Goal: Task Accomplishment & Management: Manage account settings

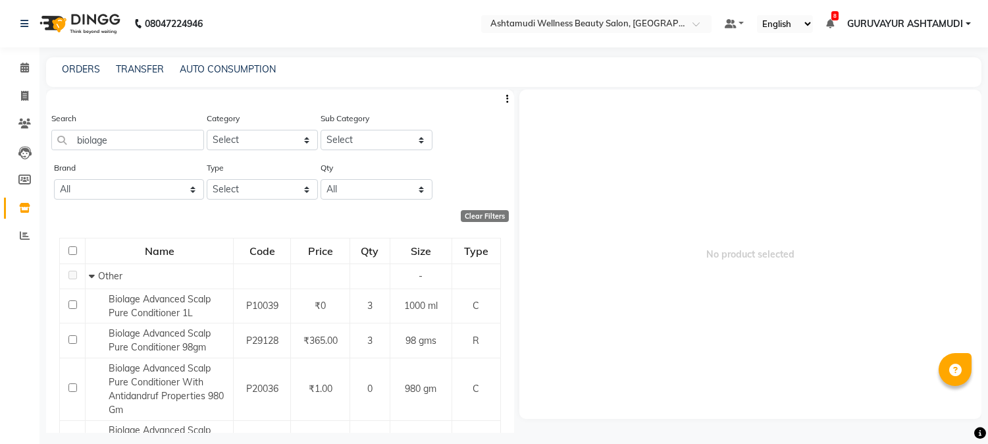
select select "500"
drag, startPoint x: 122, startPoint y: 140, endPoint x: 8, endPoint y: 147, distance: 114.1
click at [8, 147] on app-home "08047224946 Select Location × Ashtamudi Wellness Beauty Salon, Guruvayur Defaul…" at bounding box center [494, 226] width 988 height 452
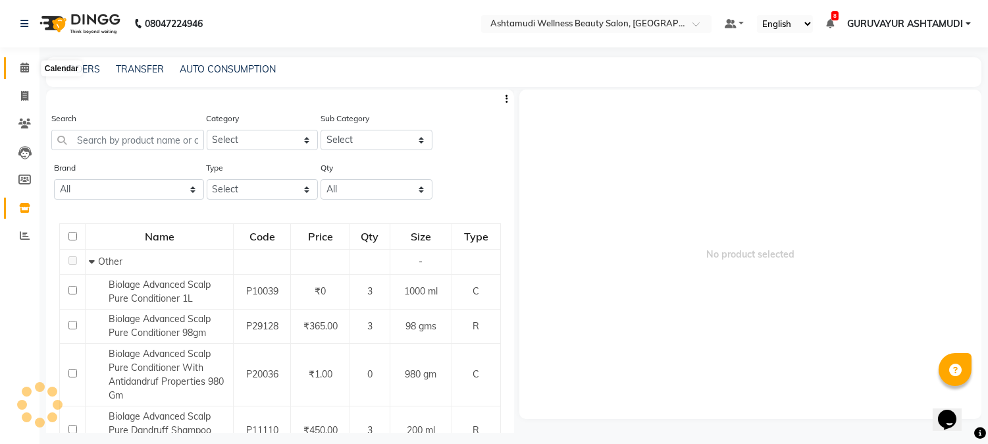
click at [21, 65] on icon at bounding box center [24, 68] width 9 height 10
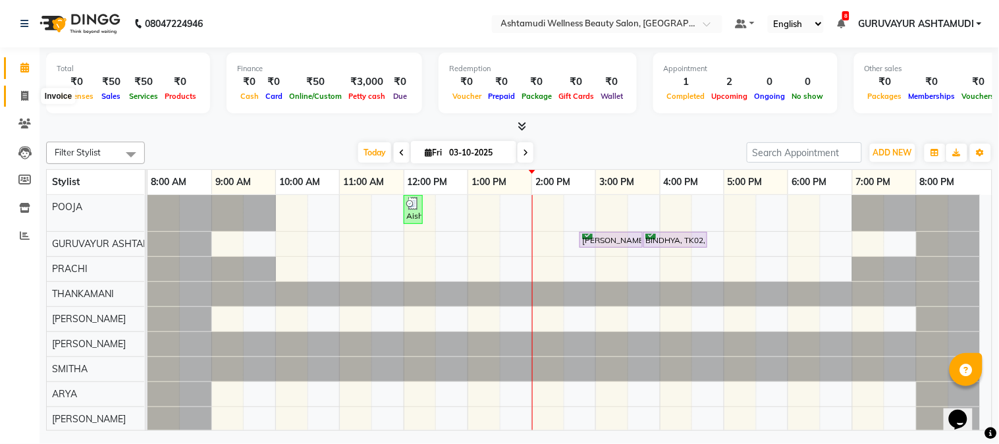
click at [21, 95] on icon at bounding box center [24, 96] width 7 height 10
select select "service"
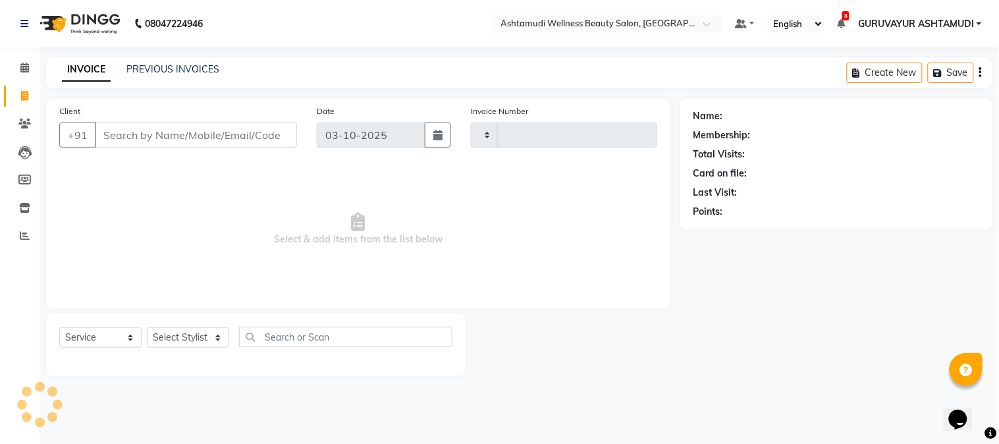
type input "2465"
select select "4660"
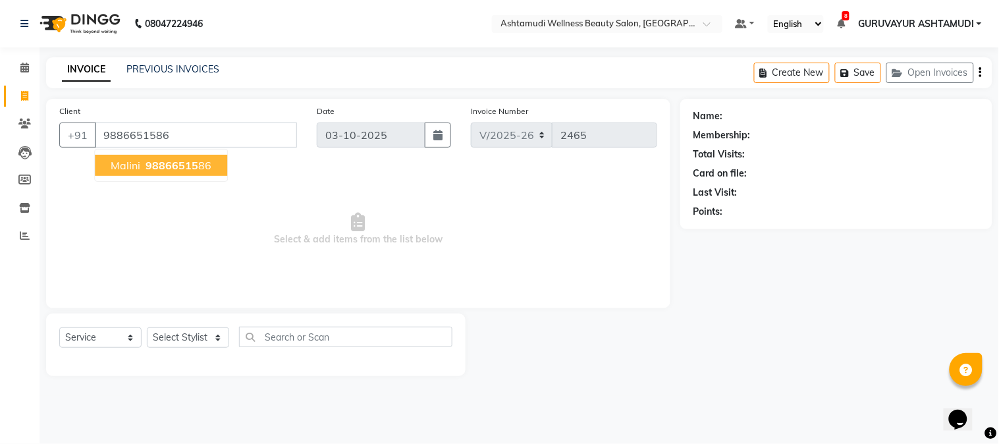
type input "9886651586"
click at [149, 167] on span "98866515" at bounding box center [172, 165] width 53 height 13
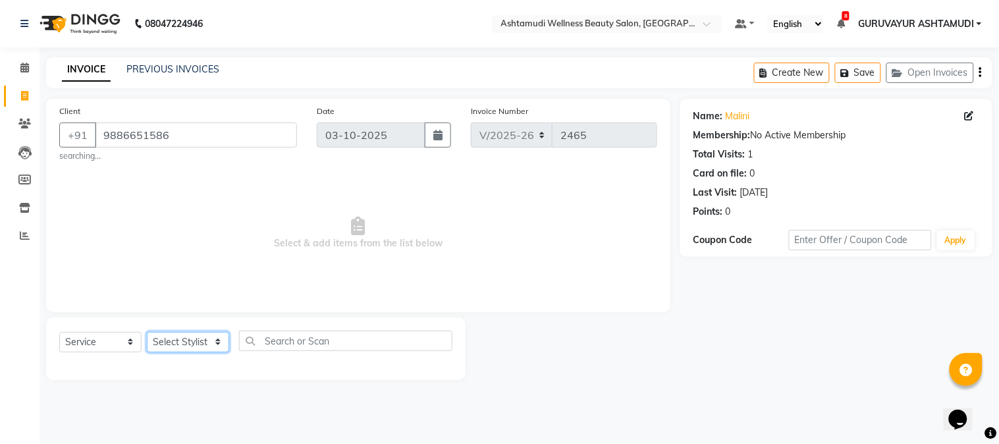
click at [191, 347] on select "Select Stylist Aathithya [PERSON_NAME] [PERSON_NAME] ARYA GURUVAYUR ASHTAMUDI […" at bounding box center [188, 342] width 82 height 20
select select "27386"
click at [147, 332] on select "Select Stylist Aathithya [PERSON_NAME] [PERSON_NAME] ARYA GURUVAYUR ASHTAMUDI […" at bounding box center [188, 342] width 82 height 20
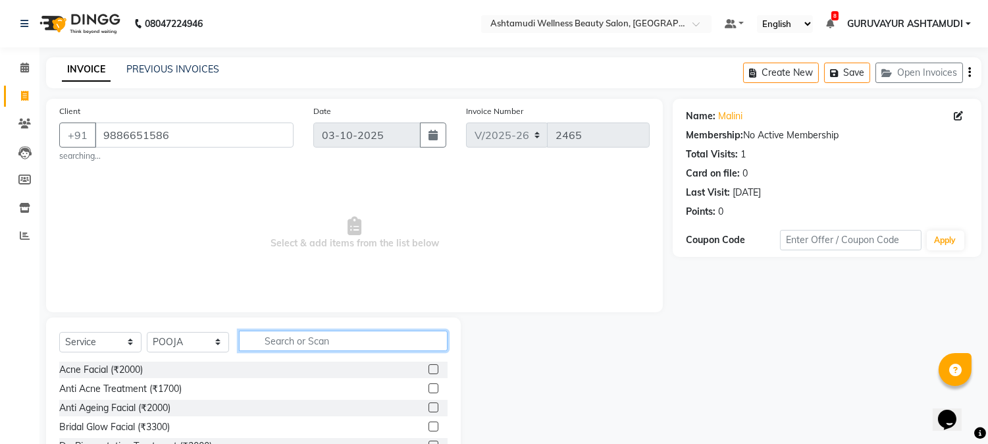
click at [324, 346] on input "text" at bounding box center [343, 341] width 209 height 20
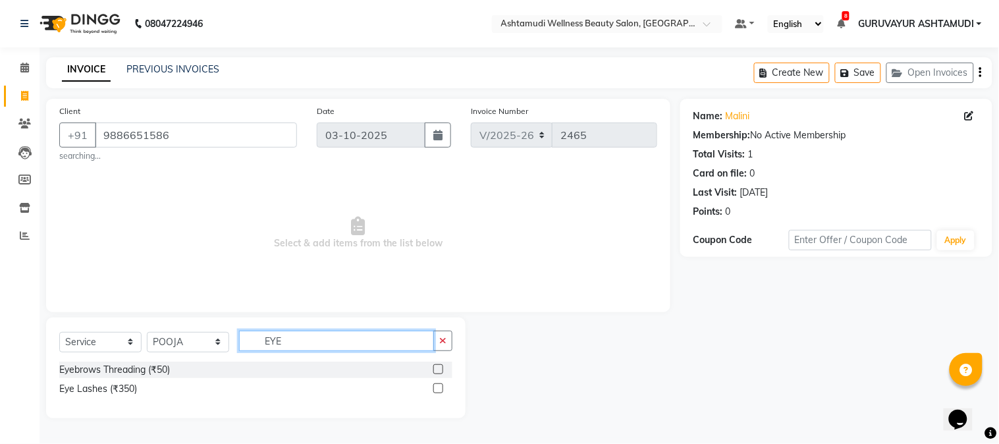
type input "EYE"
click at [441, 365] on label at bounding box center [438, 369] width 10 height 10
click at [441, 365] on input "checkbox" at bounding box center [437, 369] width 9 height 9
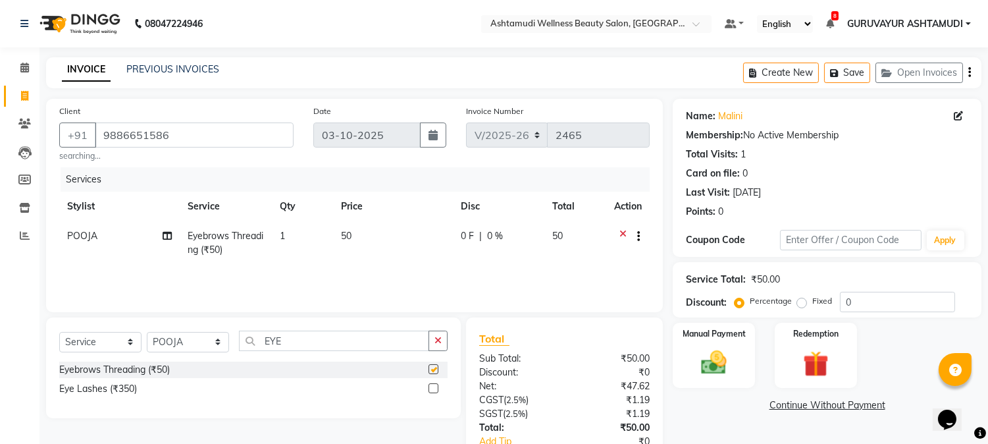
checkbox input "false"
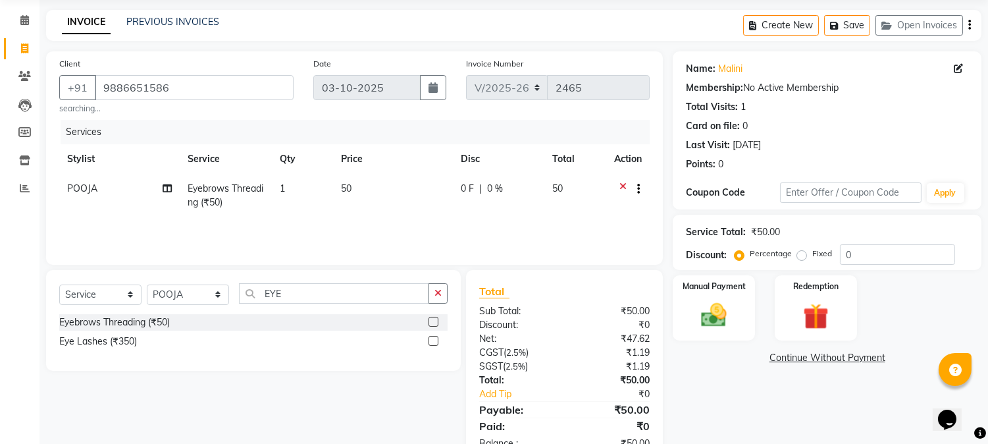
scroll to position [73, 0]
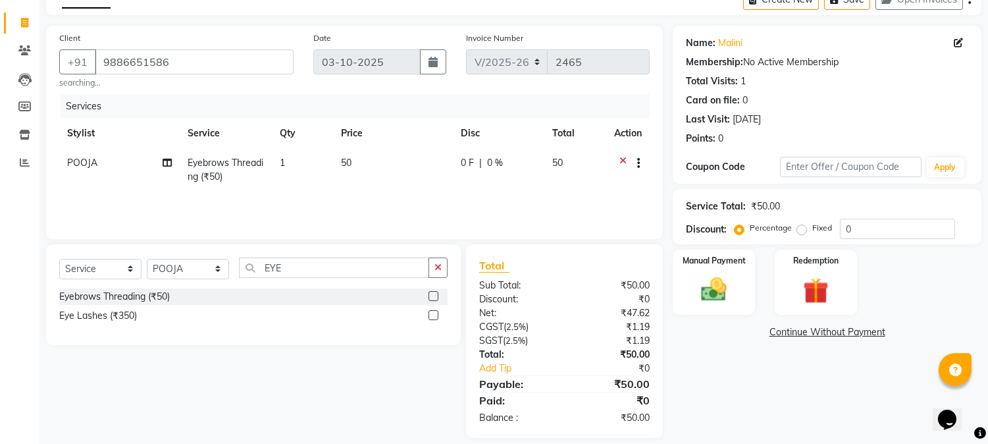
click at [201, 174] on span "Eyebrows Threading (₹50)" at bounding box center [226, 170] width 76 height 26
select select "27386"
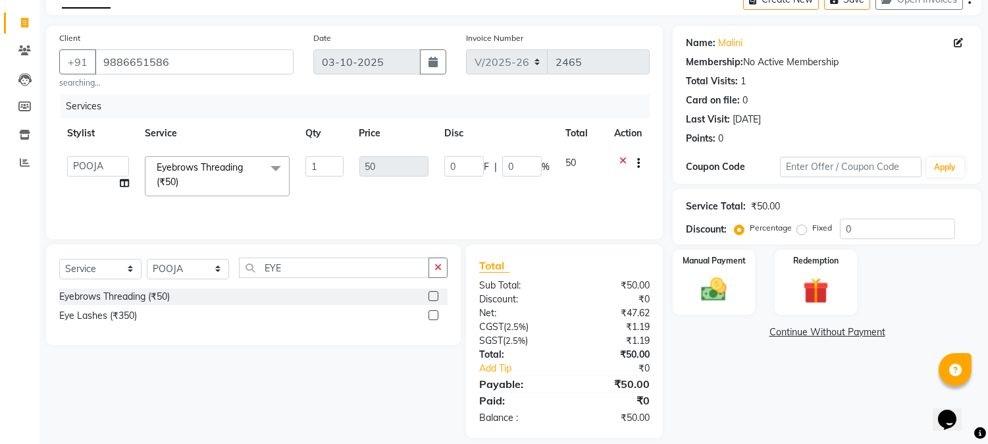
click at [201, 174] on span "Eyebrows Threading (₹50) x" at bounding box center [211, 175] width 116 height 28
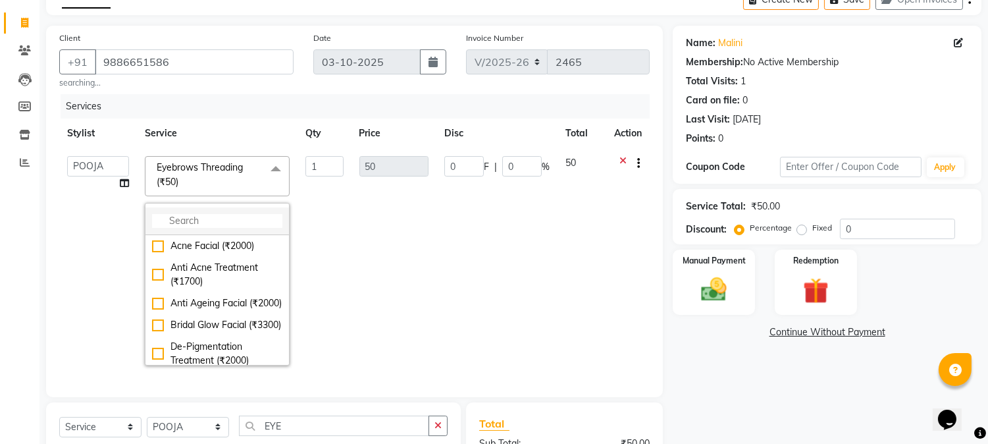
click at [188, 221] on input "multiselect-search" at bounding box center [217, 221] width 130 height 14
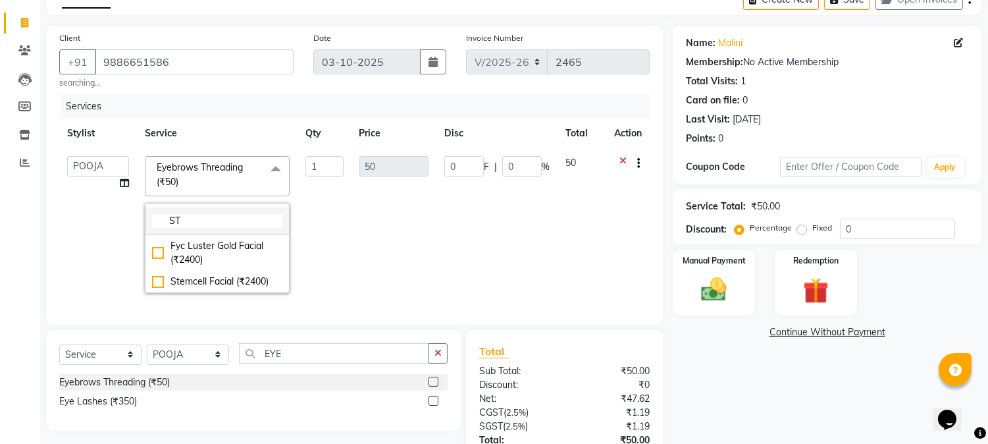
type input "S"
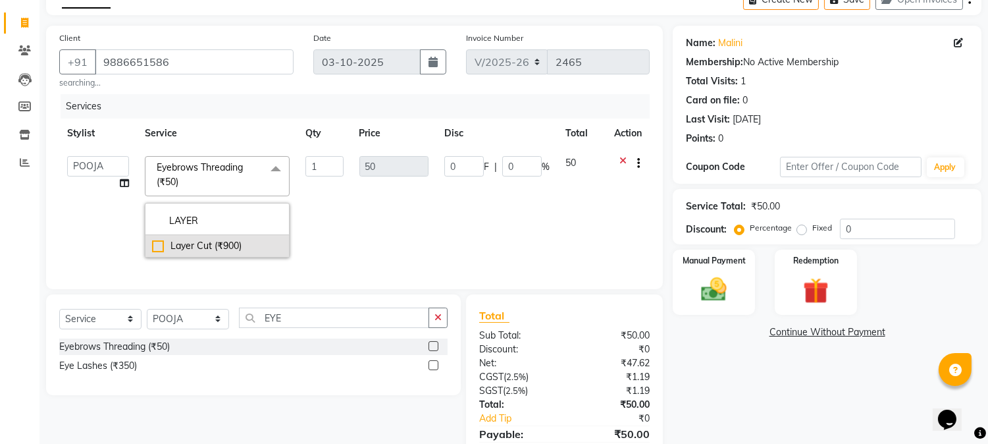
type input "LAYER"
click at [158, 247] on div "Layer Cut (₹900)" at bounding box center [217, 246] width 130 height 14
type input "900"
checkbox input "true"
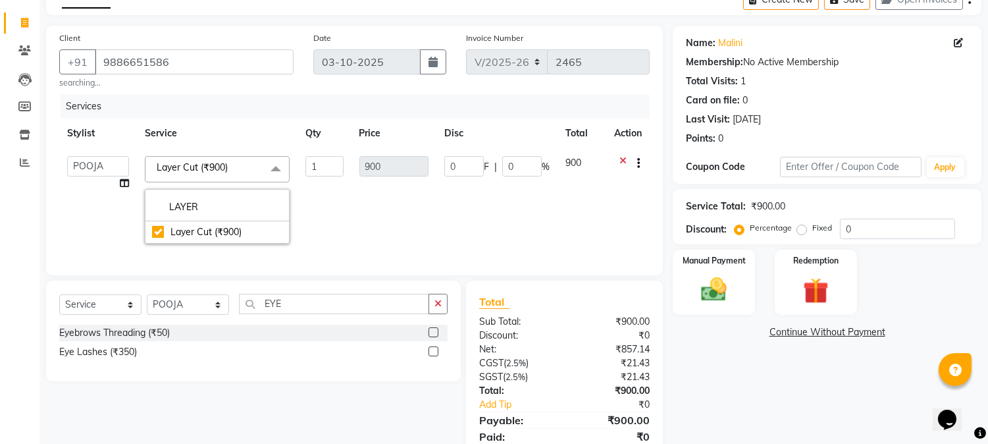
click at [248, 122] on th "Service" at bounding box center [217, 134] width 161 height 30
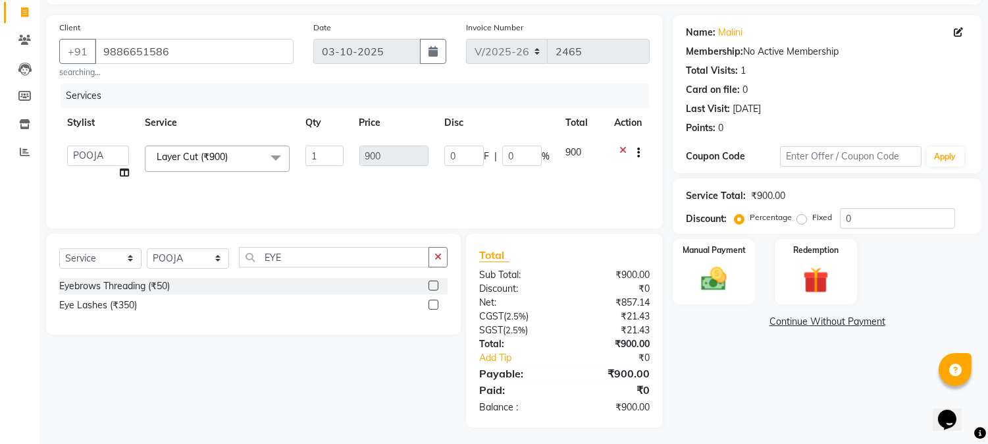
scroll to position [87, 0]
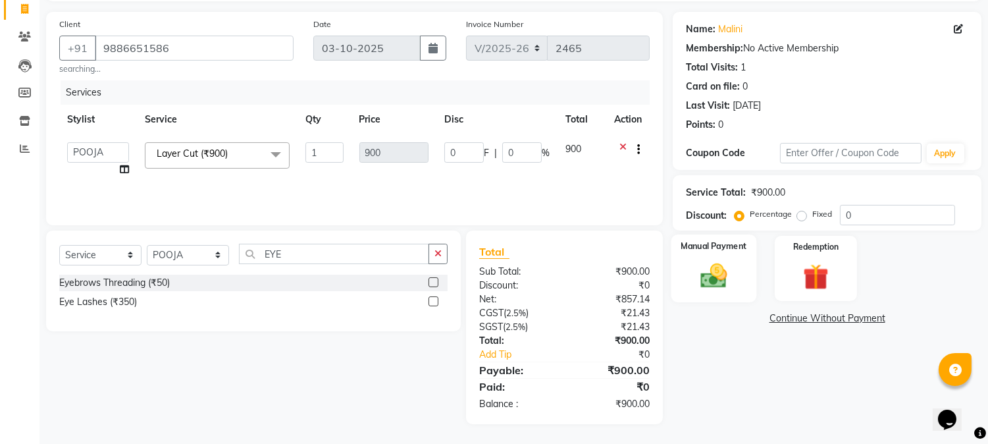
click at [712, 265] on img at bounding box center [714, 276] width 43 height 31
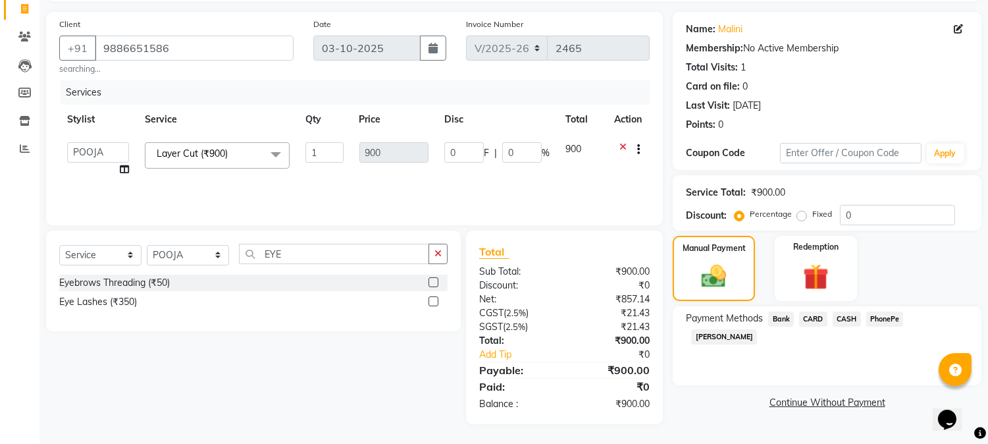
click at [855, 319] on span "CASH" at bounding box center [847, 318] width 28 height 15
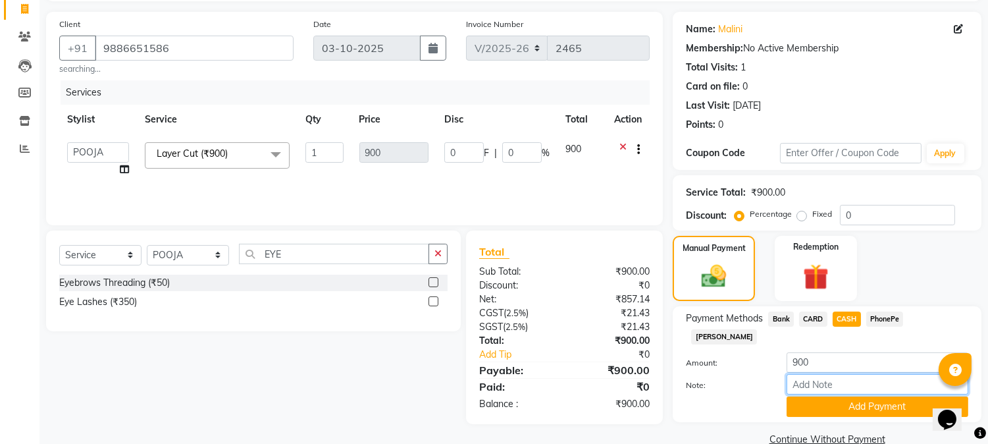
drag, startPoint x: 834, startPoint y: 367, endPoint x: 854, endPoint y: 344, distance: 30.3
click at [834, 374] on input "Note:" at bounding box center [878, 384] width 182 height 20
type input "[PERSON_NAME]"
click at [832, 396] on button "Add Payment" at bounding box center [878, 406] width 182 height 20
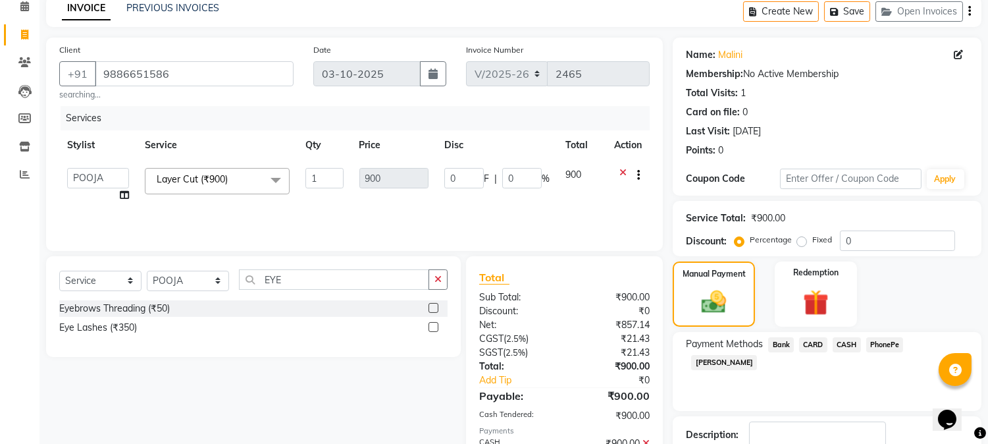
scroll to position [134, 0]
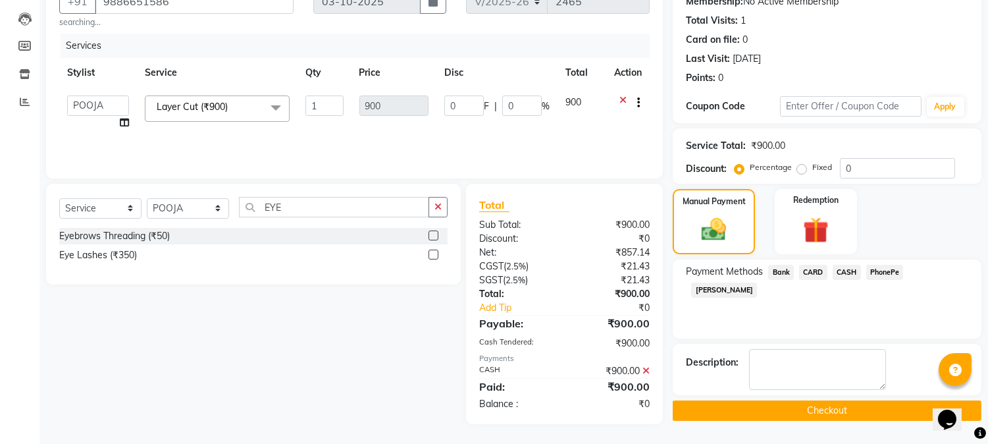
click at [853, 410] on button "Checkout" at bounding box center [827, 410] width 309 height 20
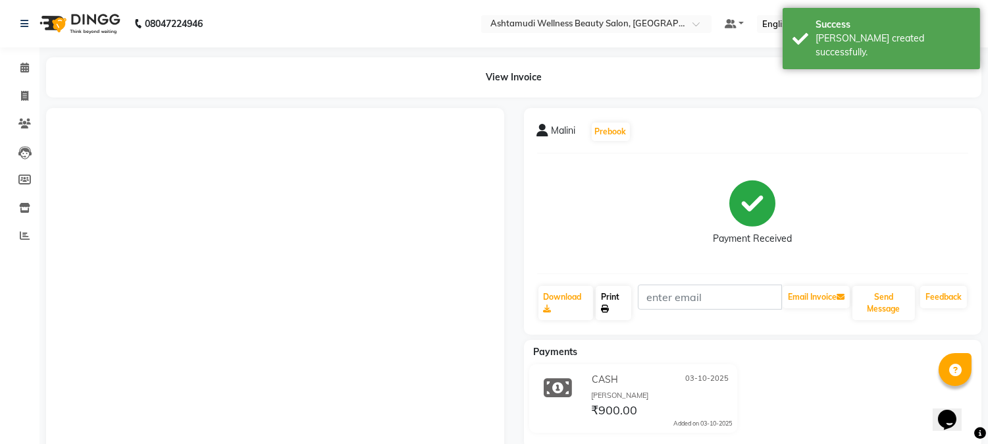
click at [615, 311] on link "Print" at bounding box center [614, 303] width 36 height 34
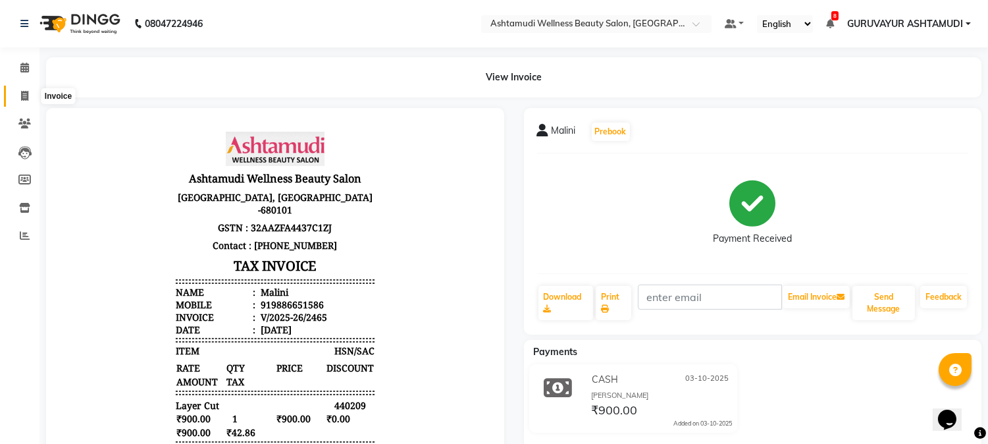
click at [25, 99] on icon at bounding box center [24, 96] width 7 height 10
select select "4660"
select select "service"
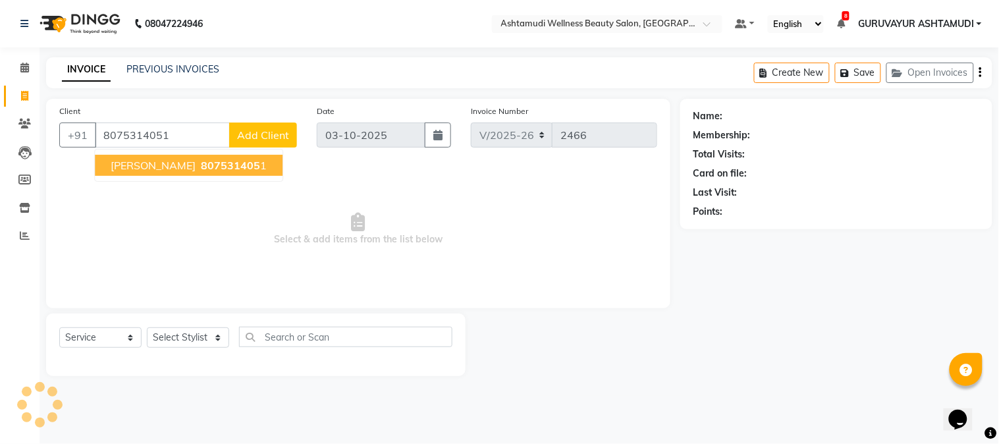
type input "8075314051"
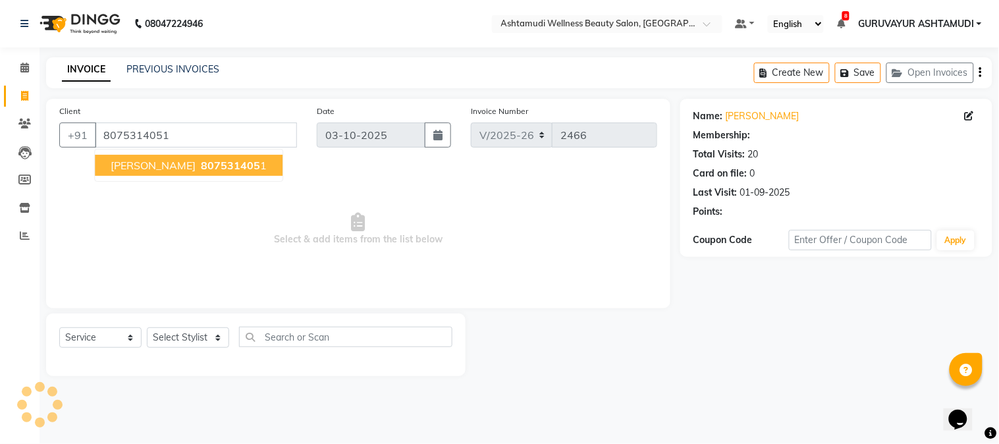
select select "1: Object"
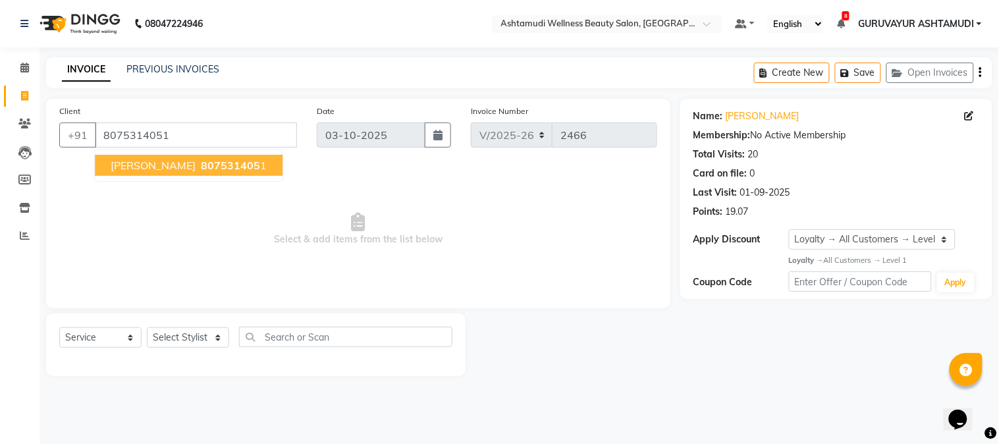
click at [191, 172] on button "Sujatha 807531405 1" at bounding box center [189, 165] width 188 height 21
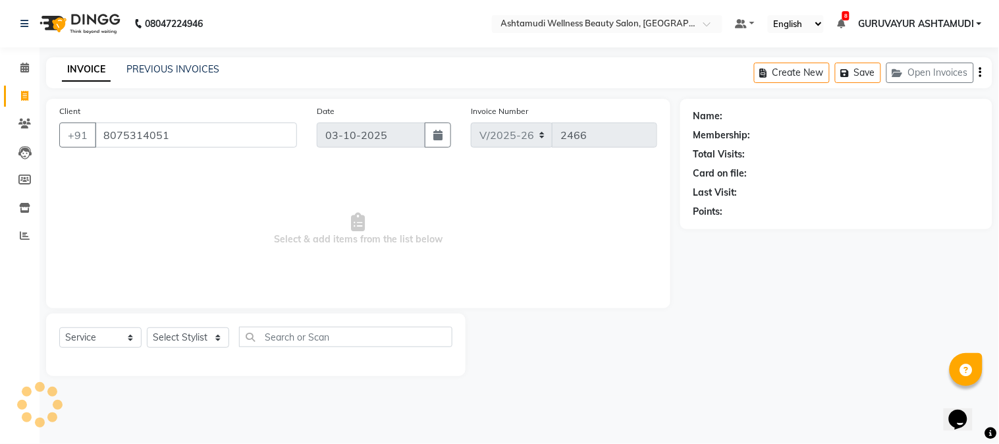
select select "1: Object"
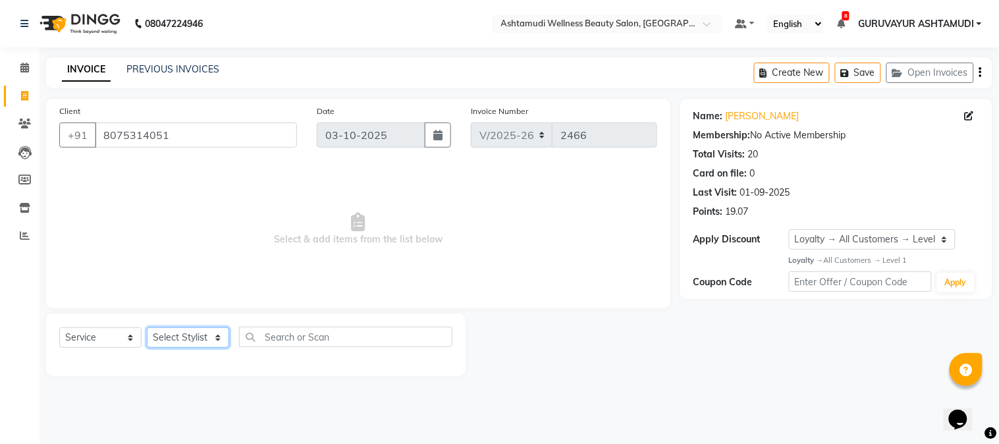
click at [180, 336] on select "Select Stylist Aathithya [PERSON_NAME] [PERSON_NAME] ARYA GURUVAYUR ASHTAMUDI […" at bounding box center [188, 337] width 82 height 20
select select "38876"
click at [147, 328] on select "Select Stylist Aathithya [PERSON_NAME] [PERSON_NAME] ARYA GURUVAYUR ASHTAMUDI […" at bounding box center [188, 337] width 82 height 20
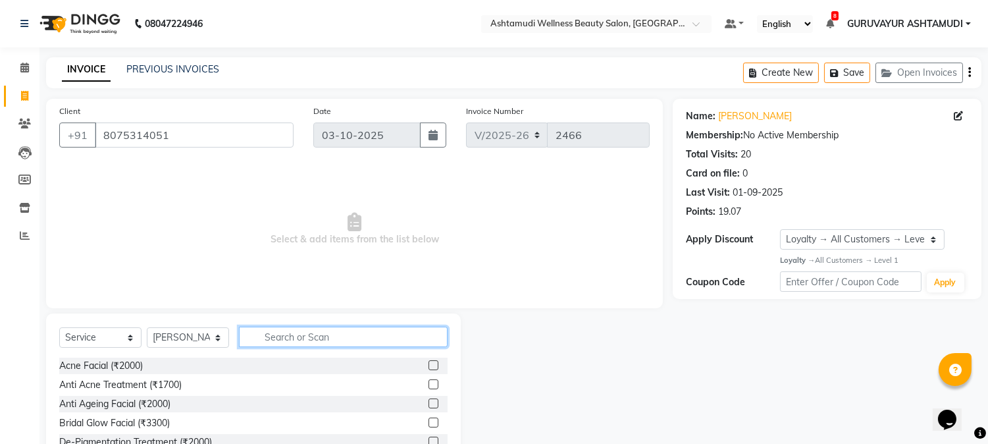
click at [334, 334] on input "text" at bounding box center [343, 337] width 209 height 20
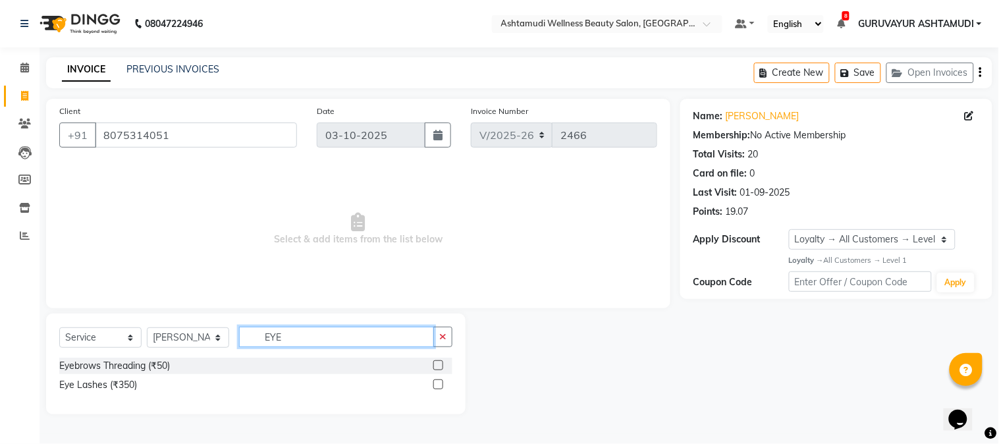
type input "EYE"
click at [437, 369] on label at bounding box center [438, 365] width 10 height 10
click at [437, 369] on input "checkbox" at bounding box center [437, 365] width 9 height 9
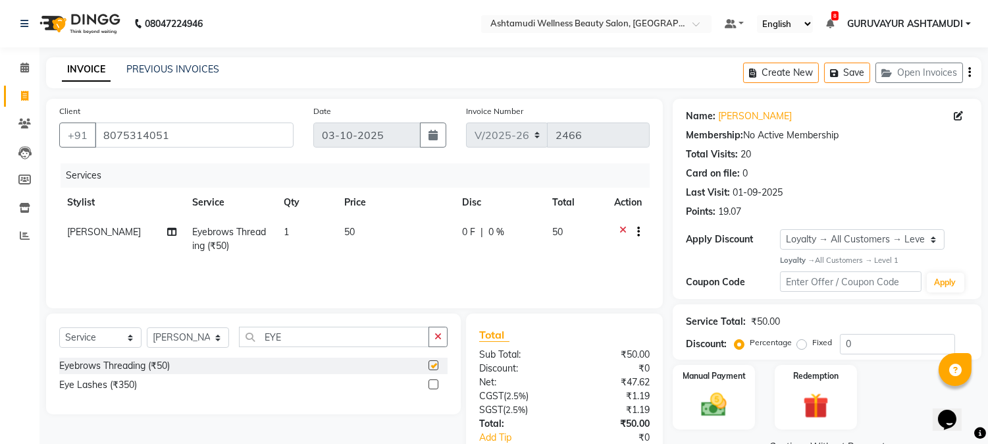
checkbox input "false"
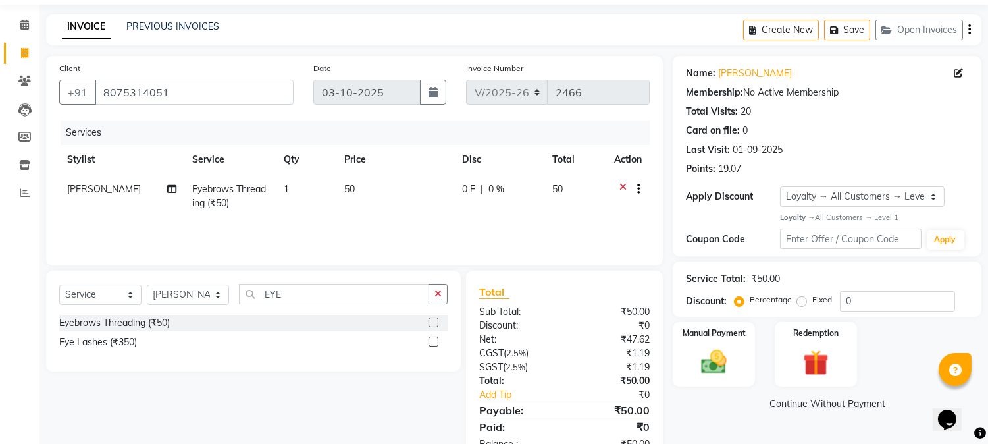
scroll to position [82, 0]
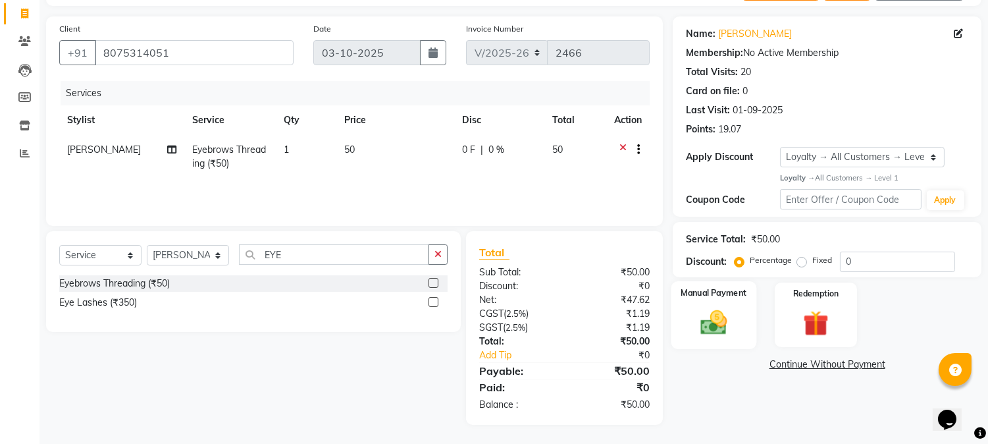
click at [718, 336] on img at bounding box center [714, 322] width 43 height 31
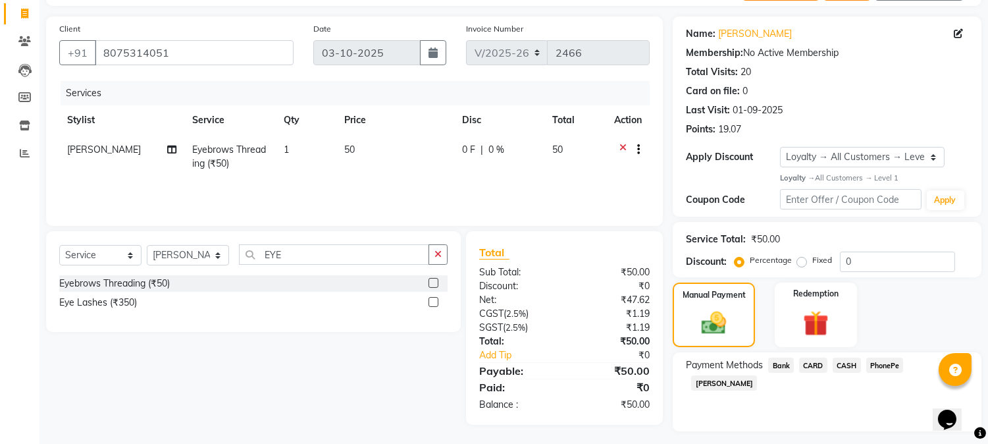
click at [847, 370] on span "CASH" at bounding box center [847, 365] width 28 height 15
click at [834, 421] on input "Note:" at bounding box center [878, 431] width 182 height 20
type input "[PERSON_NAME]"
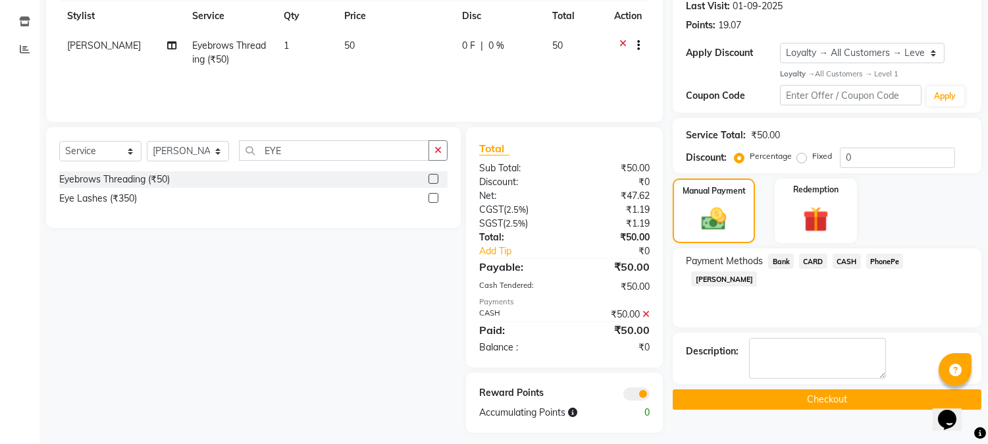
scroll to position [194, 0]
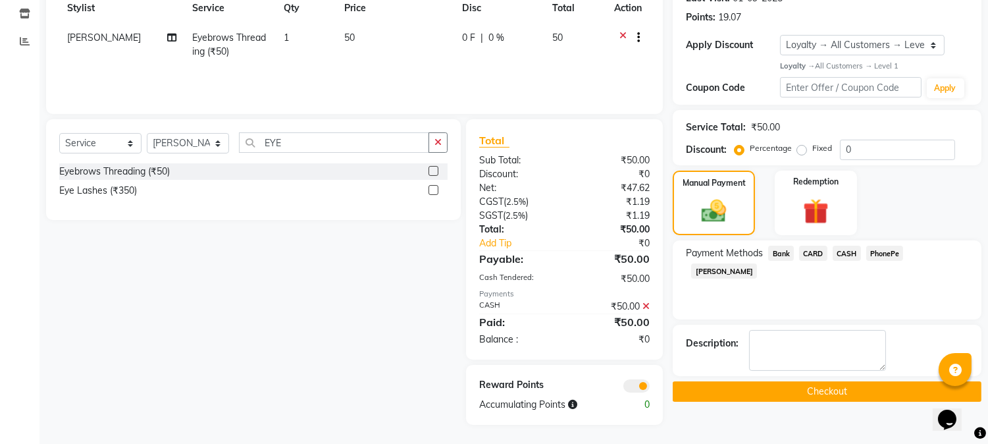
click at [827, 389] on button "Checkout" at bounding box center [827, 391] width 309 height 20
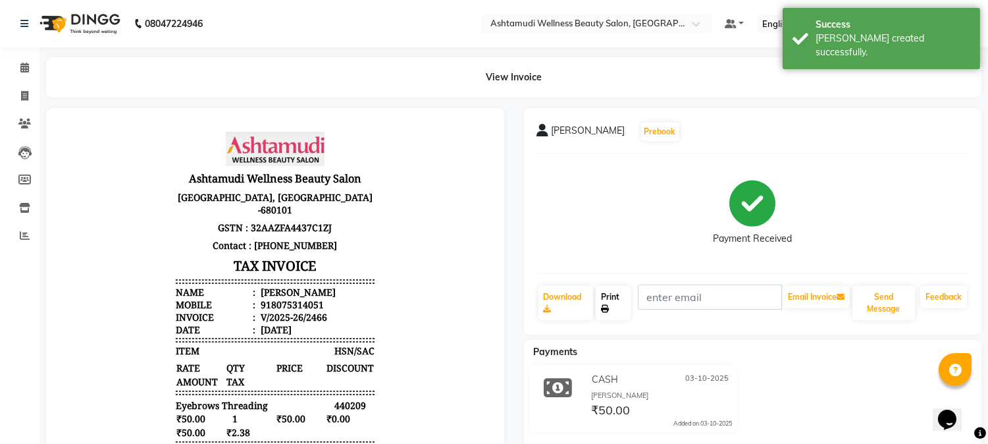
click at [620, 304] on link "Print" at bounding box center [614, 303] width 36 height 34
click at [18, 71] on span at bounding box center [24, 68] width 23 height 15
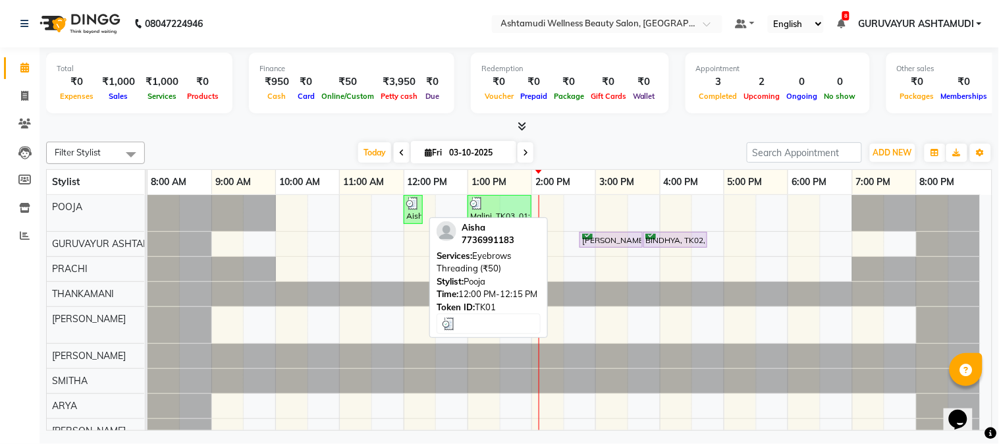
click at [414, 218] on div "Aisha, TK01, 12:00 PM-12:15 PM, Eyebrows Threading (₹50)" at bounding box center [413, 209] width 16 height 25
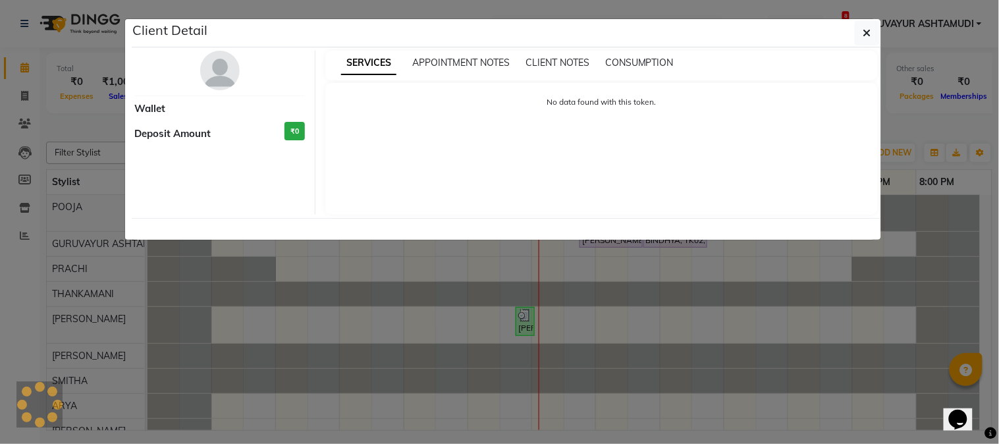
select select "3"
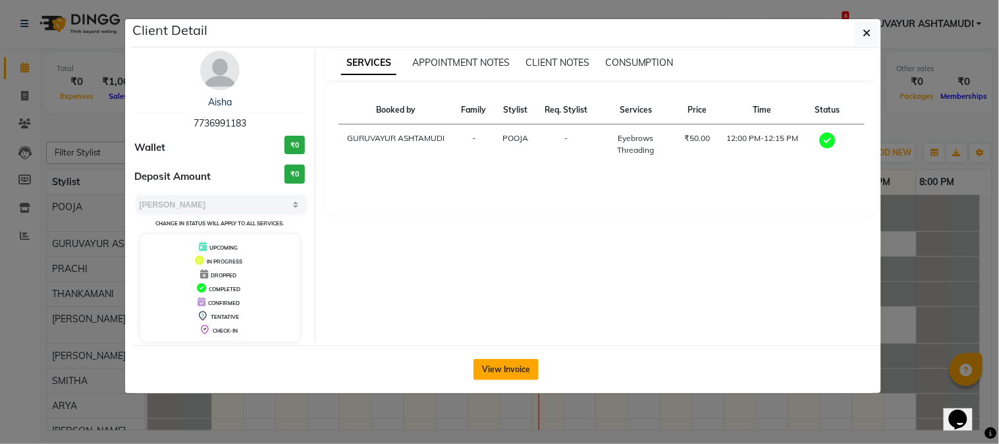
click at [506, 369] on button "View Invoice" at bounding box center [505, 369] width 65 height 21
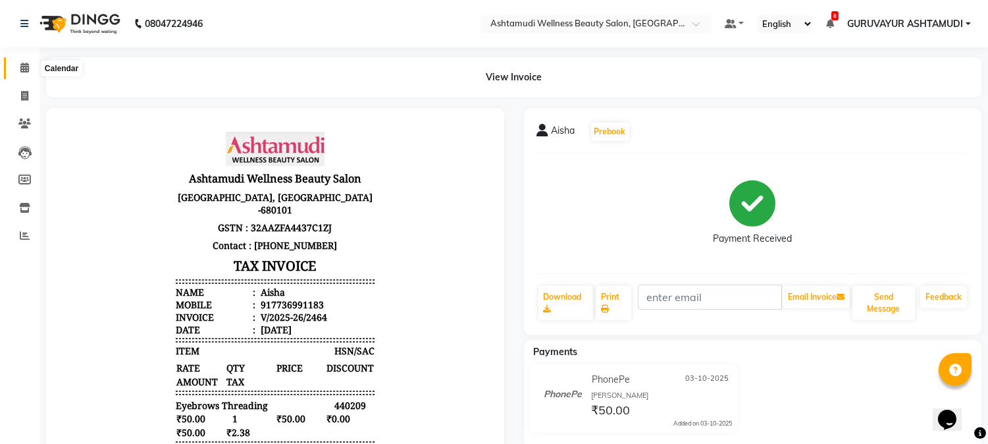
click at [24, 67] on icon at bounding box center [24, 68] width 9 height 10
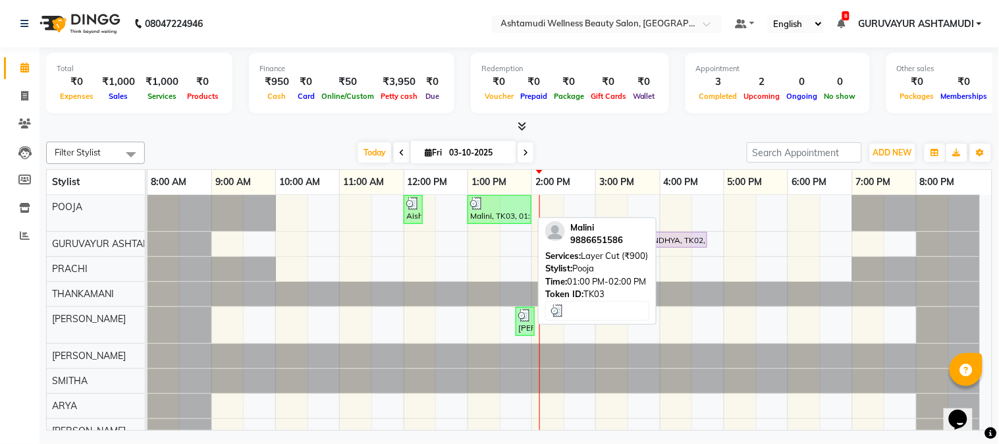
click at [500, 209] on div "Malini, TK03, 01:00 PM-02:00 PM, Layer Cut (₹900)" at bounding box center [499, 209] width 61 height 25
select select "3"
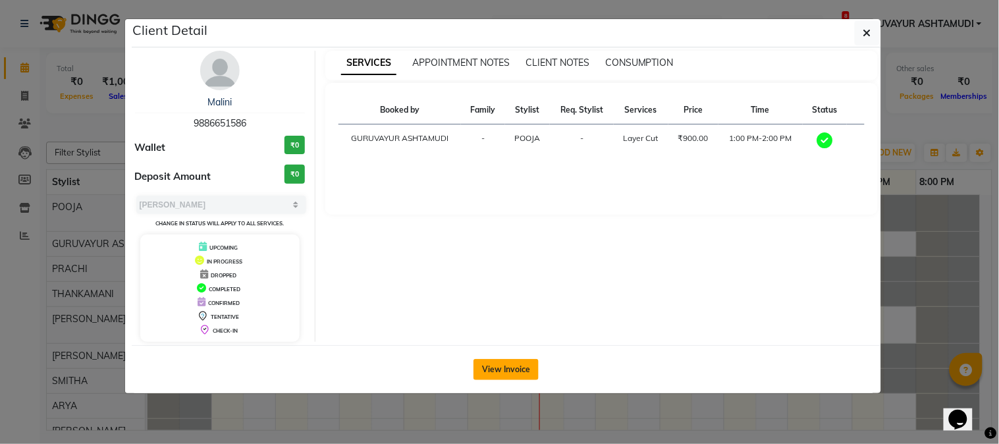
click at [516, 372] on button "View Invoice" at bounding box center [505, 369] width 65 height 21
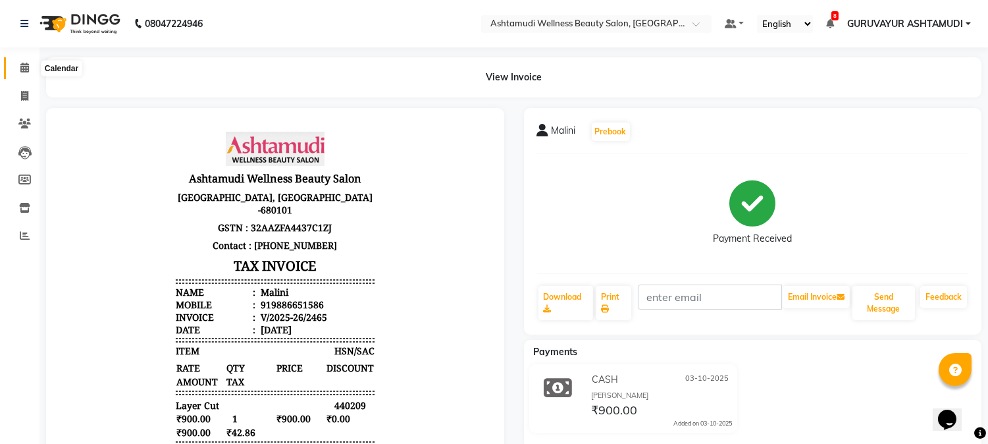
click at [18, 70] on span at bounding box center [24, 68] width 23 height 15
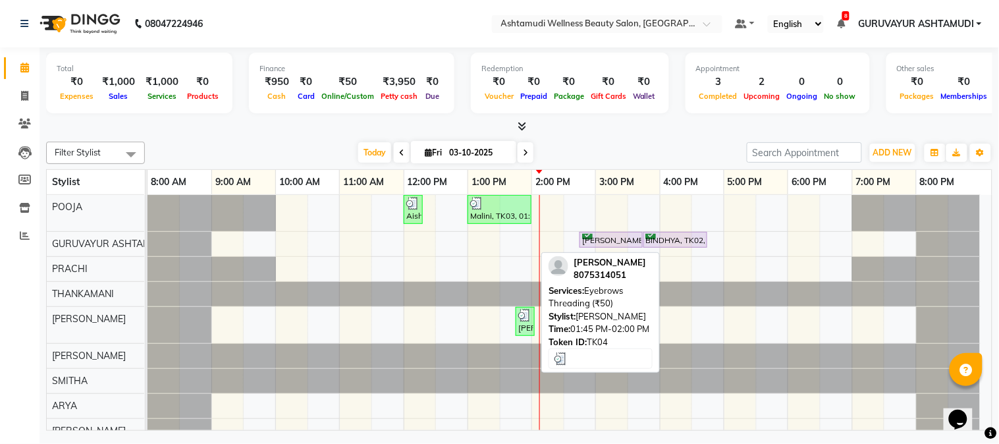
click at [530, 319] on img at bounding box center [524, 315] width 13 height 13
select select "3"
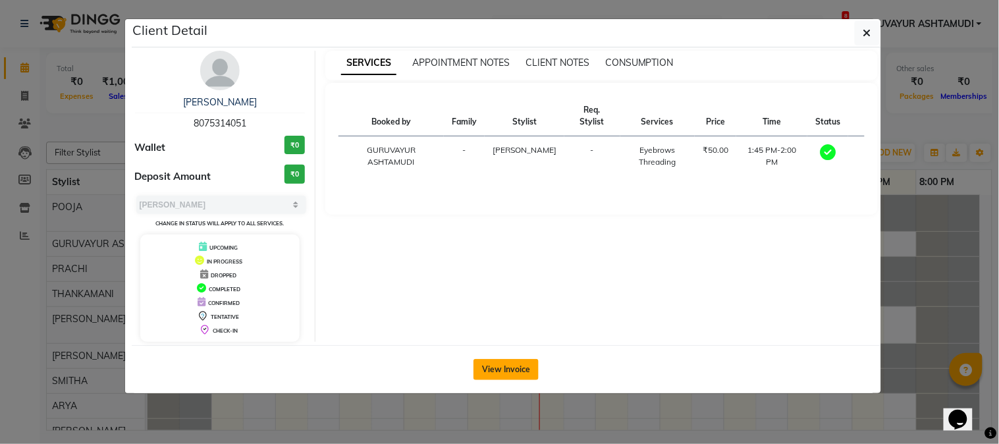
click at [512, 366] on button "View Invoice" at bounding box center [505, 369] width 65 height 21
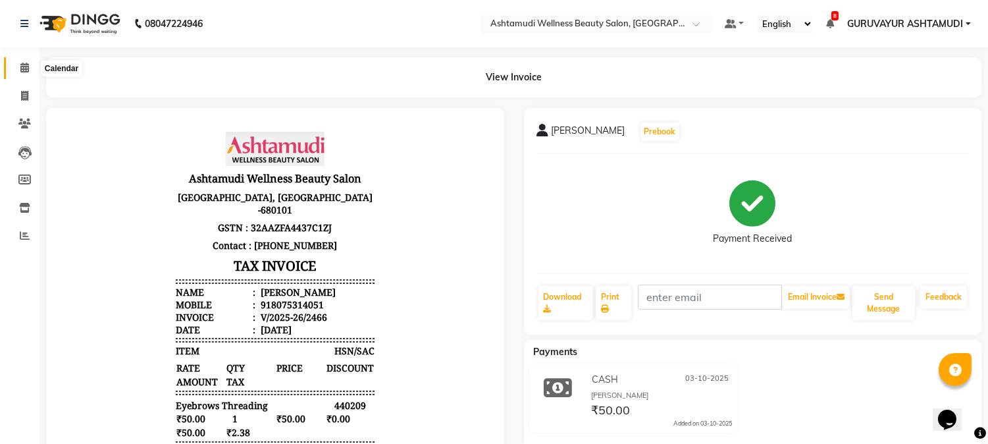
click at [18, 70] on span at bounding box center [24, 68] width 23 height 15
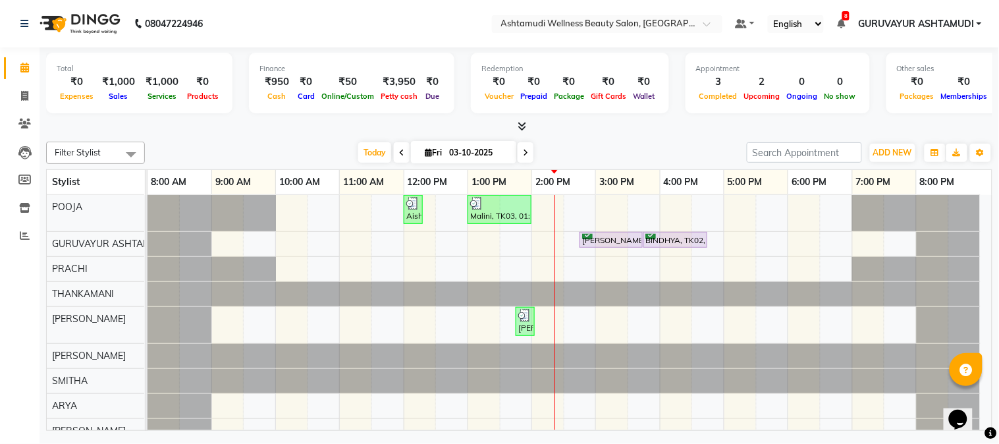
click at [520, 124] on icon at bounding box center [522, 126] width 9 height 10
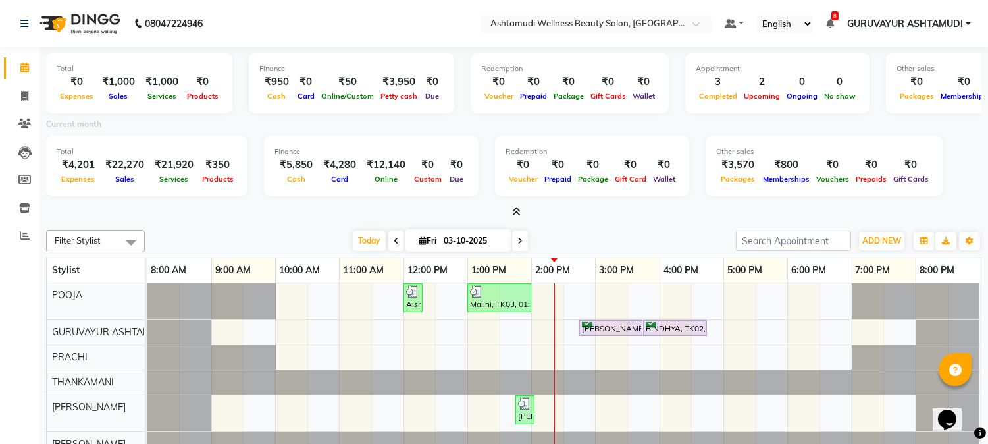
click at [519, 215] on icon at bounding box center [516, 212] width 9 height 10
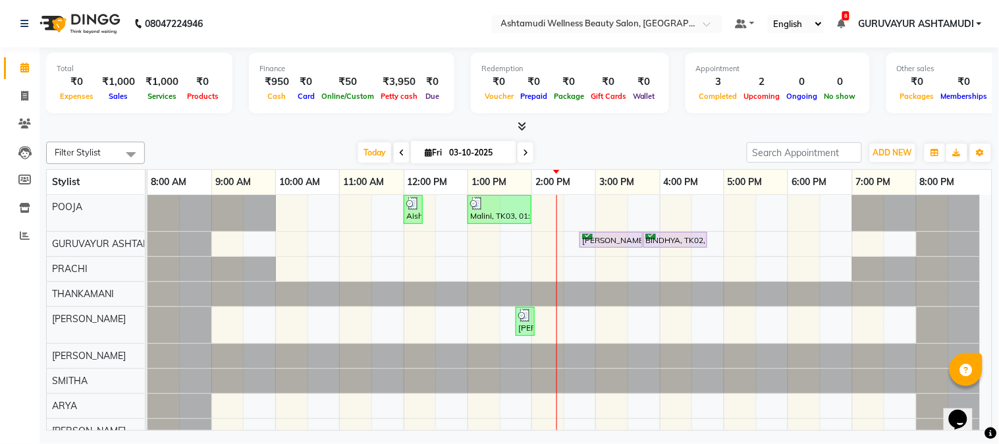
click at [519, 127] on icon at bounding box center [522, 126] width 9 height 10
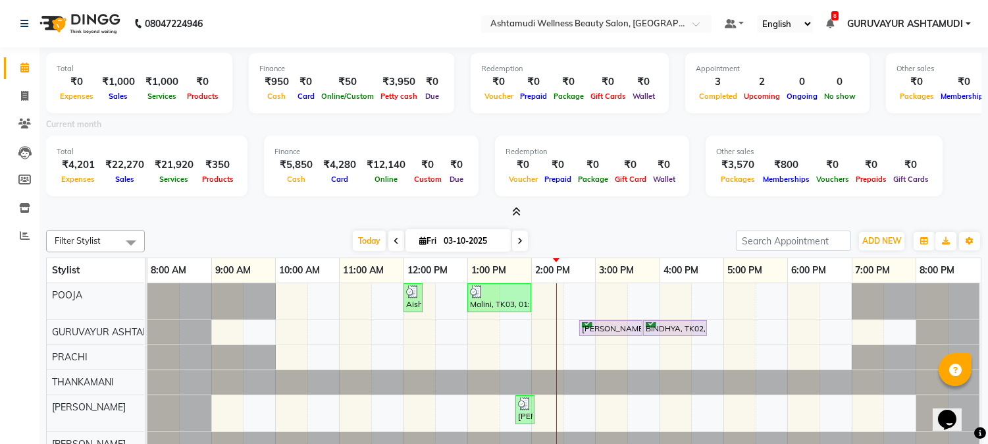
click at [518, 211] on icon at bounding box center [516, 212] width 9 height 10
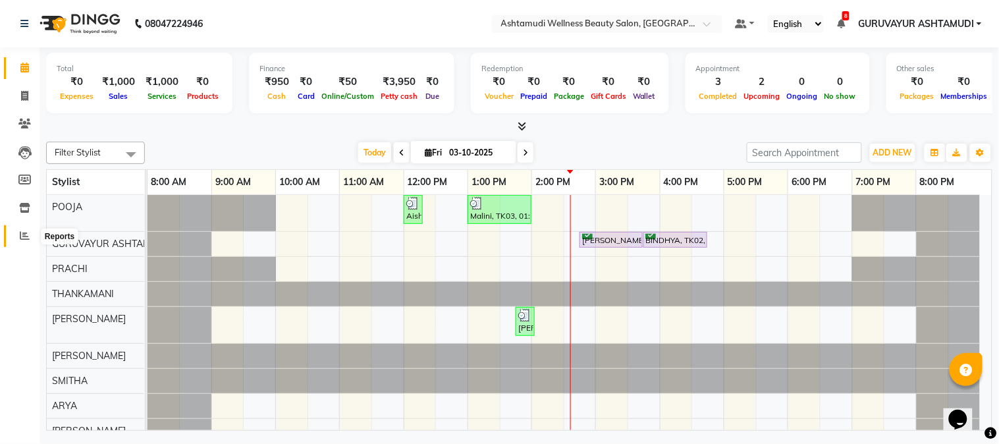
click at [27, 232] on icon at bounding box center [25, 235] width 10 height 10
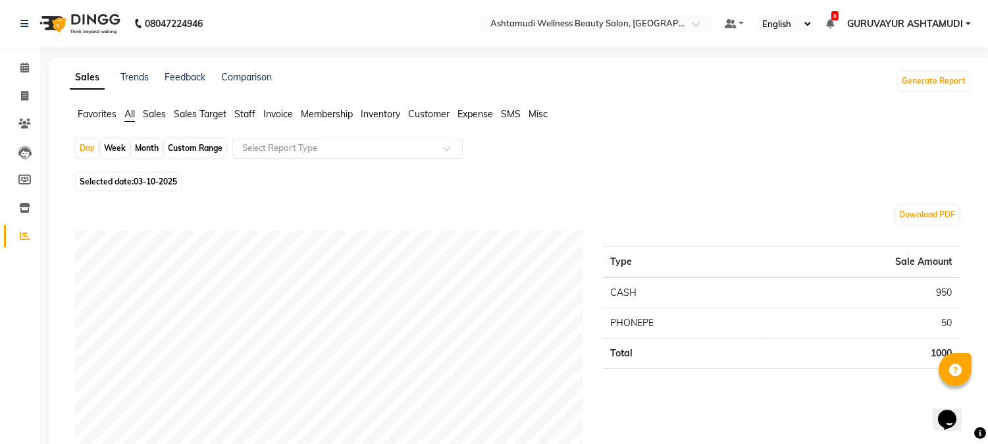
click at [147, 178] on span "03-10-2025" at bounding box center [155, 181] width 43 height 10
select select "10"
select select "2025"
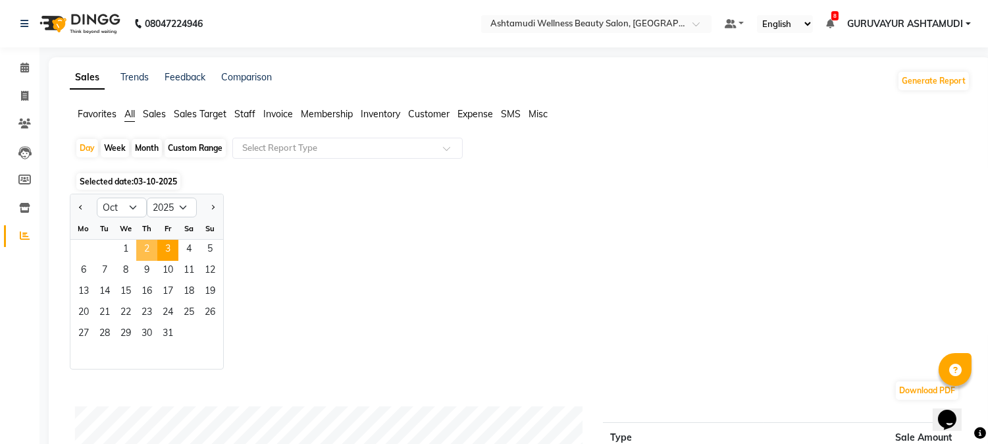
click at [149, 247] on span "2" at bounding box center [146, 250] width 21 height 21
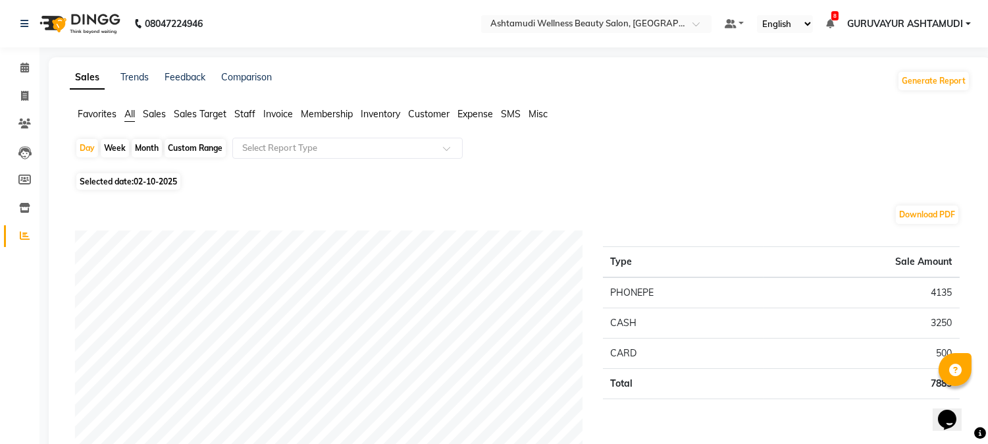
click at [246, 117] on span "Staff" at bounding box center [244, 114] width 21 height 12
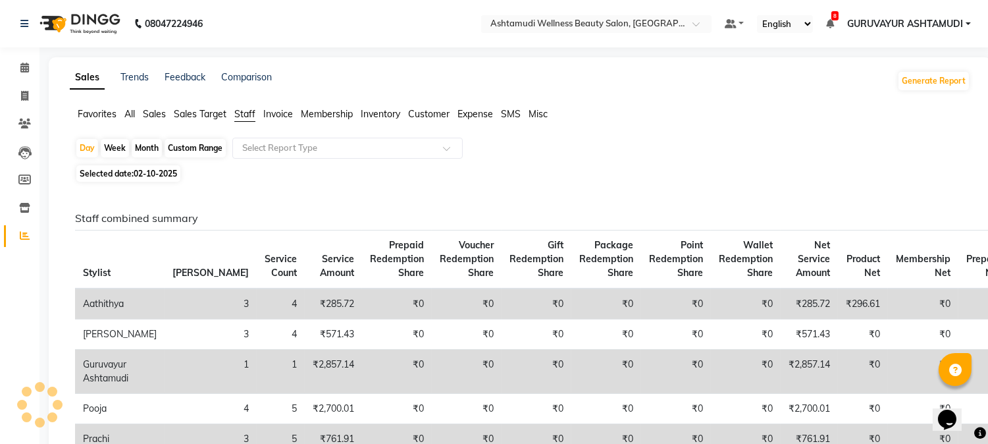
click at [273, 149] on input "text" at bounding box center [335, 148] width 190 height 13
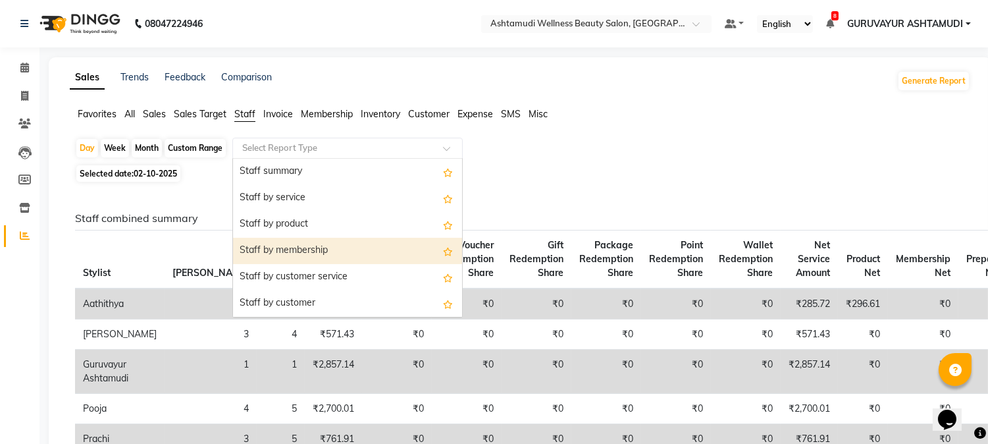
click at [334, 248] on div "Staff by membership" at bounding box center [347, 251] width 229 height 26
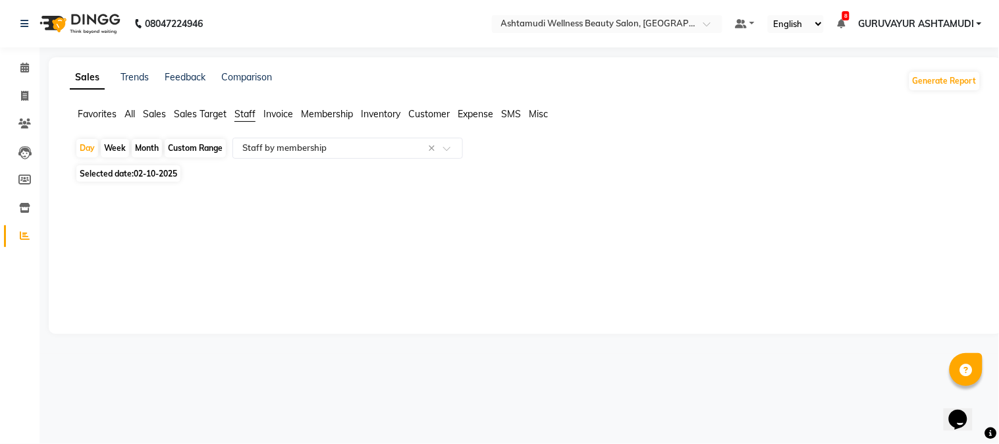
click at [149, 150] on div "Month" at bounding box center [147, 148] width 30 height 18
select select "10"
select select "2025"
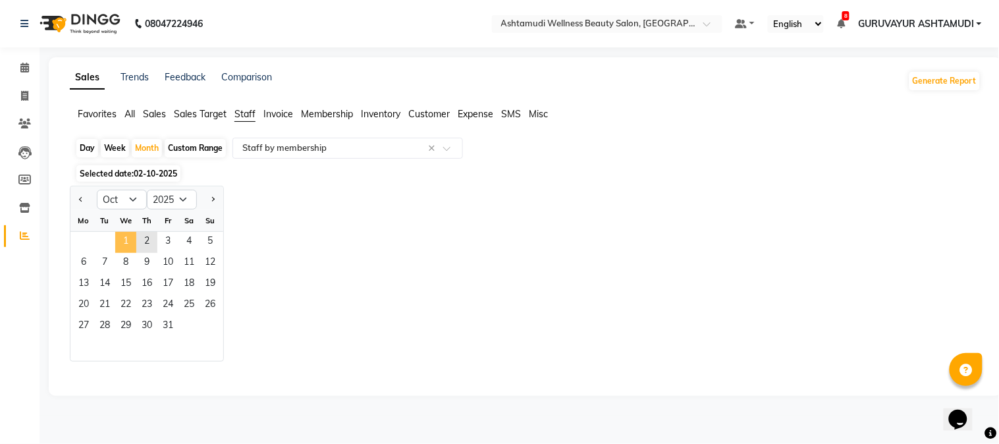
click at [117, 244] on span "1" at bounding box center [125, 242] width 21 height 21
select select "filtered_report"
select select "csv"
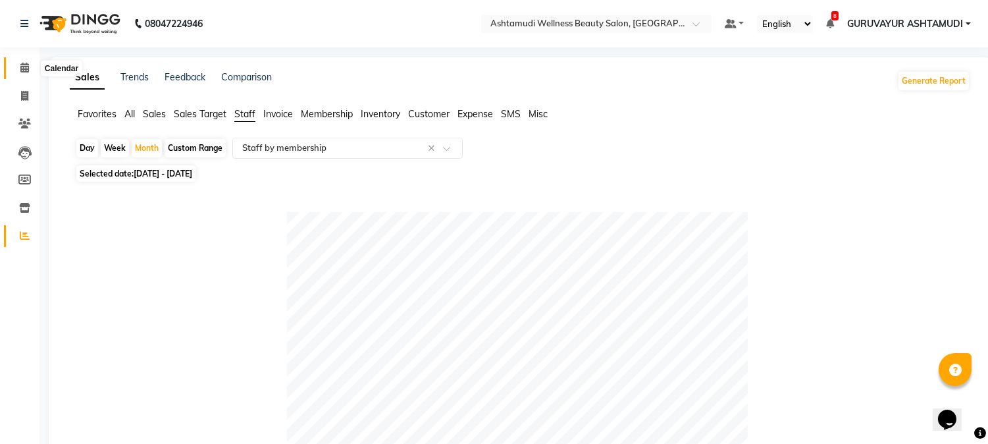
click at [22, 62] on span at bounding box center [24, 68] width 23 height 15
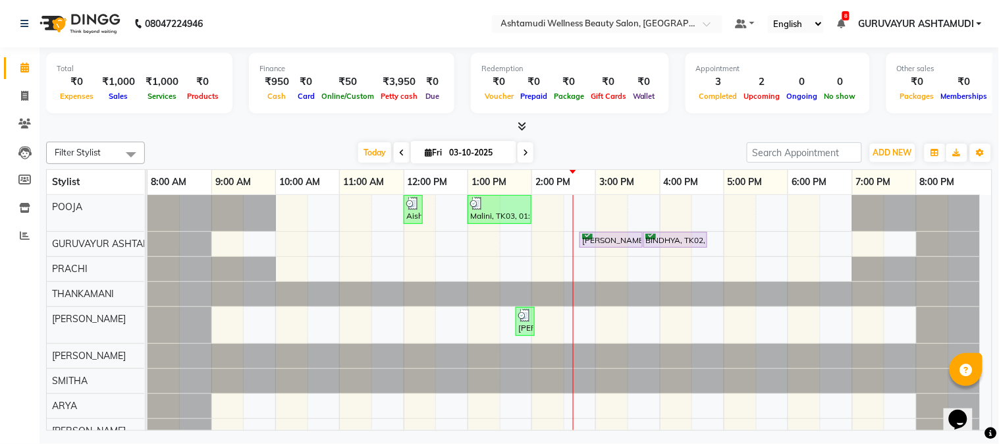
click at [518, 122] on icon at bounding box center [522, 126] width 9 height 10
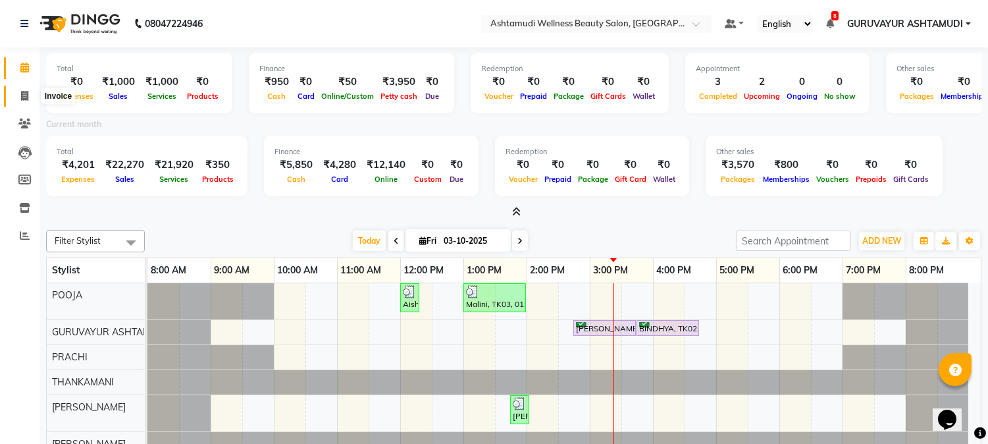
click at [28, 102] on span at bounding box center [24, 96] width 23 height 15
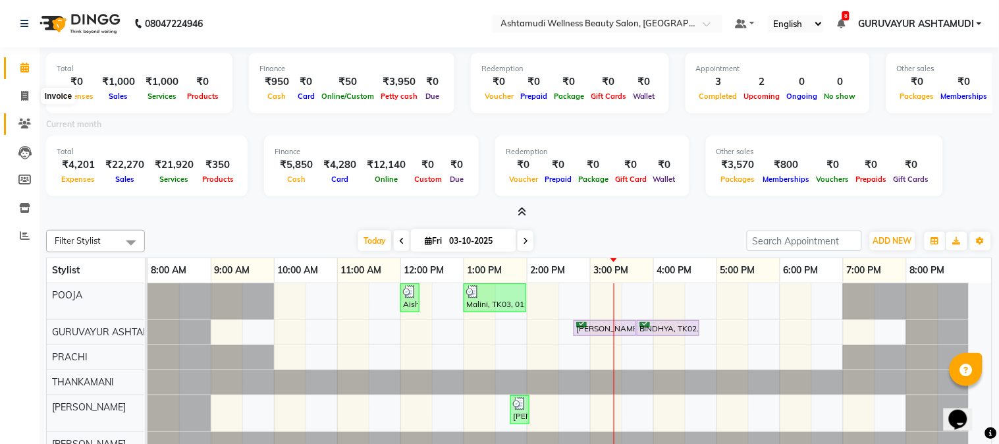
select select "4660"
select select "service"
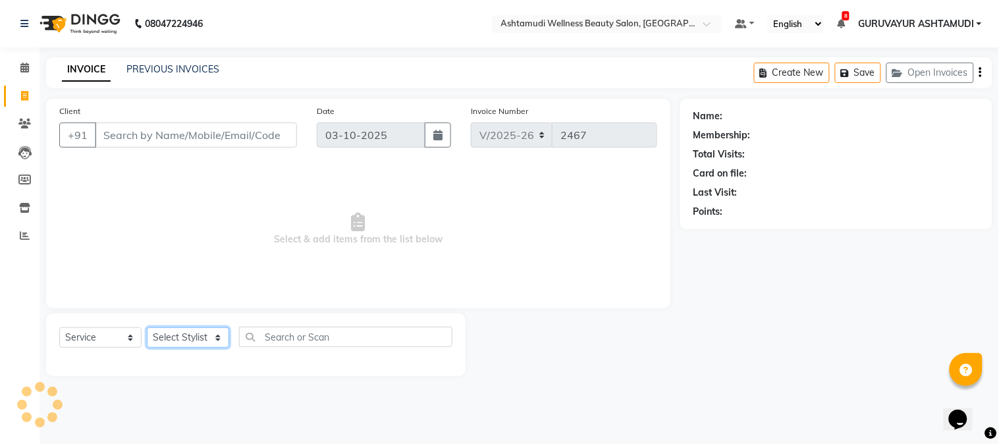
drag, startPoint x: 191, startPoint y: 334, endPoint x: 192, endPoint y: 314, distance: 20.5
click at [191, 334] on select "Select Stylist" at bounding box center [188, 337] width 82 height 20
select select "39865"
click at [147, 328] on select "Select Stylist Aathithya [PERSON_NAME] [PERSON_NAME] ARYA GURUVAYUR ASHTAMUDI […" at bounding box center [188, 337] width 82 height 20
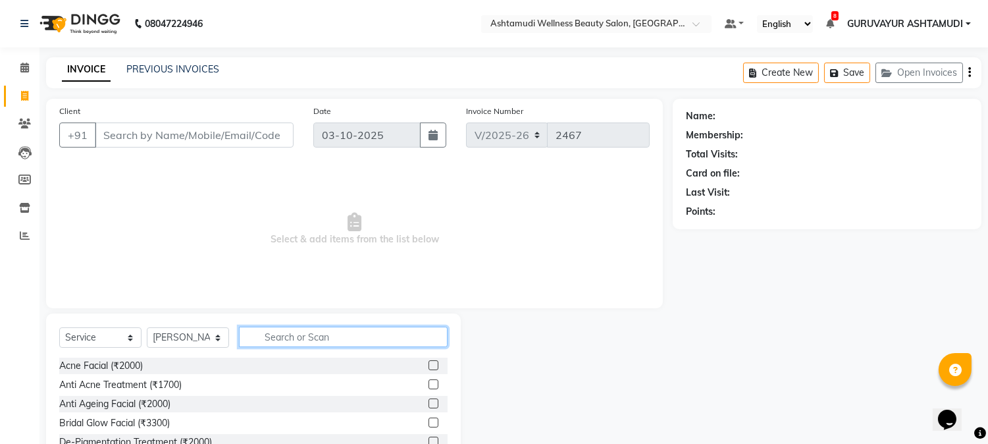
click at [284, 339] on input "text" at bounding box center [343, 337] width 209 height 20
type input "P"
type input "MANI"
drag, startPoint x: 321, startPoint y: 339, endPoint x: 234, endPoint y: 338, distance: 86.9
click at [234, 338] on div "Select Service Product Membership Package Voucher Prepaid Gift Card Select Styl…" at bounding box center [253, 342] width 388 height 31
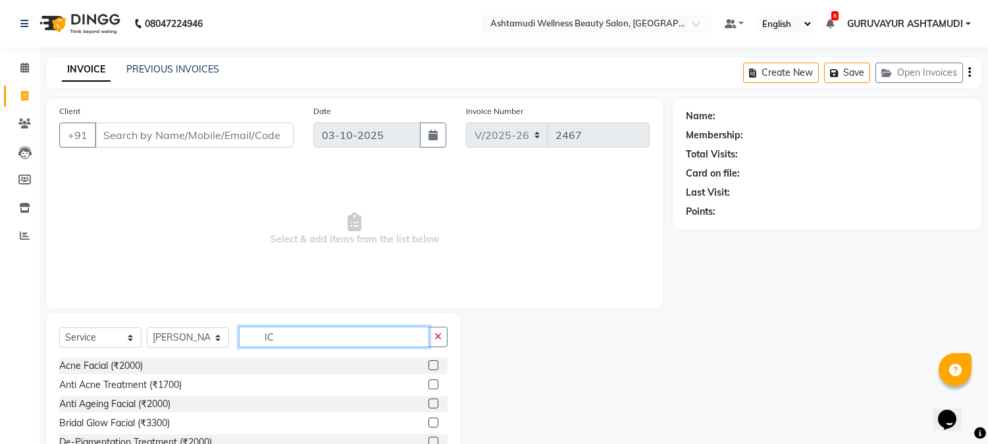
type input "ICE"
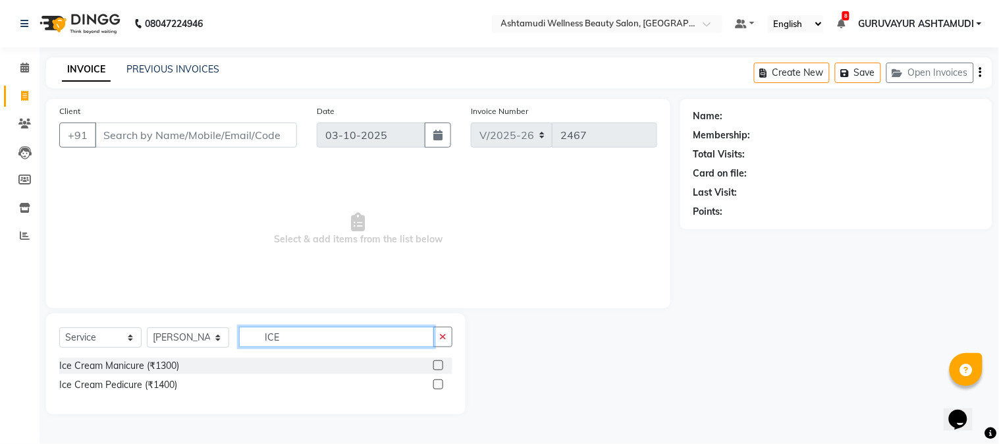
drag, startPoint x: 318, startPoint y: 338, endPoint x: 180, endPoint y: 343, distance: 138.4
click at [183, 343] on div "Select Service Product Membership Package Voucher Prepaid Gift Card Select Styl…" at bounding box center [255, 342] width 393 height 31
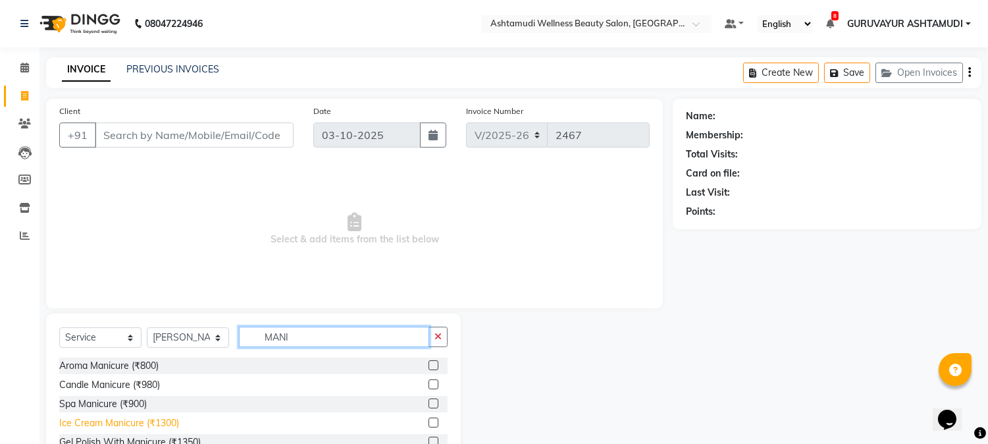
scroll to position [47, 0]
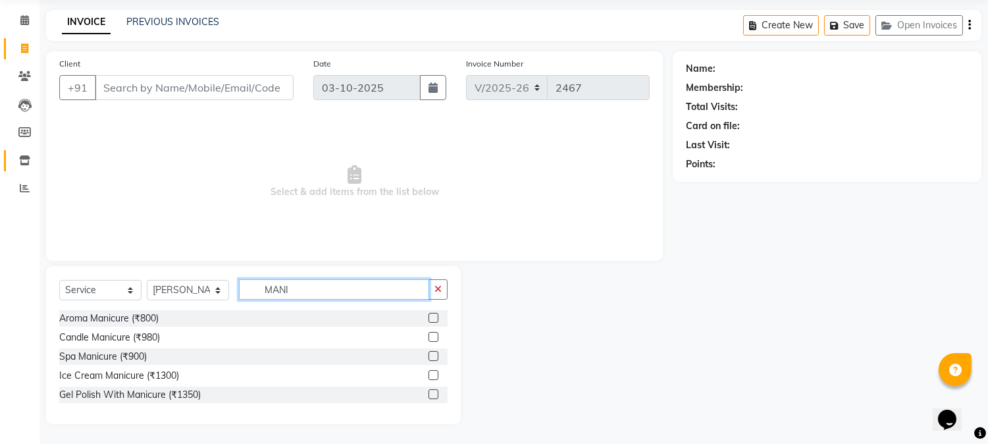
type input "MANI"
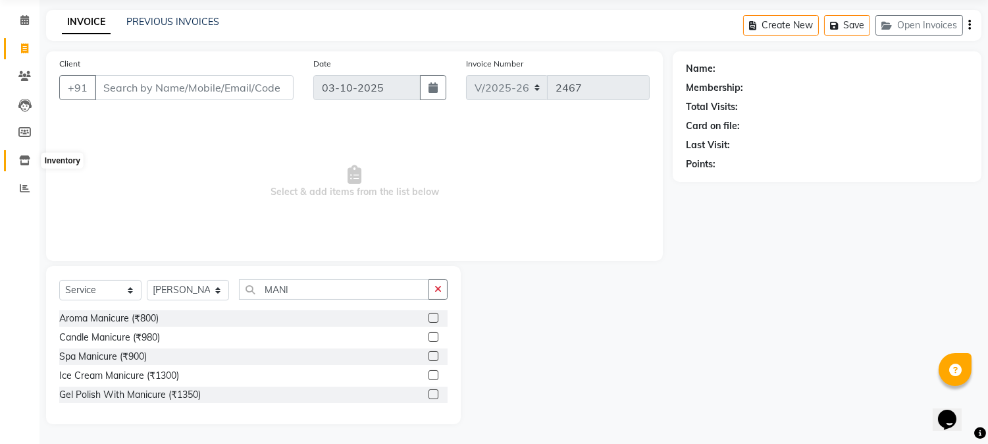
click at [24, 161] on icon at bounding box center [24, 160] width 11 height 10
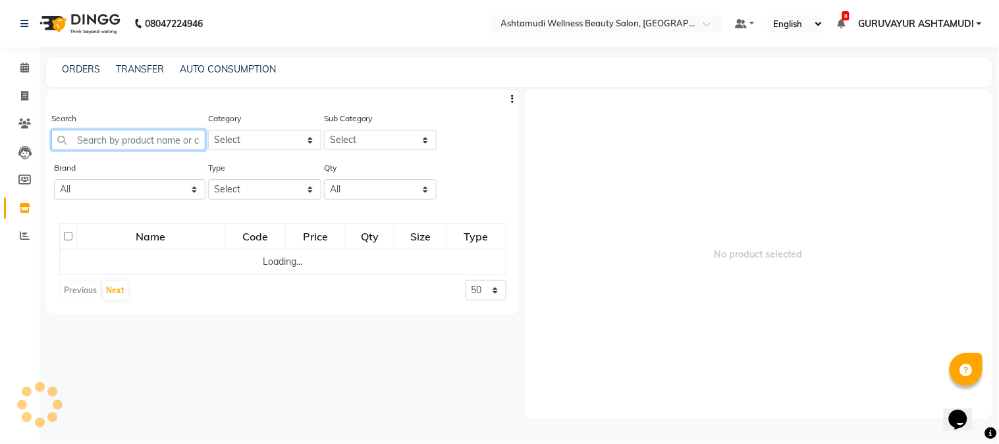
click at [142, 141] on input "text" at bounding box center [128, 140] width 154 height 20
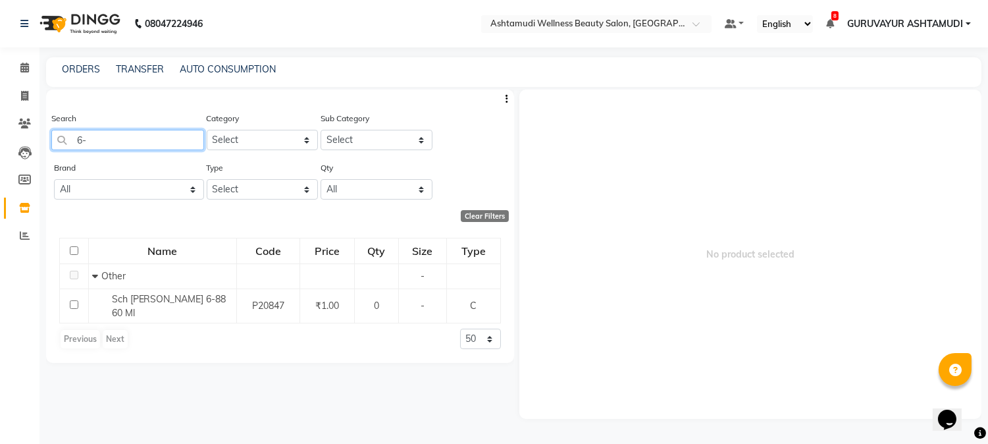
type input "6"
type input "G"
type input "T"
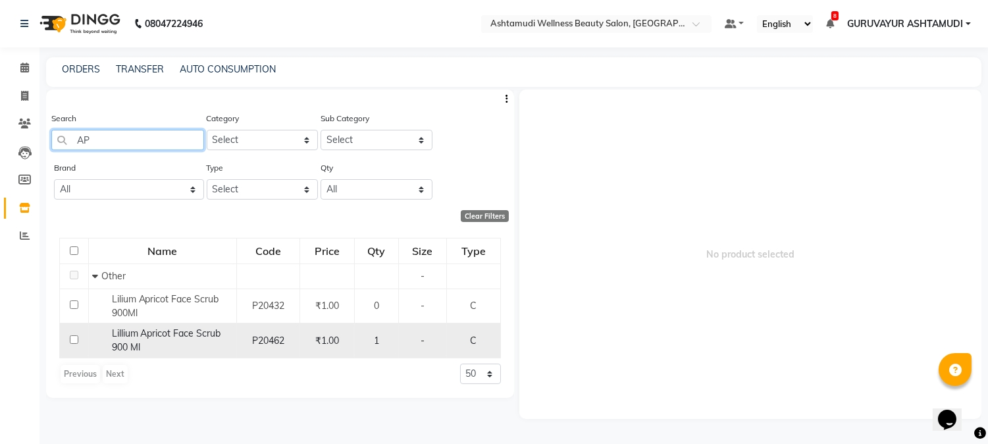
type input "A"
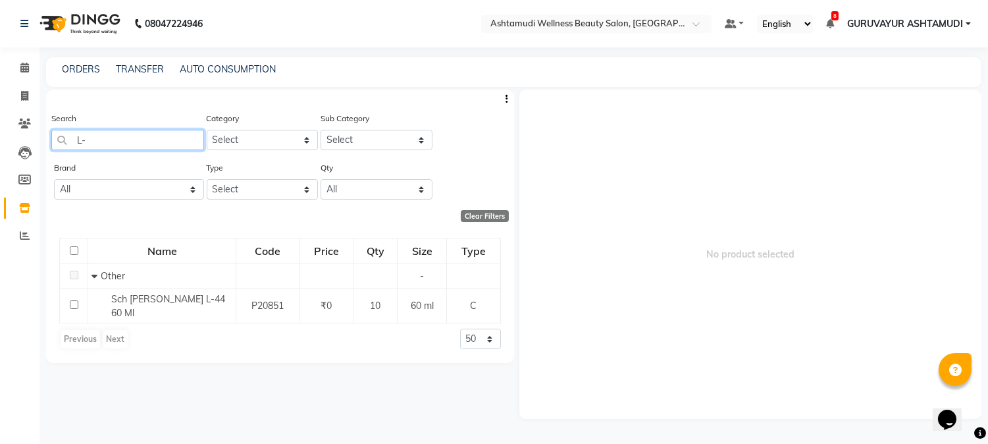
type input "L"
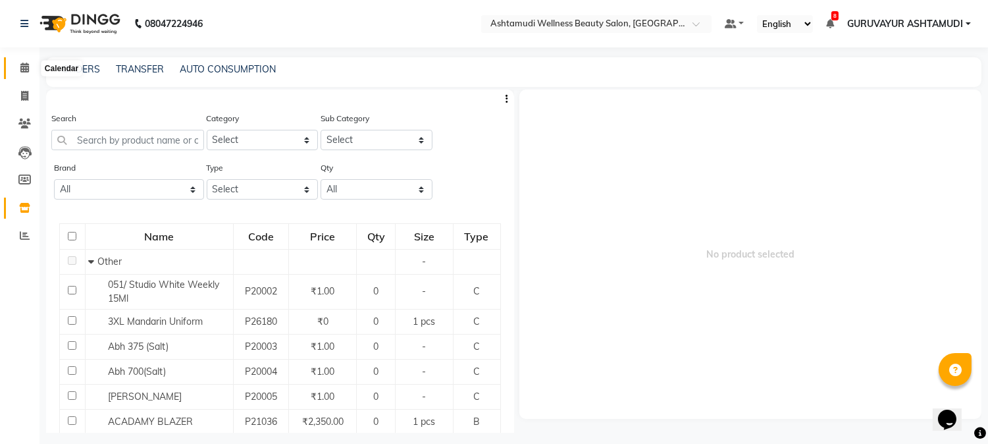
click at [24, 63] on icon at bounding box center [24, 68] width 9 height 10
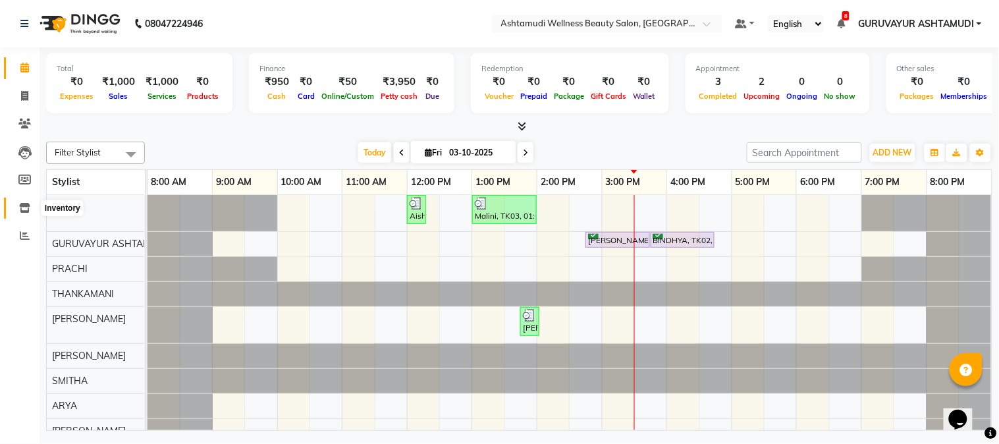
click at [22, 204] on icon at bounding box center [24, 208] width 11 height 10
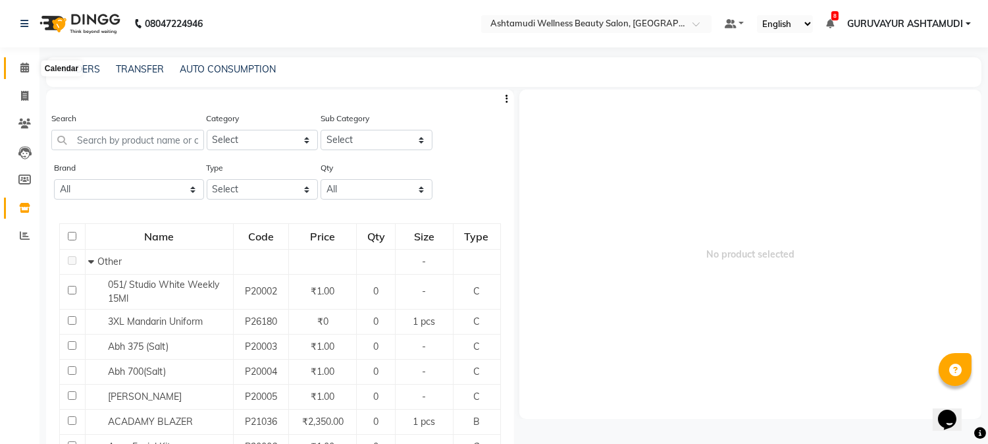
click at [26, 63] on icon at bounding box center [24, 68] width 9 height 10
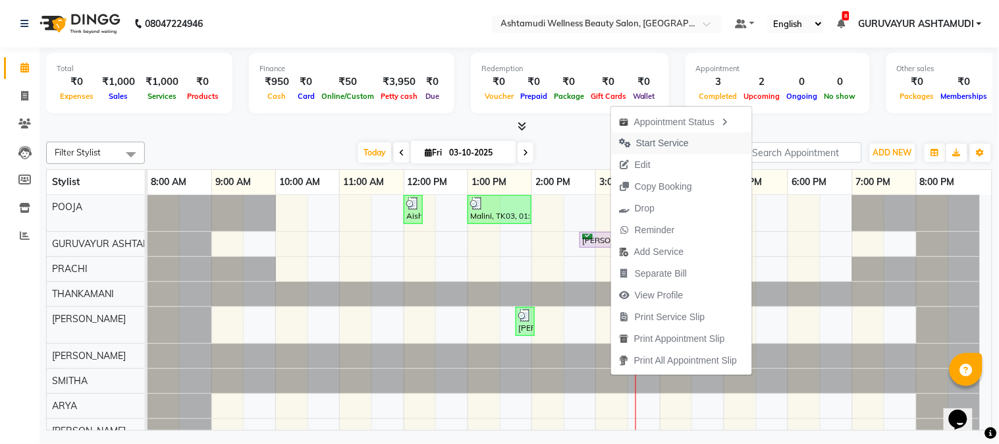
click at [653, 136] on span "Start Service" at bounding box center [662, 143] width 53 height 14
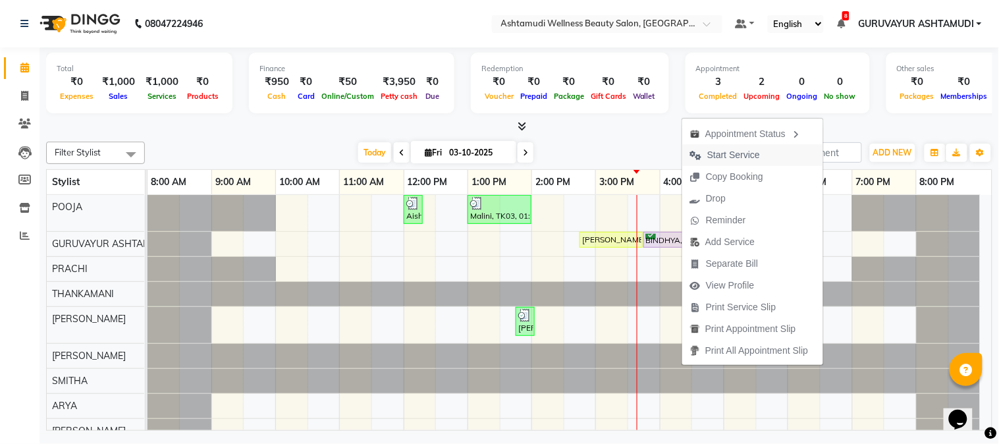
click at [740, 151] on span "Start Service" at bounding box center [733, 155] width 53 height 14
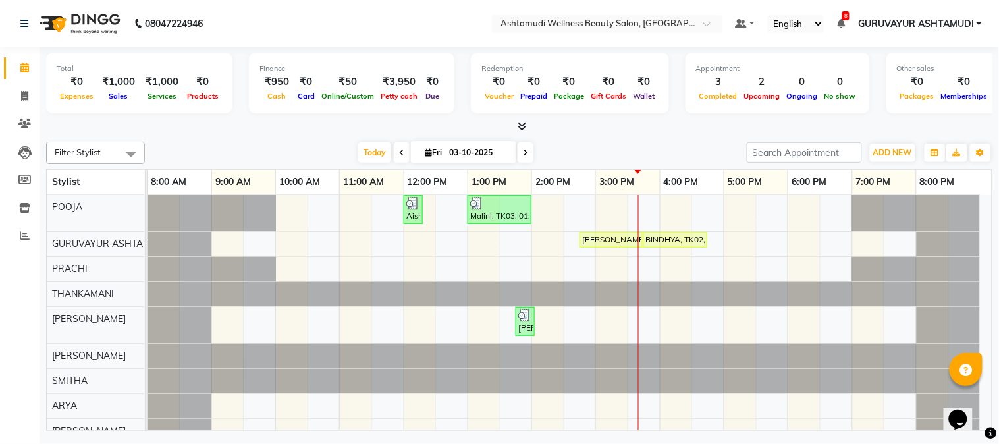
click at [988, 424] on div "Total ₹0 Expenses ₹1,000 Sales ₹1,000 Services ₹0 Products Finance ₹950 Cash ₹0…" at bounding box center [519, 240] width 959 height 387
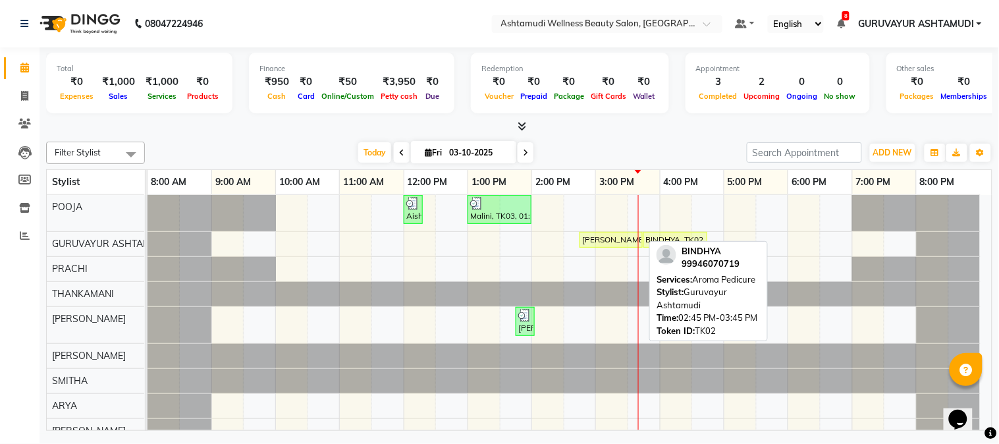
click at [616, 235] on div "[PERSON_NAME], TK02, 02:45 PM-03:45 PM, Aroma Pedicure" at bounding box center [611, 240] width 61 height 12
select select "1"
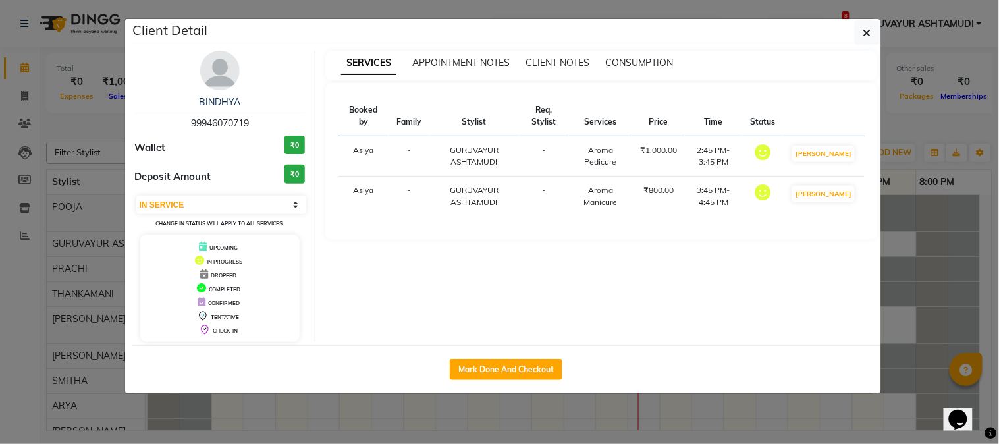
drag, startPoint x: 189, startPoint y: 124, endPoint x: 254, endPoint y: 121, distance: 65.2
click at [254, 121] on div "BINDHYA 99946070719" at bounding box center [220, 112] width 171 height 35
copy span "99946070719"
click at [867, 31] on icon "button" at bounding box center [867, 33] width 8 height 11
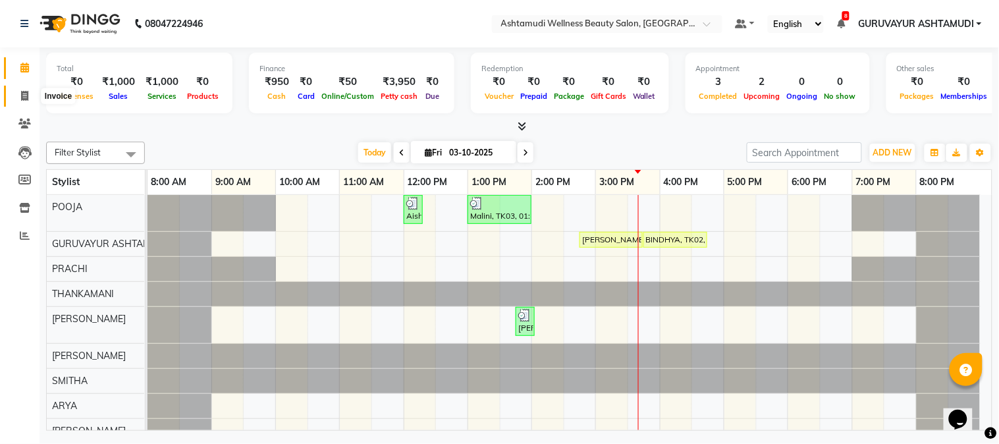
click at [22, 95] on icon at bounding box center [24, 96] width 7 height 10
select select "4660"
select select "service"
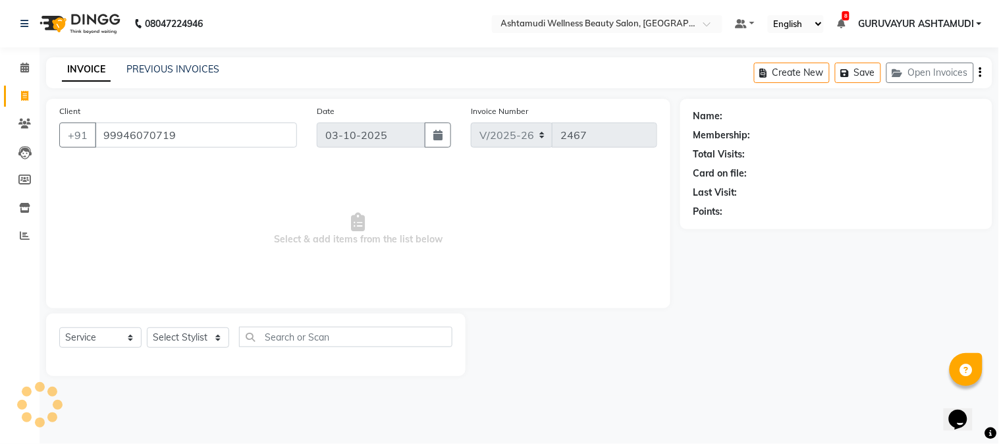
type input "99946070719"
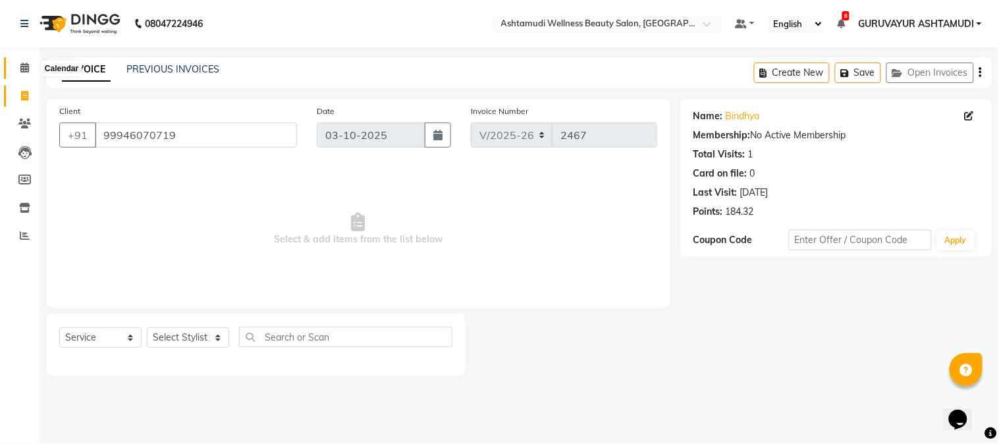
click at [29, 68] on span at bounding box center [24, 68] width 23 height 15
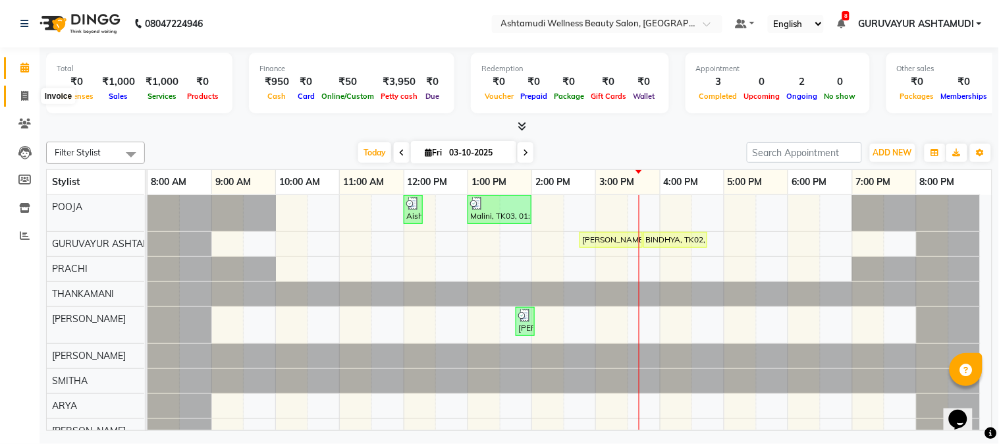
click at [22, 94] on icon at bounding box center [24, 96] width 7 height 10
select select "4660"
select select "service"
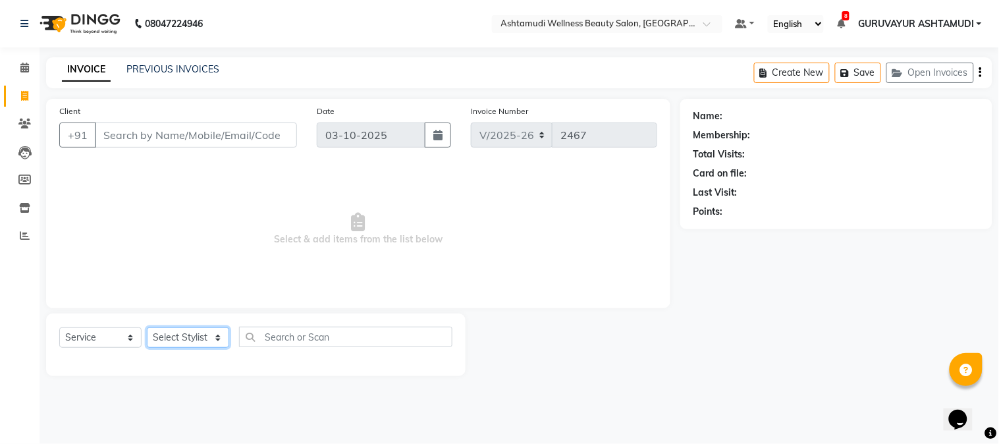
click at [165, 337] on select "Select Stylist Aathithya [PERSON_NAME] [PERSON_NAME] ARYA GURUVAYUR ASHTAMUDI […" at bounding box center [188, 337] width 82 height 20
click at [147, 328] on select "Select Stylist Aathithya [PERSON_NAME] [PERSON_NAME] ARYA GURUVAYUR ASHTAMUDI […" at bounding box center [188, 337] width 82 height 20
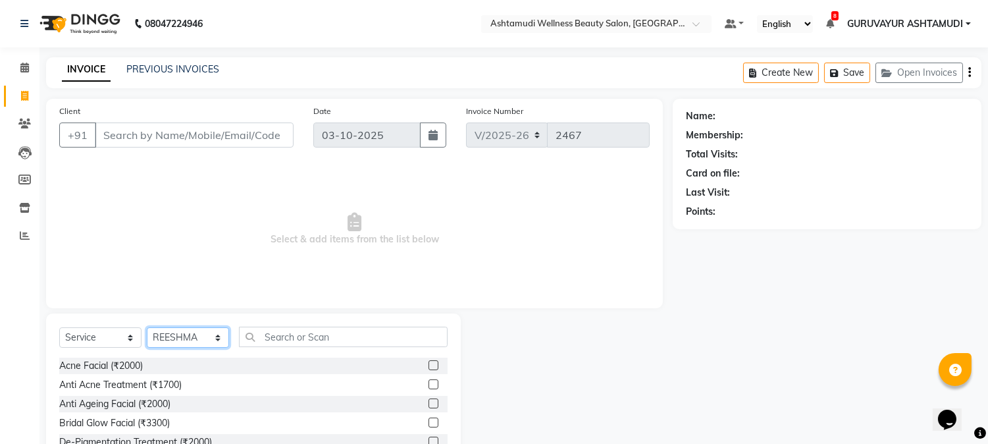
drag, startPoint x: 160, startPoint y: 336, endPoint x: 165, endPoint y: 331, distance: 7.0
click at [160, 336] on select "Select Stylist Aathithya [PERSON_NAME] [PERSON_NAME] ARYA GURUVAYUR ASHTAMUDI […" at bounding box center [188, 337] width 82 height 20
select select "87828"
click at [147, 328] on select "Select Stylist Aathithya [PERSON_NAME] [PERSON_NAME] ARYA GURUVAYUR ASHTAMUDI […" at bounding box center [188, 337] width 82 height 20
click at [101, 339] on select "Select Service Product Membership Package Voucher Prepaid Gift Card" at bounding box center [100, 337] width 82 height 20
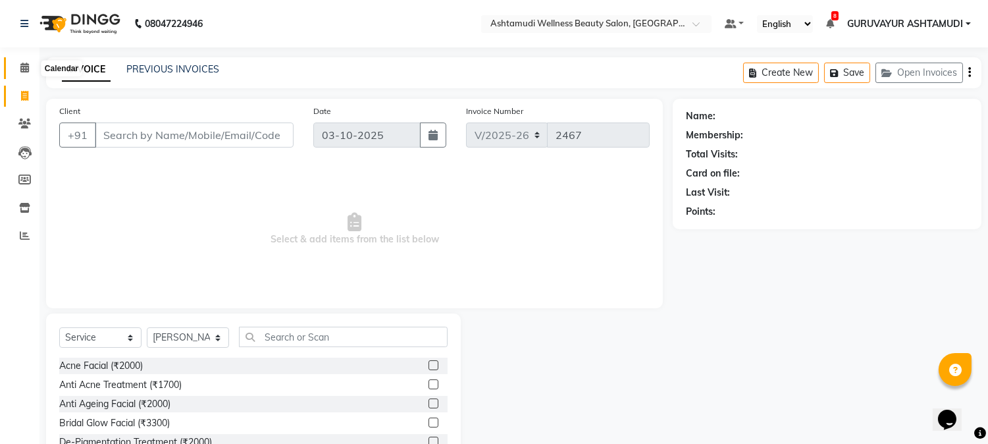
click at [22, 70] on icon at bounding box center [24, 68] width 9 height 10
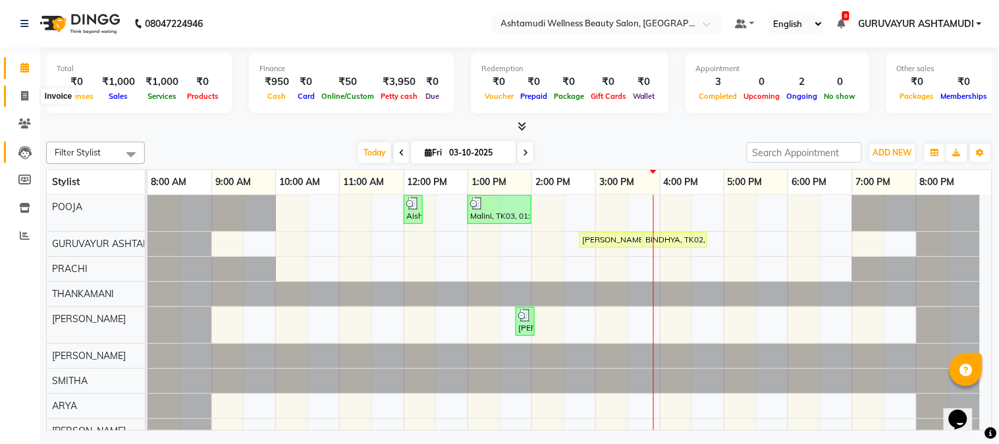
drag, startPoint x: 25, startPoint y: 97, endPoint x: 34, endPoint y: 147, distance: 50.9
click at [24, 97] on icon at bounding box center [24, 96] width 7 height 10
select select "4660"
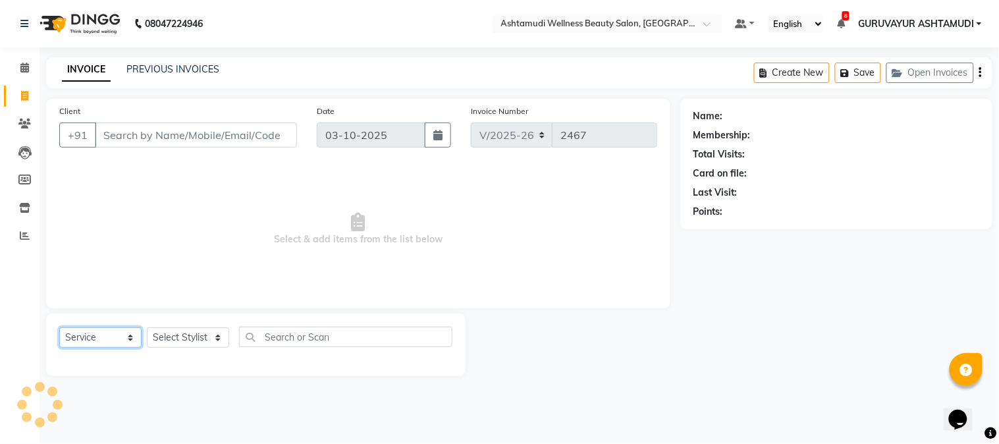
click at [97, 338] on select "Select Service Product Membership Package Voucher Prepaid Gift Card" at bounding box center [100, 337] width 82 height 20
select select "package"
click at [59, 328] on select "Select Service Product Membership Package Voucher Prepaid Gift Card" at bounding box center [100, 337] width 82 height 20
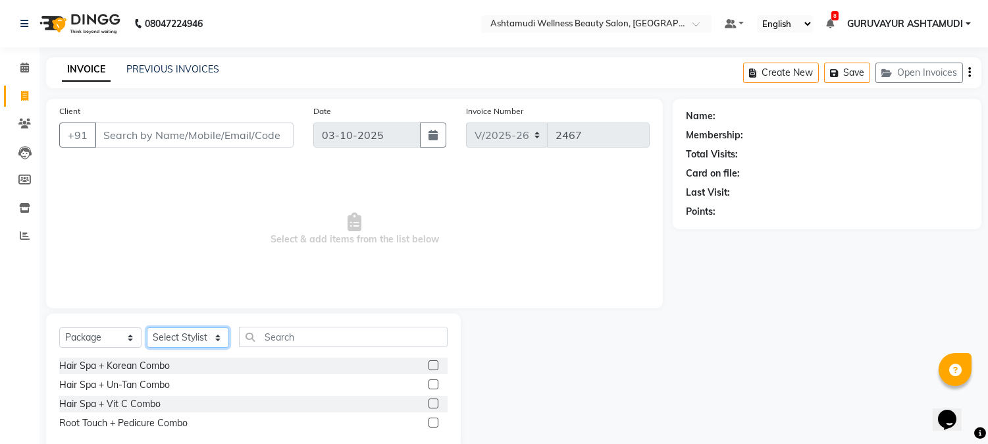
click at [178, 346] on select "Select Stylist Aathithya [PERSON_NAME] [PERSON_NAME] ARYA GURUVAYUR ASHTAMUDI […" at bounding box center [188, 337] width 82 height 20
click at [147, 328] on select "Select Stylist Aathithya [PERSON_NAME] [PERSON_NAME] ARYA GURUVAYUR ASHTAMUDI […" at bounding box center [188, 337] width 82 height 20
click at [207, 344] on select "Select Stylist Aathithya [PERSON_NAME] [PERSON_NAME] ARYA GURUVAYUR ASHTAMUDI […" at bounding box center [188, 337] width 82 height 20
select select "27386"
click at [147, 328] on select "Select Stylist Aathithya [PERSON_NAME] [PERSON_NAME] ARYA GURUVAYUR ASHTAMUDI […" at bounding box center [188, 337] width 82 height 20
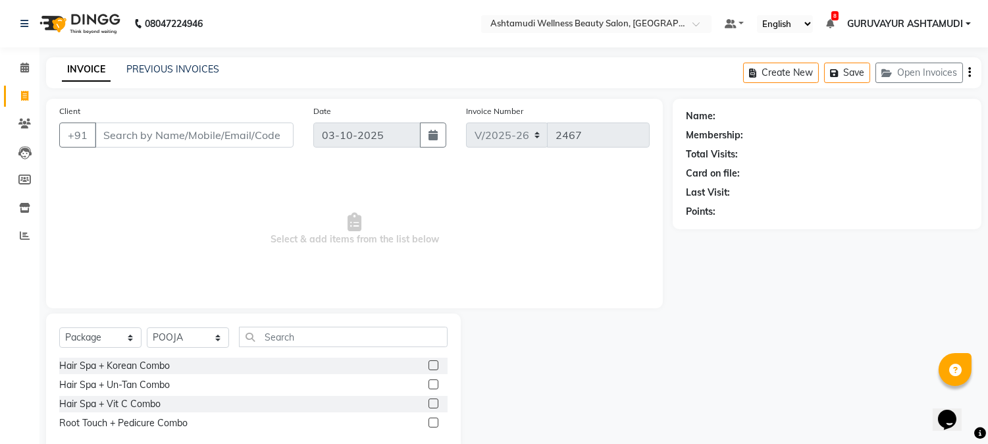
click at [432, 365] on label at bounding box center [434, 365] width 10 height 10
click at [432, 365] on input "checkbox" at bounding box center [433, 365] width 9 height 9
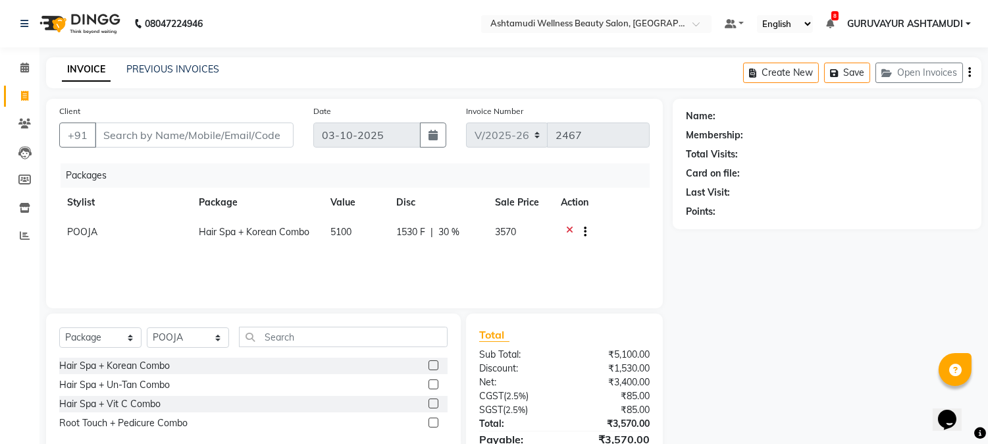
checkbox input "false"
click at [431, 383] on label at bounding box center [434, 384] width 10 height 10
click at [431, 383] on input "checkbox" at bounding box center [433, 385] width 9 height 9
checkbox input "false"
click at [432, 408] on label at bounding box center [434, 403] width 10 height 10
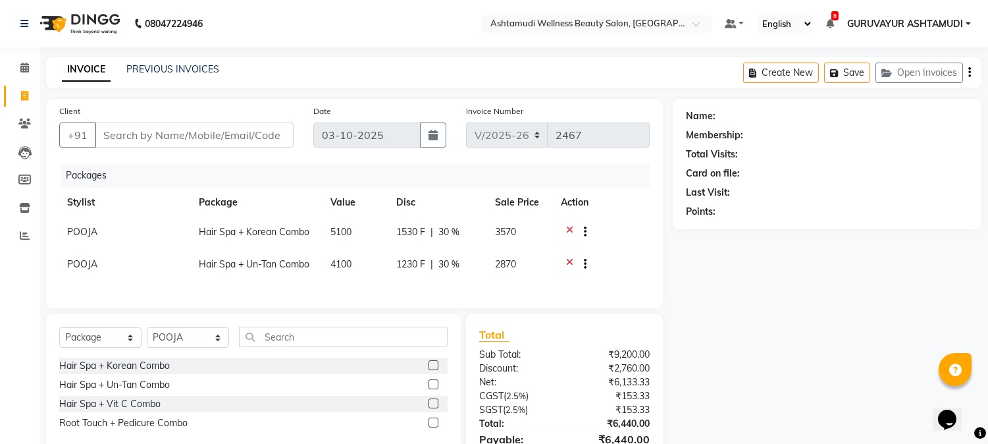
click at [432, 408] on input "checkbox" at bounding box center [433, 404] width 9 height 9
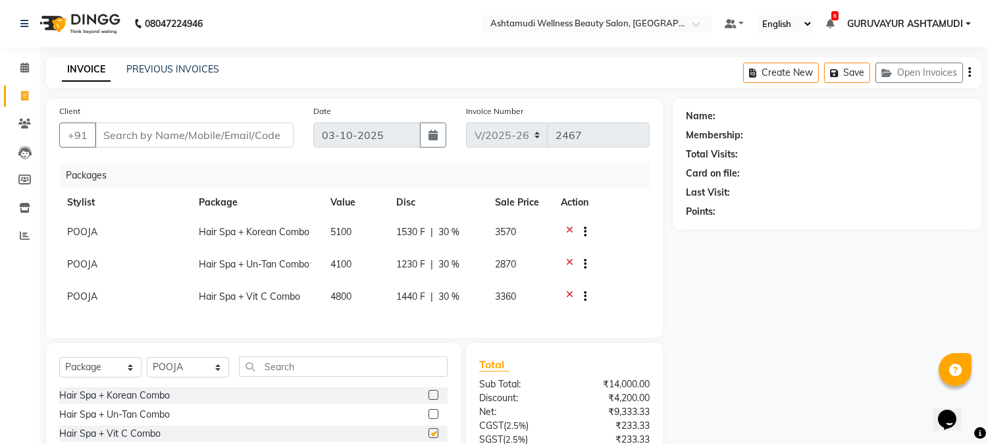
checkbox input "false"
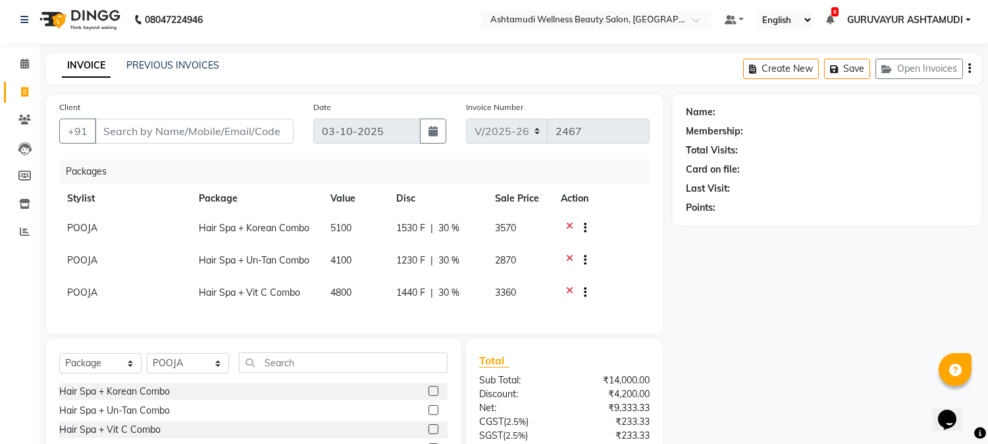
scroll to position [73, 0]
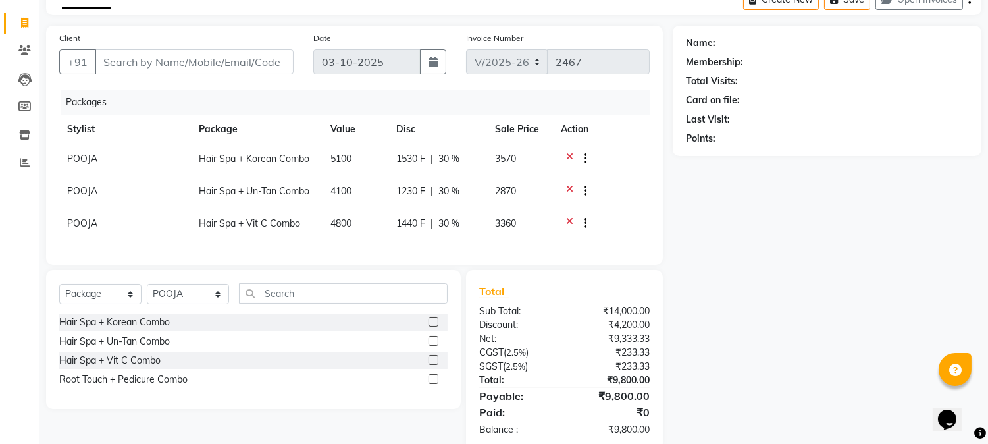
click at [429, 384] on label at bounding box center [434, 379] width 10 height 10
click at [429, 384] on input "checkbox" at bounding box center [433, 379] width 9 height 9
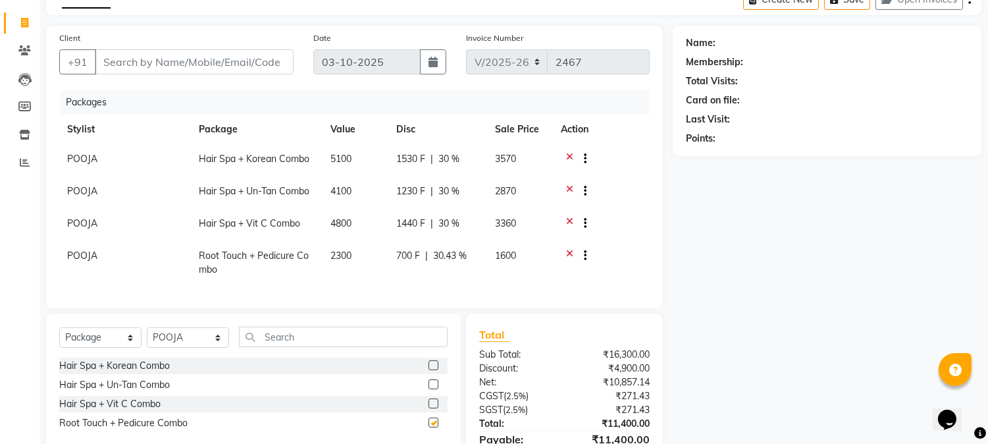
checkbox input "false"
click at [567, 158] on icon at bounding box center [569, 160] width 7 height 16
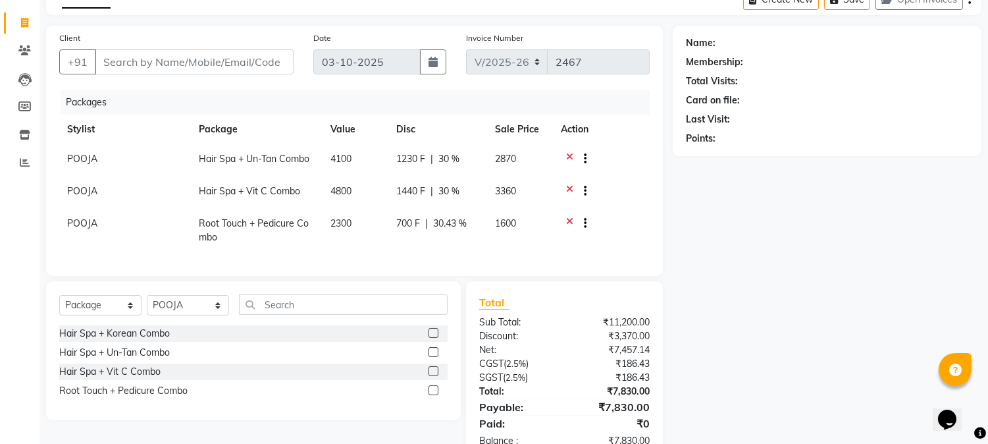
click at [568, 155] on icon at bounding box center [569, 160] width 7 height 16
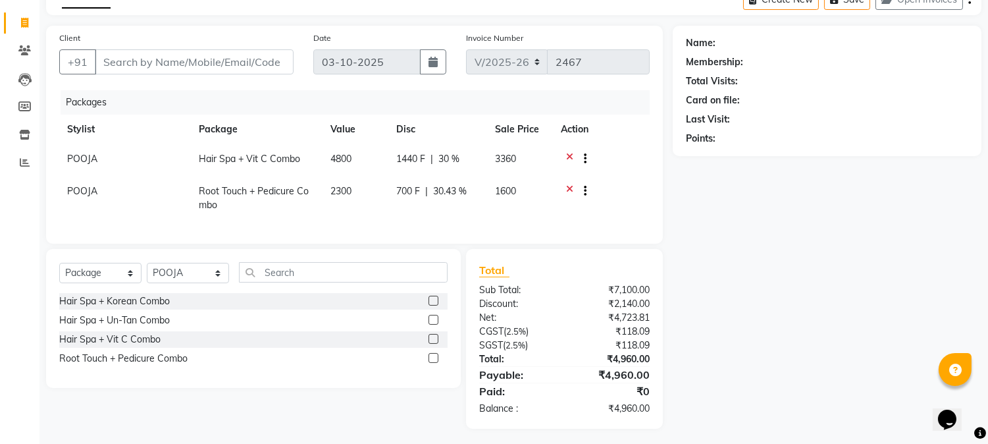
click at [568, 155] on icon at bounding box center [569, 160] width 7 height 16
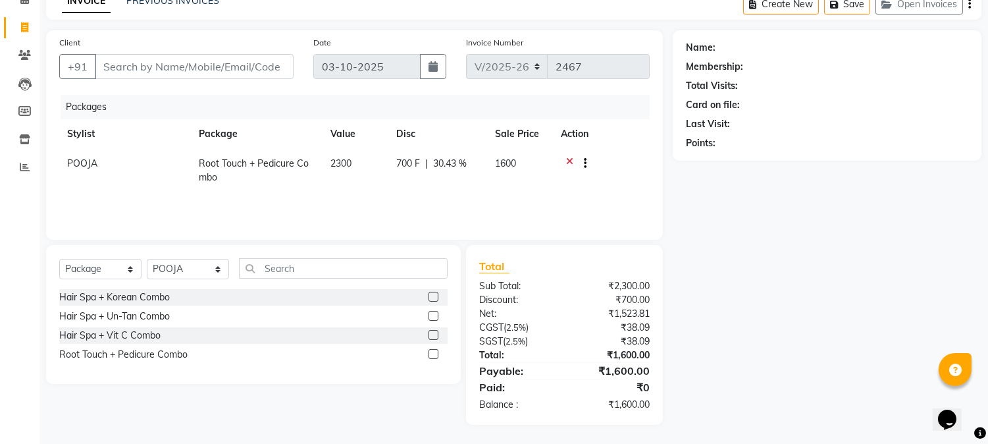
click at [568, 157] on icon at bounding box center [569, 165] width 7 height 16
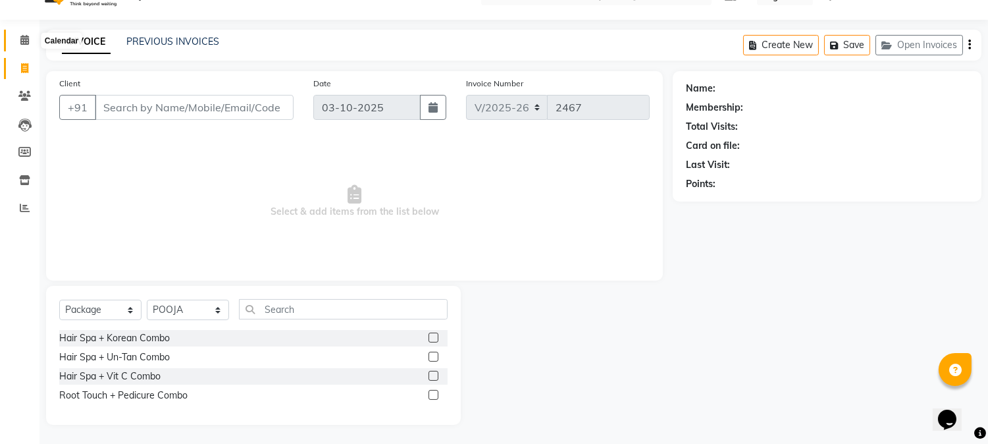
click at [24, 40] on icon at bounding box center [24, 40] width 9 height 10
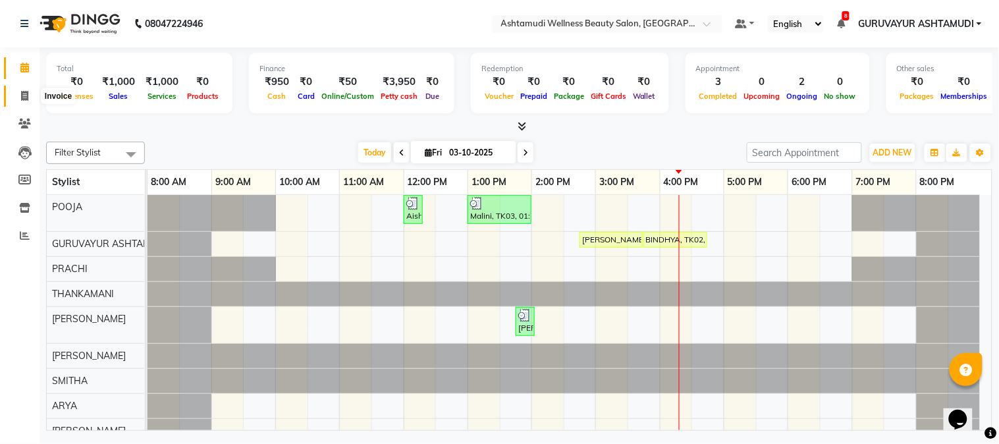
click at [21, 99] on icon at bounding box center [24, 96] width 7 height 10
select select "service"
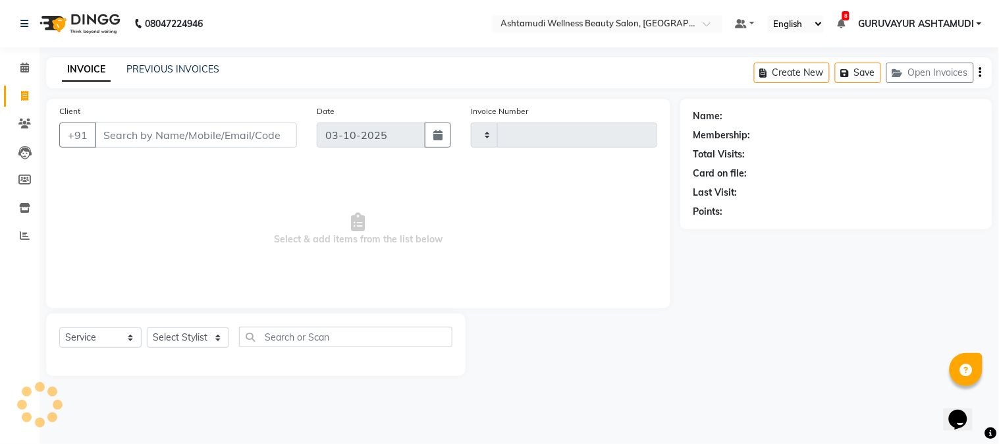
type input "2467"
select select "4660"
click at [190, 344] on select "Select Stylist Aathithya [PERSON_NAME] [PERSON_NAME] ARYA GURUVAYUR ASHTAMUDI […" at bounding box center [188, 337] width 82 height 20
select select "45186"
click at [147, 328] on select "Select Stylist Aathithya [PERSON_NAME] [PERSON_NAME] ARYA GURUVAYUR ASHTAMUDI […" at bounding box center [188, 337] width 82 height 20
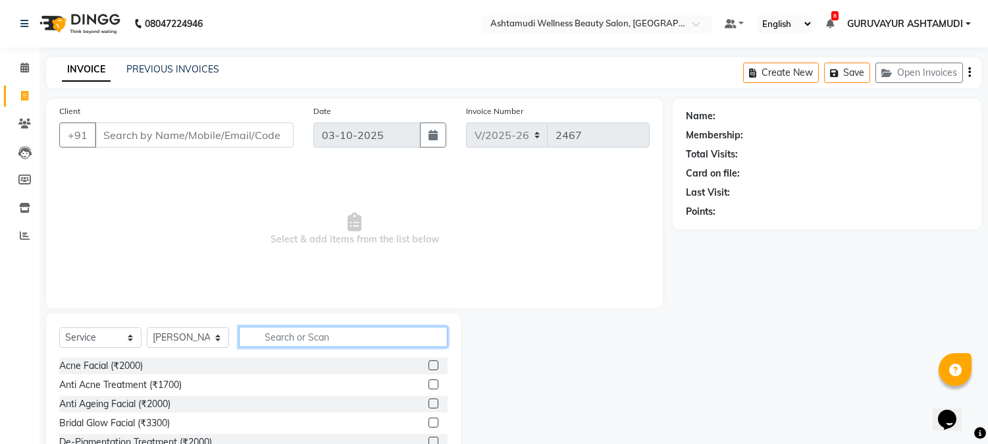
click at [294, 338] on input "text" at bounding box center [343, 337] width 209 height 20
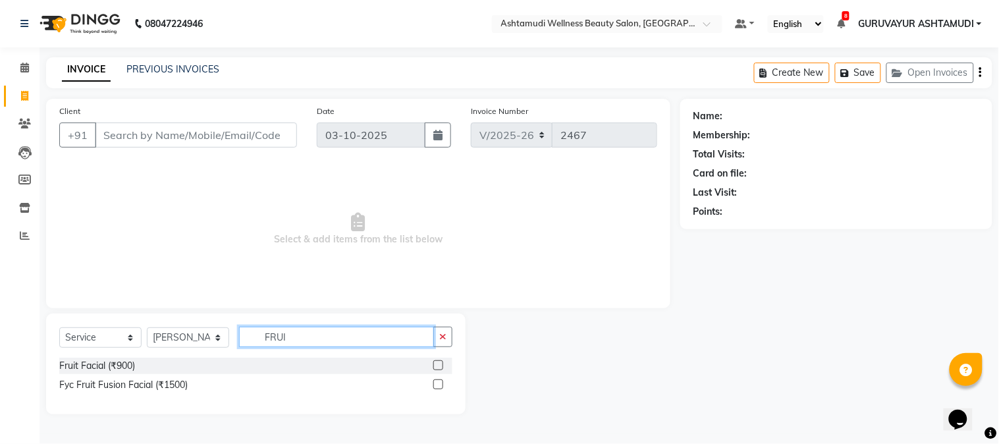
type input "FRUI"
click at [437, 366] on label at bounding box center [438, 365] width 10 height 10
click at [437, 366] on input "checkbox" at bounding box center [437, 365] width 9 height 9
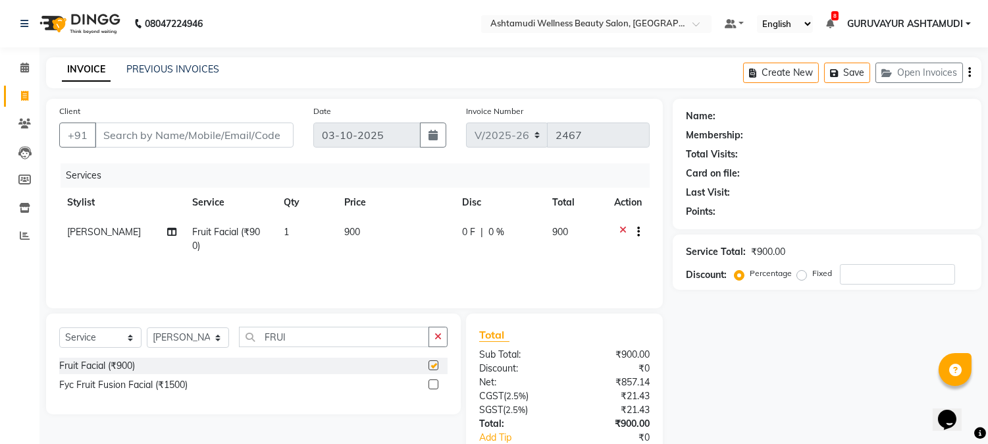
checkbox input "false"
click at [301, 338] on input "FRUI" at bounding box center [334, 337] width 190 height 20
type input "F"
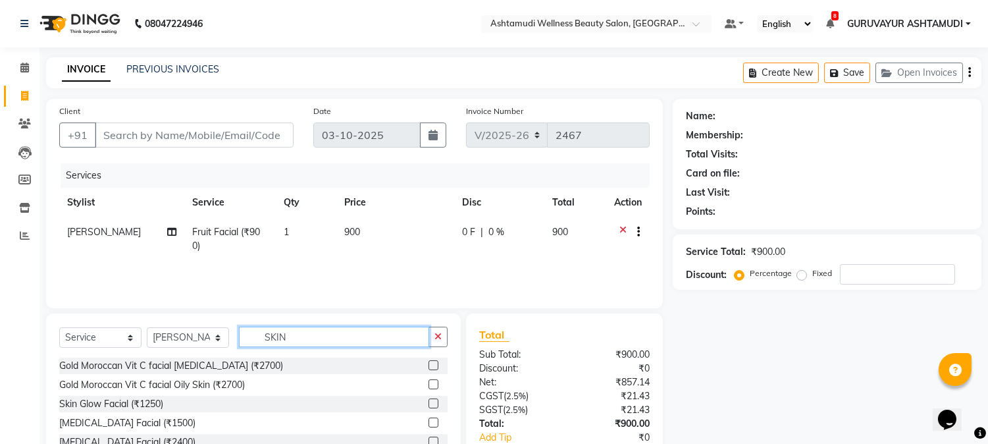
type input "SKIN"
click at [429, 406] on label at bounding box center [434, 403] width 10 height 10
click at [429, 406] on input "checkbox" at bounding box center [433, 404] width 9 height 9
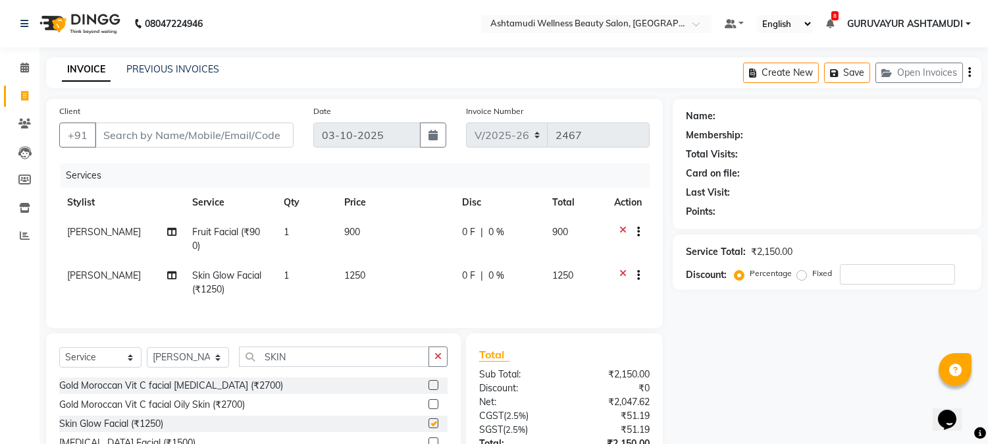
checkbox input "false"
drag, startPoint x: 311, startPoint y: 366, endPoint x: 212, endPoint y: 377, distance: 99.4
click at [219, 377] on div "Select Service Product Membership Package Voucher Prepaid Gift Card Select Styl…" at bounding box center [253, 361] width 388 height 31
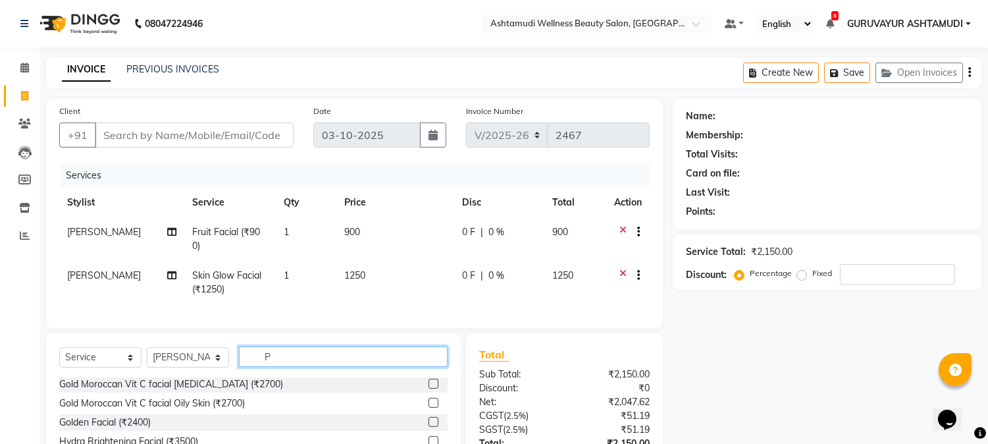
scroll to position [0, 0]
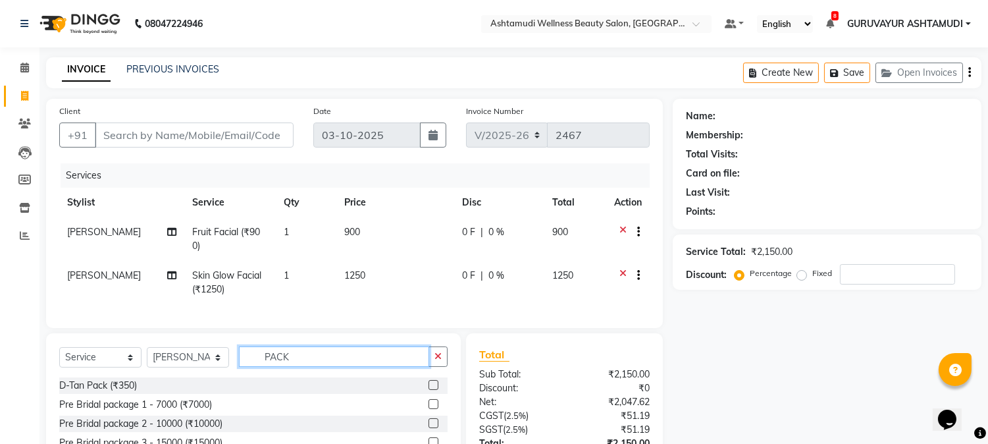
type input "PACK"
click at [435, 390] on label at bounding box center [434, 385] width 10 height 10
click at [435, 390] on input "checkbox" at bounding box center [433, 385] width 9 height 9
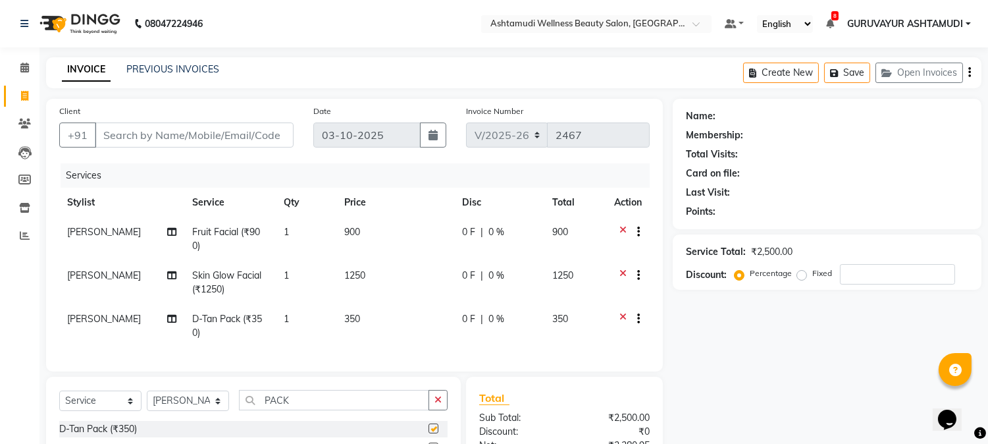
checkbox input "false"
click at [622, 229] on icon at bounding box center [623, 233] width 7 height 16
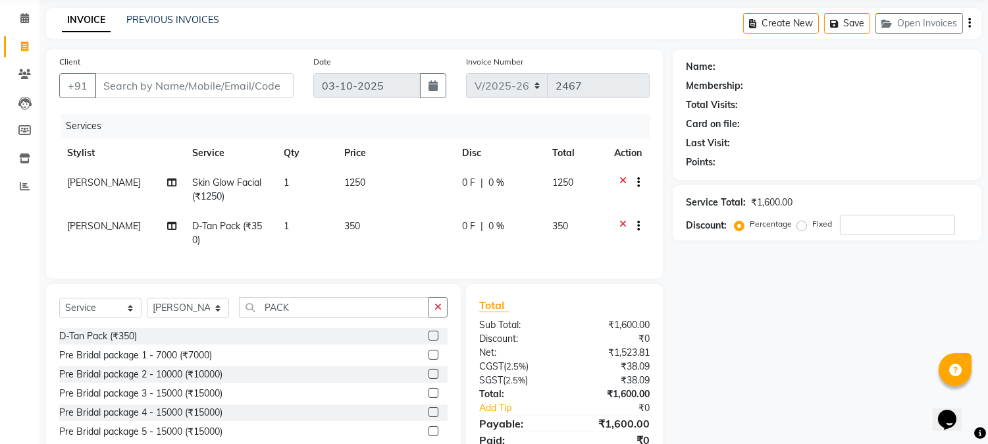
scroll to position [113, 0]
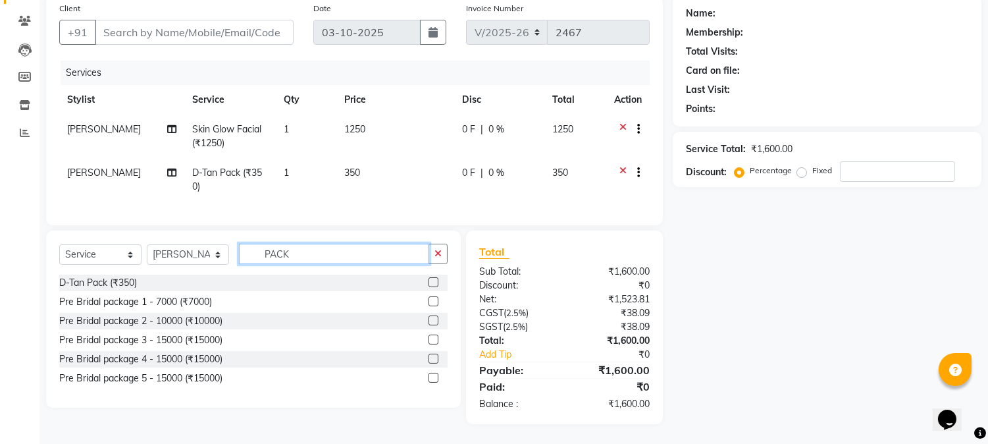
drag, startPoint x: 296, startPoint y: 252, endPoint x: 193, endPoint y: 254, distance: 103.4
click at [212, 252] on div "Select Service Product Membership Package Voucher Prepaid Gift Card Select Styl…" at bounding box center [253, 259] width 388 height 31
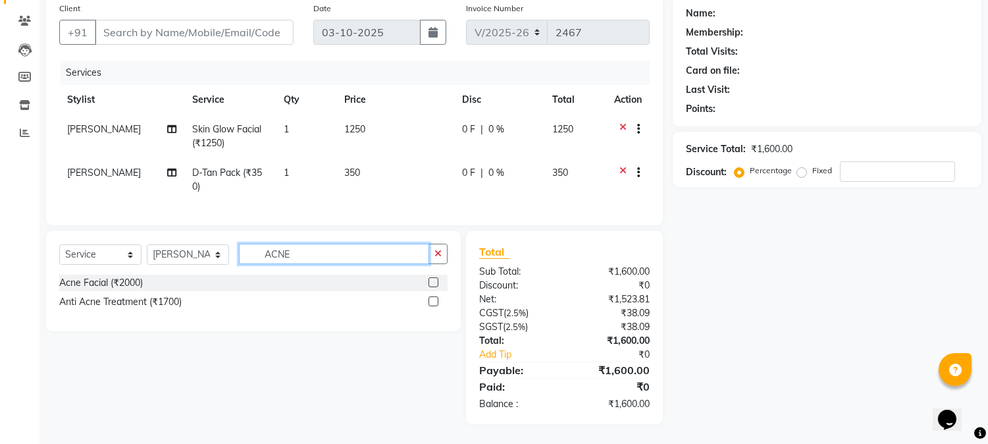
type input "ACNE"
click at [433, 280] on label at bounding box center [434, 282] width 10 height 10
click at [433, 280] on input "checkbox" at bounding box center [433, 283] width 9 height 9
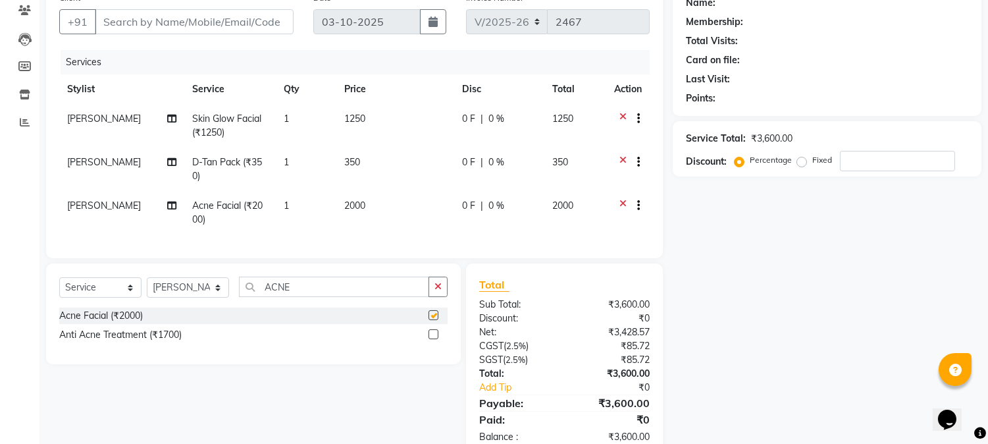
checkbox input "false"
click at [623, 203] on icon at bounding box center [623, 207] width 7 height 16
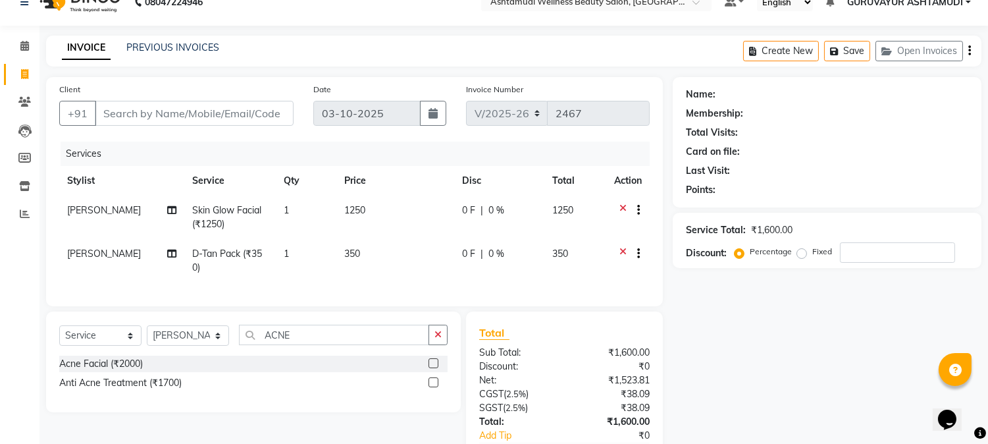
scroll to position [0, 0]
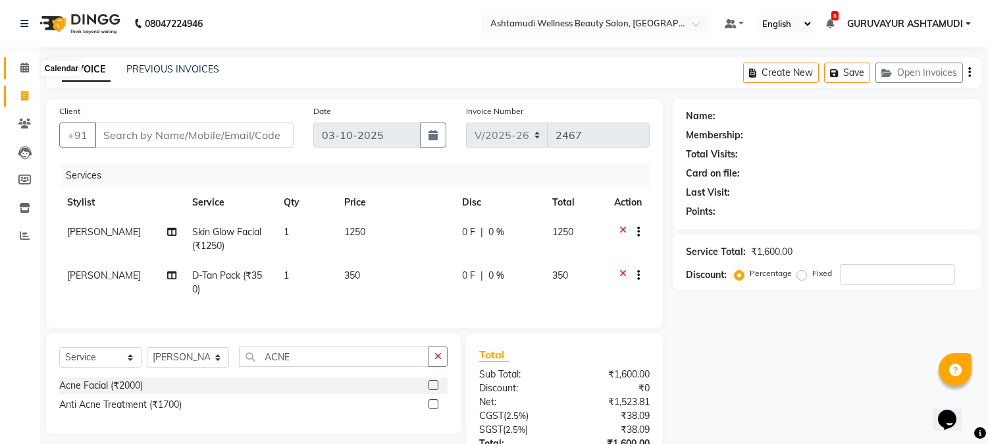
click at [22, 67] on icon at bounding box center [24, 68] width 9 height 10
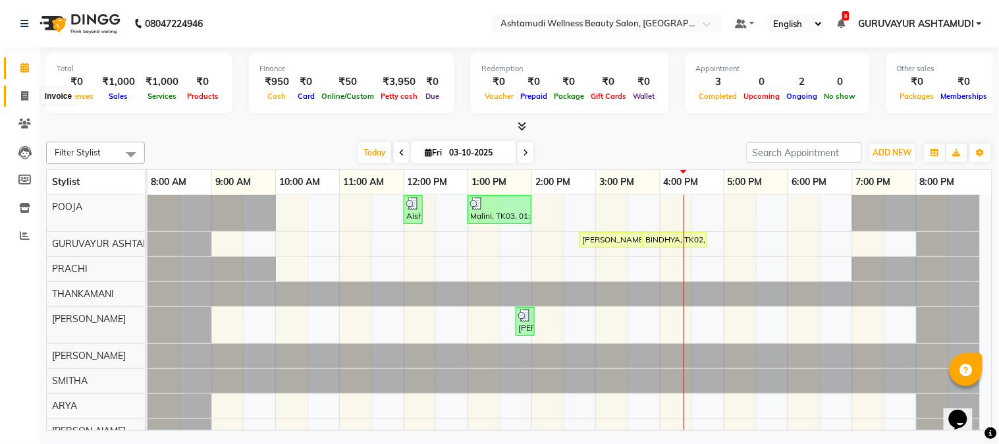
click at [27, 92] on icon at bounding box center [24, 96] width 7 height 10
select select "service"
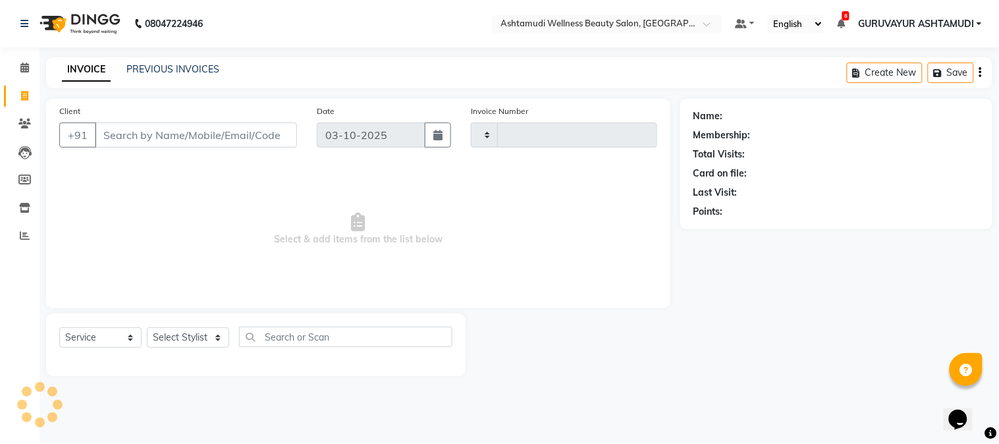
type input "2467"
select select "4660"
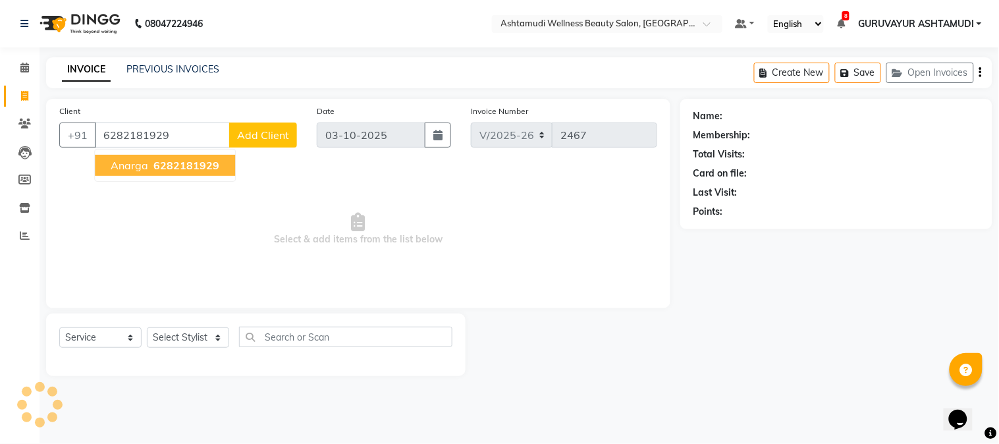
type input "6282181929"
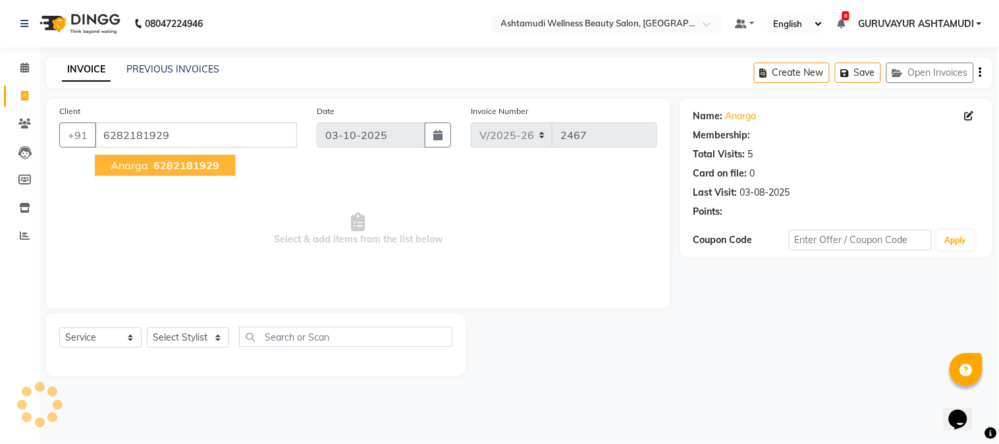
click at [151, 159] on ngb-highlight "6282181929" at bounding box center [185, 165] width 68 height 13
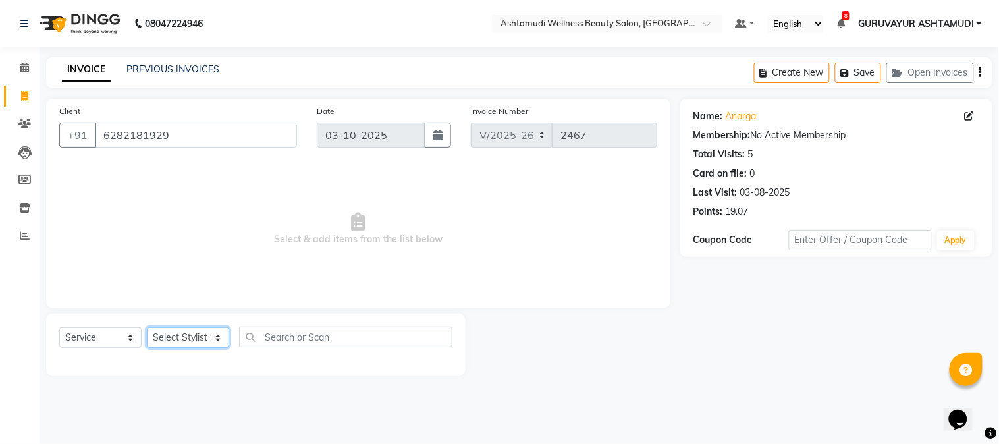
click at [221, 338] on select "Select Stylist Aathithya [PERSON_NAME] [PERSON_NAME] ARYA GURUVAYUR ASHTAMUDI […" at bounding box center [188, 337] width 82 height 20
select select "27386"
click at [147, 328] on select "Select Stylist Aathithya [PERSON_NAME] [PERSON_NAME] ARYA GURUVAYUR ASHTAMUDI […" at bounding box center [188, 337] width 82 height 20
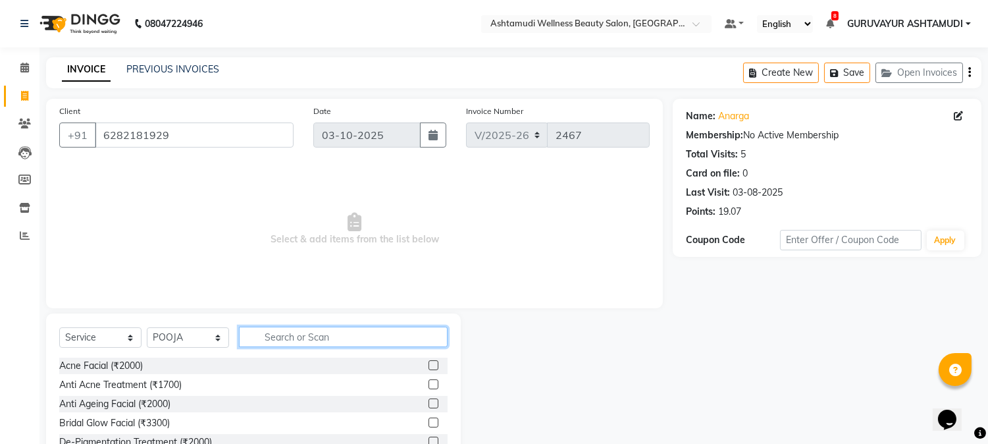
click at [307, 342] on input "text" at bounding box center [343, 337] width 209 height 20
type input "BLO"
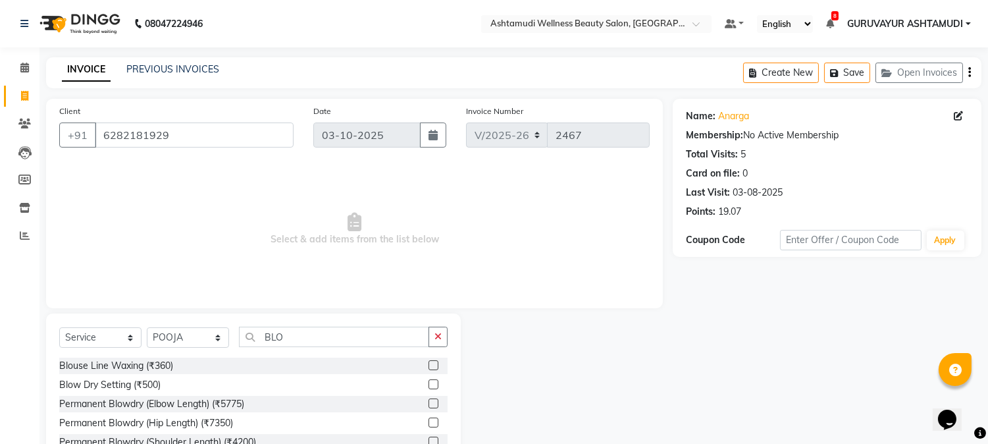
click at [429, 383] on label at bounding box center [434, 384] width 10 height 10
click at [429, 383] on input "checkbox" at bounding box center [433, 385] width 9 height 9
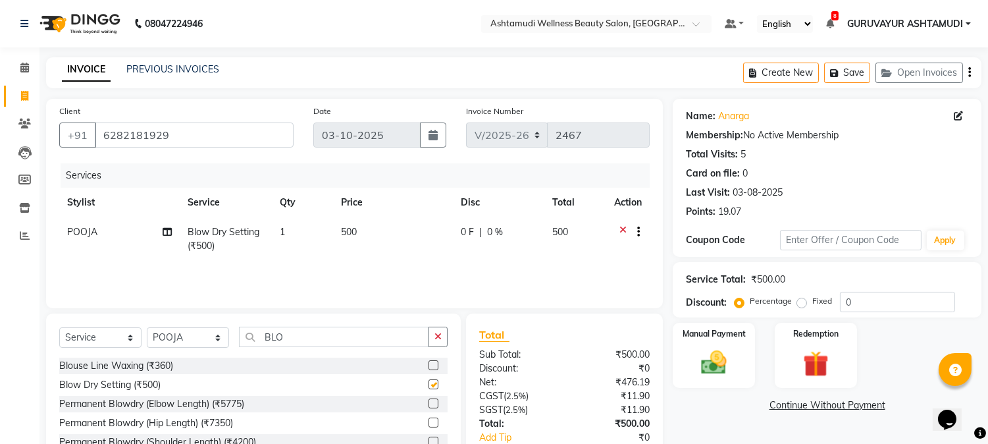
checkbox input "false"
drag, startPoint x: 266, startPoint y: 336, endPoint x: 218, endPoint y: 336, distance: 48.1
click at [218, 336] on div "Select Service Product Membership Package Voucher Prepaid Gift Card Select Styl…" at bounding box center [253, 342] width 388 height 31
drag, startPoint x: 290, startPoint y: 343, endPoint x: 140, endPoint y: 314, distance: 153.5
click at [172, 340] on div "Select Service Product Membership Package Voucher Prepaid Gift Card Select Styl…" at bounding box center [253, 342] width 388 height 31
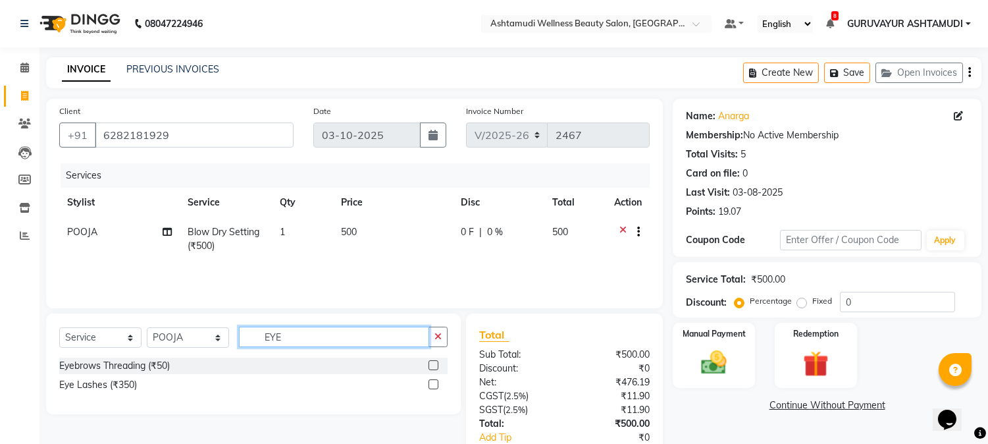
type input "EYE"
click at [433, 363] on label at bounding box center [434, 365] width 10 height 10
click at [433, 363] on input "checkbox" at bounding box center [433, 365] width 9 height 9
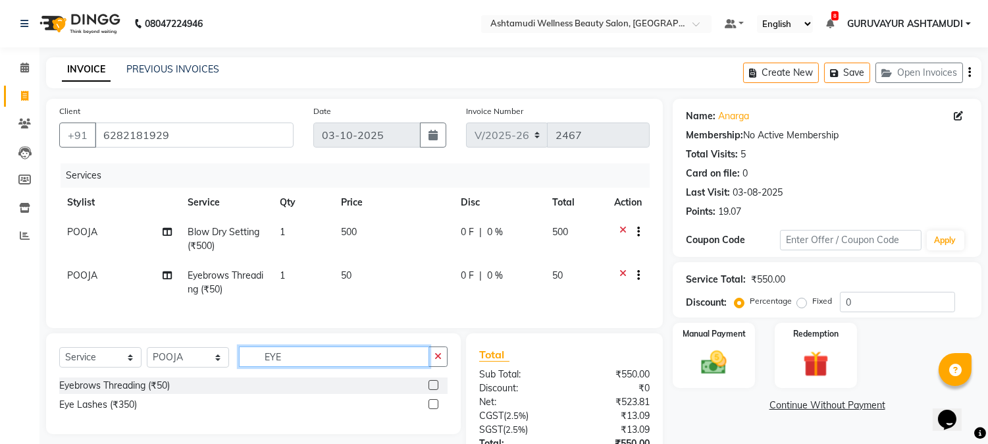
checkbox input "false"
drag, startPoint x: 323, startPoint y: 357, endPoint x: 196, endPoint y: 373, distance: 128.1
click at [209, 373] on div "Select Service Product Membership Package Voucher Prepaid Gift Card Select Styl…" at bounding box center [253, 361] width 388 height 31
type input "UPPER"
click at [432, 409] on label at bounding box center [434, 404] width 10 height 10
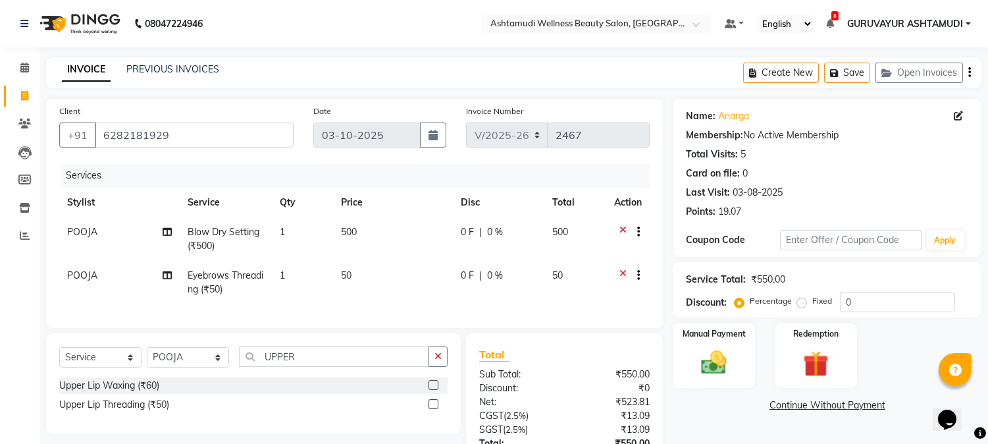
click at [432, 409] on input "checkbox" at bounding box center [433, 404] width 9 height 9
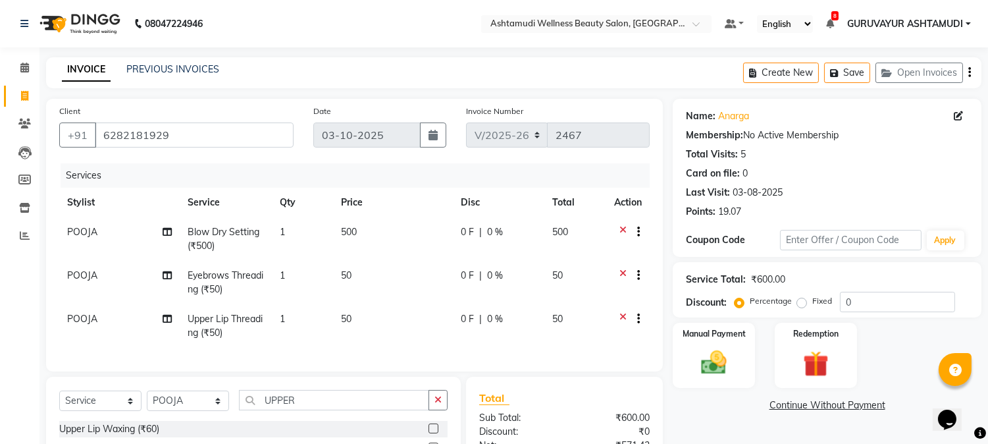
checkbox input "false"
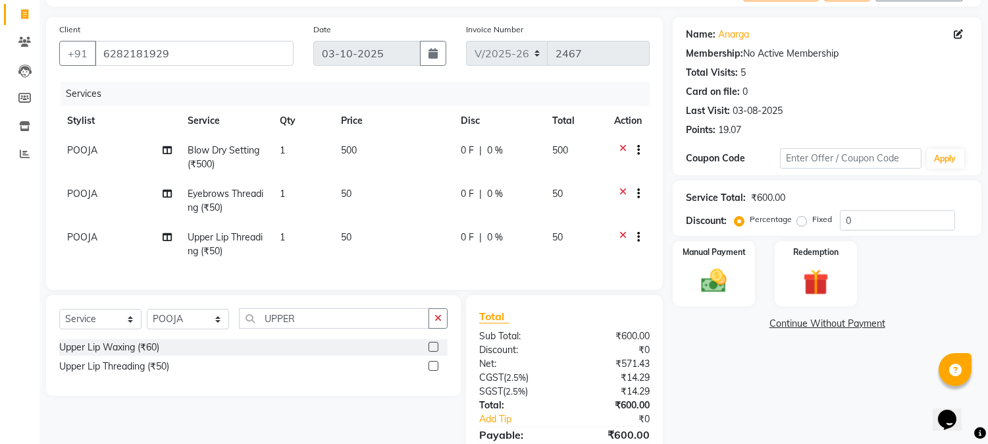
scroll to position [157, 0]
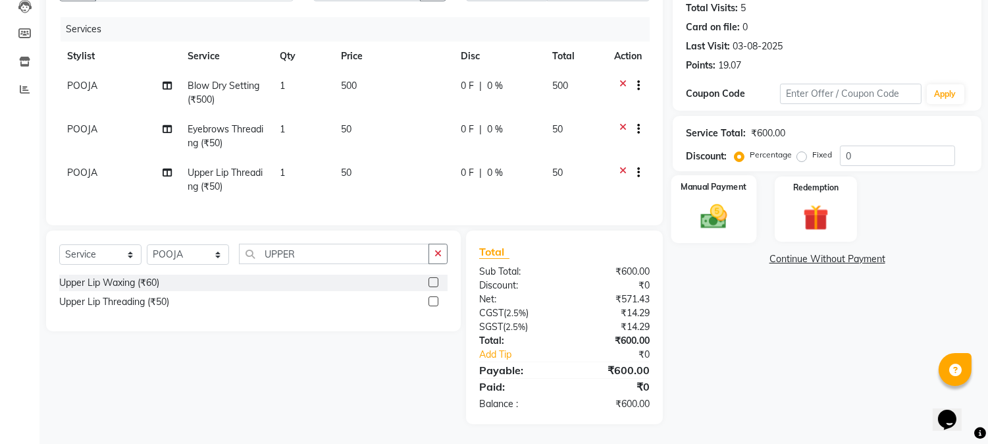
click at [716, 218] on img at bounding box center [714, 216] width 43 height 31
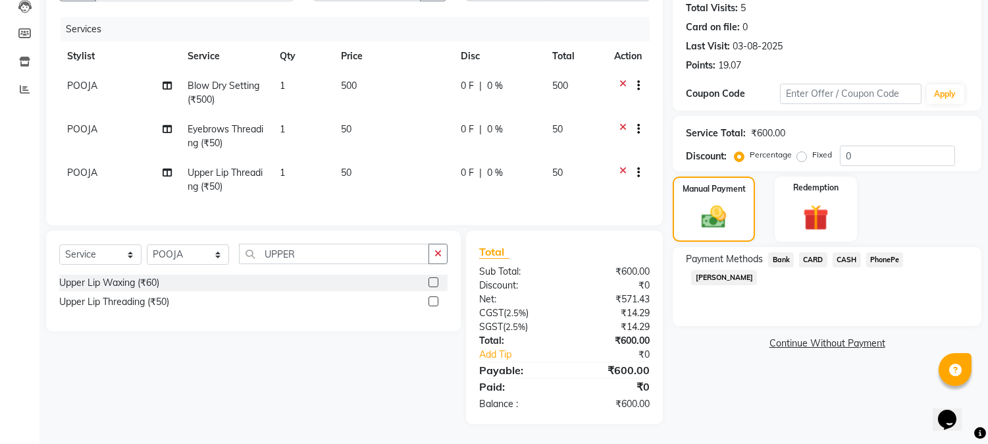
click at [886, 252] on span "PhonePe" at bounding box center [886, 259] width 38 height 15
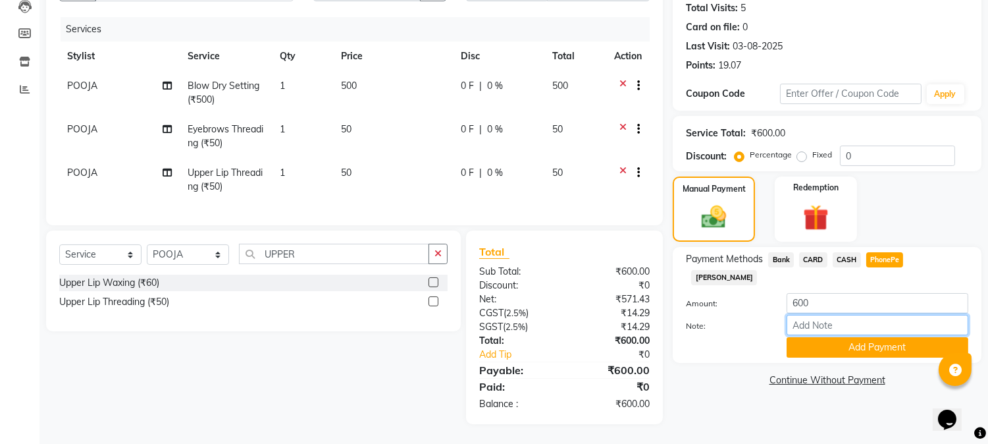
click at [847, 315] on input "Note:" at bounding box center [878, 325] width 182 height 20
type input "[PERSON_NAME]"
click at [830, 337] on button "Add Payment" at bounding box center [878, 347] width 182 height 20
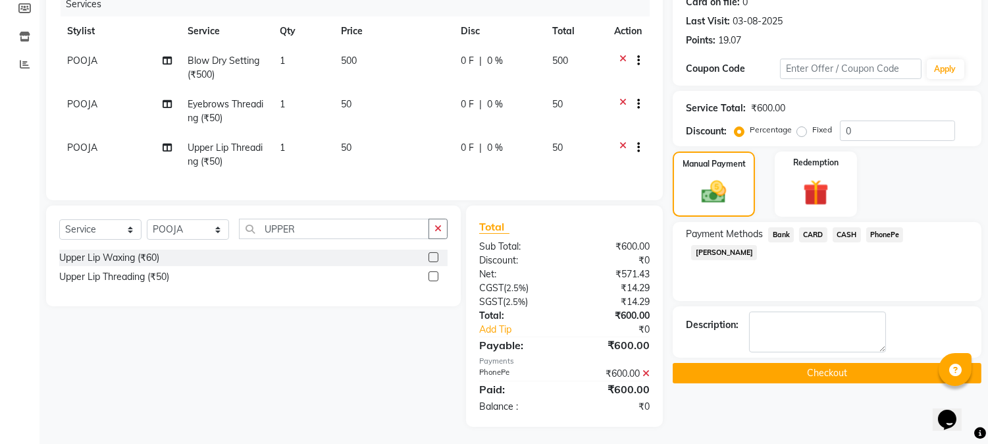
scroll to position [184, 0]
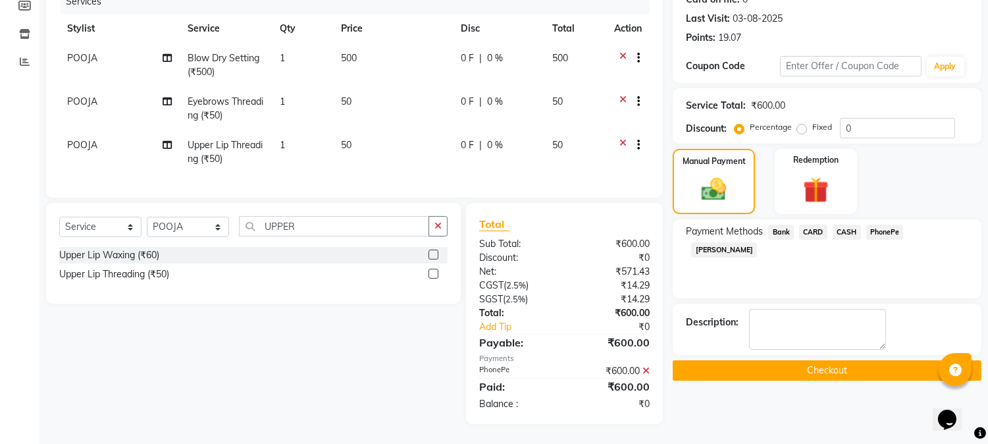
click at [818, 365] on button "Checkout" at bounding box center [827, 370] width 309 height 20
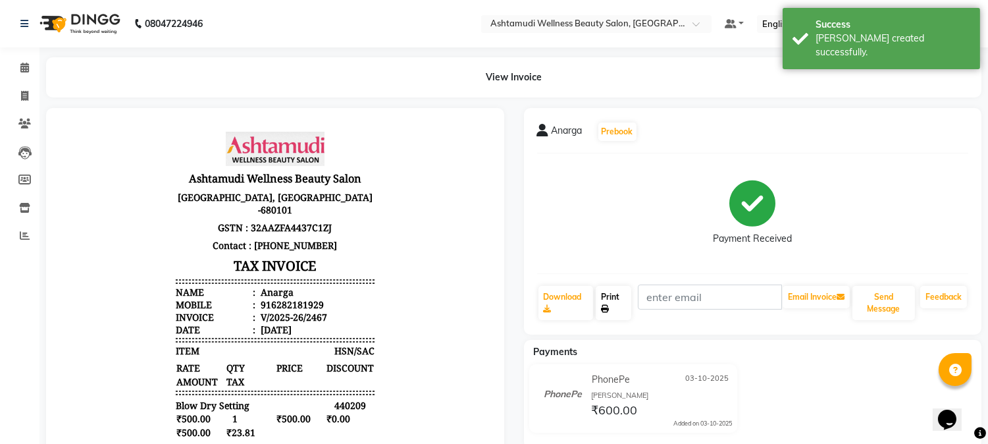
click at [615, 306] on link "Print" at bounding box center [614, 303] width 36 height 34
click at [28, 72] on icon at bounding box center [24, 68] width 9 height 10
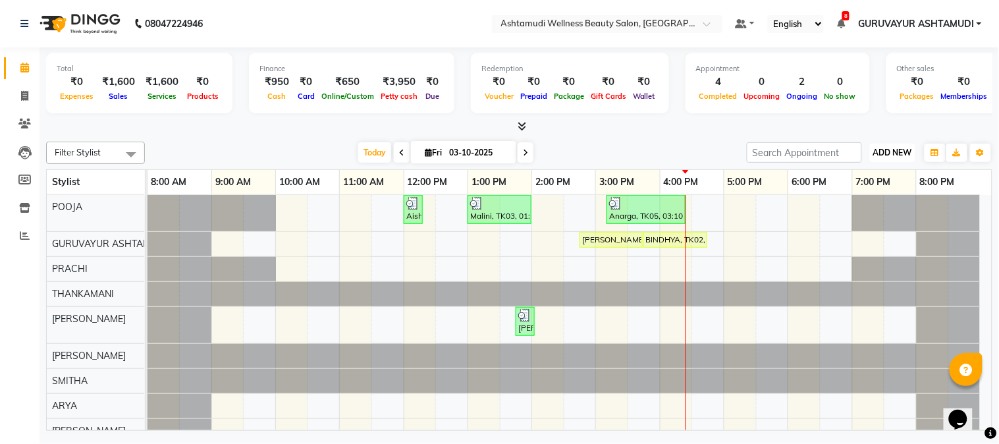
click at [883, 152] on span "ADD NEW" at bounding box center [892, 152] width 39 height 10
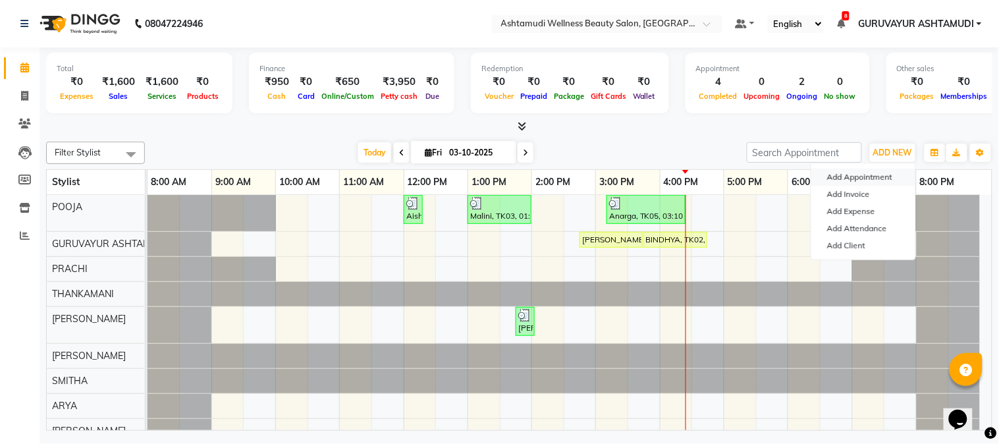
click at [876, 180] on button "Add Appointment" at bounding box center [863, 177] width 104 height 17
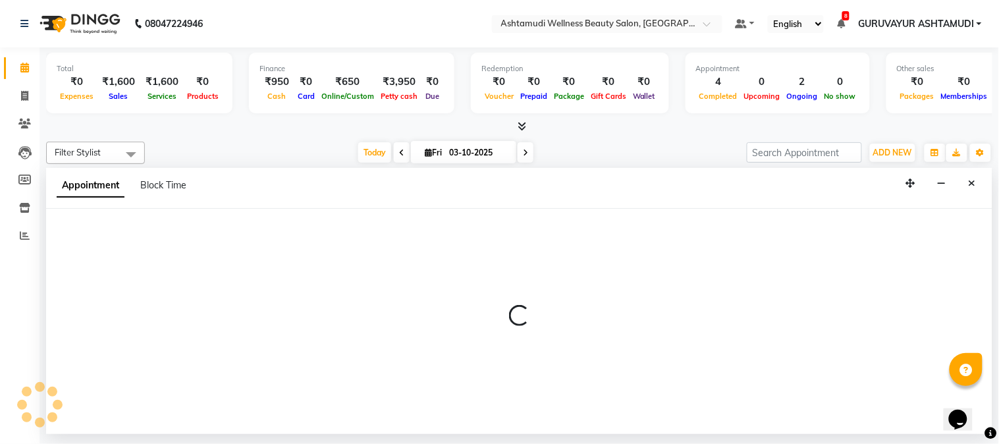
select select "540"
select select "tentative"
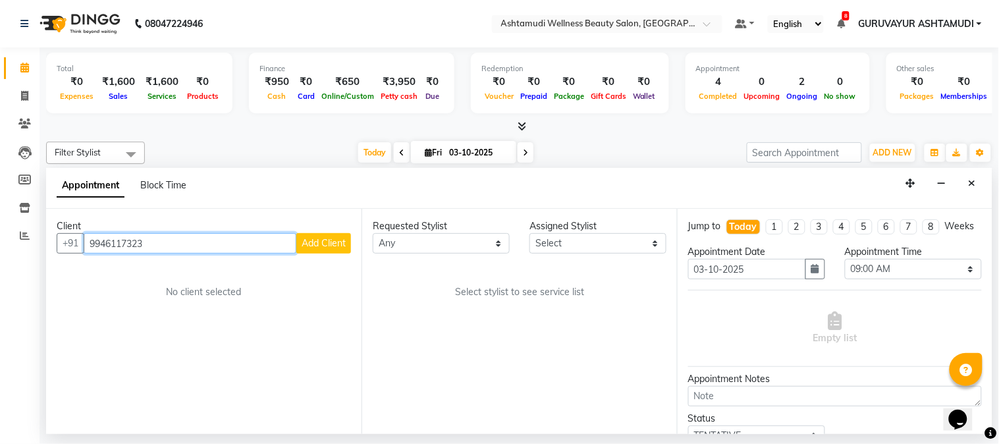
type input "9946117323"
click at [330, 240] on span "Add Client" at bounding box center [324, 243] width 44 height 12
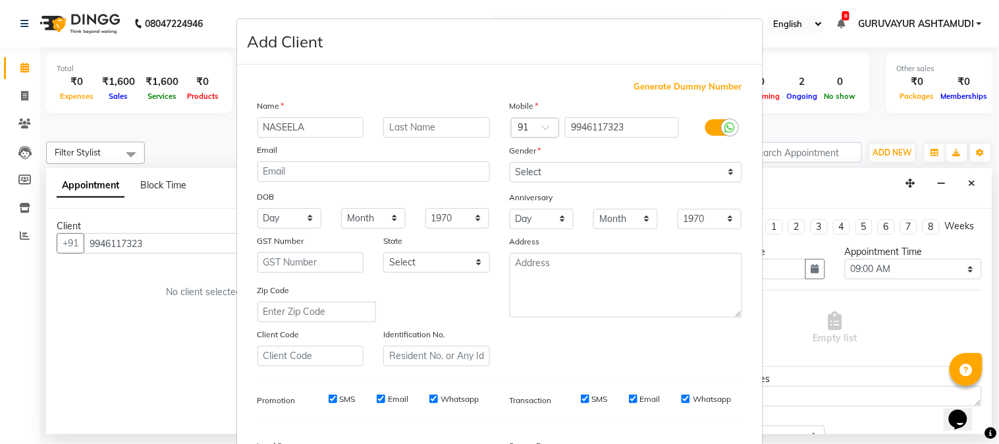
type input "NASEELA"
click at [654, 176] on select "Select Male Female Other Prefer Not To Say" at bounding box center [626, 172] width 232 height 20
select select "female"
click at [510, 162] on select "Select Male Female Other Prefer Not To Say" at bounding box center [626, 172] width 232 height 20
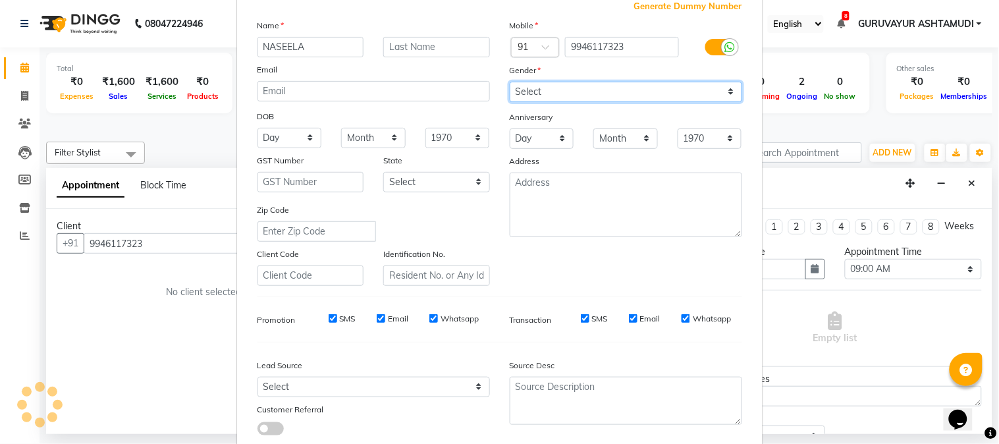
scroll to position [165, 0]
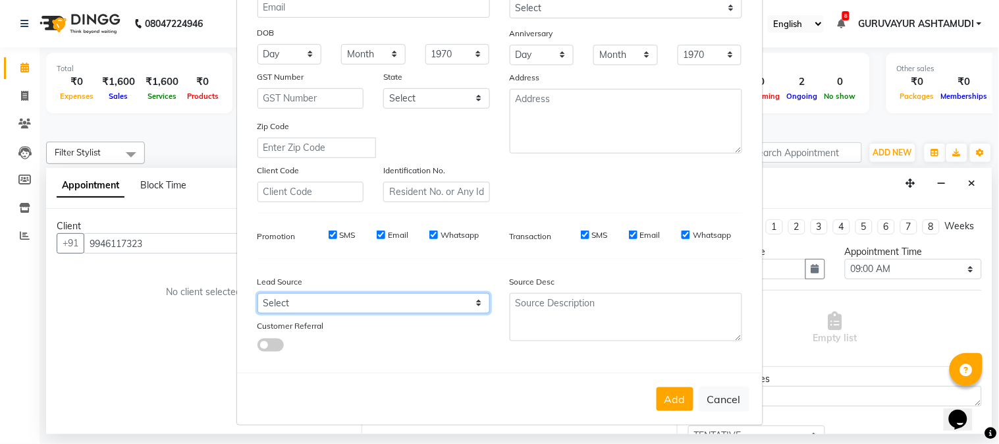
click at [406, 300] on select "Select Walk-in Referral Internet Friend Word of Mouth Advertisement Facebook Ju…" at bounding box center [373, 303] width 232 height 20
select select "31498"
click at [257, 293] on select "Select Walk-in Referral Internet Friend Word of Mouth Advertisement Facebook Ju…" at bounding box center [373, 303] width 232 height 20
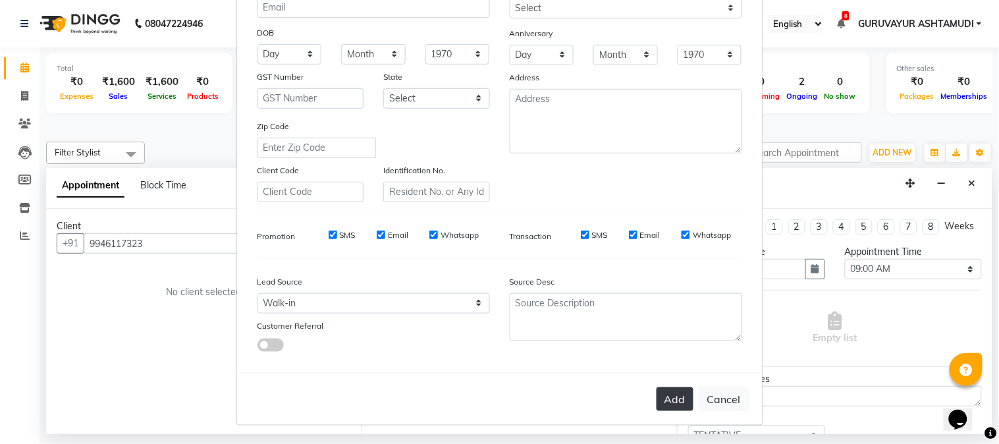
click at [676, 402] on button "Add" at bounding box center [674, 399] width 37 height 24
select select
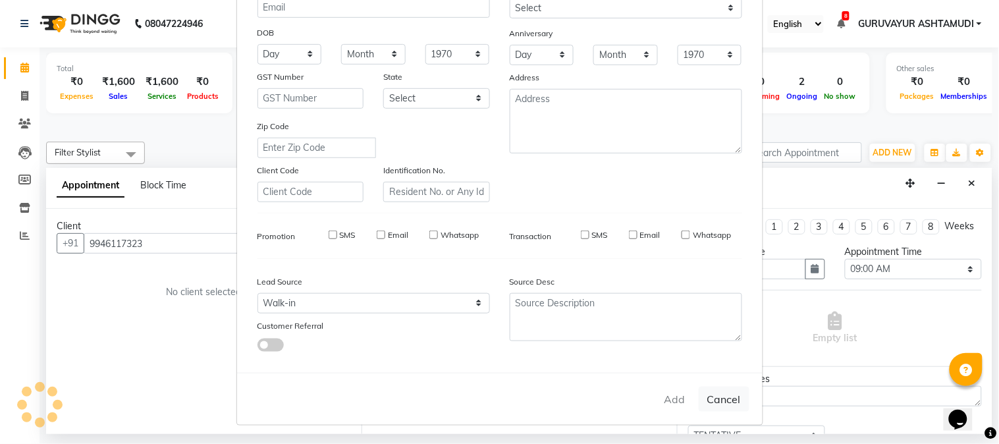
select select
checkbox input "false"
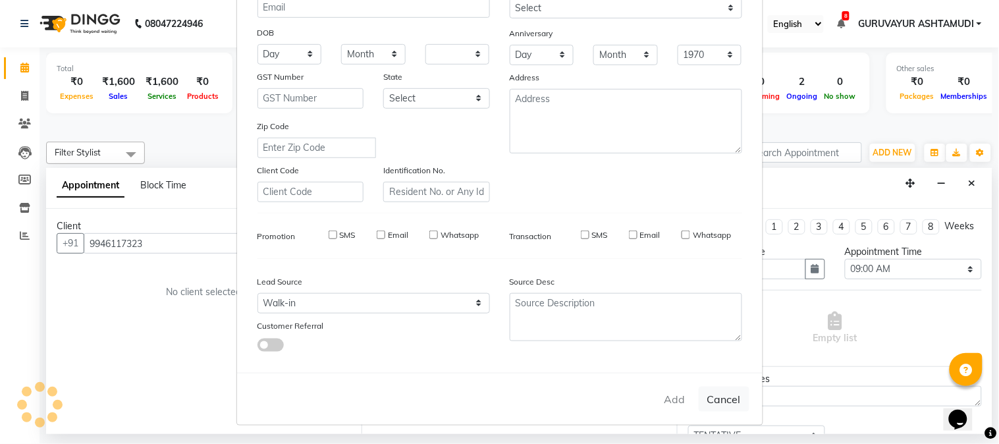
checkbox input "false"
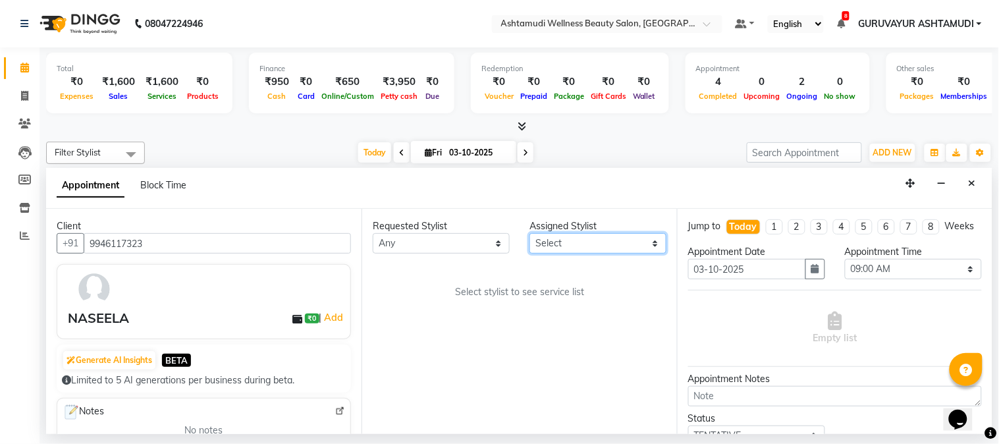
click at [621, 246] on select "Select Aathithya ANILA Anjana Das ARYA GURUVAYUR ASHTAMUDI NEETHU Nigisha POOJA…" at bounding box center [597, 243] width 137 height 20
select select "45186"
click at [529, 233] on select "Select Aathithya ANILA Anjana Das ARYA GURUVAYUR ASHTAMUDI NEETHU Nigisha POOJA…" at bounding box center [597, 243] width 137 height 20
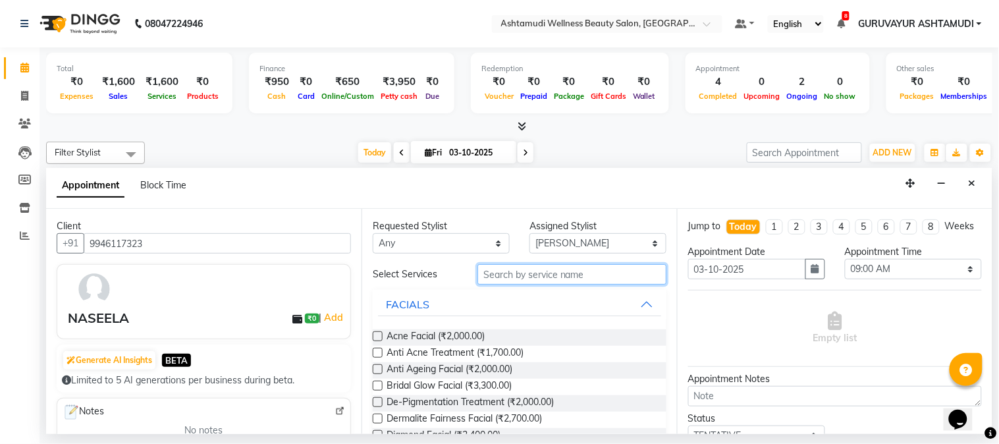
click at [554, 277] on input "text" at bounding box center [571, 274] width 189 height 20
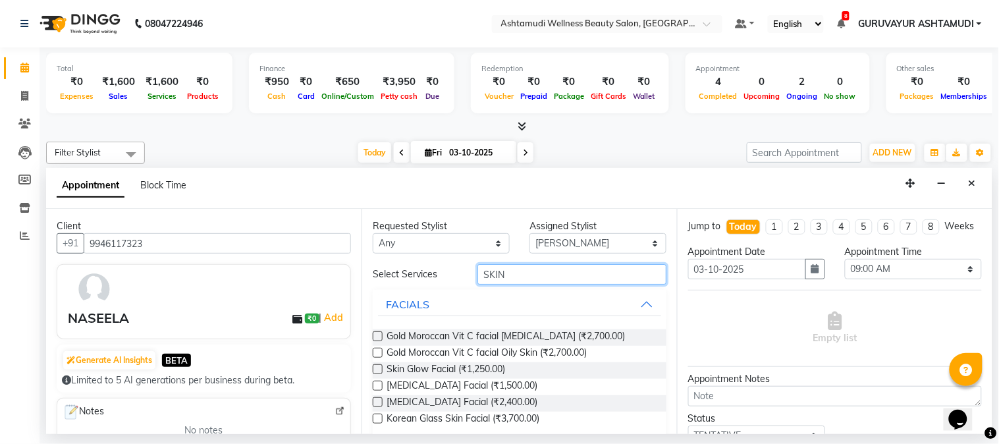
type input "SKIN"
click at [371, 369] on div "Requested Stylist Any Aathithya ANILA Anjana Das ARYA GURUVAYUR ASHTAMUDI NEETH…" at bounding box center [518, 321] width 315 height 225
click at [373, 369] on label at bounding box center [378, 369] width 10 height 10
click at [373, 369] on input "checkbox" at bounding box center [377, 370] width 9 height 9
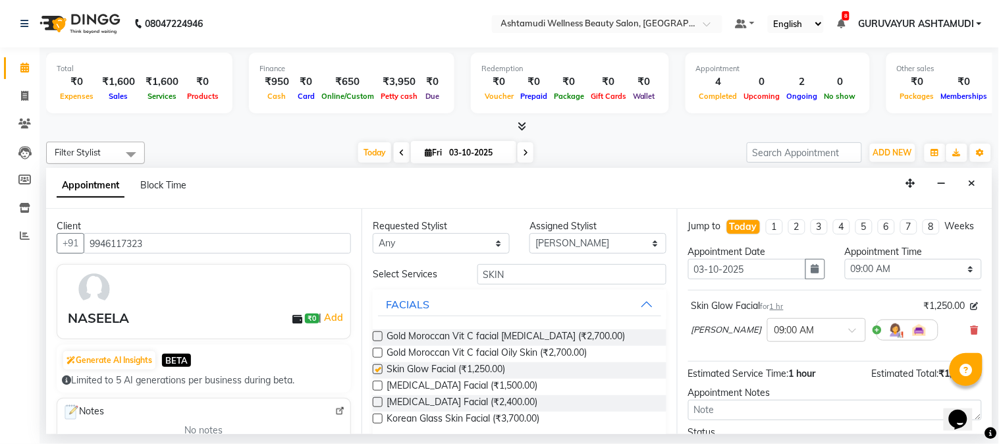
checkbox input "false"
drag, startPoint x: 553, startPoint y: 271, endPoint x: 437, endPoint y: 271, distance: 116.5
click at [437, 271] on div "Select Services SKIN" at bounding box center [519, 274] width 313 height 20
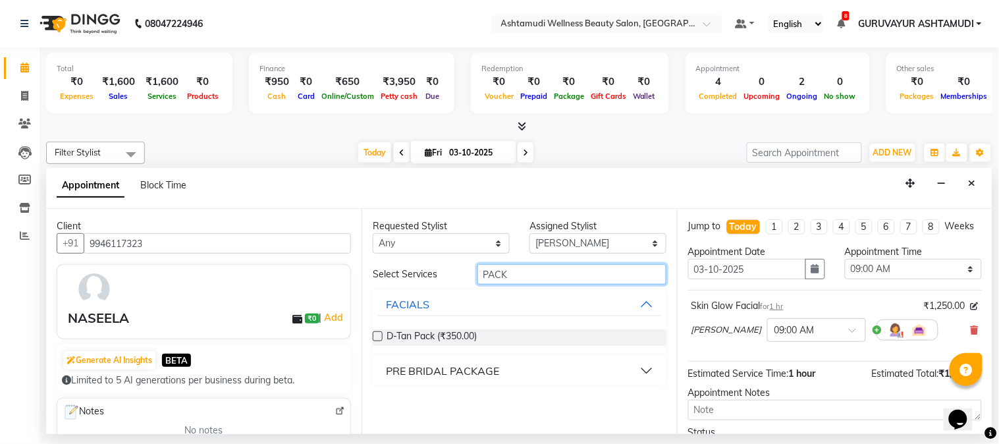
type input "PACK"
click at [379, 334] on label at bounding box center [378, 336] width 10 height 10
click at [379, 334] on input "checkbox" at bounding box center [377, 337] width 9 height 9
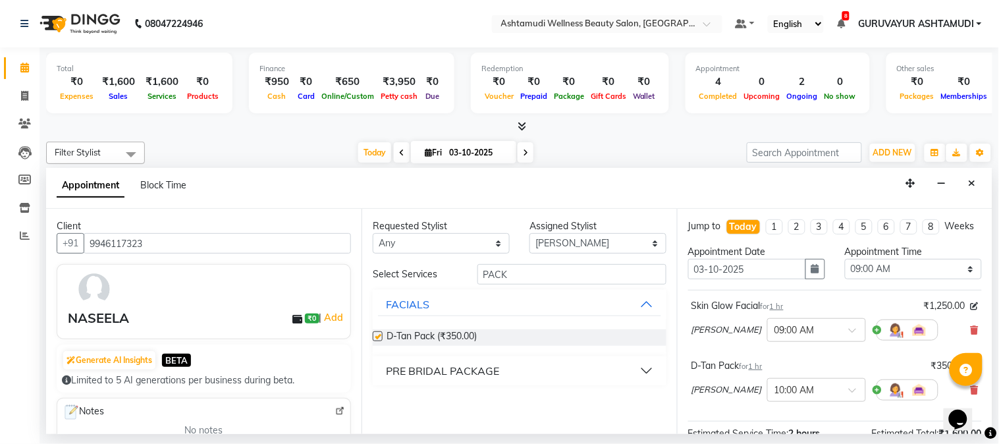
checkbox input "false"
click at [812, 336] on div at bounding box center [816, 329] width 97 height 14
click at [768, 361] on div "04:30 PM" at bounding box center [816, 353] width 97 height 24
click at [803, 396] on div at bounding box center [816, 389] width 97 height 14
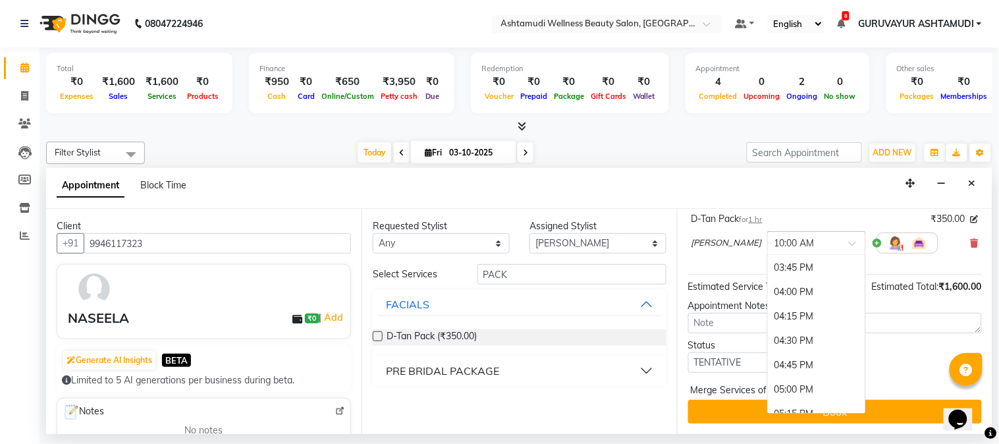
scroll to position [658, 0]
click at [768, 338] on div "04:30 PM" at bounding box center [816, 339] width 97 height 24
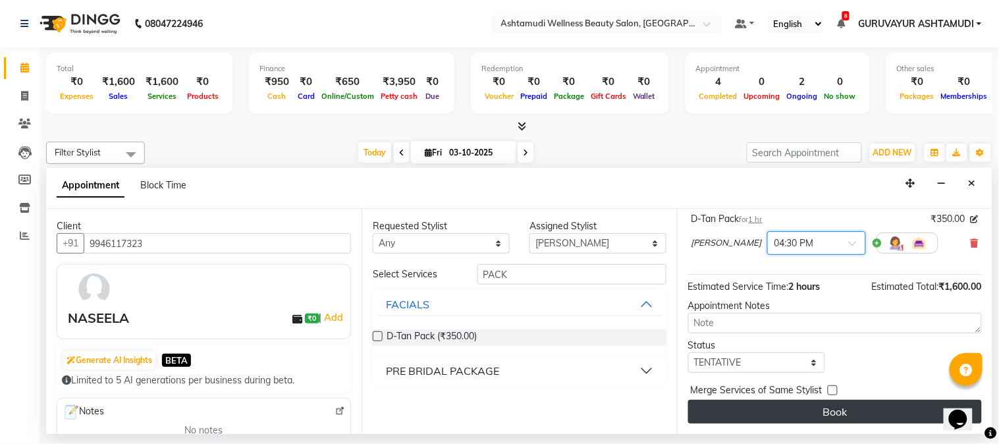
click at [840, 412] on button "Book" at bounding box center [835, 412] width 294 height 24
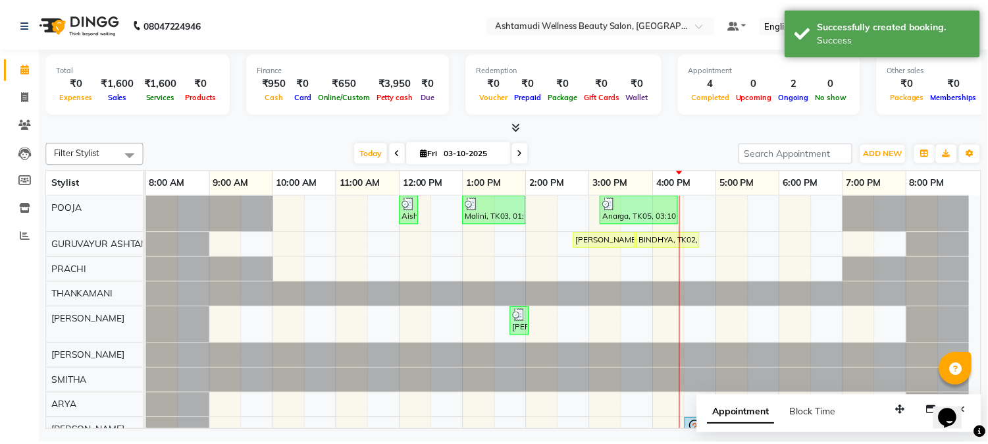
scroll to position [146, 0]
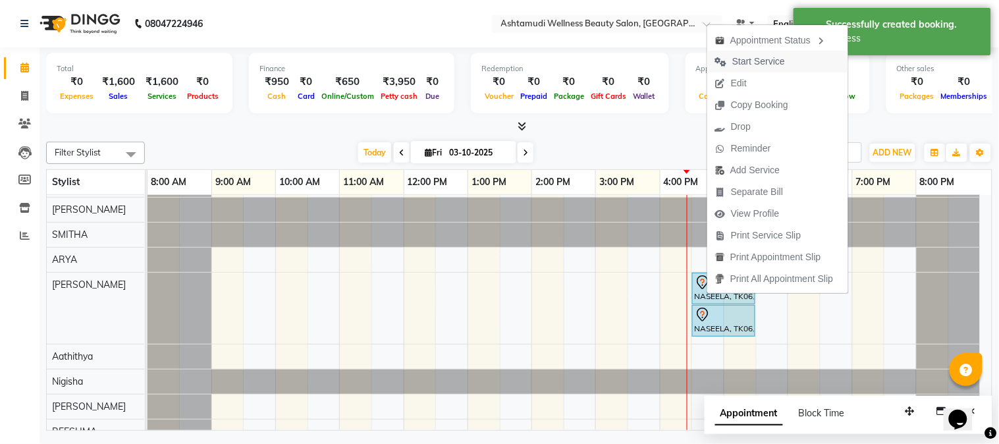
click at [749, 61] on span "Start Service" at bounding box center [758, 62] width 53 height 14
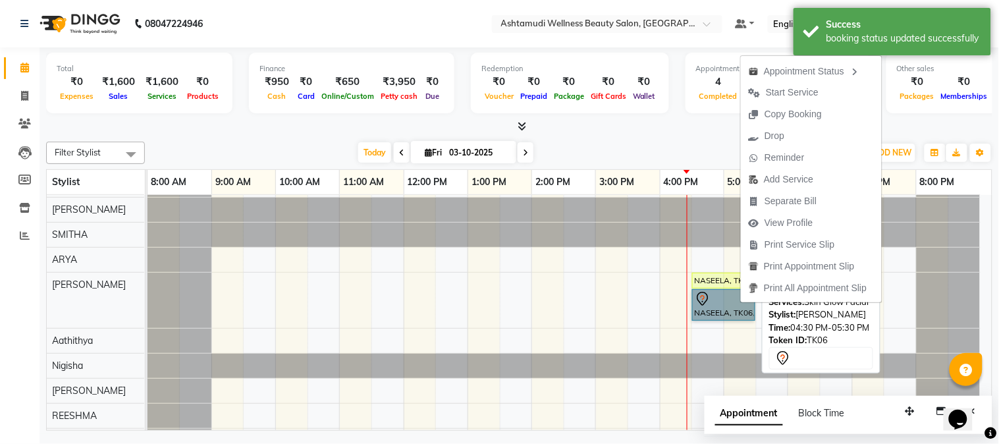
drag, startPoint x: 740, startPoint y: 303, endPoint x: 715, endPoint y: 293, distance: 26.9
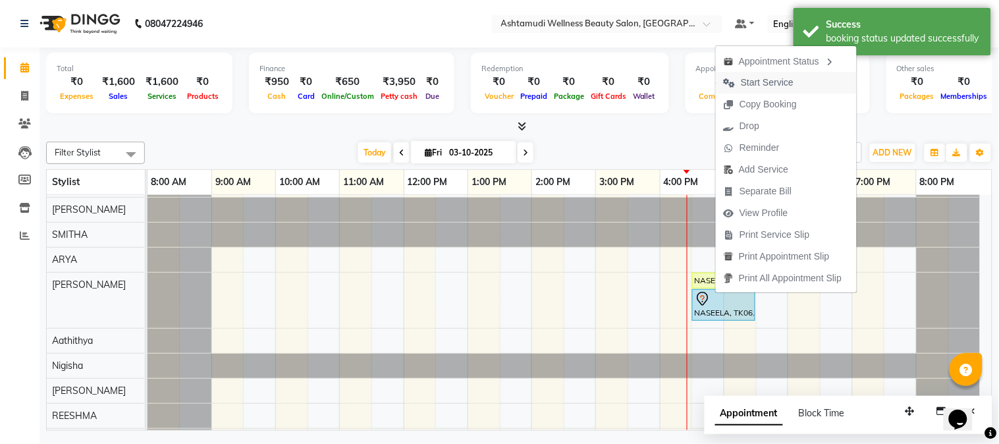
click at [774, 86] on span "Start Service" at bounding box center [767, 83] width 53 height 14
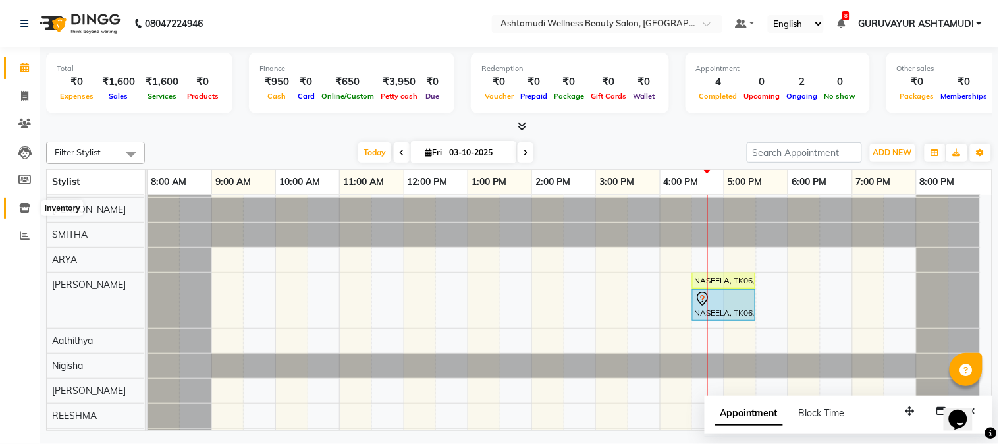
click at [23, 209] on icon at bounding box center [24, 208] width 11 height 10
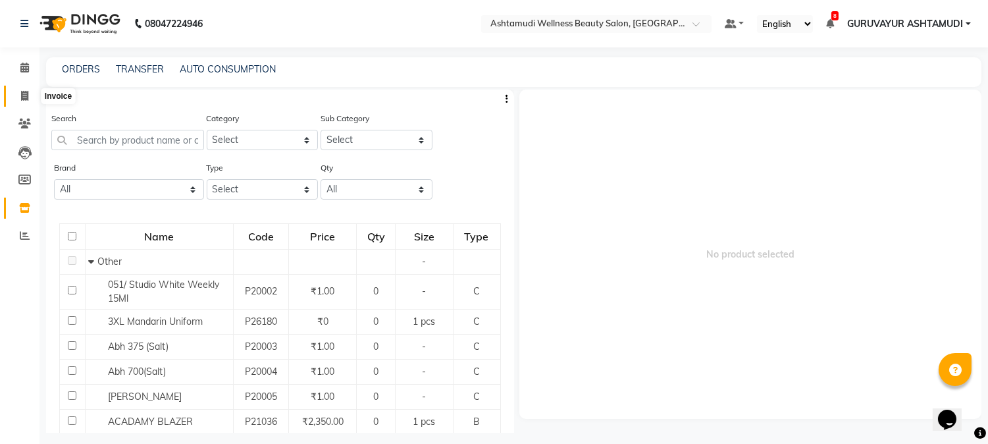
click at [27, 93] on icon at bounding box center [24, 96] width 7 height 10
select select "service"
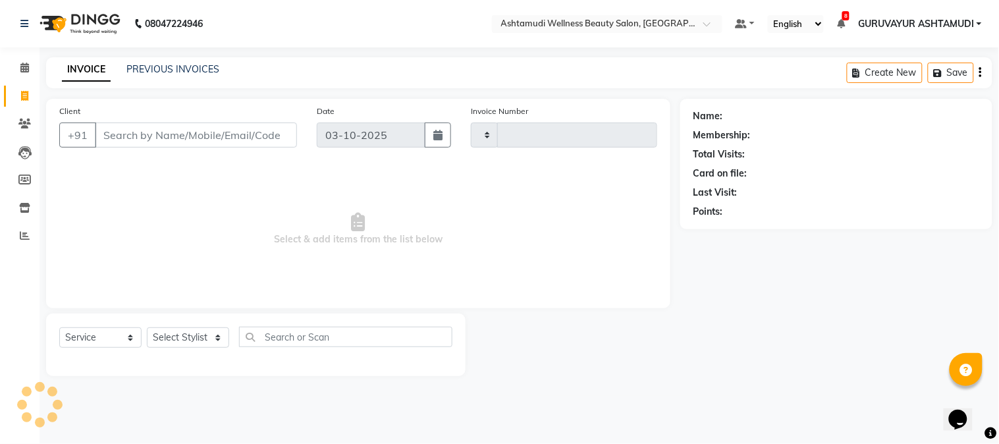
type input "2468"
select select "4660"
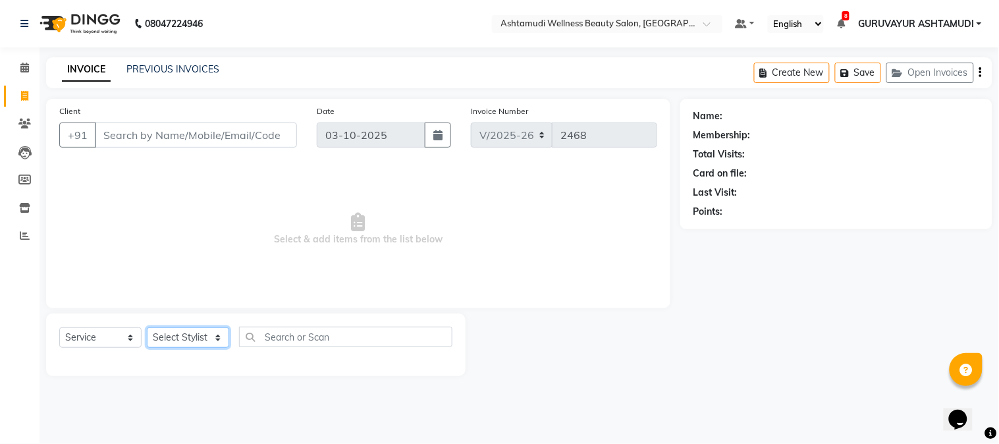
click at [171, 340] on select "Select Stylist" at bounding box center [188, 337] width 82 height 20
select select "45186"
click at [147, 328] on select "Select Stylist Aathithya [PERSON_NAME] [PERSON_NAME] ARYA GURUVAYUR ASHTAMUDI […" at bounding box center [188, 337] width 82 height 20
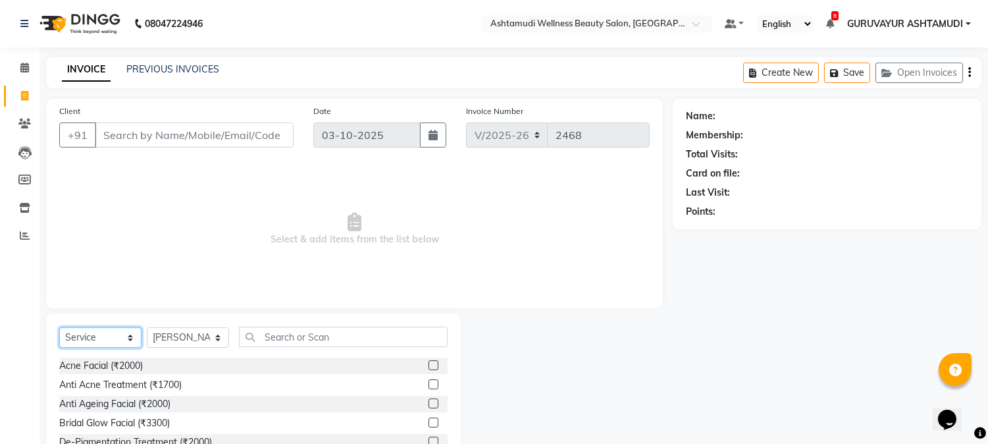
click at [120, 331] on select "Select Service Product Membership Package Voucher Prepaid Gift Card" at bounding box center [100, 337] width 82 height 20
select select "package"
click at [59, 328] on select "Select Service Product Membership Package Voucher Prepaid Gift Card" at bounding box center [100, 337] width 82 height 20
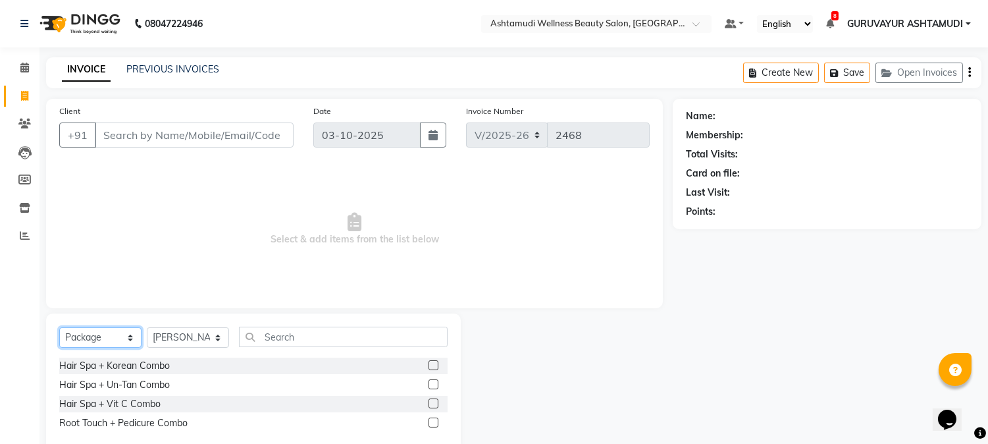
scroll to position [28, 0]
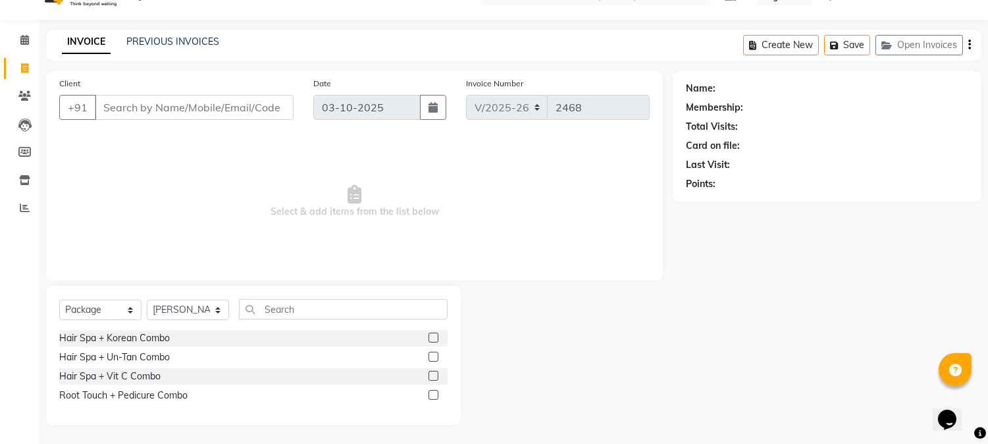
click at [433, 336] on label at bounding box center [434, 338] width 10 height 10
click at [433, 336] on input "checkbox" at bounding box center [433, 338] width 9 height 9
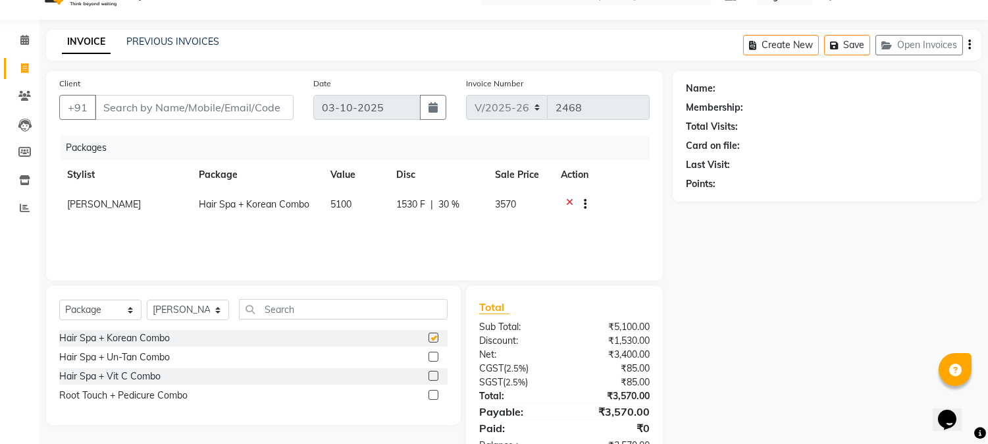
checkbox input "false"
click at [435, 357] on label at bounding box center [434, 357] width 10 height 10
click at [435, 357] on input "checkbox" at bounding box center [433, 357] width 9 height 9
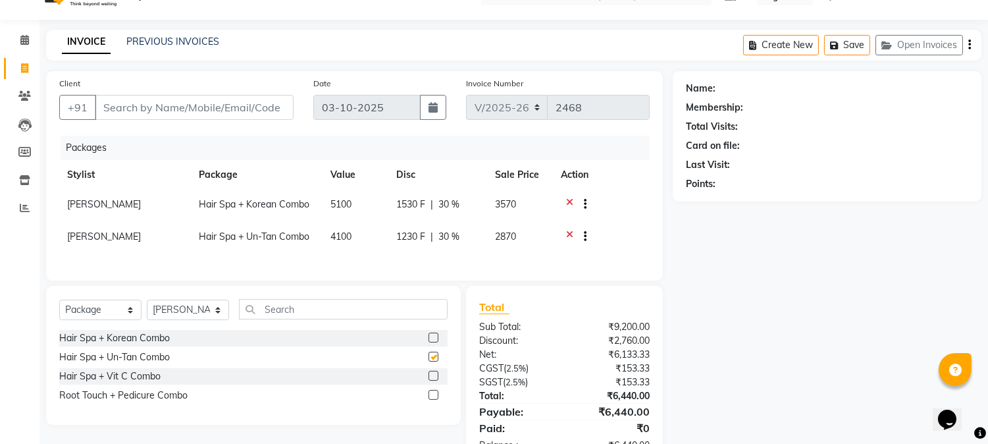
checkbox input "false"
click at [436, 381] on label at bounding box center [434, 376] width 10 height 10
click at [436, 381] on input "checkbox" at bounding box center [433, 376] width 9 height 9
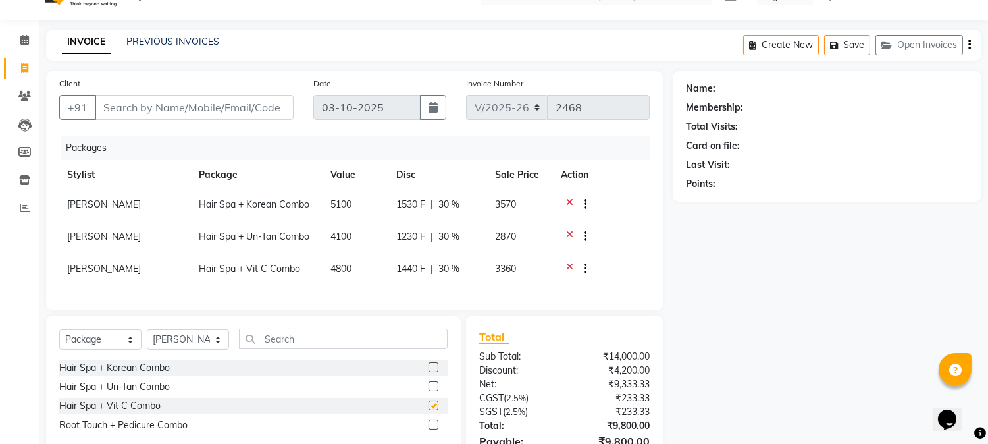
checkbox input "false"
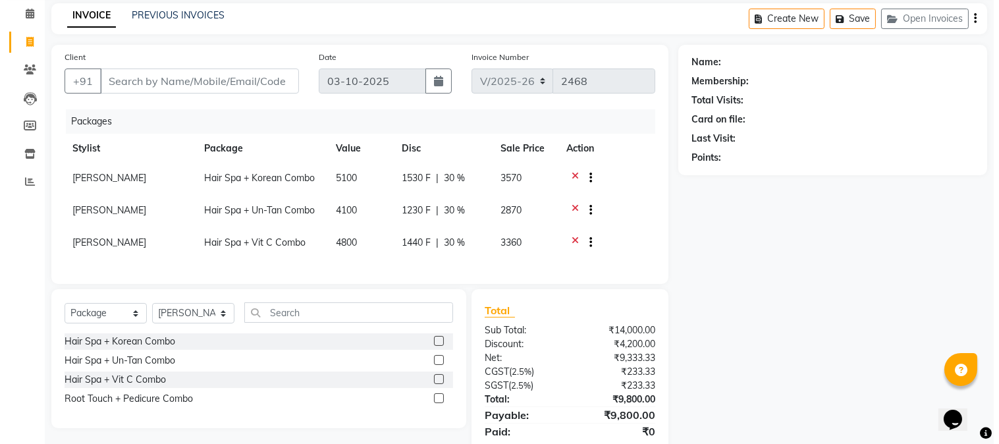
scroll to position [0, 0]
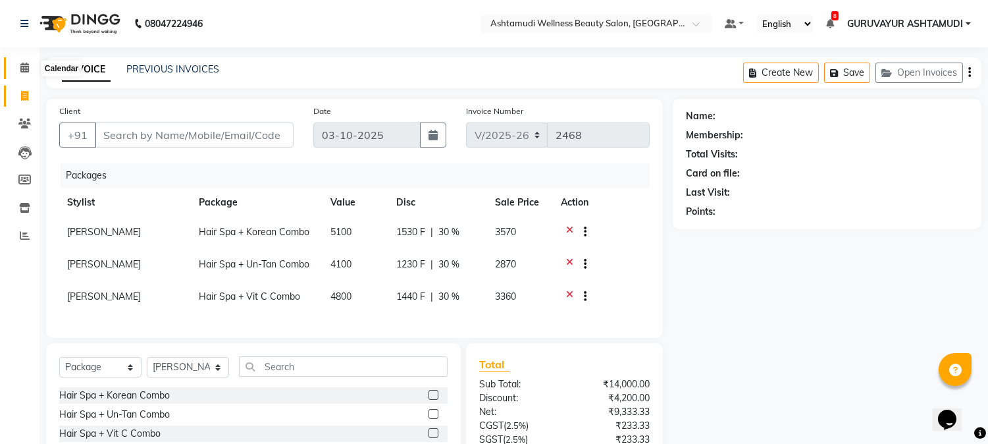
click at [24, 68] on icon at bounding box center [24, 68] width 9 height 10
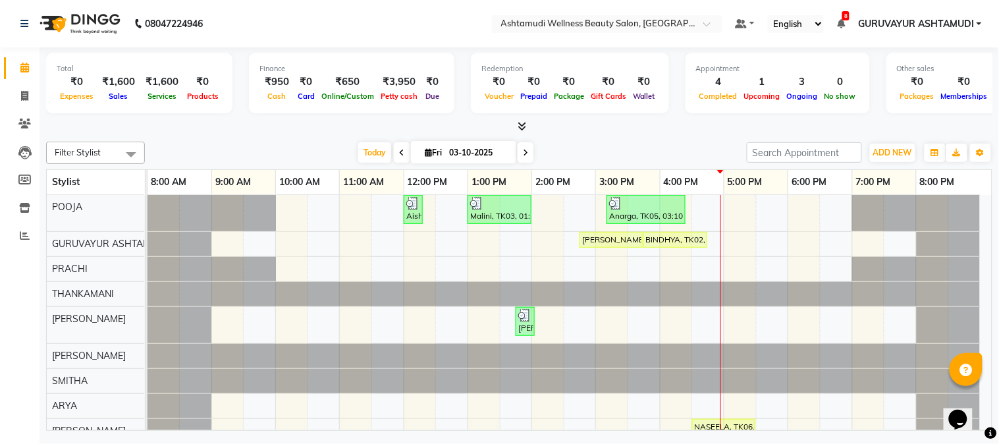
scroll to position [180, 0]
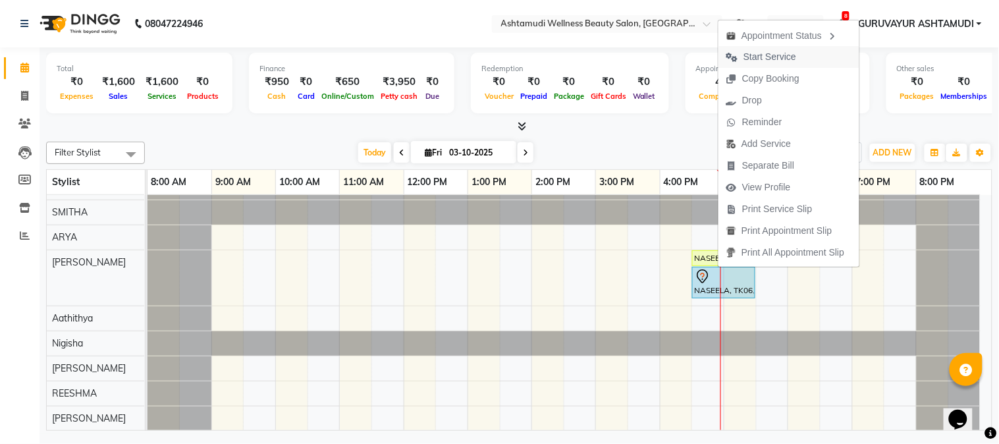
click at [787, 53] on span "Start Service" at bounding box center [769, 57] width 53 height 14
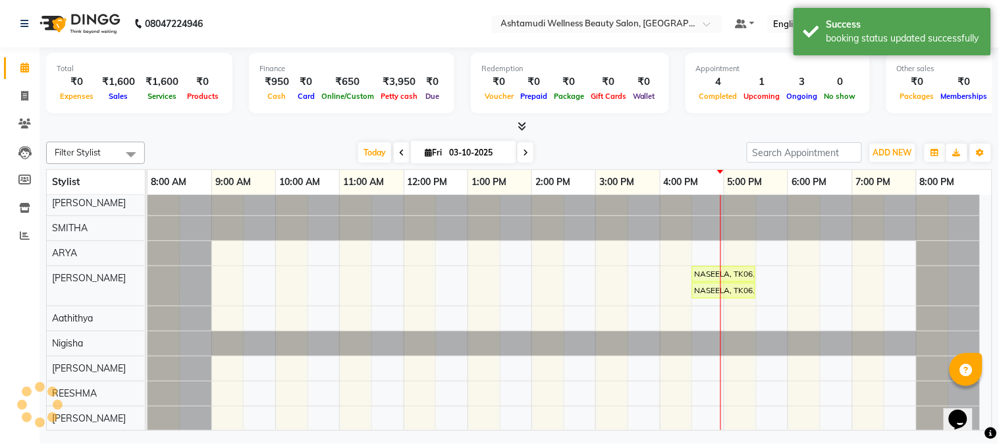
scroll to position [165, 0]
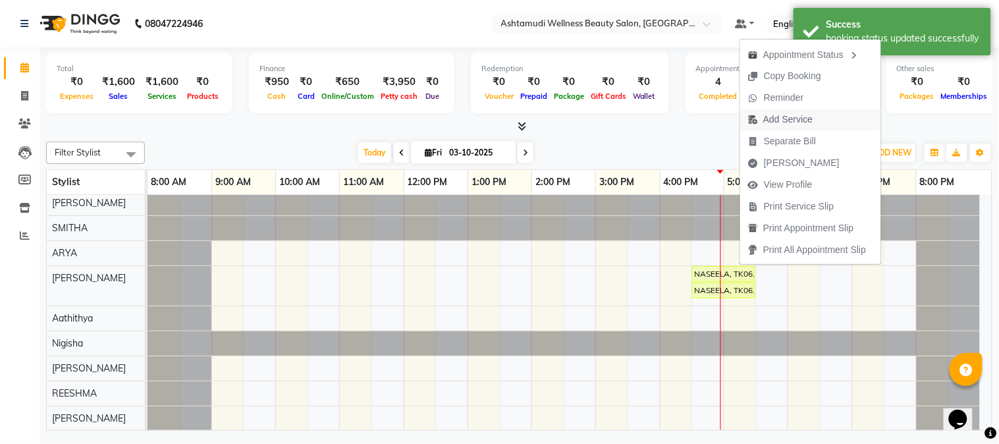
click at [808, 120] on span "Add Service" at bounding box center [787, 120] width 49 height 14
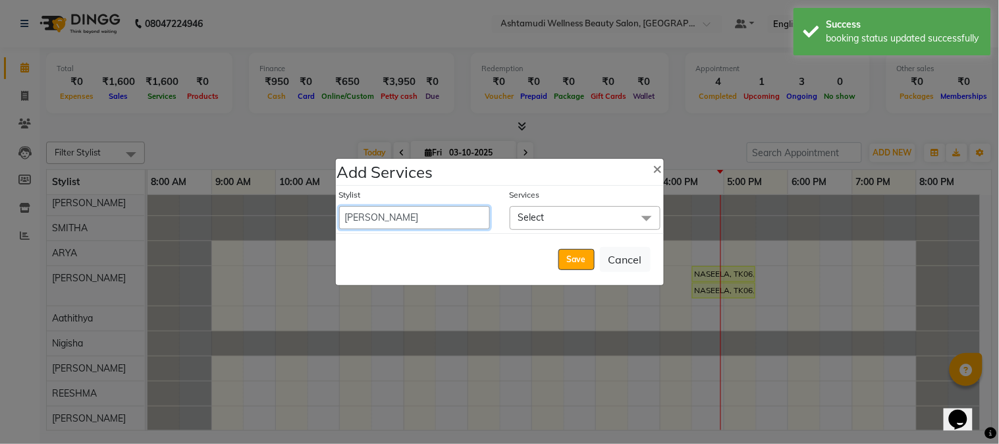
click at [482, 219] on select "Aathithya ANILA Anjana Das ARYA GURUVAYUR ASHTAMUDI NEETHU Nigisha POOJA PRACHI…" at bounding box center [414, 217] width 151 height 23
select select "28230"
click at [339, 206] on select "Aathithya ANILA Anjana Das ARYA GURUVAYUR ASHTAMUDI NEETHU Nigisha POOJA PRACHI…" at bounding box center [414, 217] width 151 height 23
select select "1050"
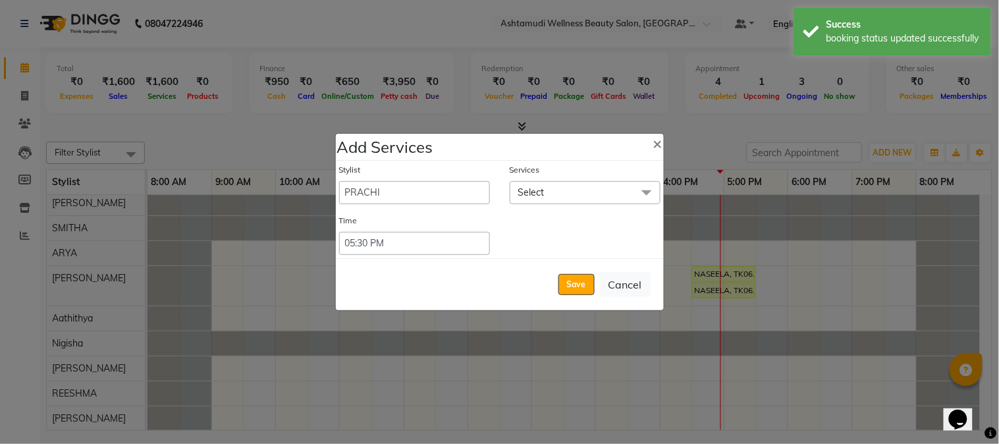
click at [563, 192] on span "Select" at bounding box center [585, 192] width 151 height 23
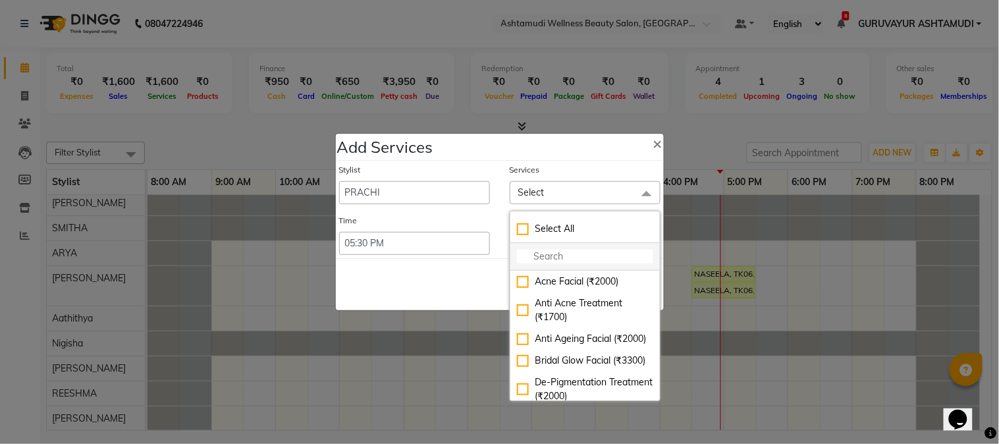
click at [563, 254] on input "multiselect-search" at bounding box center [585, 257] width 136 height 14
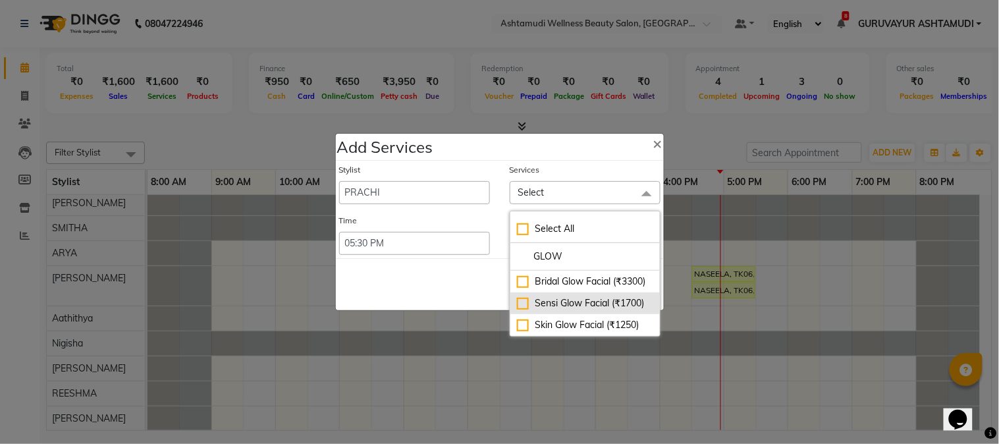
type input "GLOW"
click at [523, 323] on div "Skin Glow Facial (₹1250)" at bounding box center [585, 325] width 136 height 14
checkbox input "true"
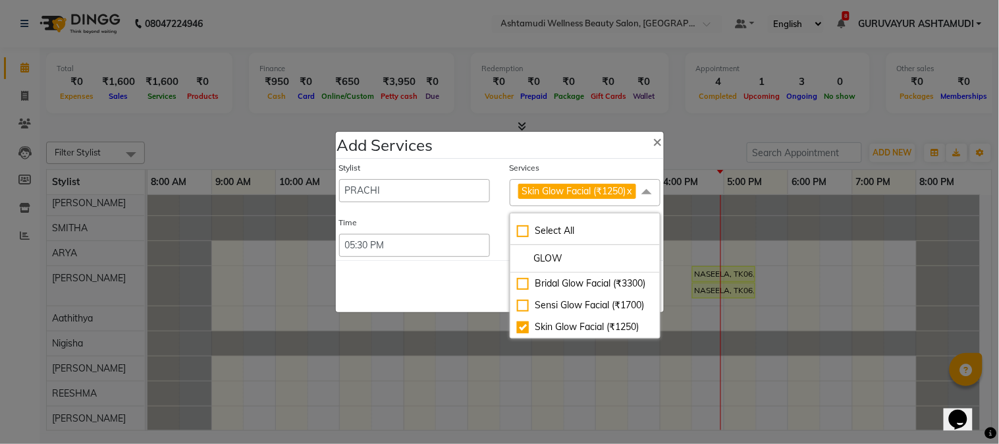
click at [478, 220] on div "Stylist Aathithya ANILA Anjana Das ARYA GURUVAYUR ASHTAMUDI NEETHU Nigisha POOJ…" at bounding box center [500, 209] width 328 height 101
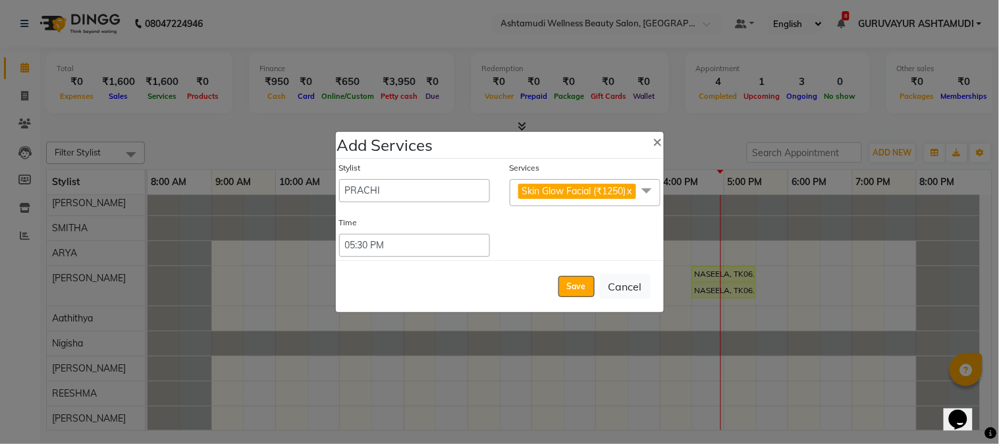
click at [648, 194] on span at bounding box center [646, 191] width 26 height 25
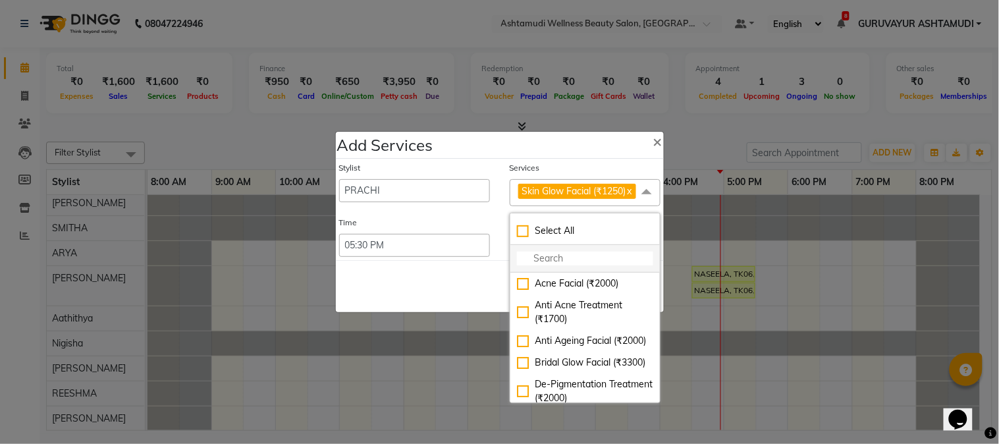
click at [574, 265] on input "multiselect-search" at bounding box center [585, 259] width 136 height 14
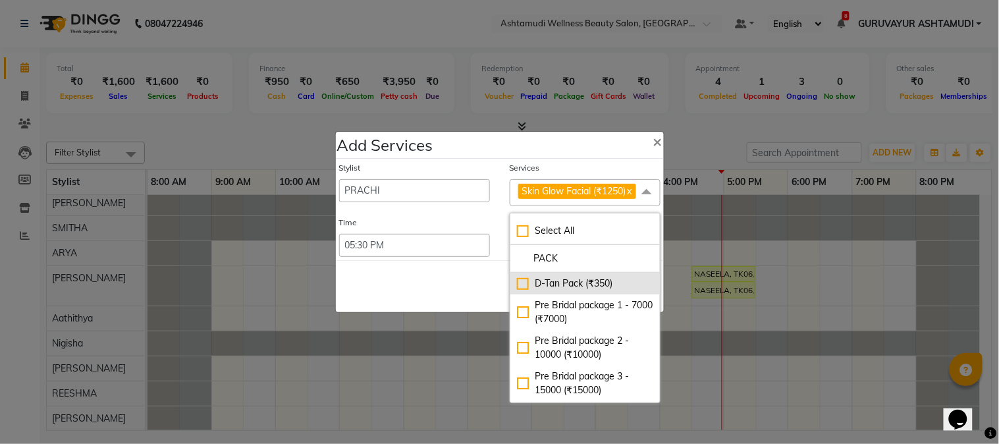
type input "PACK"
click at [517, 290] on div "D-Tan Pack (₹350)" at bounding box center [585, 284] width 136 height 14
checkbox input "true"
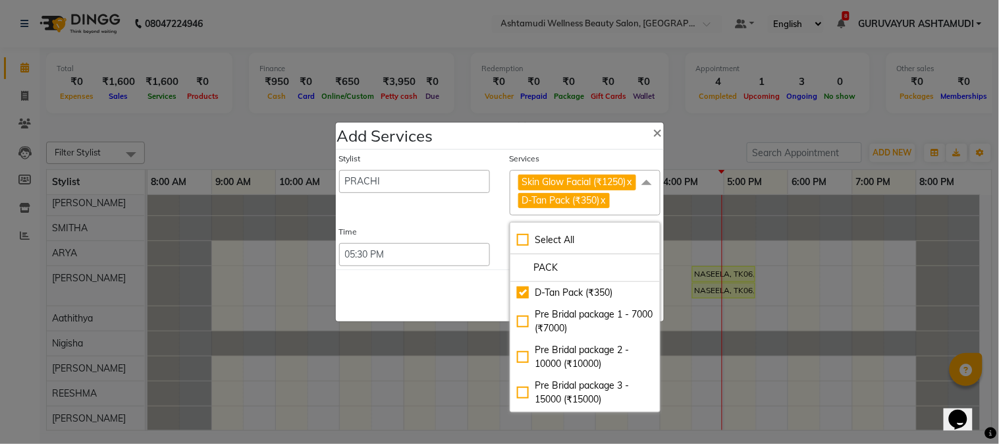
click at [498, 231] on div "Stylist Aathithya ANILA Anjana Das ARYA GURUVAYUR ASHTAMUDI NEETHU Nigisha POOJ…" at bounding box center [500, 209] width 328 height 120
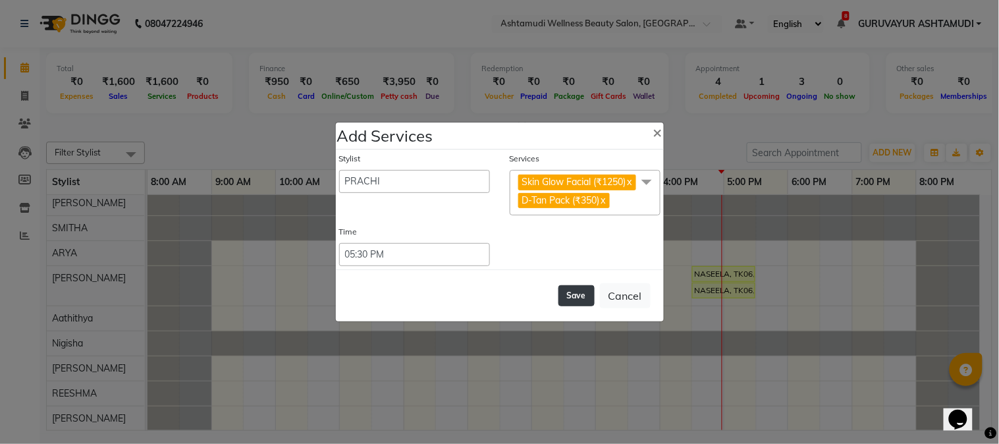
click at [587, 302] on button "Save" at bounding box center [576, 295] width 36 height 21
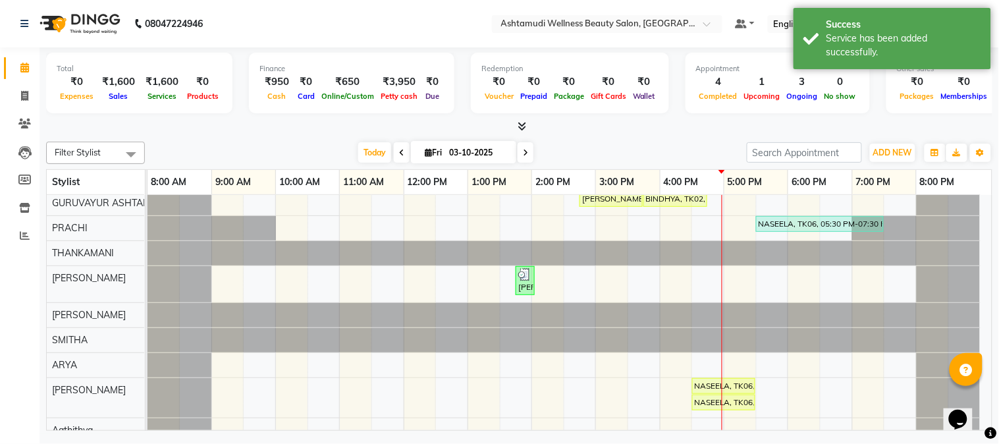
scroll to position [0, 0]
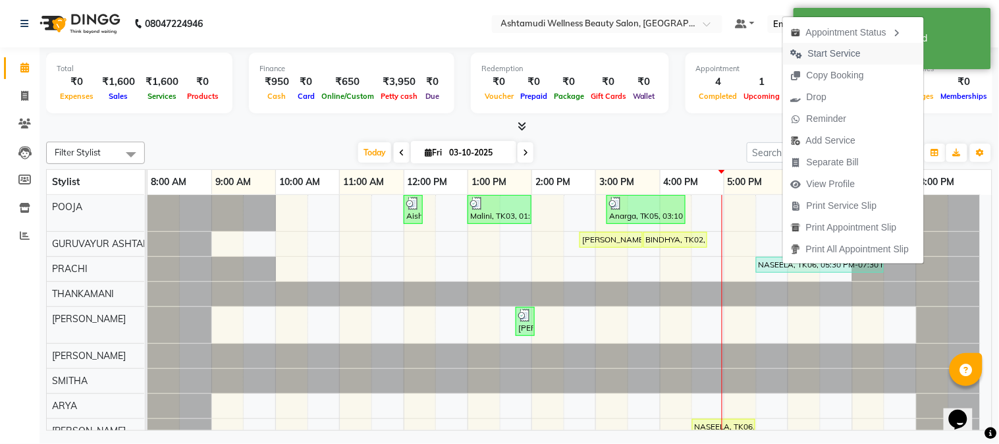
click at [827, 49] on span "Start Service" at bounding box center [834, 54] width 53 height 14
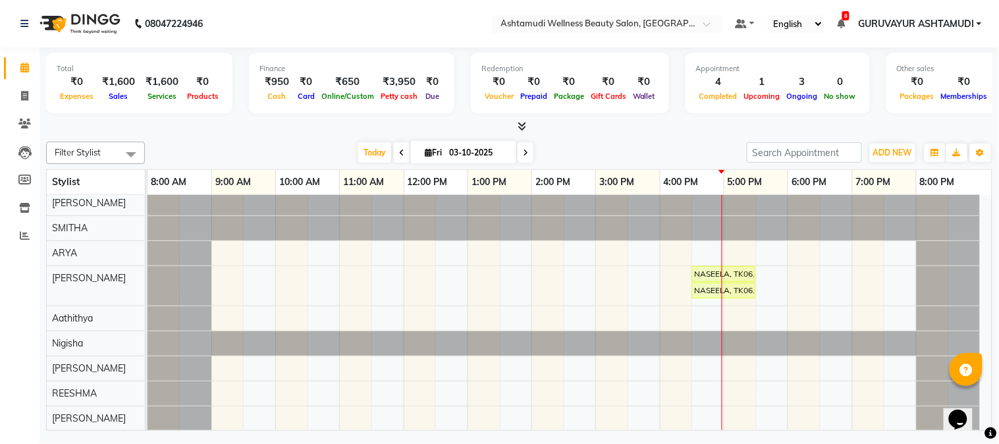
scroll to position [83, 0]
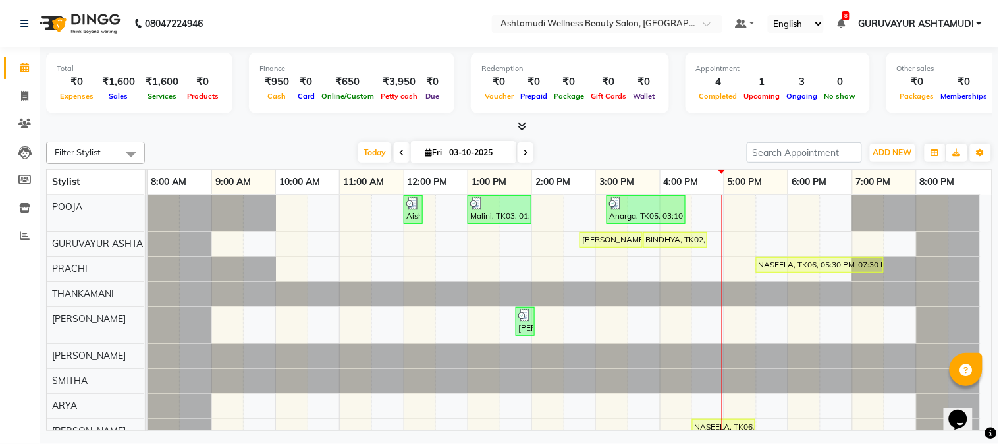
click at [523, 123] on icon at bounding box center [522, 126] width 9 height 10
click at [22, 93] on icon at bounding box center [24, 96] width 7 height 10
select select "service"
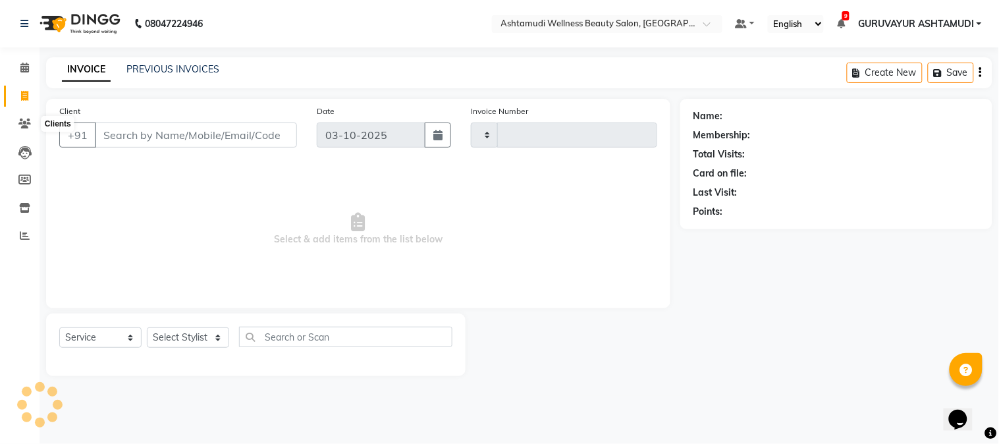
type input "2468"
select select "4660"
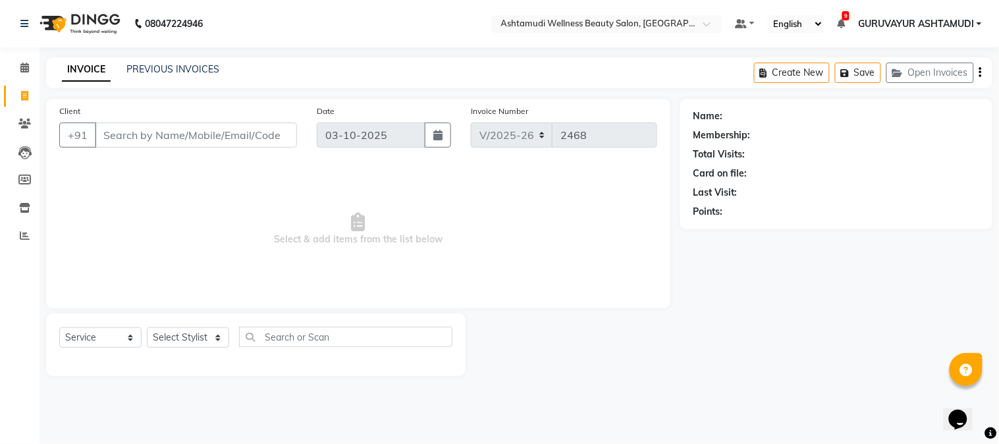
click at [172, 139] on input "Client" at bounding box center [196, 134] width 202 height 25
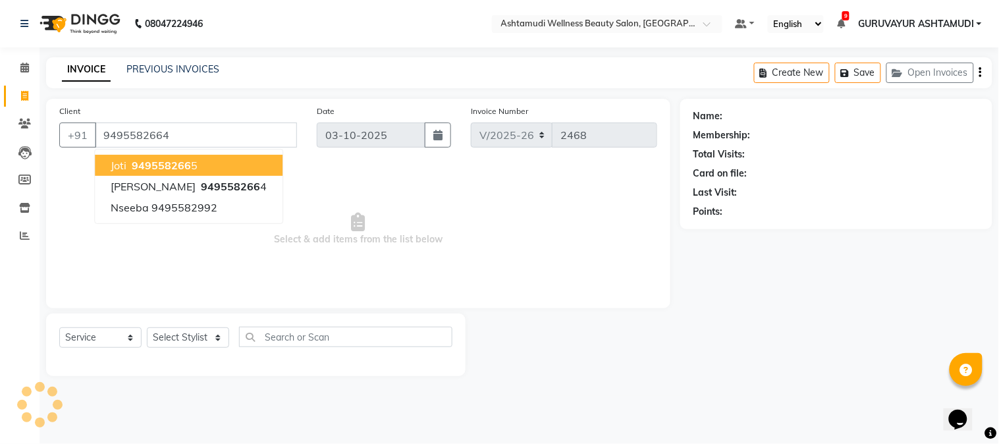
type input "9495582664"
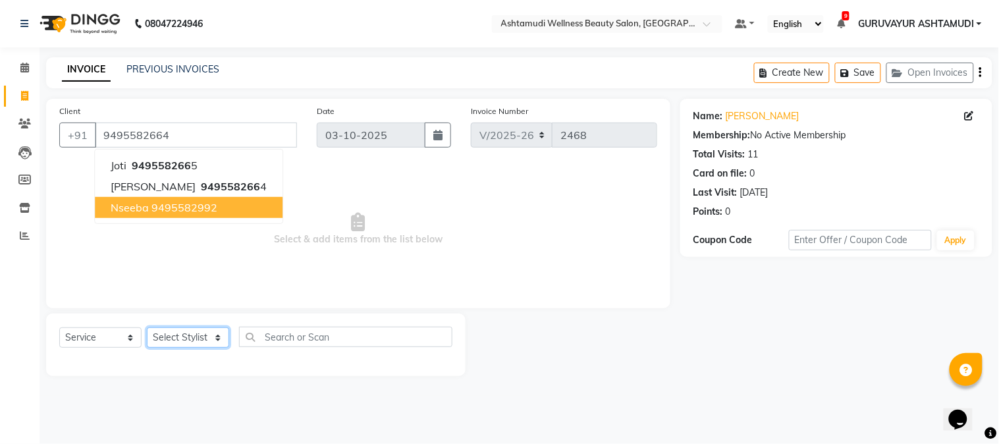
click at [182, 336] on select "Select Stylist Aathithya [PERSON_NAME] [PERSON_NAME] ARYA GURUVAYUR ASHTAMUDI […" at bounding box center [188, 337] width 82 height 20
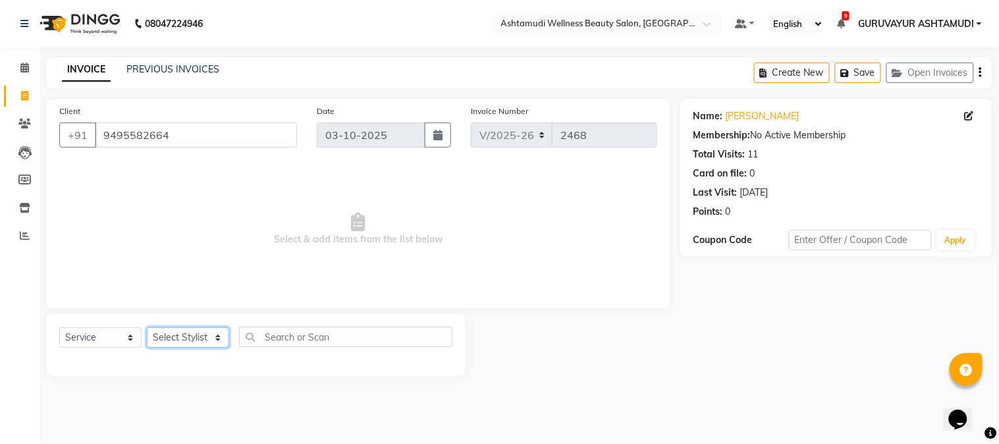
select select "38876"
click at [147, 328] on select "Select Stylist Aathithya [PERSON_NAME] [PERSON_NAME] ARYA GURUVAYUR ASHTAMUDI […" at bounding box center [188, 337] width 82 height 20
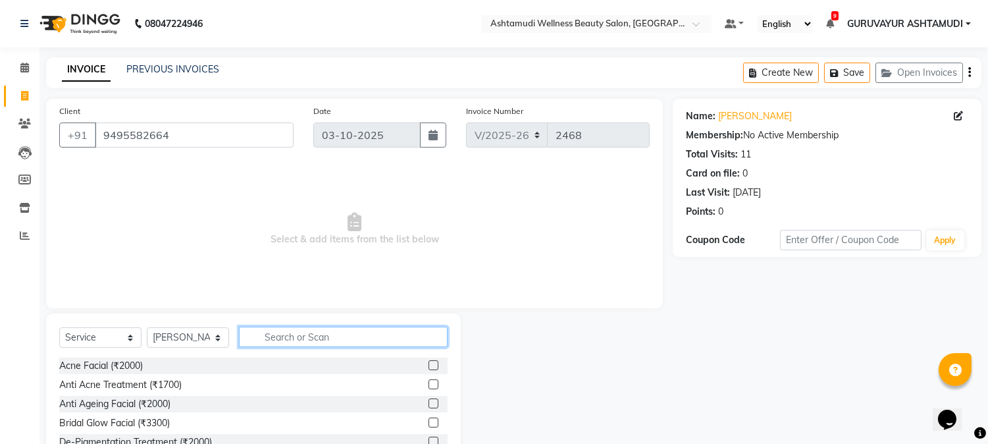
click at [311, 338] on input "text" at bounding box center [343, 337] width 209 height 20
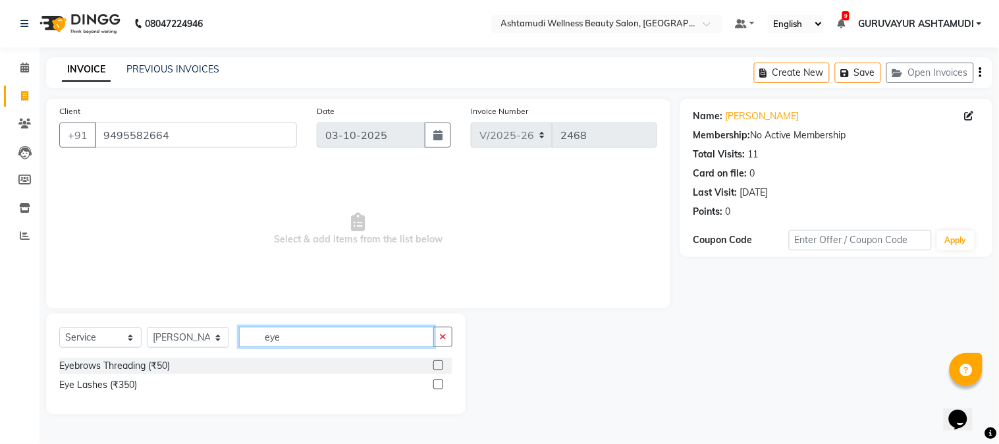
type input "eye"
click at [439, 364] on label at bounding box center [438, 365] width 10 height 10
click at [439, 364] on input "checkbox" at bounding box center [437, 365] width 9 height 9
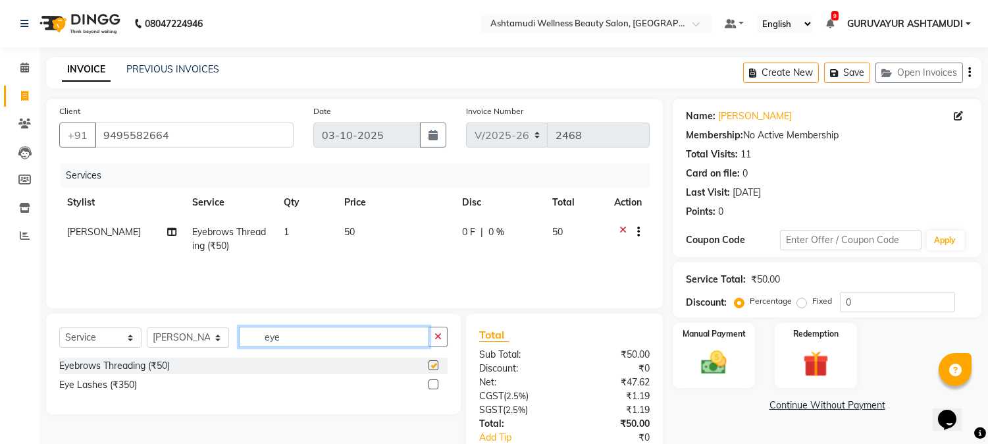
drag, startPoint x: 333, startPoint y: 344, endPoint x: 58, endPoint y: 315, distance: 276.2
click at [76, 319] on div "Select Service Product Membership Package Voucher Prepaid Gift Card Select Styl…" at bounding box center [253, 363] width 415 height 101
checkbox input "false"
type input "upper"
click at [433, 383] on label at bounding box center [434, 384] width 10 height 10
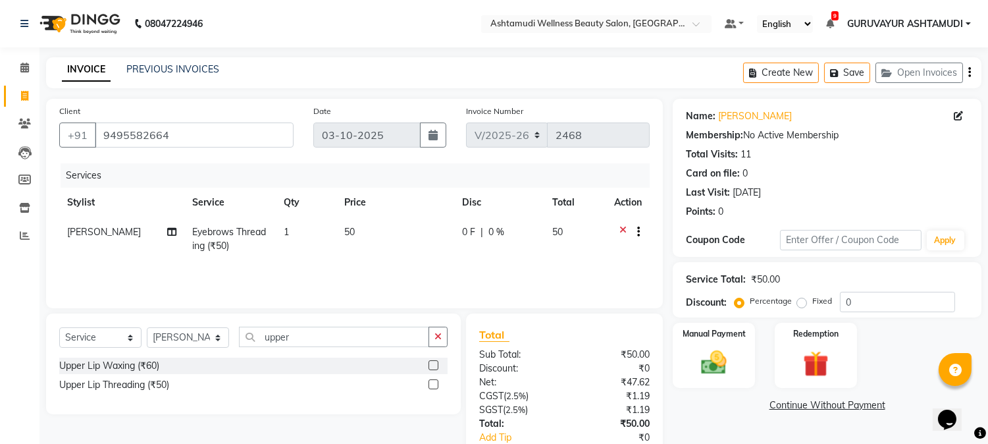
click at [433, 383] on input "checkbox" at bounding box center [433, 385] width 9 height 9
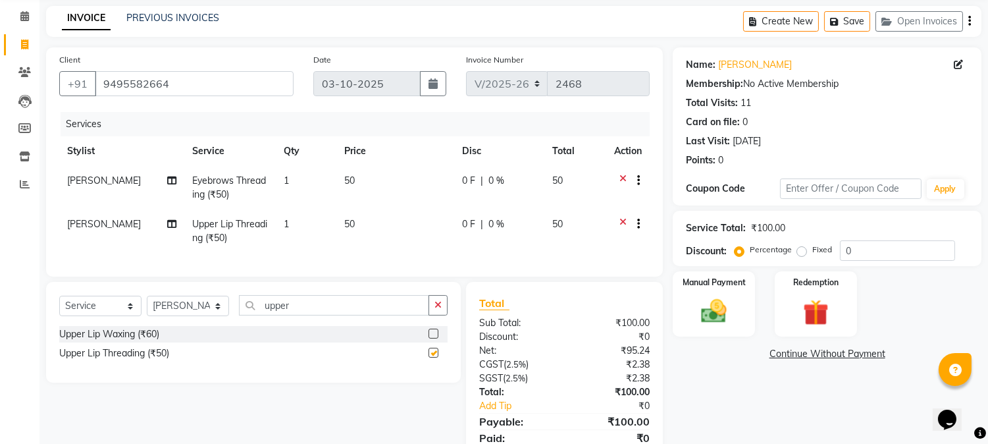
checkbox input "false"
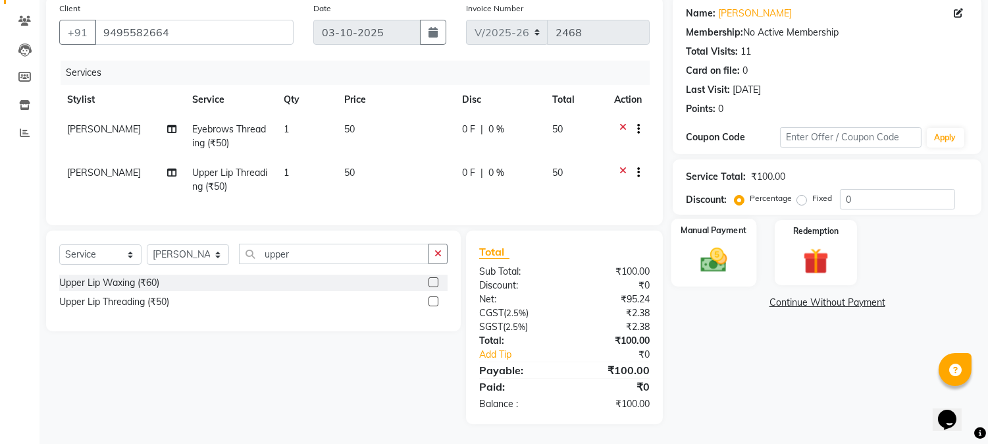
click at [705, 247] on img at bounding box center [714, 260] width 43 height 31
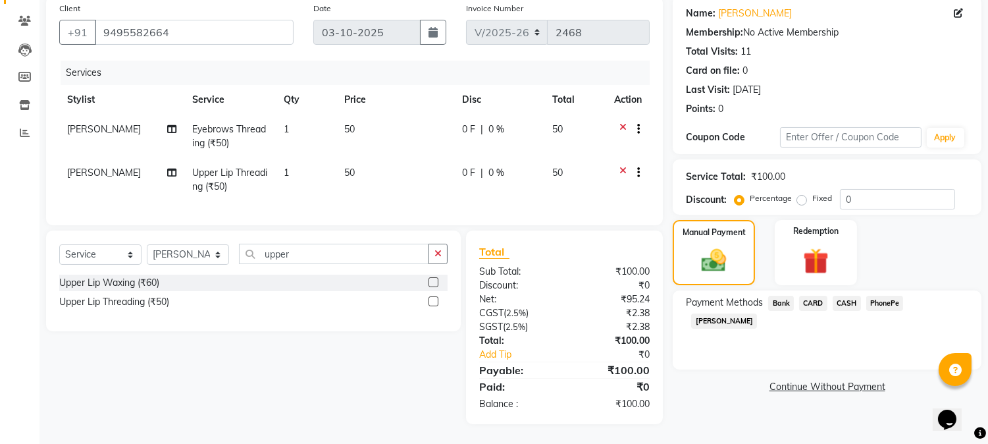
click at [844, 296] on span "CASH" at bounding box center [847, 303] width 28 height 15
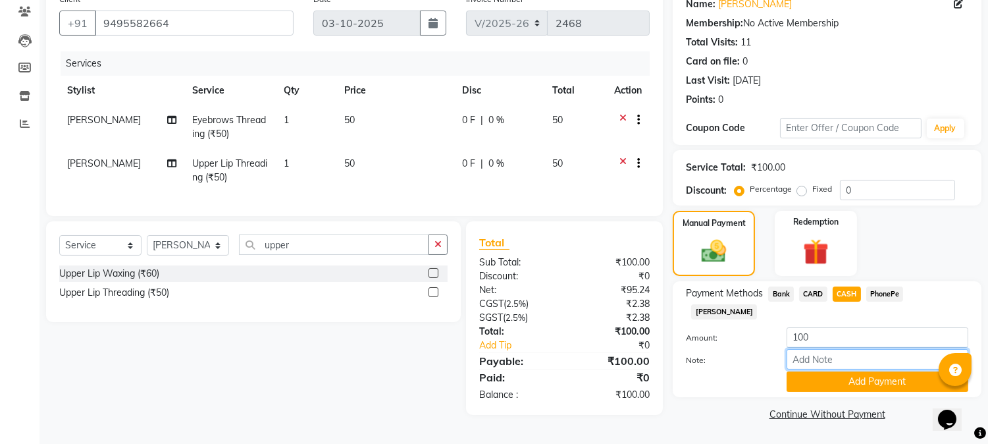
click at [834, 349] on input "Note:" at bounding box center [878, 359] width 182 height 20
type input "[PERSON_NAME]"
click at [863, 371] on button "Add Payment" at bounding box center [878, 381] width 182 height 20
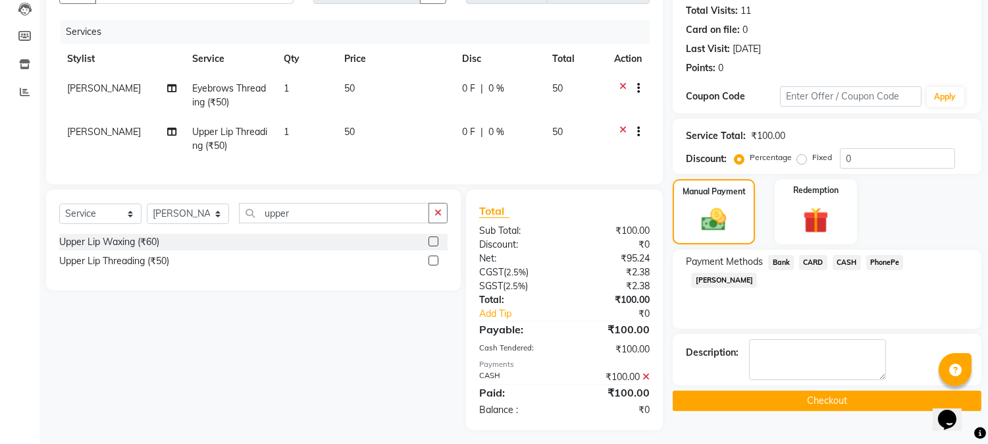
scroll to position [160, 0]
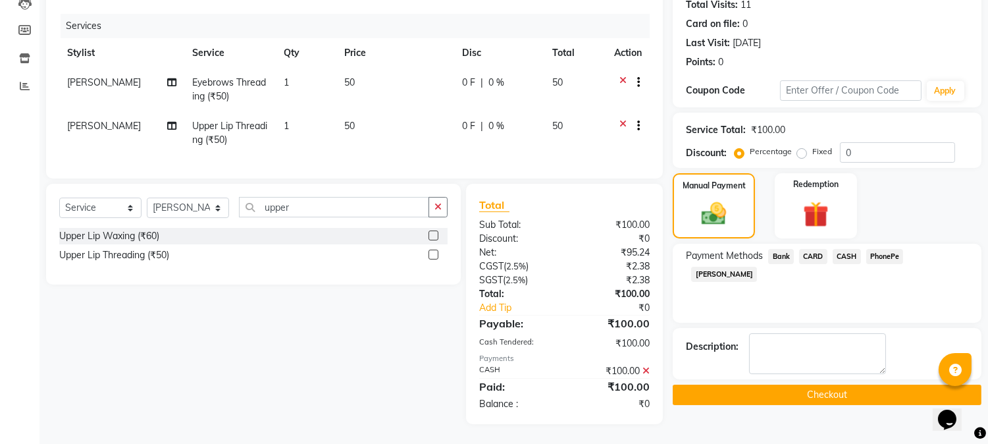
click at [801, 386] on button "Checkout" at bounding box center [827, 395] width 309 height 20
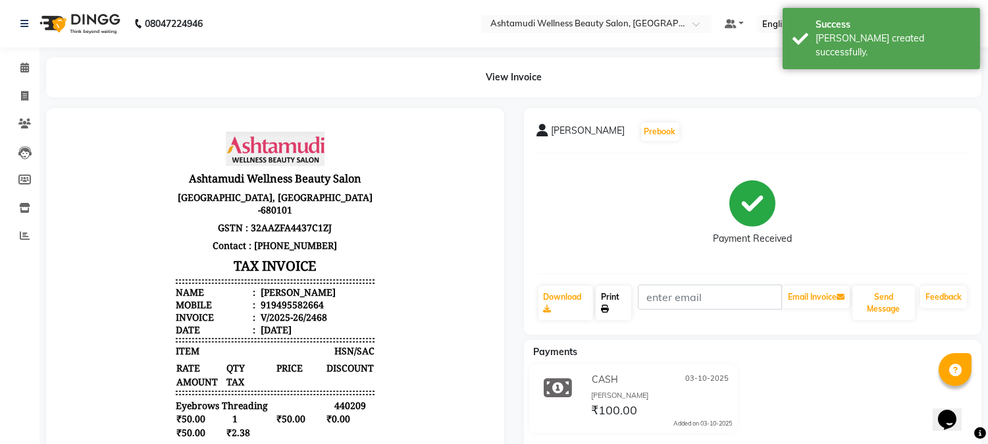
click at [613, 306] on link "Print" at bounding box center [614, 303] width 36 height 34
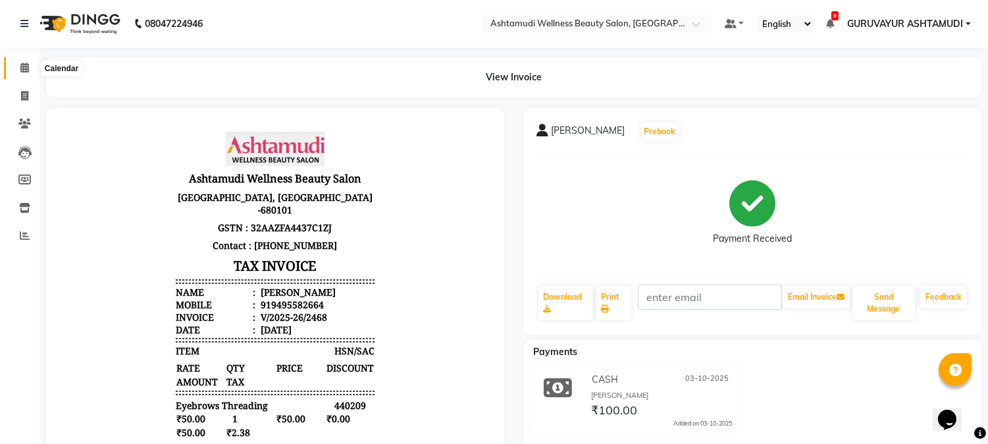
click at [24, 69] on icon at bounding box center [24, 68] width 9 height 10
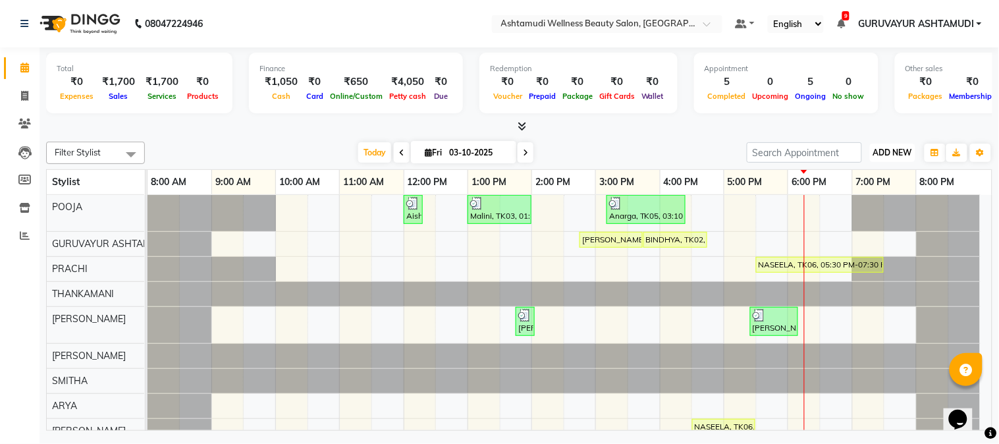
click at [895, 155] on span "ADD NEW" at bounding box center [892, 152] width 39 height 10
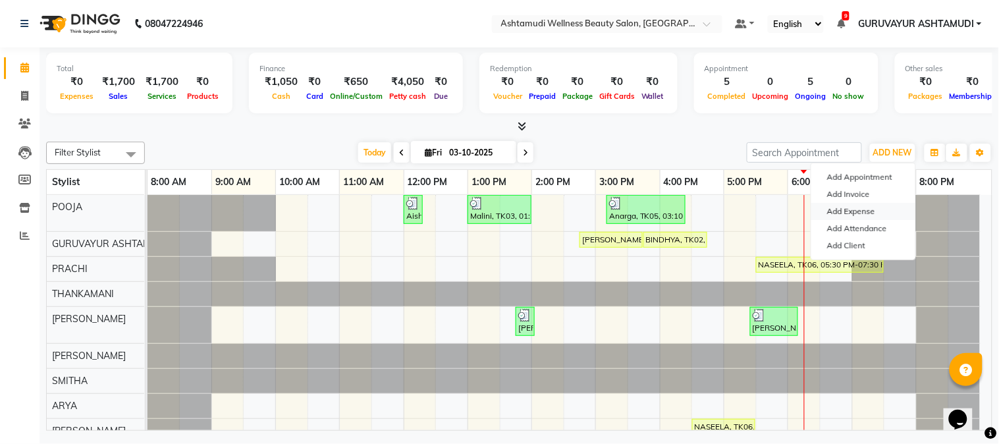
click at [840, 217] on link "Add Expense" at bounding box center [863, 211] width 104 height 17
select select "3493"
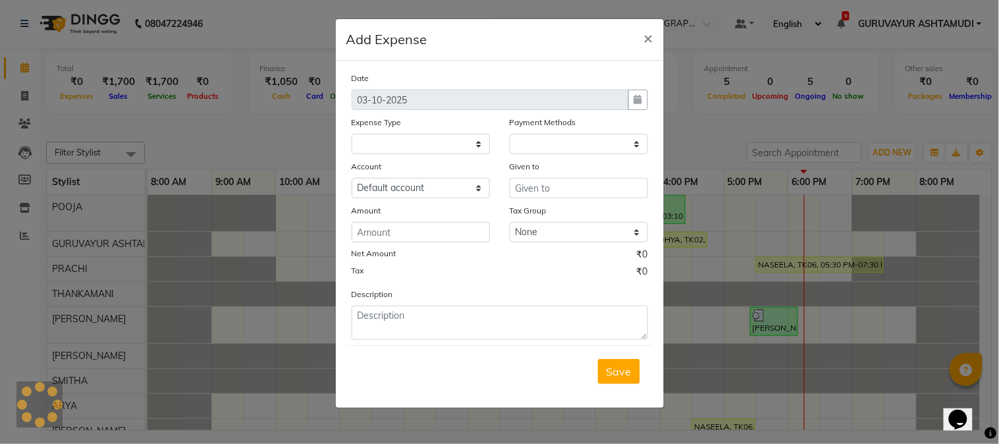
select select "1"
select select "3492"
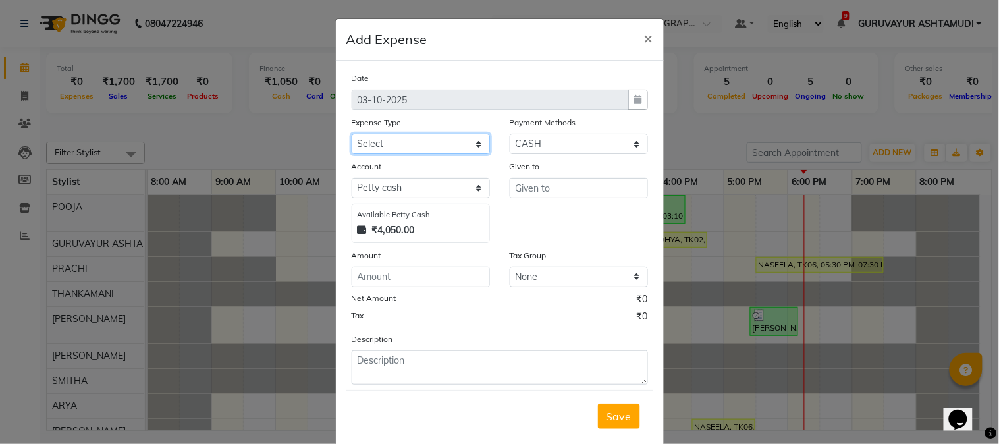
click at [444, 148] on select "Select ACCOMODATION EXPENSES ADVERTISEMENT SALES PROMOTIONAL EXPENSES Bonus BRI…" at bounding box center [421, 144] width 138 height 20
select select "6223"
click at [352, 134] on select "Select ACCOMODATION EXPENSES ADVERTISEMENT SALES PROMOTIONAL EXPENSES Bonus BRI…" at bounding box center [421, 144] width 138 height 20
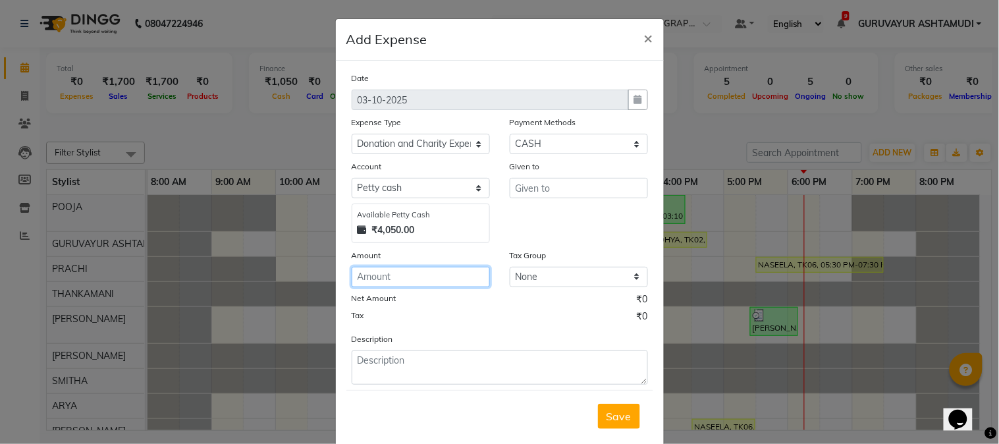
click at [412, 279] on input "number" at bounding box center [421, 277] width 138 height 20
type input "50"
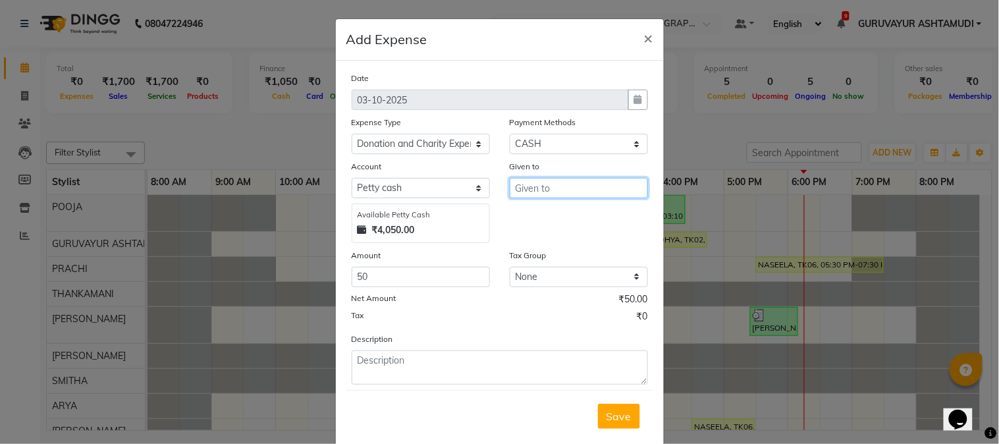
click at [537, 185] on input "text" at bounding box center [579, 188] width 138 height 20
type input "manushyavakasha samrakshana forum"
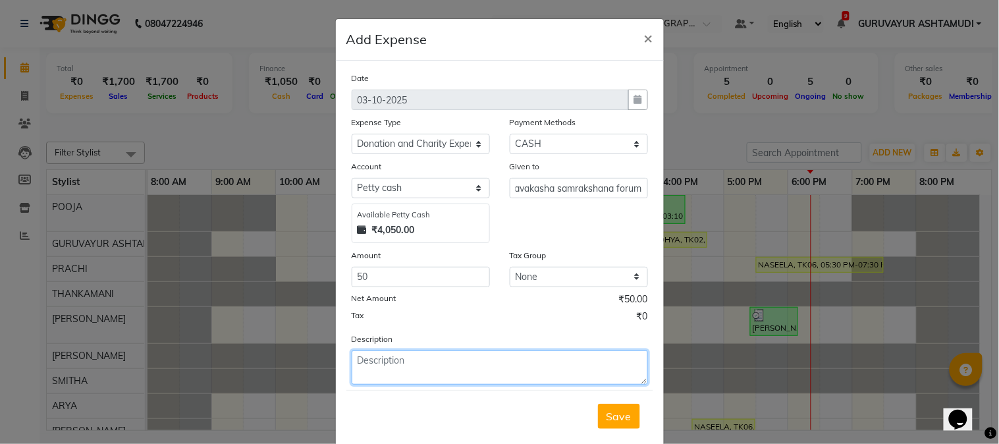
scroll to position [0, 0]
click at [531, 371] on textarea at bounding box center [500, 367] width 296 height 34
type textarea "donation"
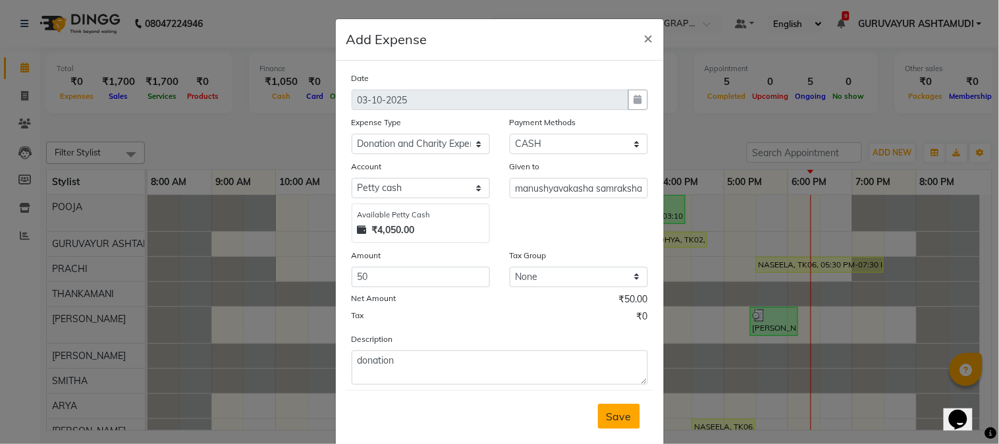
click at [606, 419] on span "Save" at bounding box center [618, 416] width 25 height 13
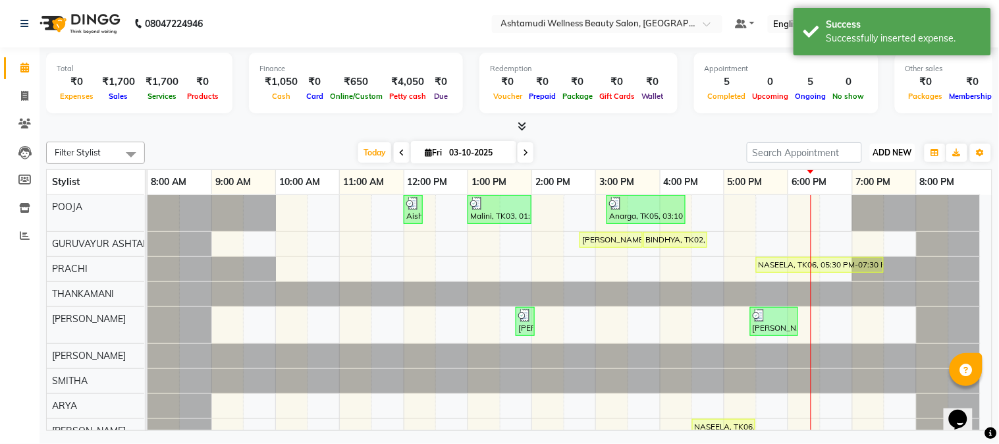
click at [898, 150] on span "ADD NEW" at bounding box center [892, 152] width 39 height 10
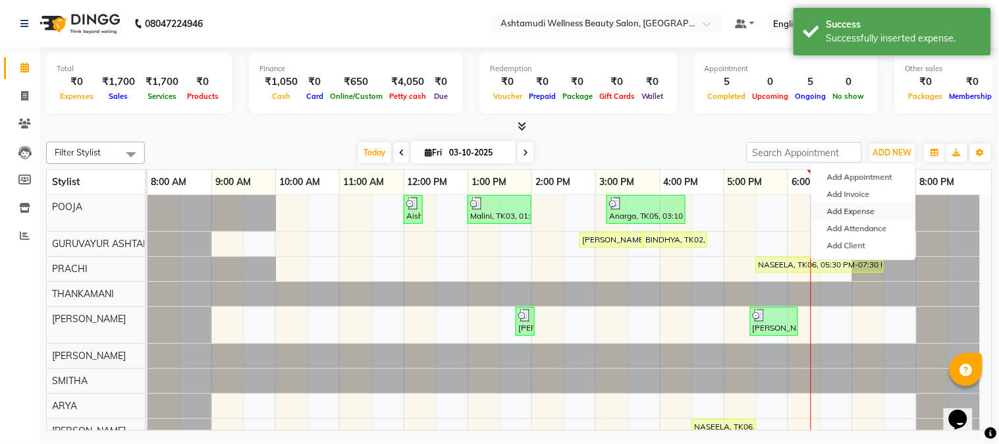
click at [859, 208] on link "Add Expense" at bounding box center [863, 211] width 104 height 17
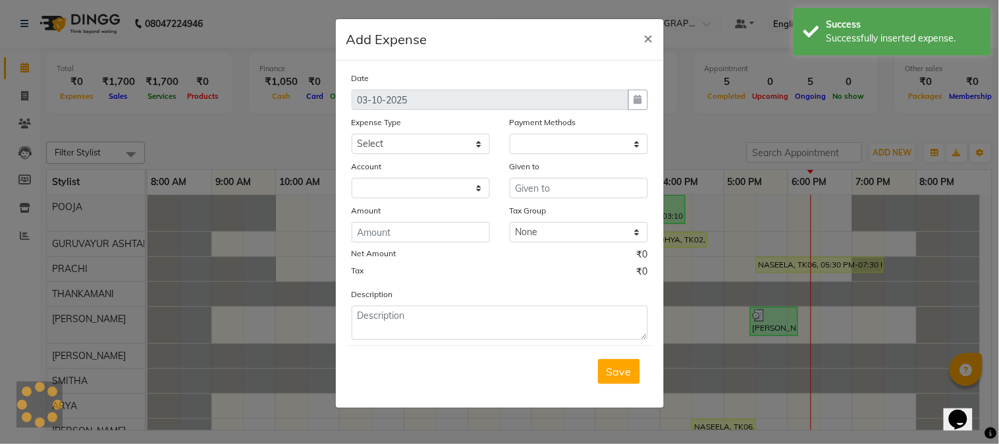
select select "1"
select select "3492"
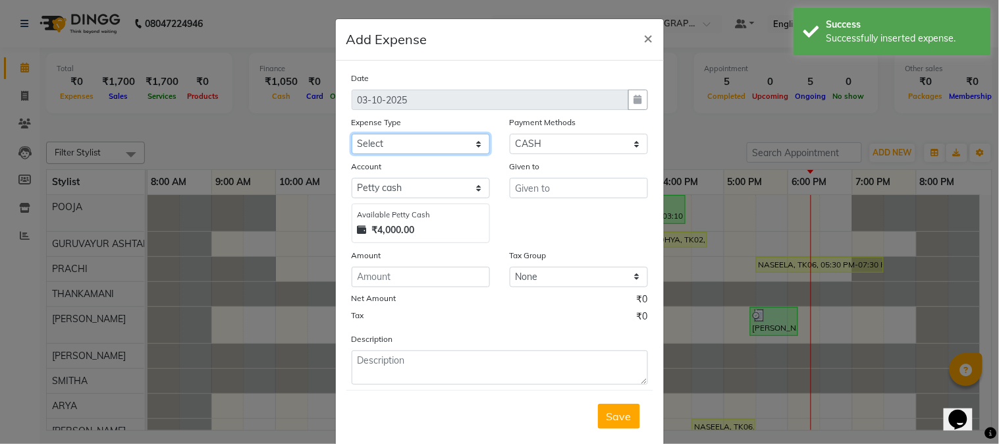
click at [443, 148] on select "Select ACCOMODATION EXPENSES ADVERTISEMENT SALES PROMOTIONAL EXPENSES Bonus BRI…" at bounding box center [421, 144] width 138 height 20
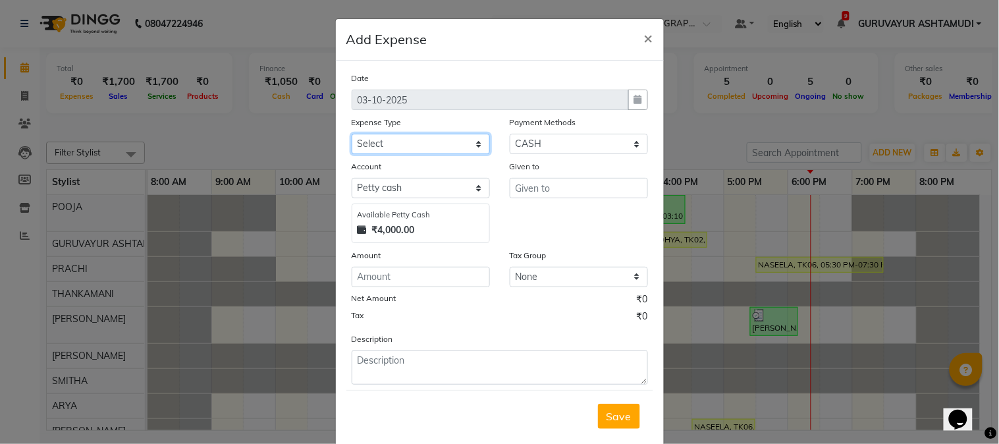
select select "6175"
click at [352, 134] on select "Select ACCOMODATION EXPENSES ADVERTISEMENT SALES PROMOTIONAL EXPENSES Bonus BRI…" at bounding box center [421, 144] width 138 height 20
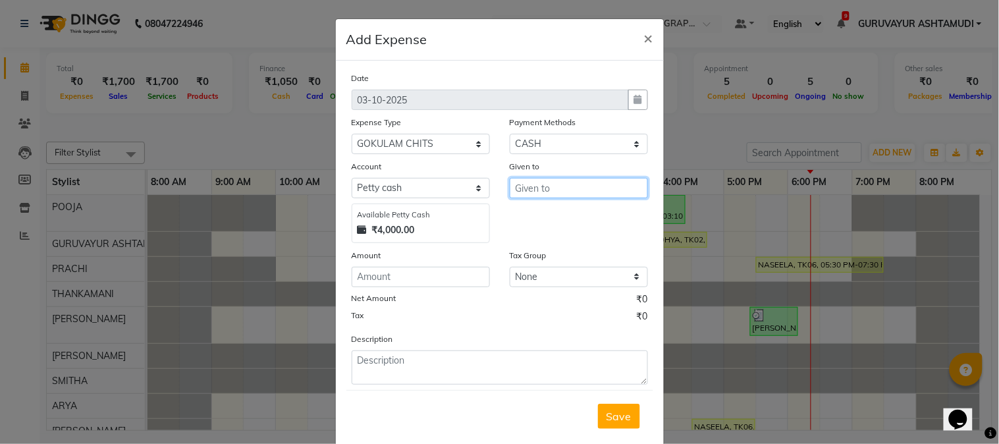
click at [574, 192] on input "text" at bounding box center [579, 188] width 138 height 20
type input "1"
type input "sree gokulam chits"
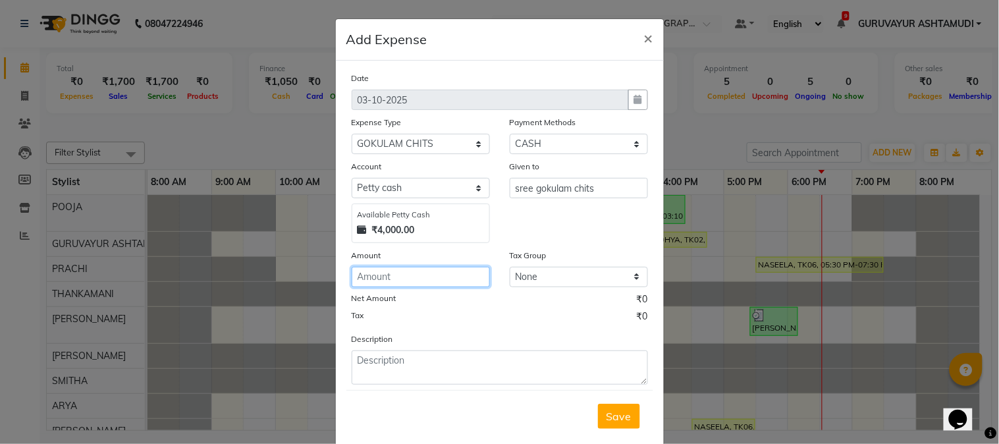
click at [417, 280] on input "number" at bounding box center [421, 277] width 138 height 20
type input "1500"
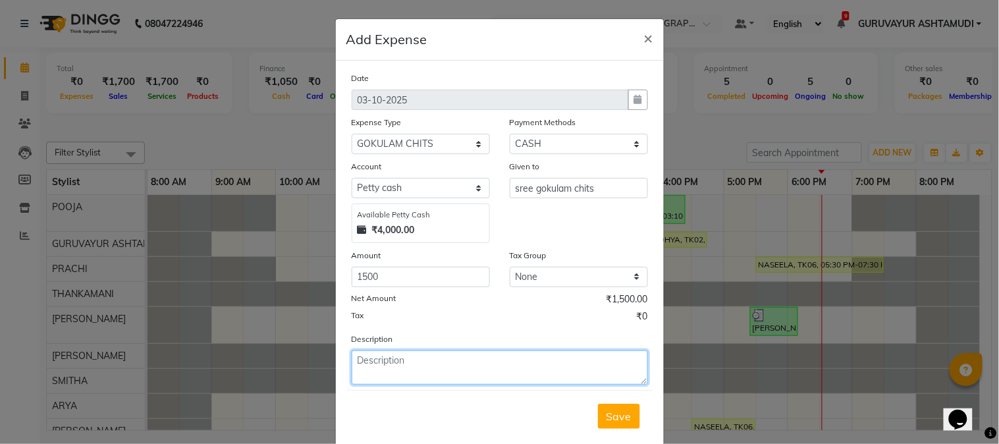
click at [443, 358] on textarea at bounding box center [500, 367] width 296 height 34
type textarea "chits"
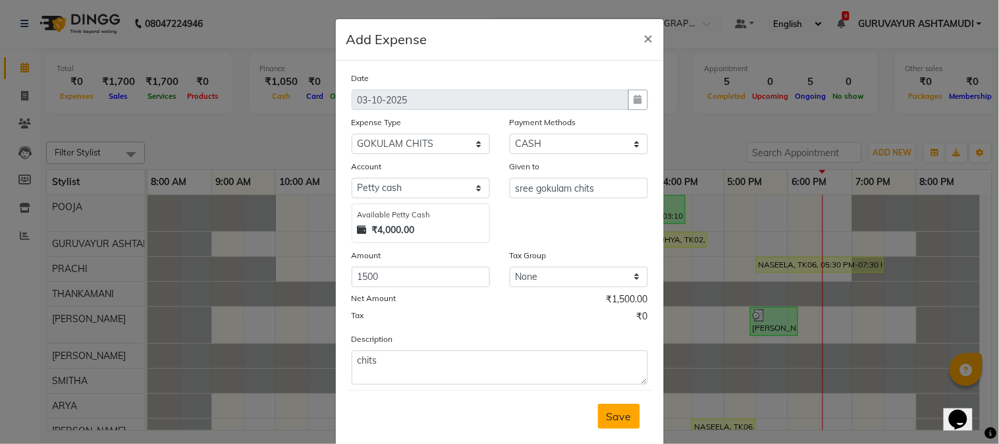
click at [606, 418] on span "Save" at bounding box center [618, 416] width 25 height 13
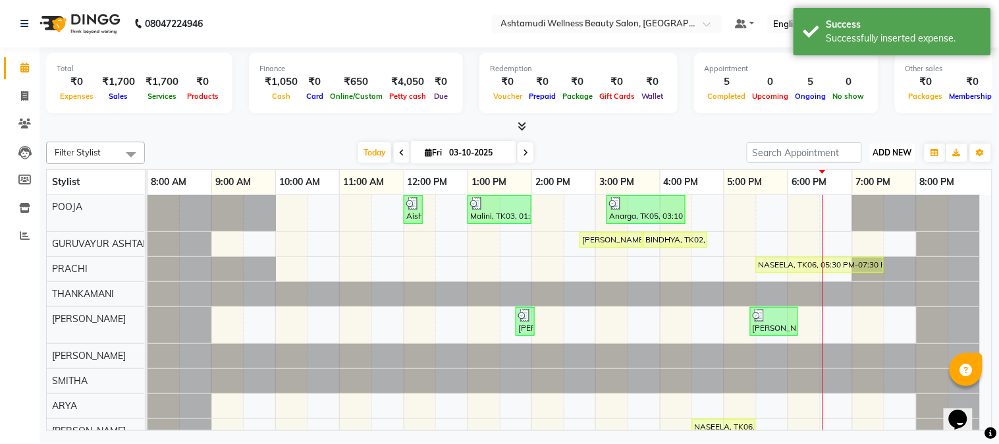
click at [885, 155] on span "ADD NEW" at bounding box center [892, 152] width 39 height 10
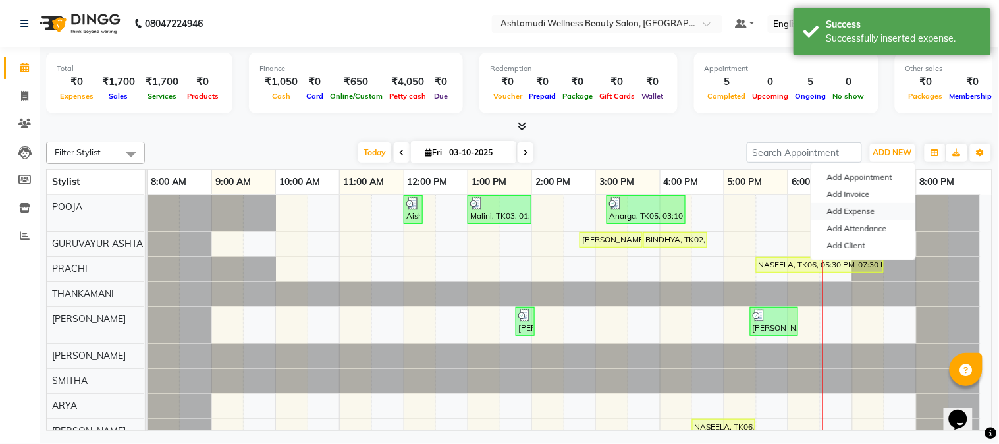
click at [861, 212] on link "Add Expense" at bounding box center [863, 211] width 104 height 17
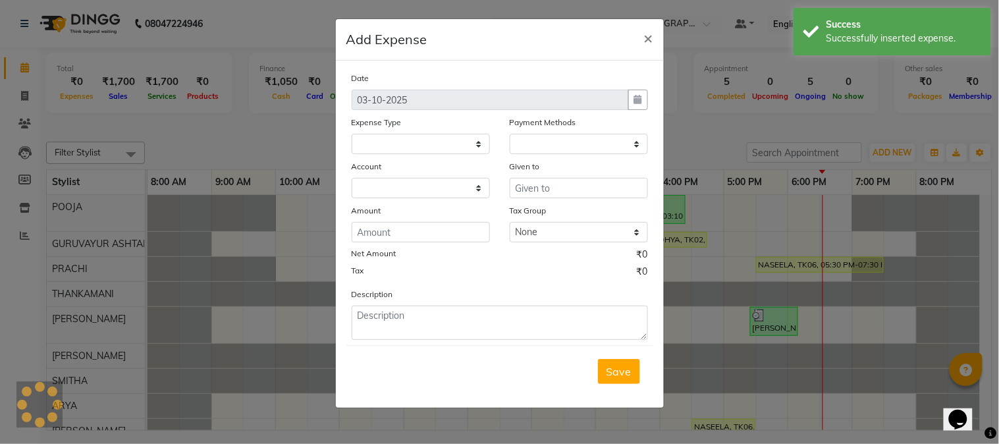
select select
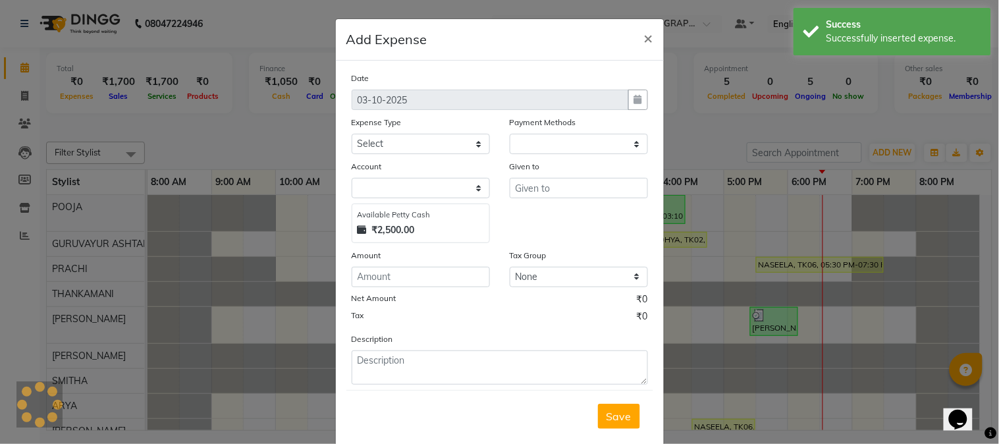
select select "1"
select select "3492"
click at [452, 156] on div "Date 03-10-2025 Expense Type Select ACCOMODATION EXPENSES ADVERTISEMENT SALES P…" at bounding box center [500, 227] width 296 height 313
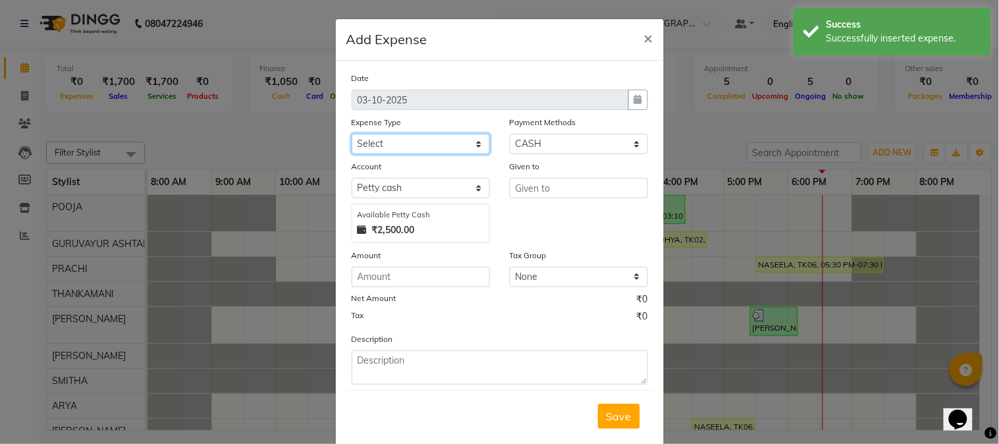
click at [448, 145] on select "Select ACCOMODATION EXPENSES ADVERTISEMENT SALES PROMOTIONAL EXPENSES Bonus BRI…" at bounding box center [421, 144] width 138 height 20
select select "6226"
click at [352, 134] on select "Select ACCOMODATION EXPENSES ADVERTISEMENT SALES PROMOTIONAL EXPENSES Bonus BRI…" at bounding box center [421, 144] width 138 height 20
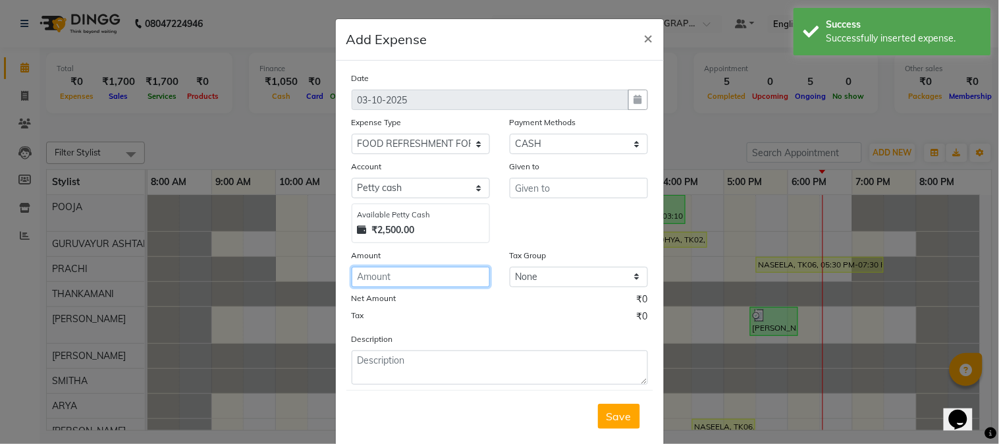
click at [446, 268] on input "number" at bounding box center [421, 277] width 138 height 20
type input "112"
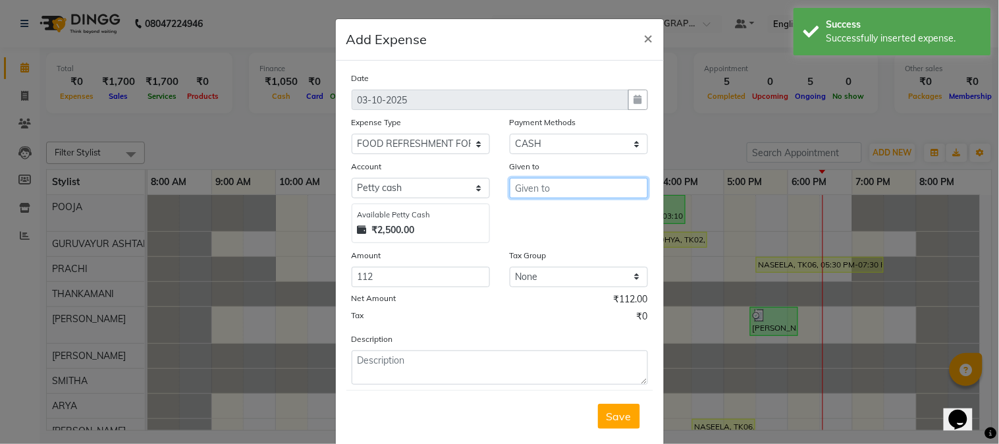
click at [604, 179] on input "text" at bounding box center [579, 188] width 138 height 20
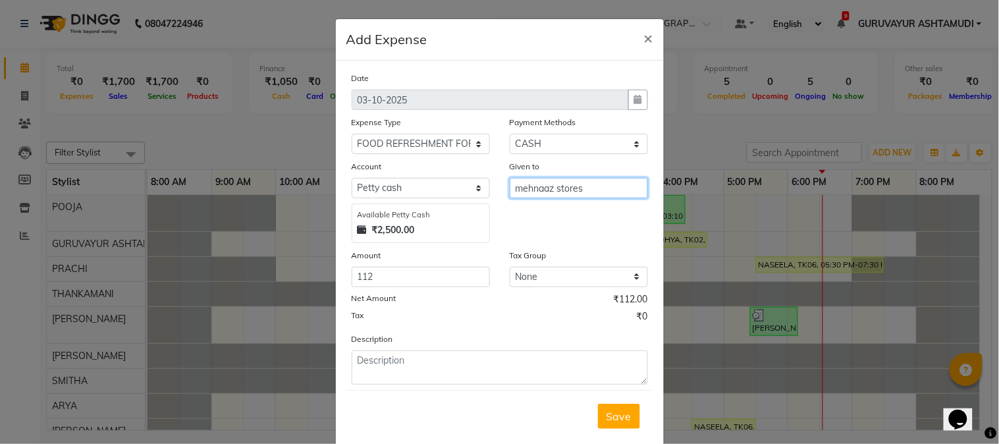
type input "mehnaaz stores"
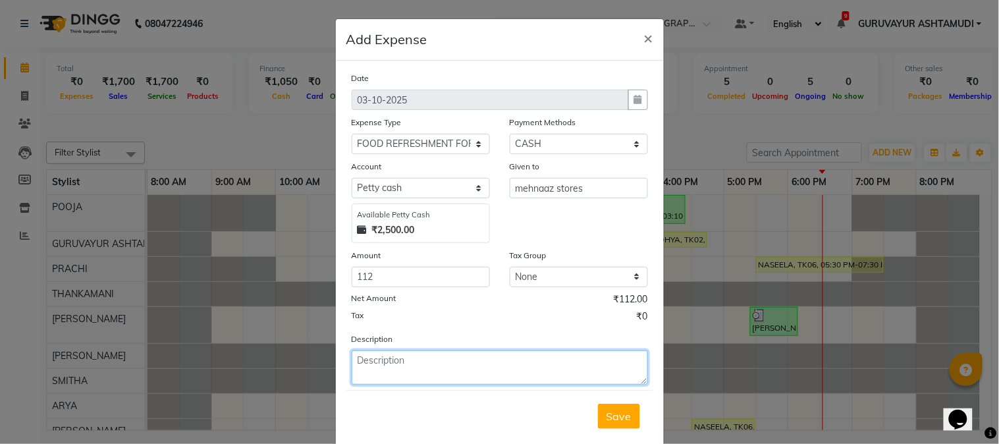
click at [414, 366] on textarea at bounding box center [500, 367] width 296 height 34
type textarea "milk"
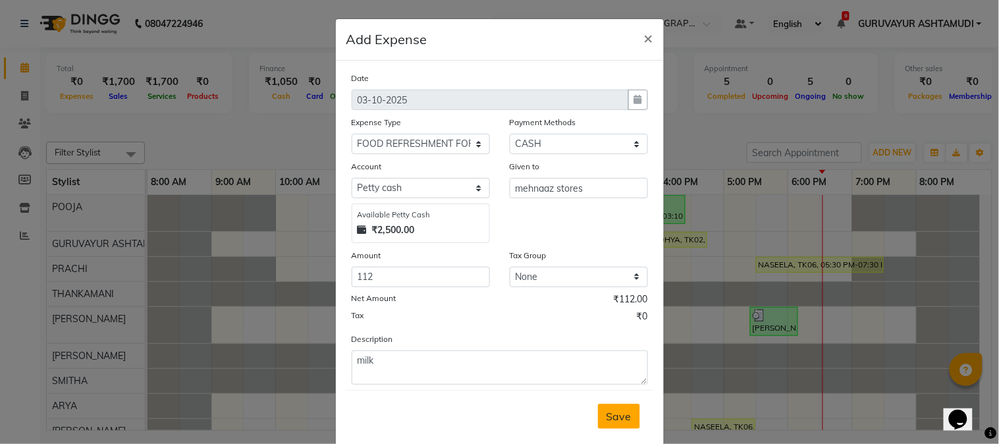
click at [611, 425] on button "Save" at bounding box center [619, 416] width 42 height 25
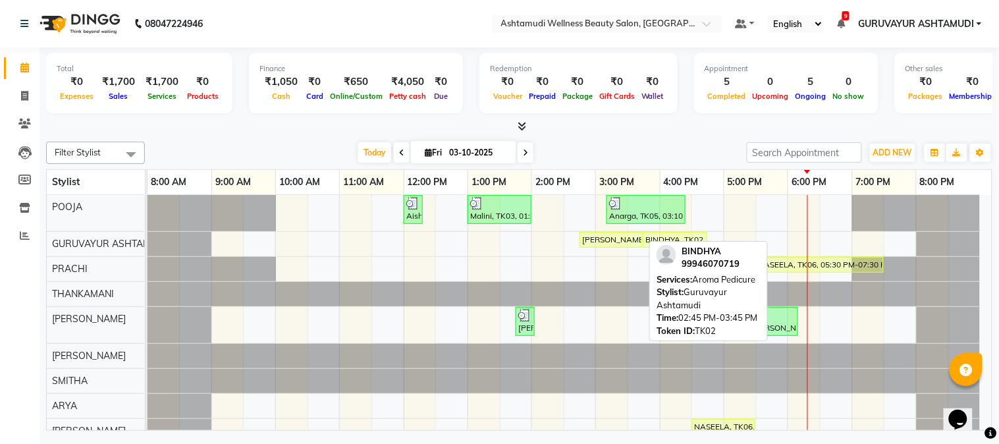
click at [635, 238] on div "[PERSON_NAME], TK02, 02:45 PM-03:45 PM, Aroma Pedicure" at bounding box center [611, 240] width 61 height 12
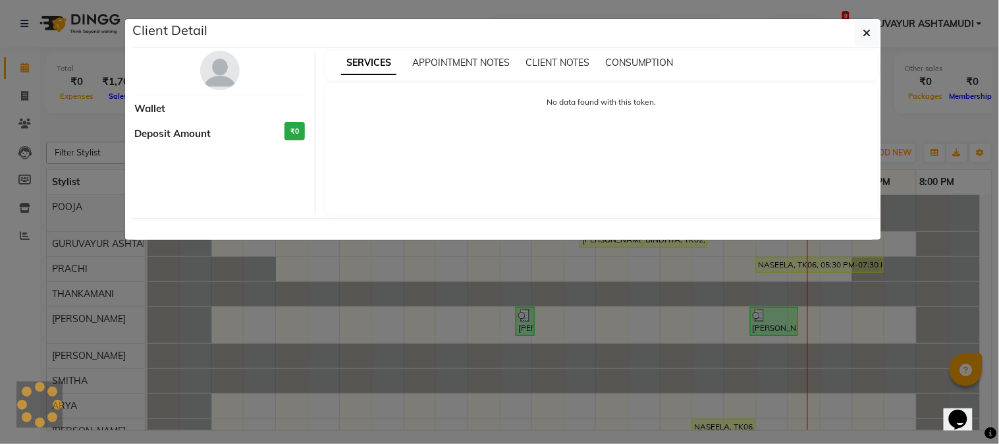
select select "1"
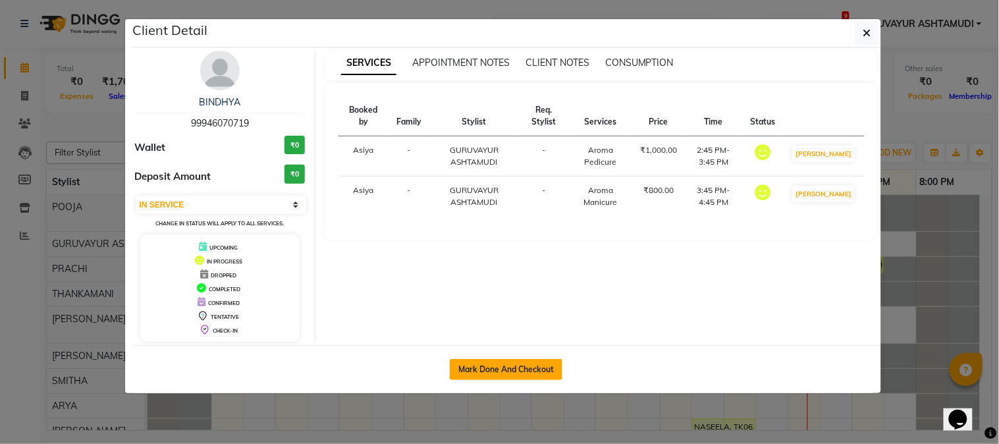
click at [548, 359] on button "Mark Done And Checkout" at bounding box center [506, 369] width 113 height 21
select select "service"
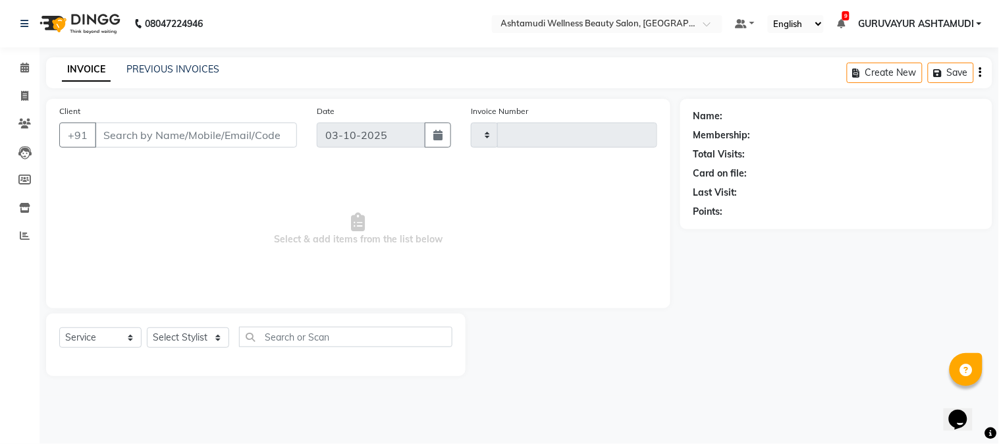
type input "2469"
select select "4660"
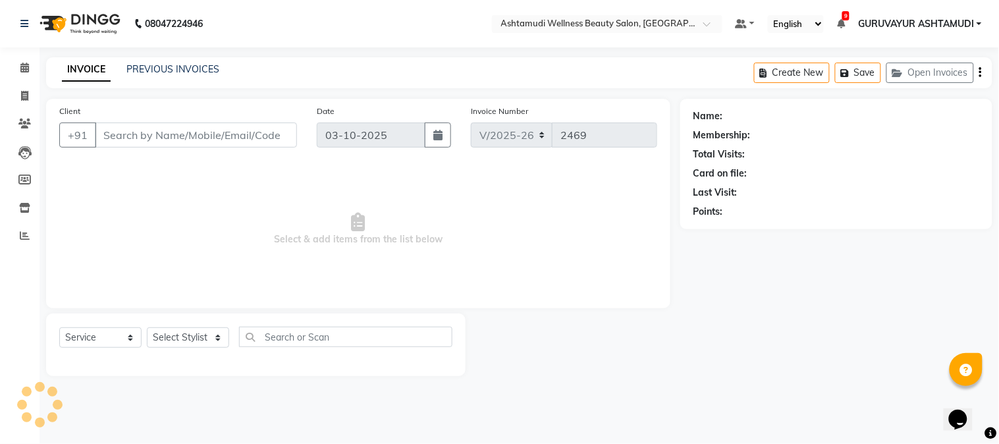
type input "99946070719"
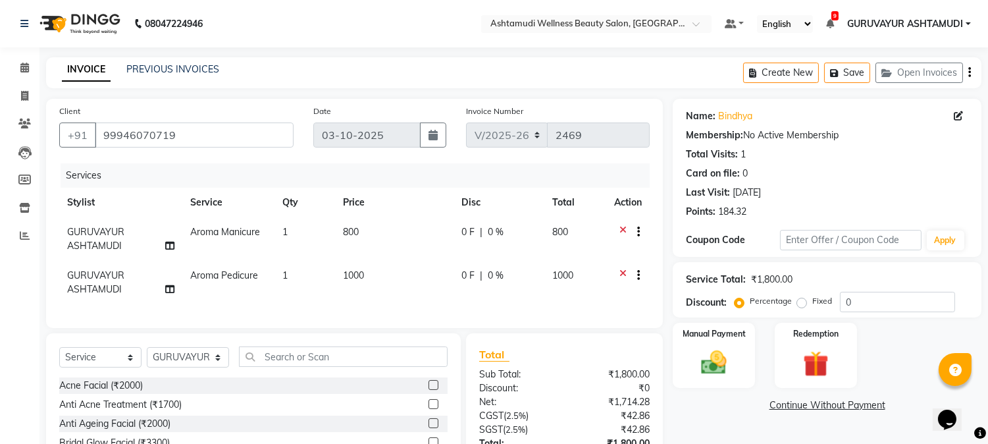
click at [627, 228] on div at bounding box center [633, 233] width 13 height 16
click at [620, 228] on icon at bounding box center [623, 233] width 7 height 16
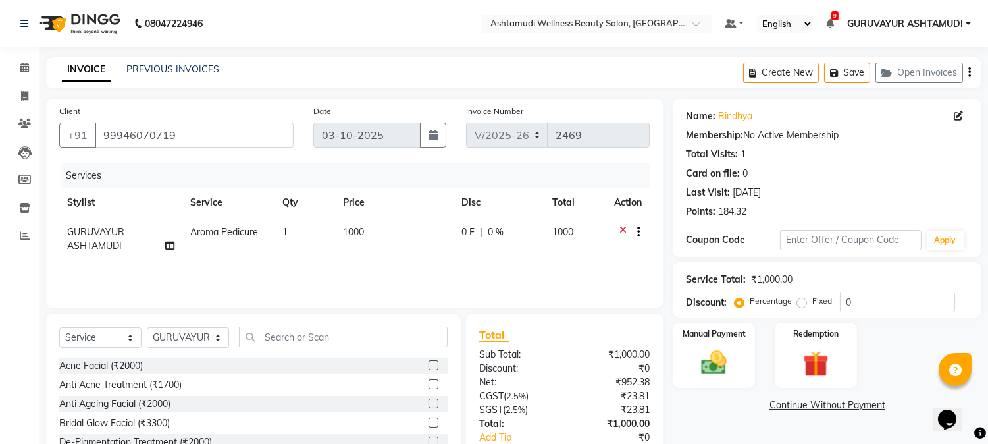
click at [623, 228] on icon at bounding box center [623, 233] width 7 height 16
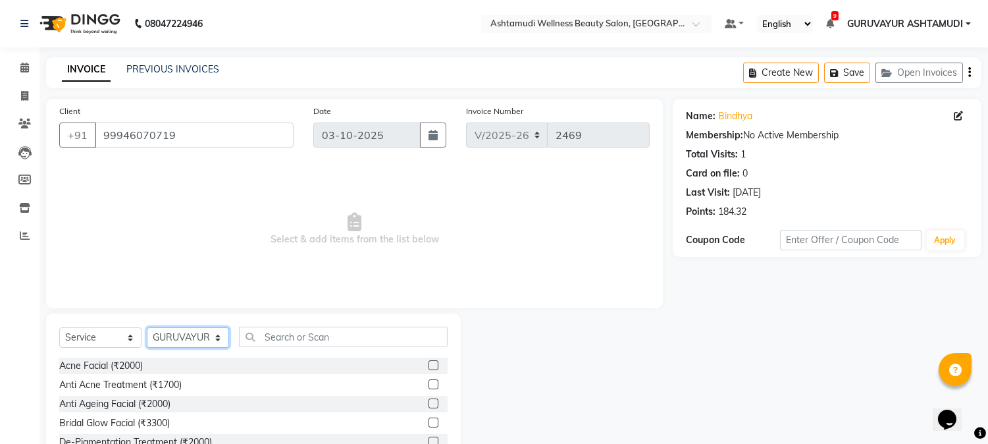
click at [207, 338] on select "Select Stylist Aathithya [PERSON_NAME] [PERSON_NAME] ARYA GURUVAYUR ASHTAMUDI […" at bounding box center [188, 337] width 82 height 20
select select "87828"
click at [147, 328] on select "Select Stylist Aathithya [PERSON_NAME] [PERSON_NAME] ARYA GURUVAYUR ASHTAMUDI […" at bounding box center [188, 337] width 82 height 20
click at [298, 331] on input "text" at bounding box center [343, 337] width 209 height 20
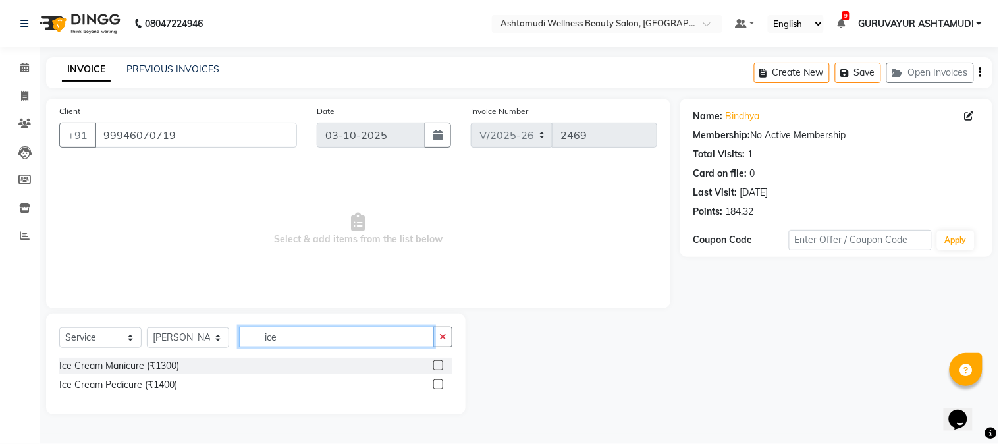
type input "ice"
click at [441, 387] on label at bounding box center [438, 384] width 10 height 10
click at [441, 387] on input "checkbox" at bounding box center [437, 385] width 9 height 9
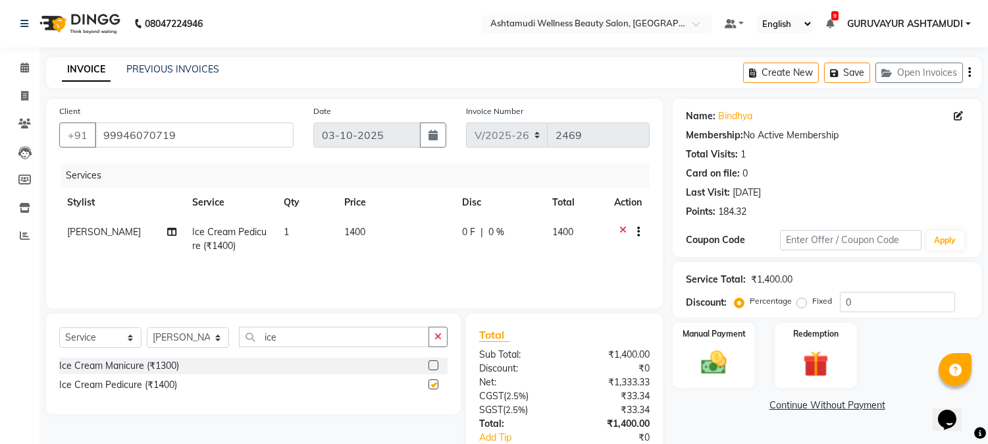
checkbox input "false"
drag, startPoint x: 312, startPoint y: 334, endPoint x: 142, endPoint y: 320, distance: 171.1
click at [142, 320] on div "Select Service Product Membership Package Voucher Prepaid Gift Card Select Styl…" at bounding box center [253, 363] width 415 height 101
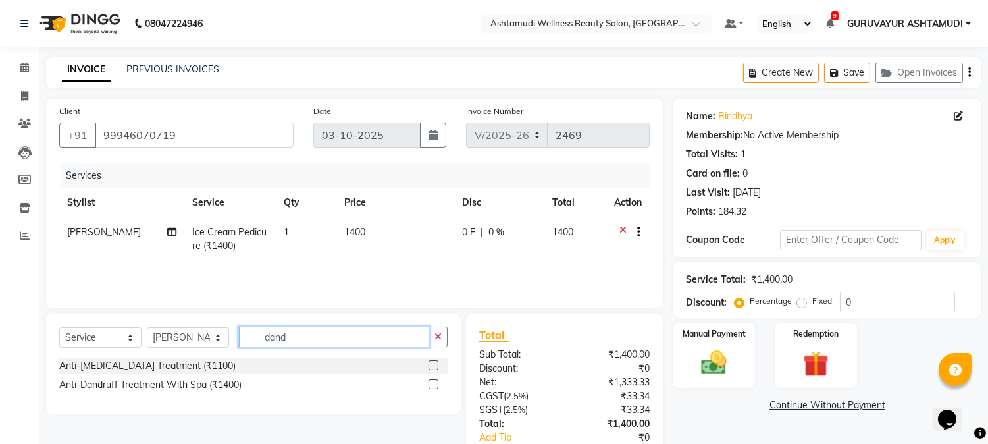
type input "dand"
click at [429, 382] on label at bounding box center [434, 384] width 10 height 10
click at [429, 382] on input "checkbox" at bounding box center [433, 385] width 9 height 9
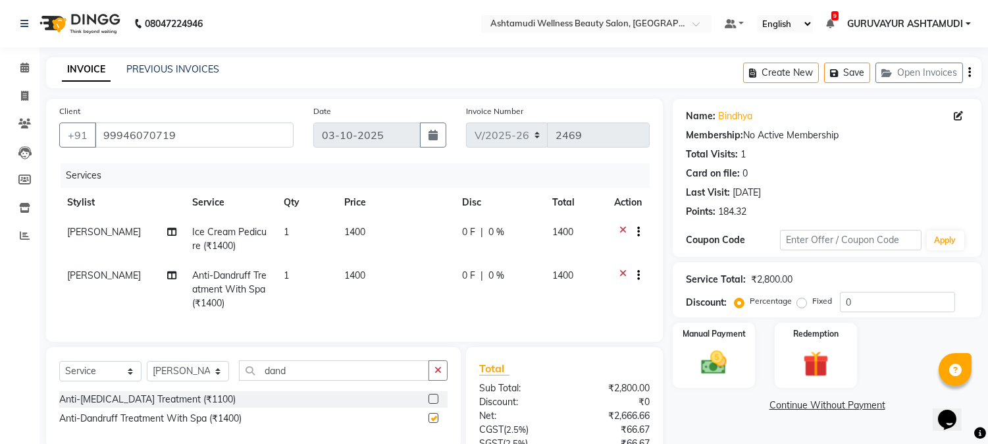
checkbox input "false"
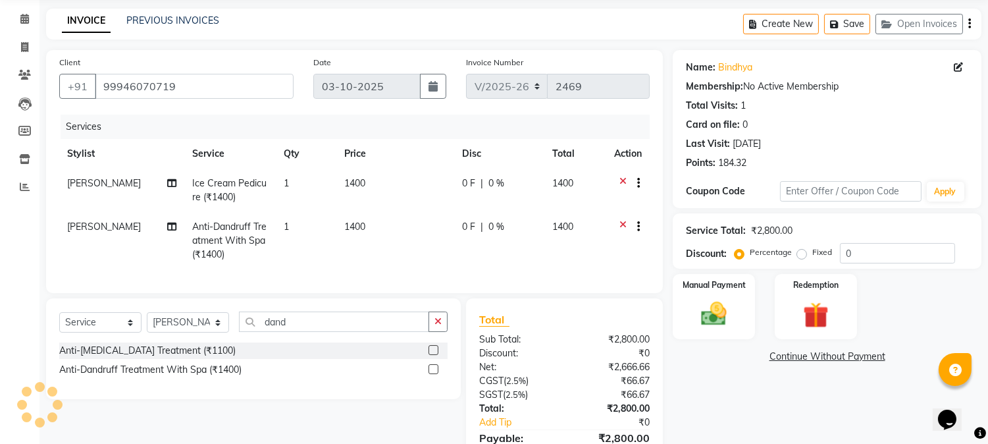
scroll to position [127, 0]
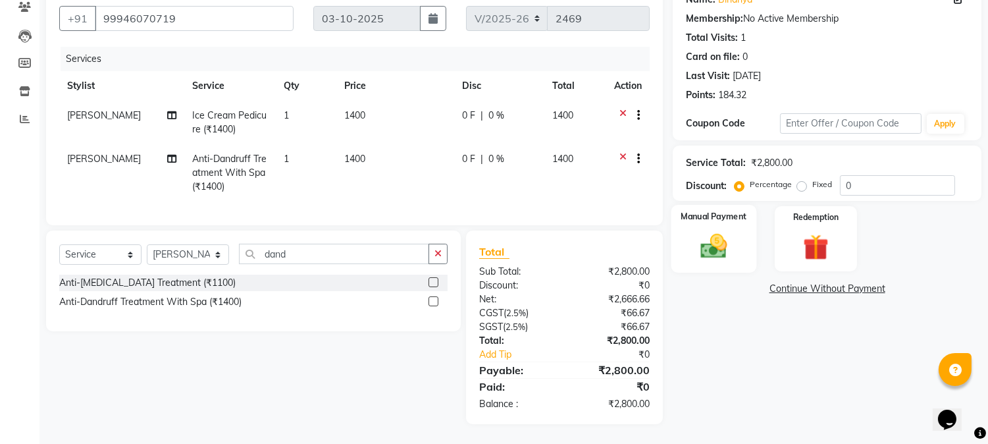
click at [716, 231] on img at bounding box center [714, 246] width 43 height 31
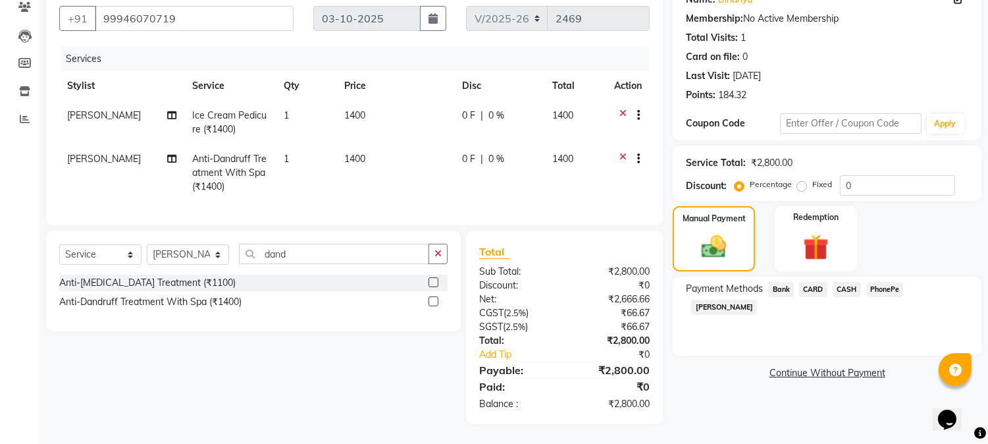
click at [892, 282] on span "PhonePe" at bounding box center [886, 289] width 38 height 15
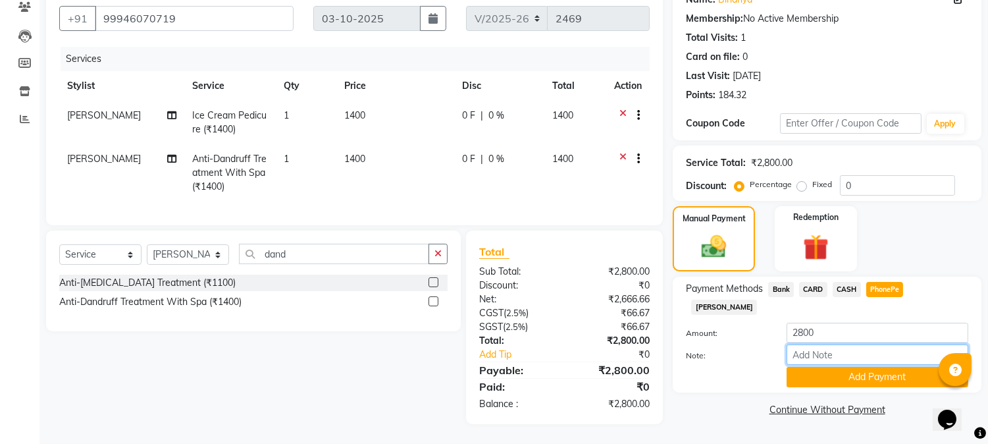
drag, startPoint x: 843, startPoint y: 321, endPoint x: 852, endPoint y: 302, distance: 21.5
click at [843, 344] on input "Note:" at bounding box center [878, 354] width 182 height 20
type input "[PERSON_NAME]"
click at [857, 367] on button "Add Payment" at bounding box center [878, 377] width 182 height 20
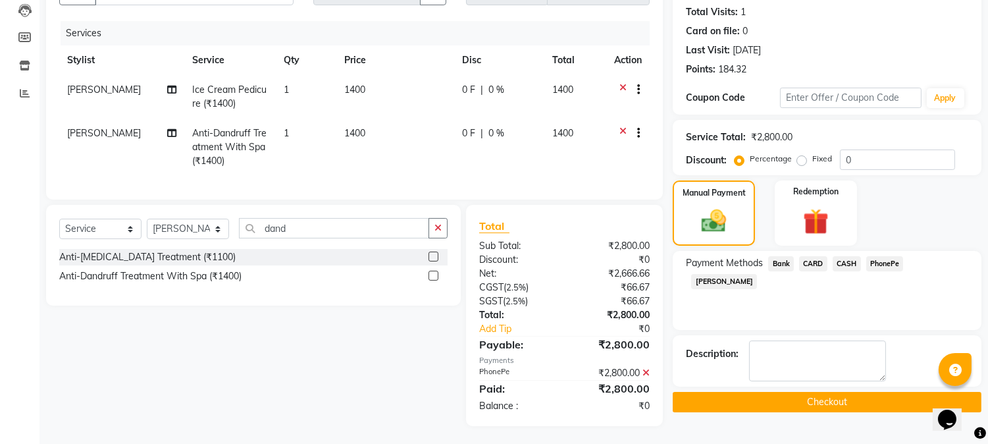
scroll to position [155, 0]
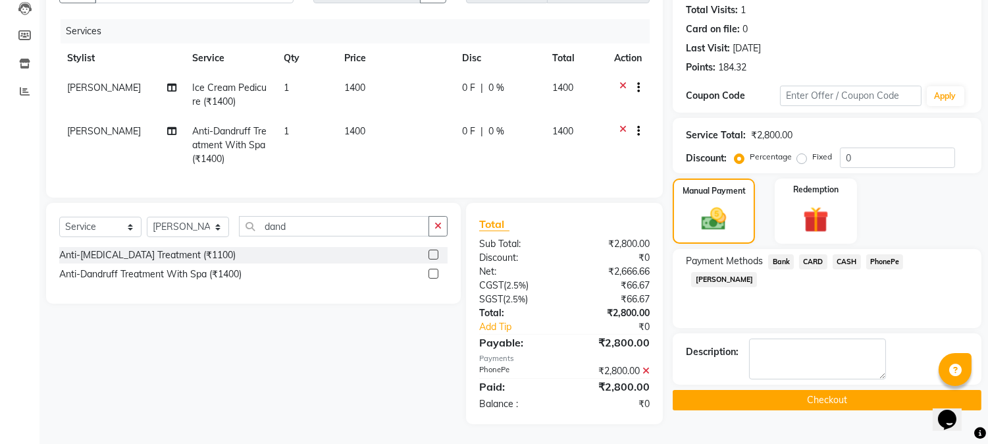
click at [797, 390] on button "Checkout" at bounding box center [827, 400] width 309 height 20
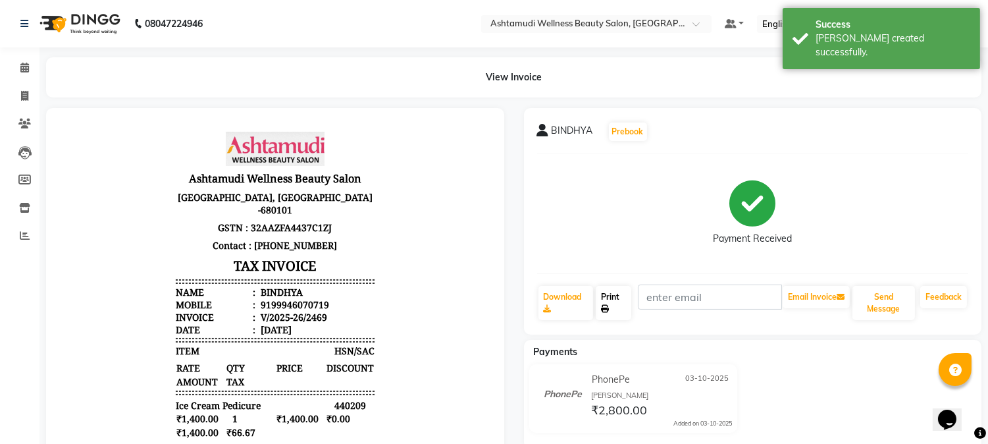
click at [616, 300] on link "Print" at bounding box center [614, 303] width 36 height 34
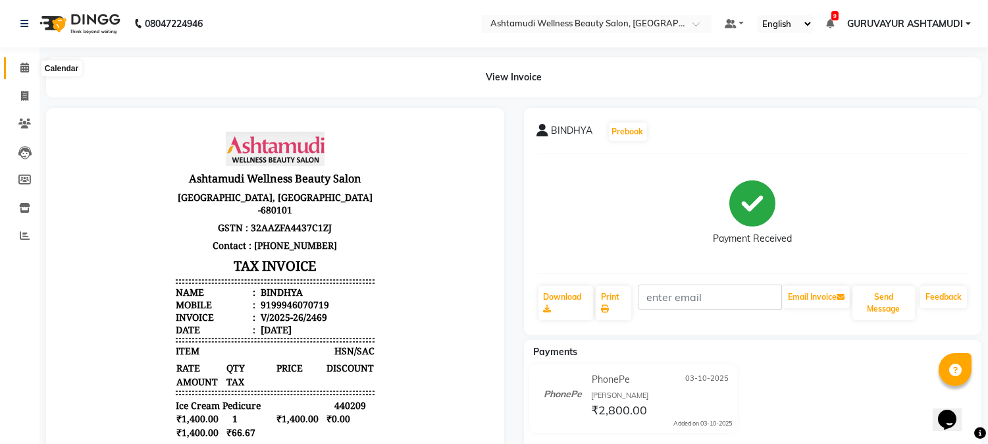
click at [23, 66] on icon at bounding box center [24, 68] width 9 height 10
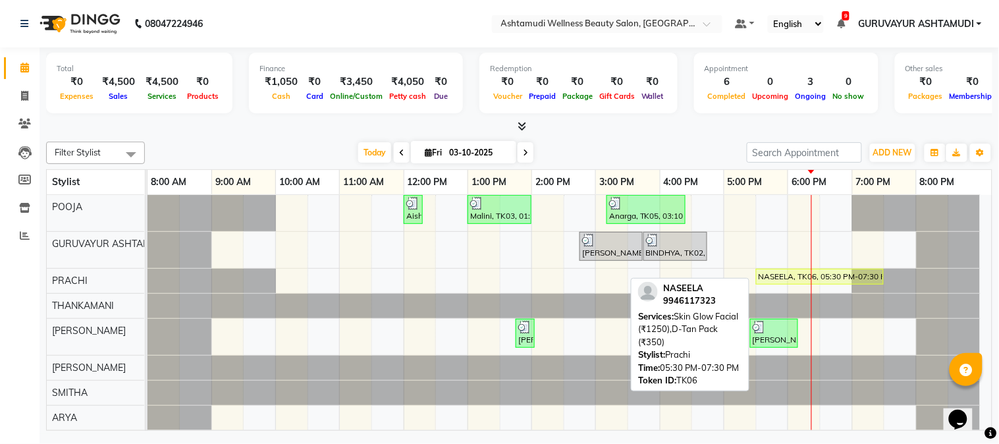
click at [772, 277] on div "NASEELA, TK06, 05:30 PM-07:30 PM, Skin Glow Facial (₹1250),D-Tan Pack (₹350)" at bounding box center [819, 277] width 125 height 12
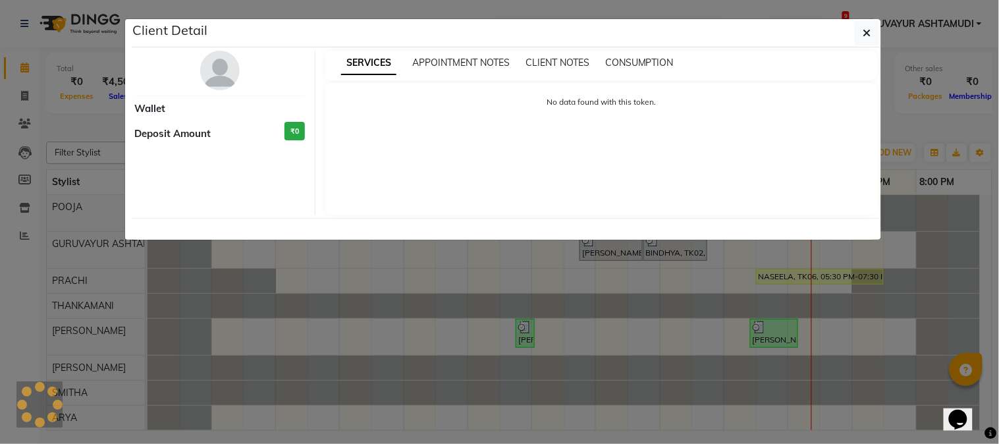
select select "1"
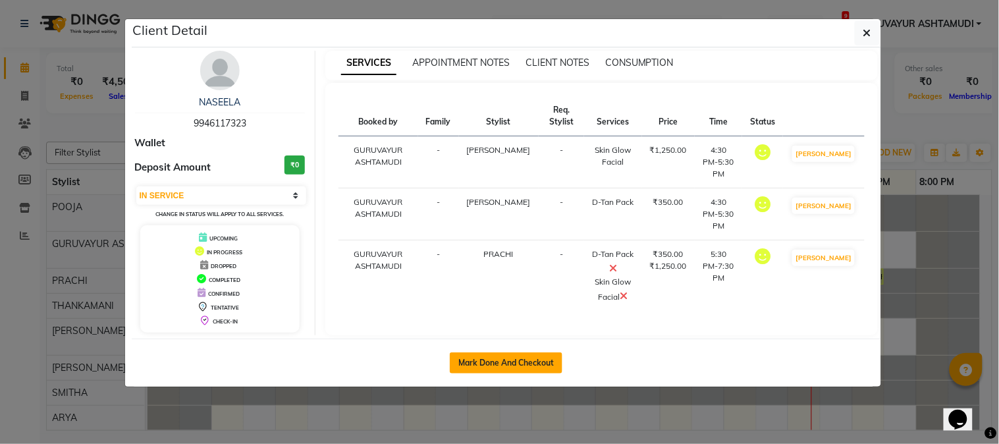
click at [496, 364] on button "Mark Done And Checkout" at bounding box center [506, 362] width 113 height 21
select select "service"
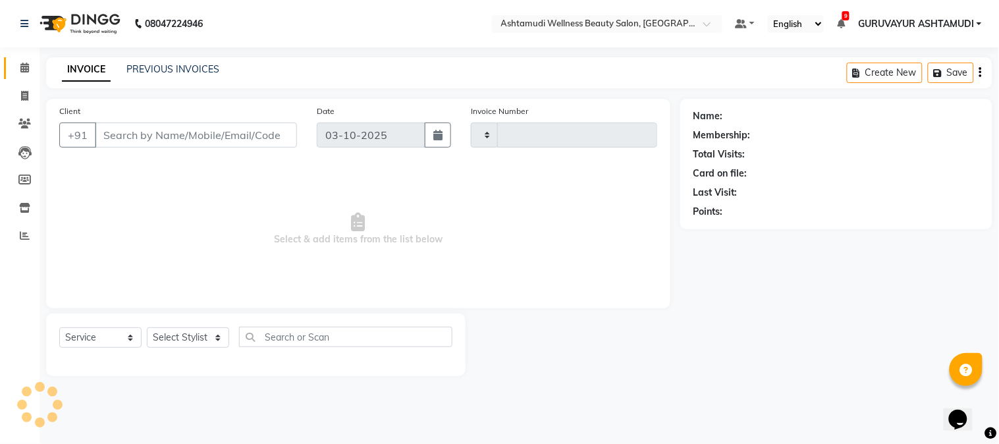
type input "2470"
select select "4660"
type input "9946117323"
select select "28230"
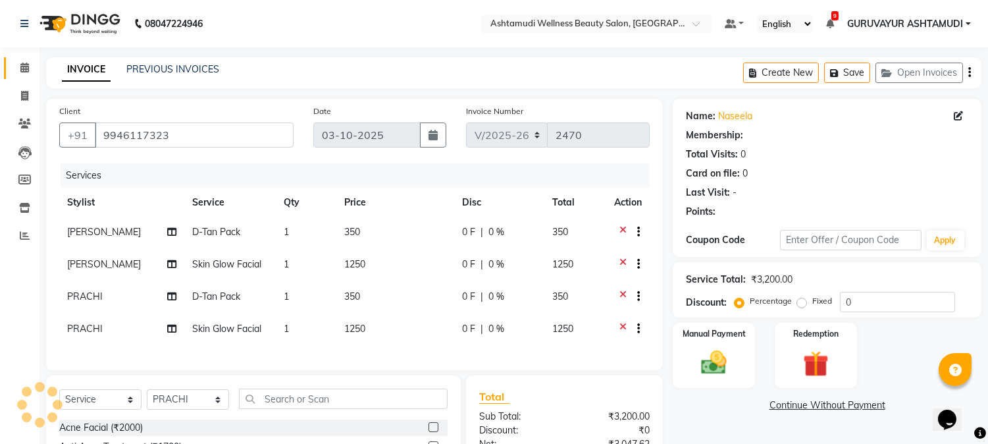
select select "1: Object"
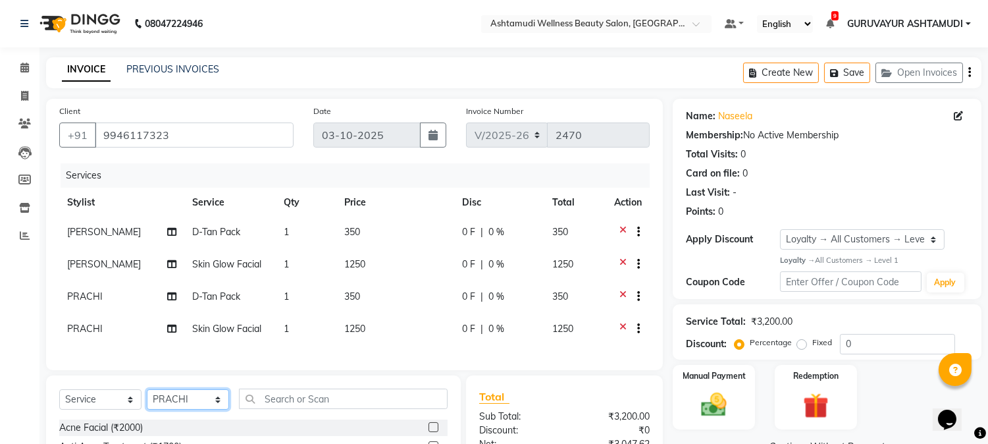
click at [204, 410] on select "Select Stylist Aathithya [PERSON_NAME] [PERSON_NAME] ARYA GURUVAYUR ASHTAMUDI […" at bounding box center [188, 399] width 82 height 20
select select "45186"
click at [147, 400] on select "Select Stylist Aathithya [PERSON_NAME] [PERSON_NAME] ARYA GURUVAYUR ASHTAMUDI […" at bounding box center [188, 399] width 82 height 20
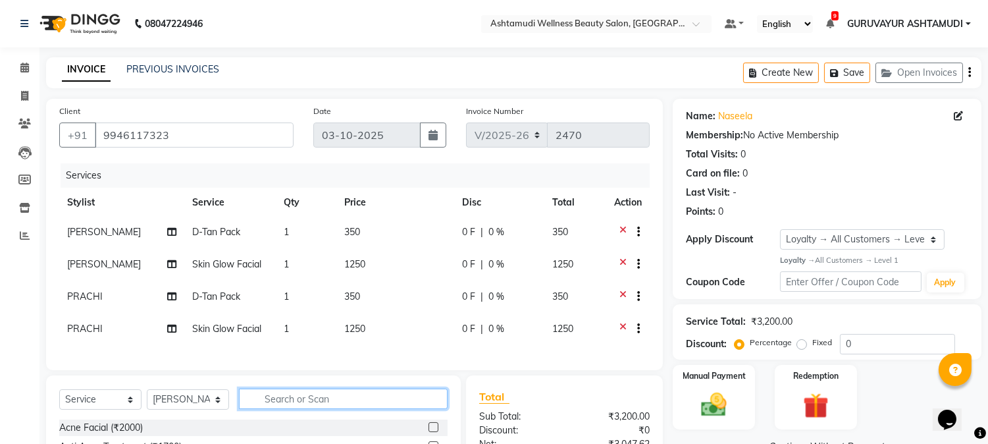
click at [280, 404] on input "text" at bounding box center [343, 398] width 209 height 20
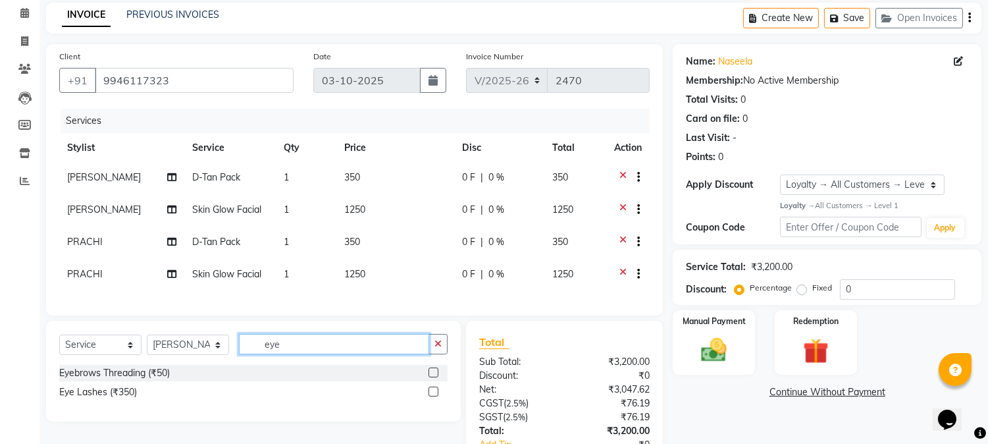
scroll to position [146, 0]
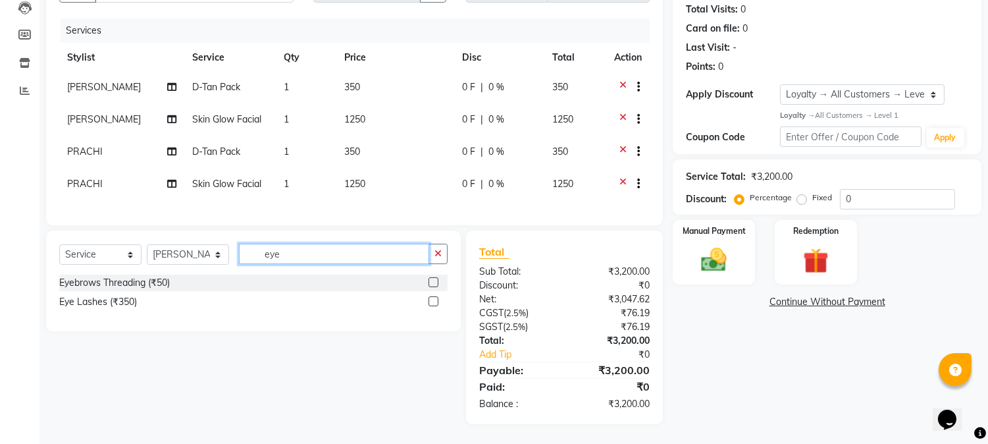
type input "eye"
click at [431, 287] on label at bounding box center [434, 282] width 10 height 10
click at [431, 287] on input "checkbox" at bounding box center [433, 283] width 9 height 9
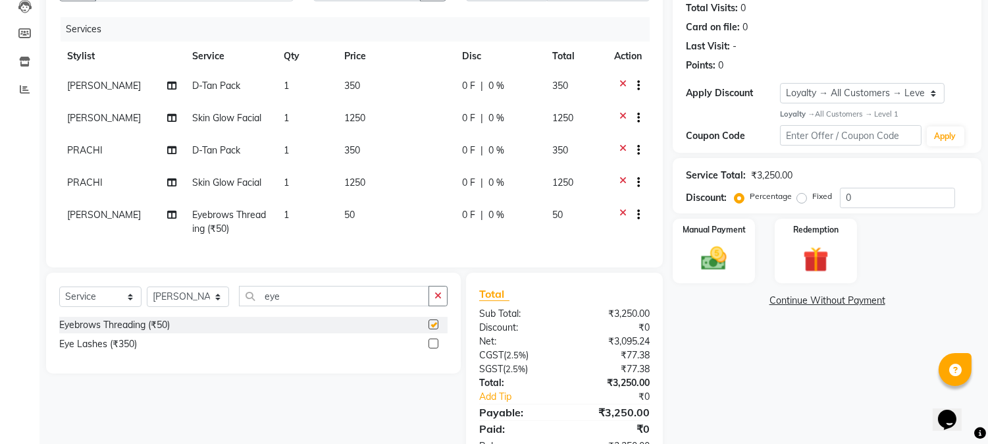
checkbox input "false"
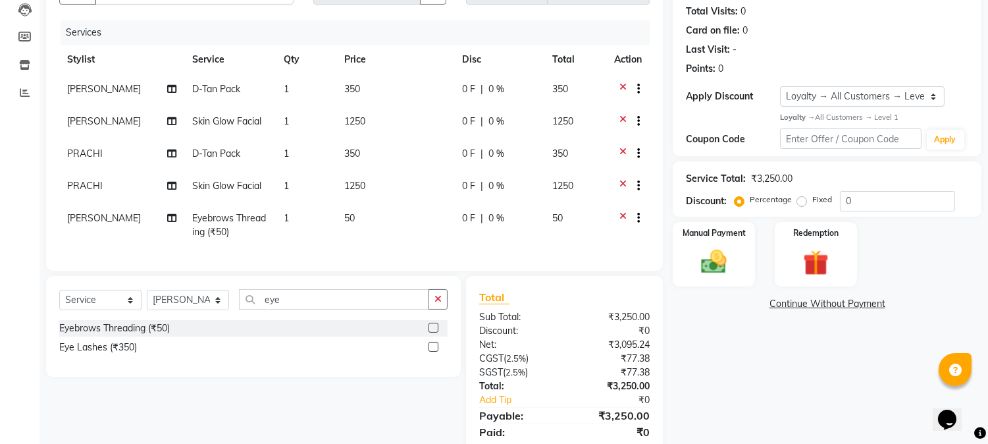
scroll to position [53, 0]
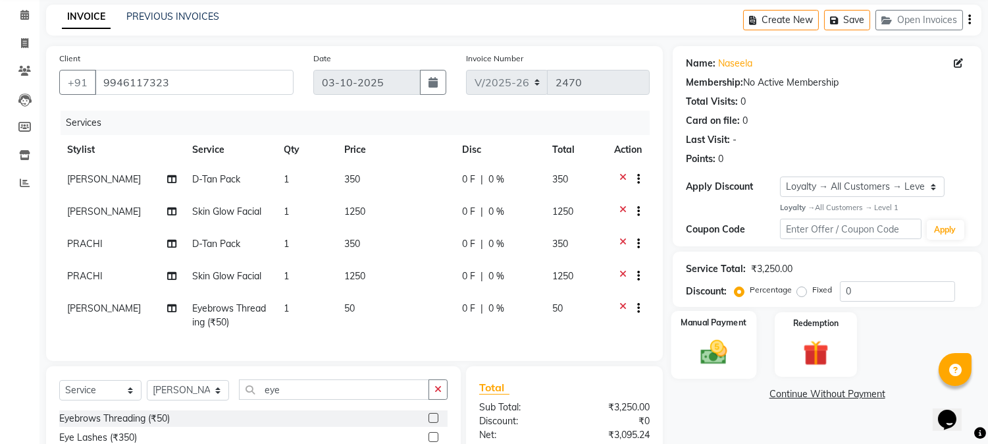
click at [716, 349] on img at bounding box center [714, 351] width 43 height 31
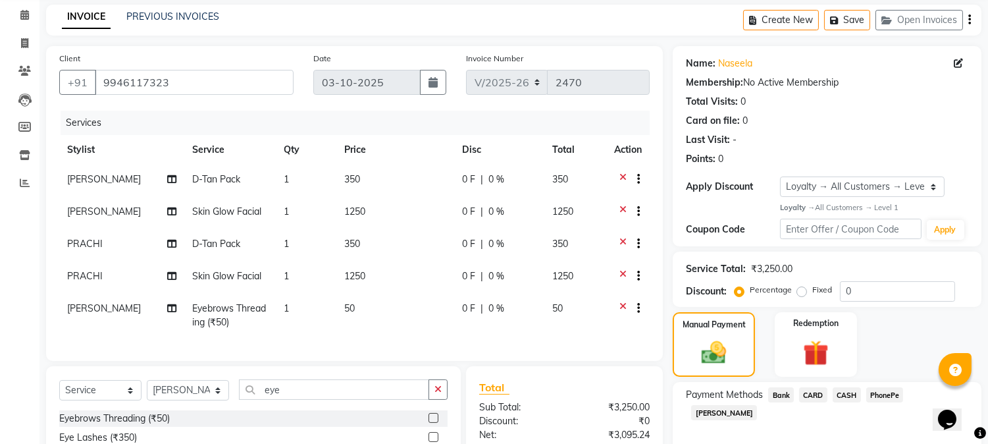
click at [812, 393] on span "CARD" at bounding box center [813, 394] width 28 height 15
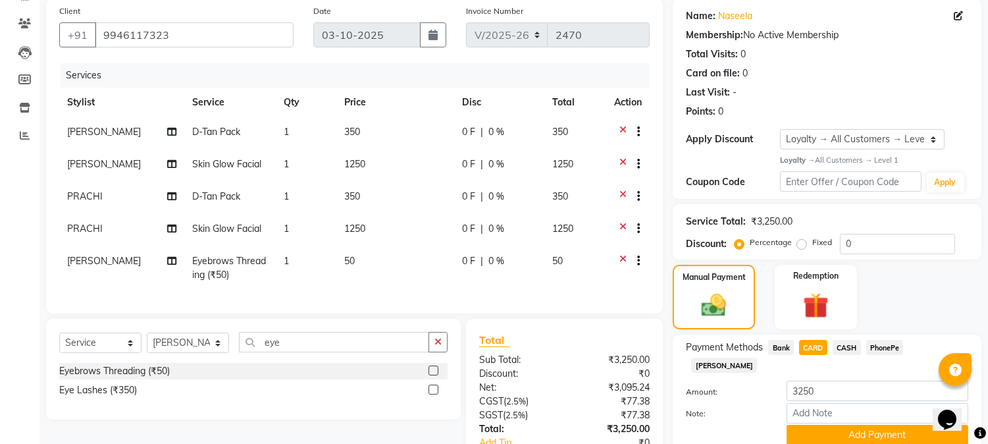
scroll to position [126, 0]
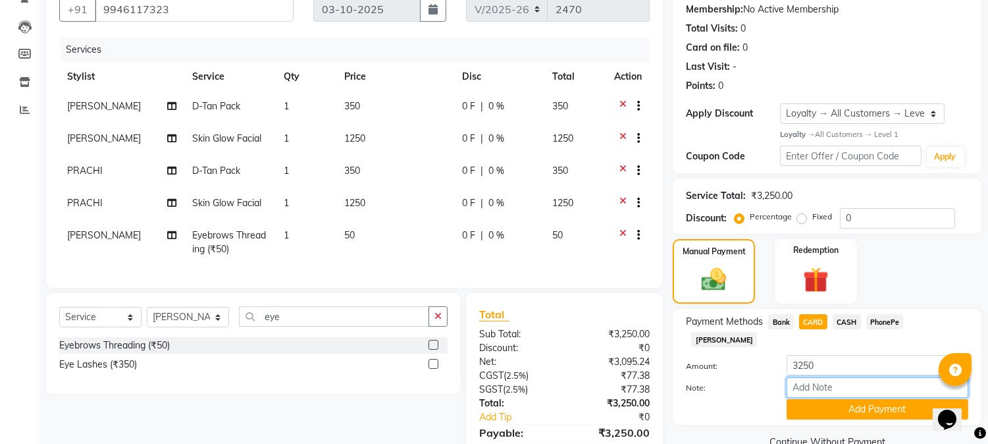
click at [807, 377] on input "Note:" at bounding box center [878, 387] width 182 height 20
type input "[PERSON_NAME]"
click at [861, 399] on button "Add Payment" at bounding box center [878, 409] width 182 height 20
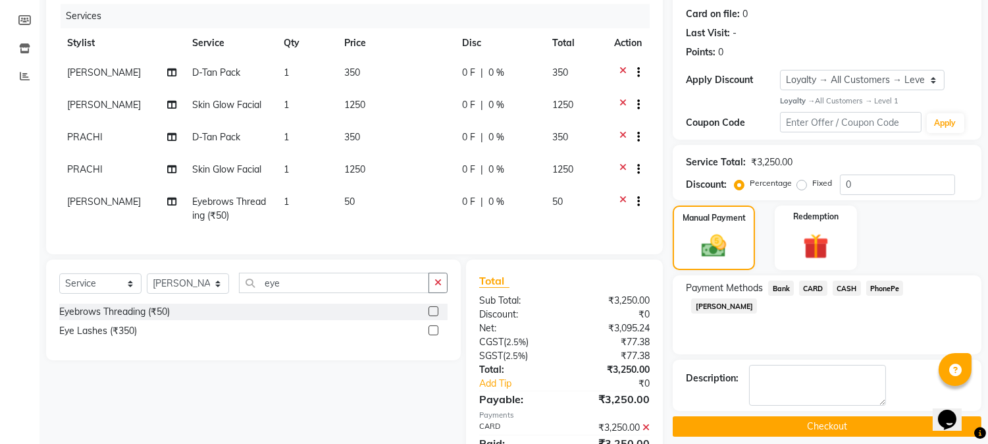
scroll to position [306, 0]
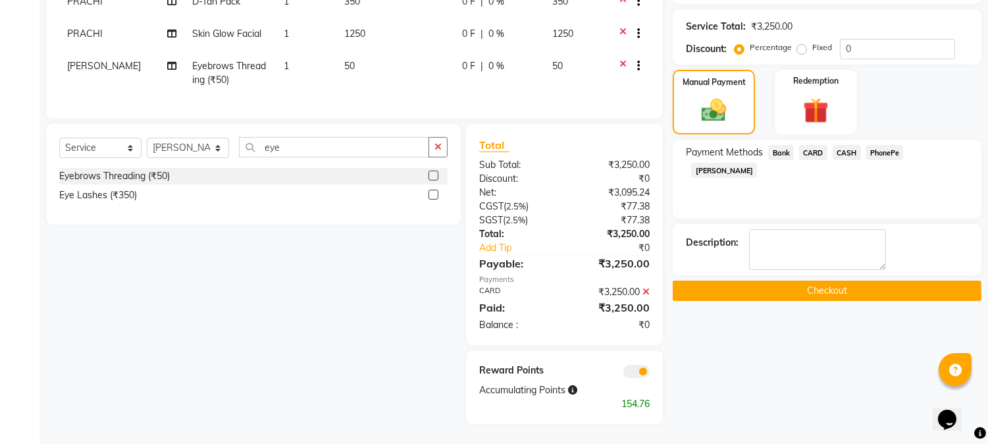
click at [772, 282] on button "Checkout" at bounding box center [827, 290] width 309 height 20
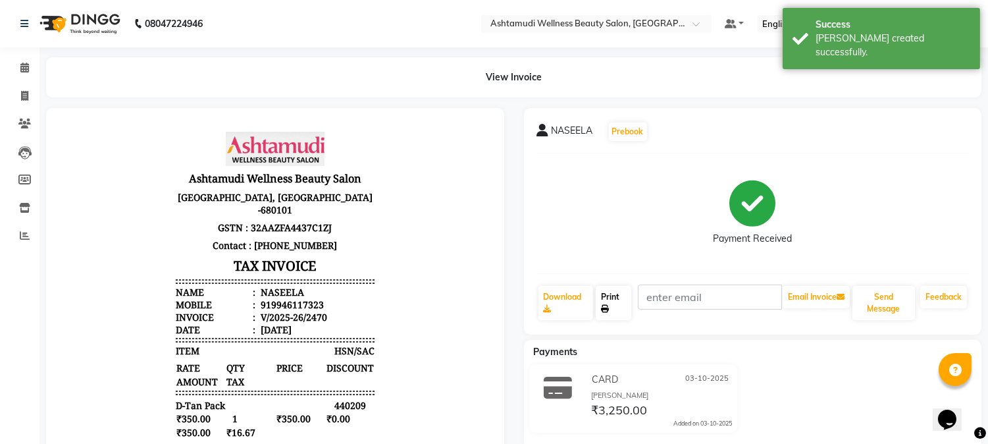
click at [622, 309] on link "Print" at bounding box center [614, 303] width 36 height 34
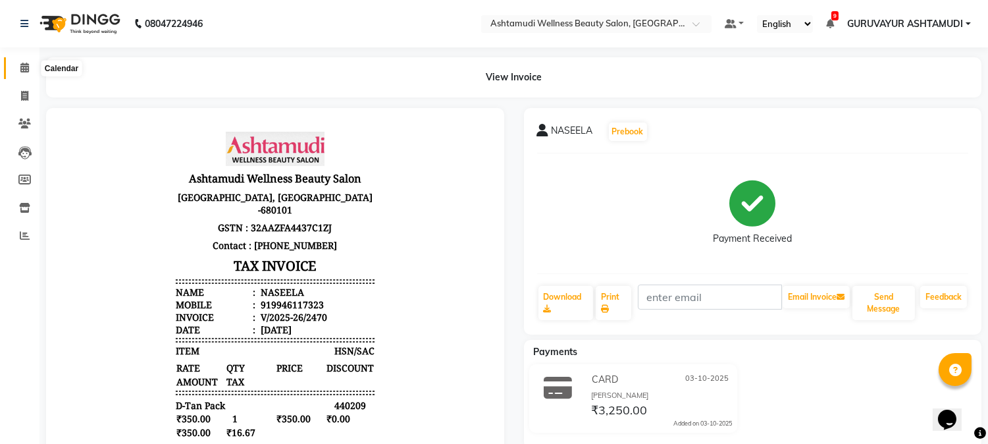
click at [28, 68] on span at bounding box center [24, 68] width 23 height 15
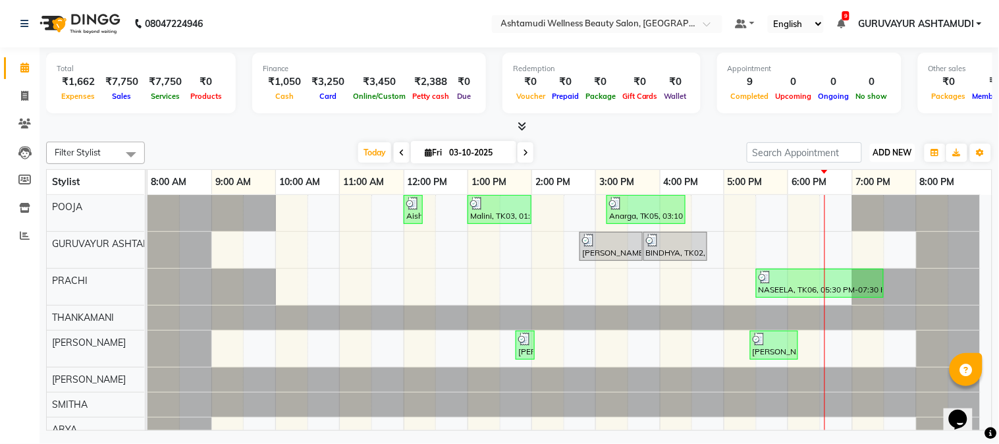
click at [886, 157] on span "ADD NEW" at bounding box center [892, 152] width 39 height 10
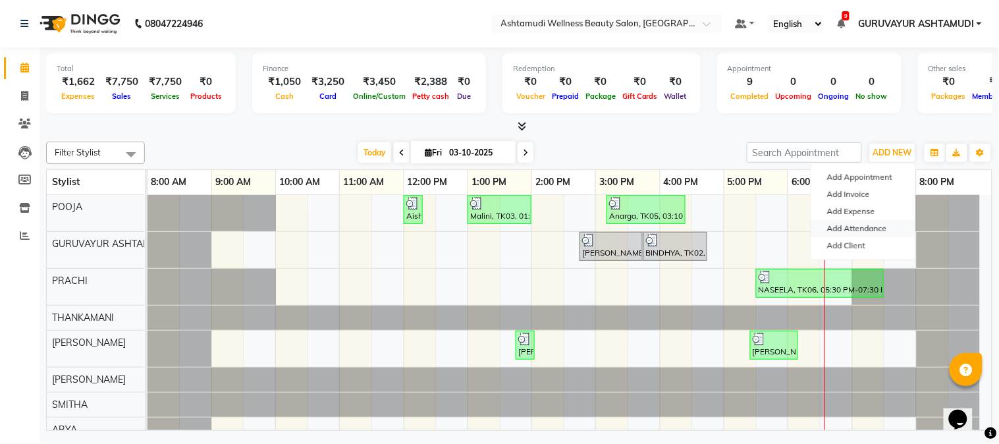
click at [856, 227] on link "Add Attendance" at bounding box center [863, 228] width 104 height 17
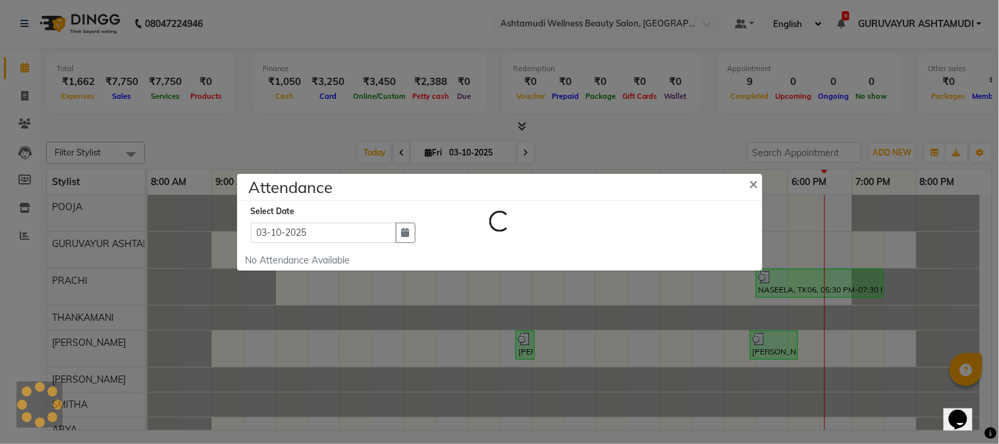
select select "W"
select select "A"
select select "W"
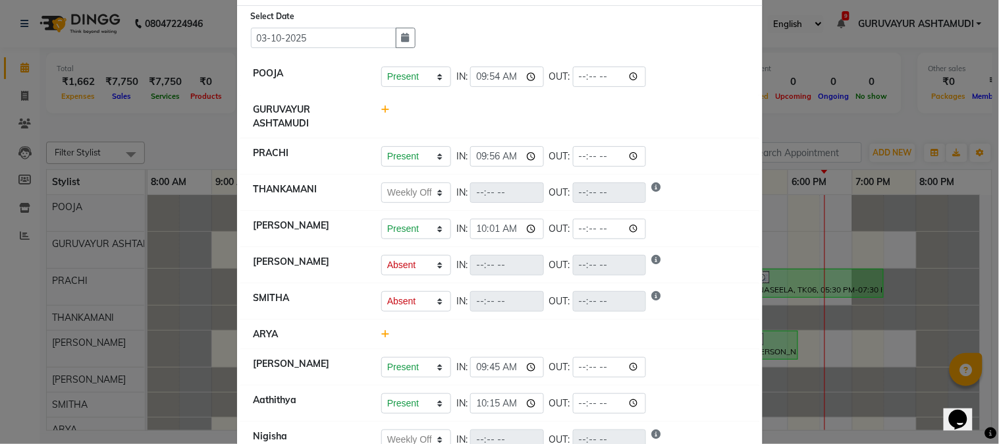
scroll to position [73, 0]
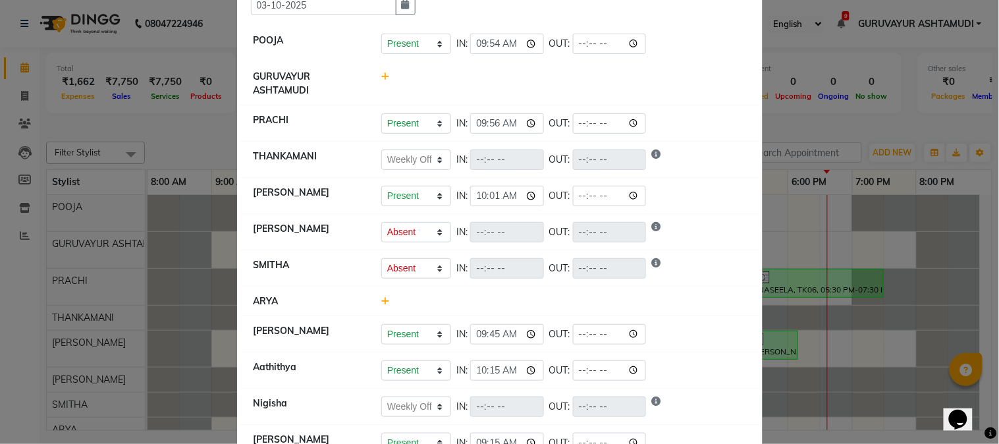
click at [381, 302] on icon at bounding box center [385, 300] width 9 height 9
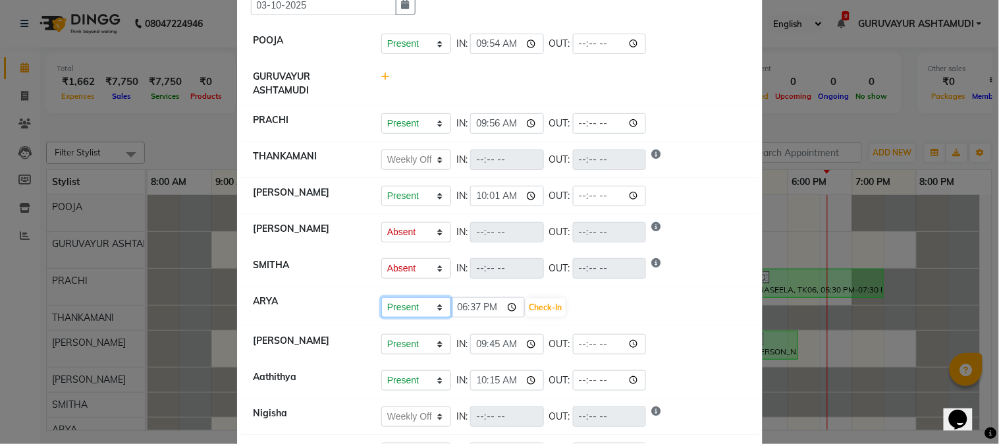
click at [427, 311] on select "Present Absent Late Half Day Weekly Off" at bounding box center [416, 307] width 70 height 20
select select "A"
click at [381, 298] on select "Present Absent Late Half Day Weekly Off" at bounding box center [416, 307] width 70 height 20
click at [459, 307] on button "Save" at bounding box center [465, 307] width 26 height 18
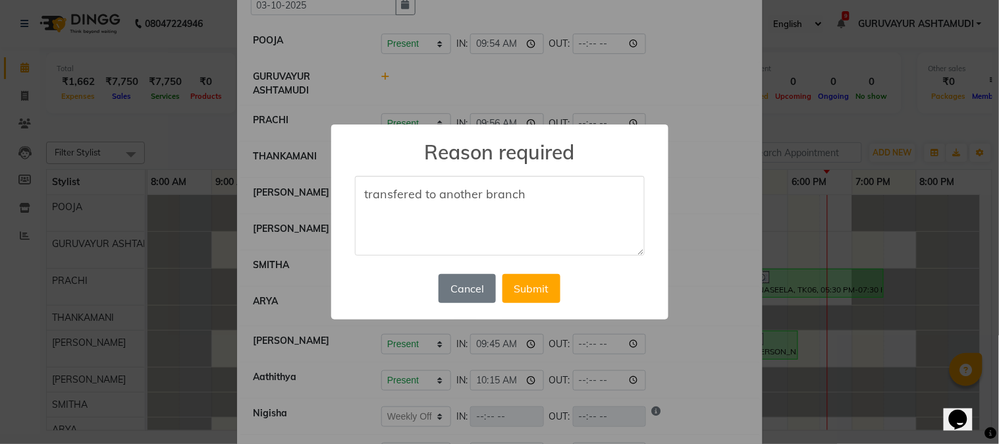
type textarea "transfered to another branch"
click at [549, 306] on div "× Reason required transfered to another branch Cancel No Submit" at bounding box center [499, 222] width 337 height 196
click at [545, 300] on button "Submit" at bounding box center [531, 288] width 58 height 29
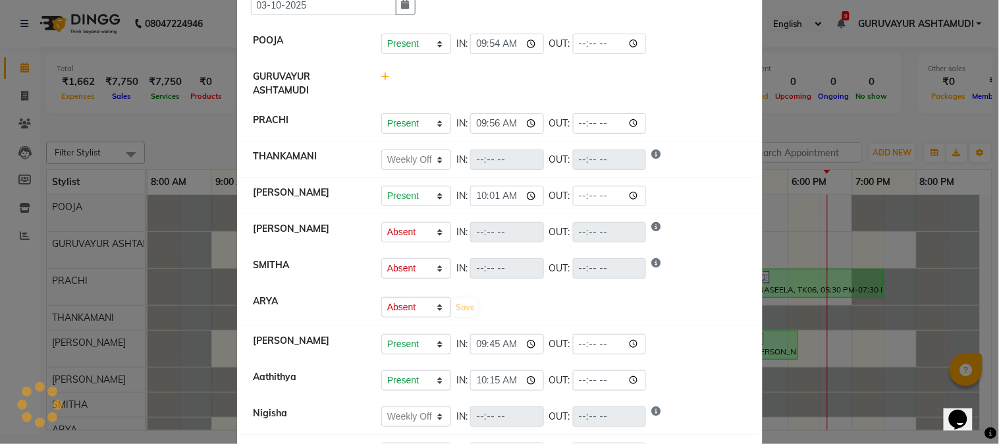
select select "W"
select select "A"
select select "W"
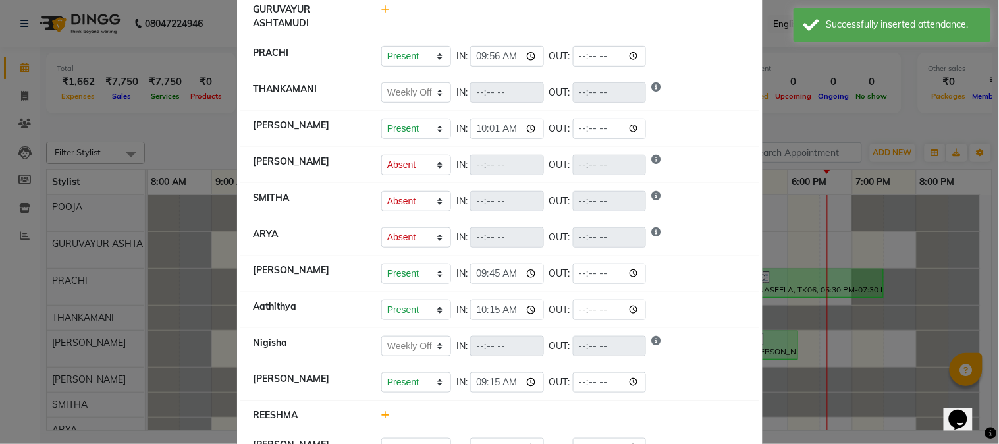
scroll to position [186, 0]
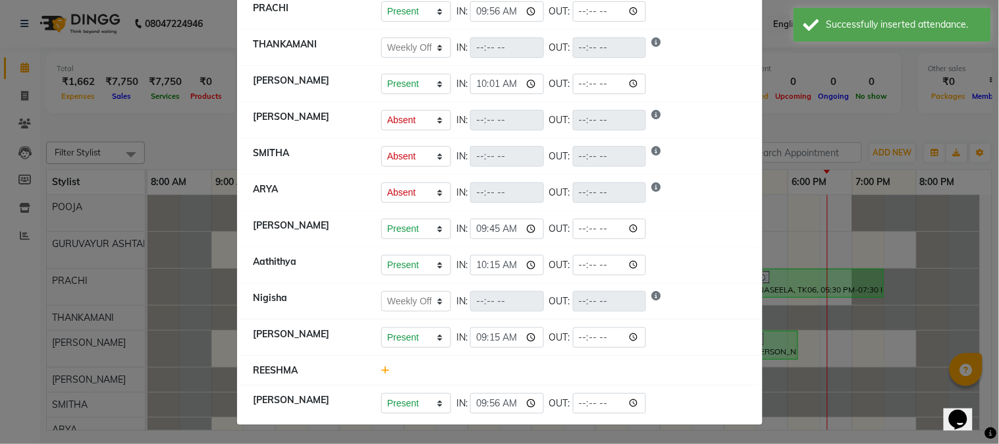
click at [381, 373] on icon at bounding box center [385, 369] width 9 height 9
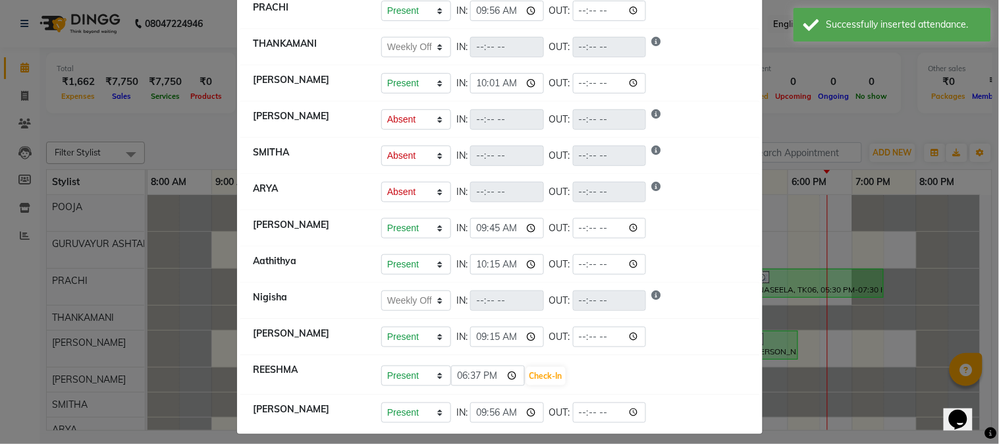
click at [402, 364] on div "Present Absent Late Half Day Weekly Off 18:37 Check-In" at bounding box center [563, 375] width 385 height 24
click at [400, 383] on select "Present Absent Late Half Day Weekly Off" at bounding box center [416, 375] width 70 height 20
select select "A"
click at [381, 366] on select "Present Absent Late Half Day Weekly Off" at bounding box center [416, 375] width 70 height 20
click at [466, 380] on button "Save" at bounding box center [465, 376] width 26 height 18
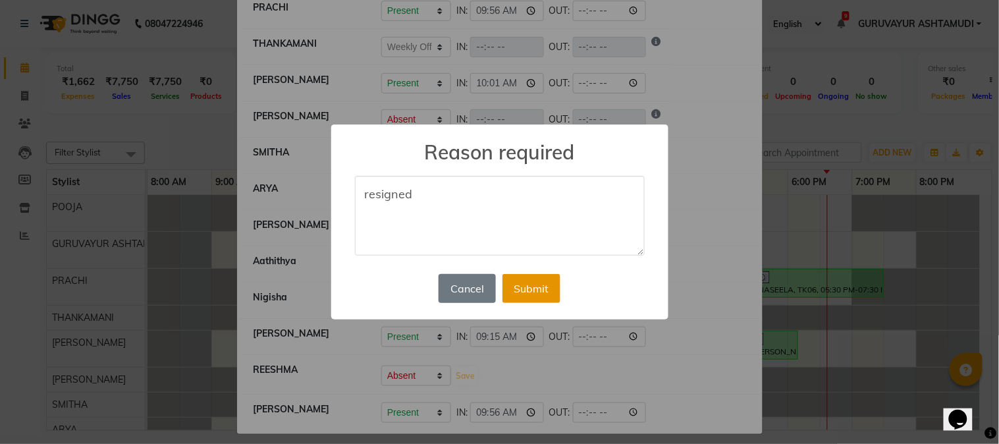
type textarea "resigned"
click at [535, 279] on button "Submit" at bounding box center [531, 288] width 58 height 29
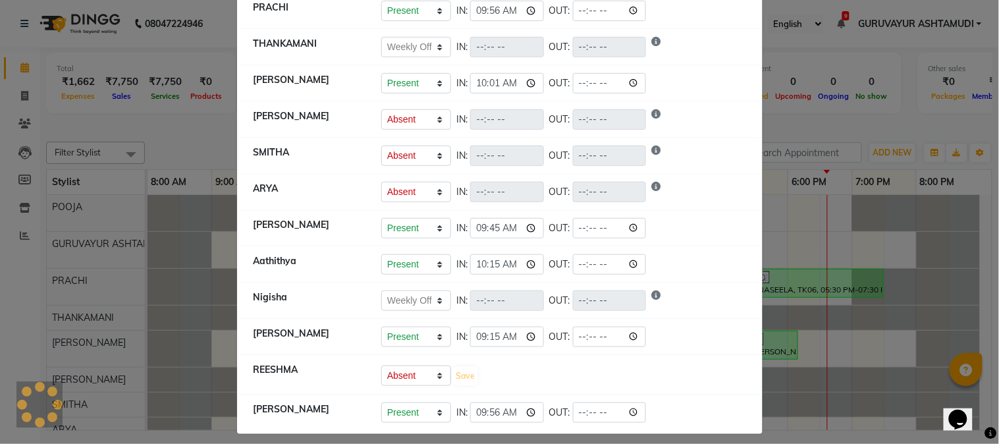
select select "W"
select select "A"
select select "W"
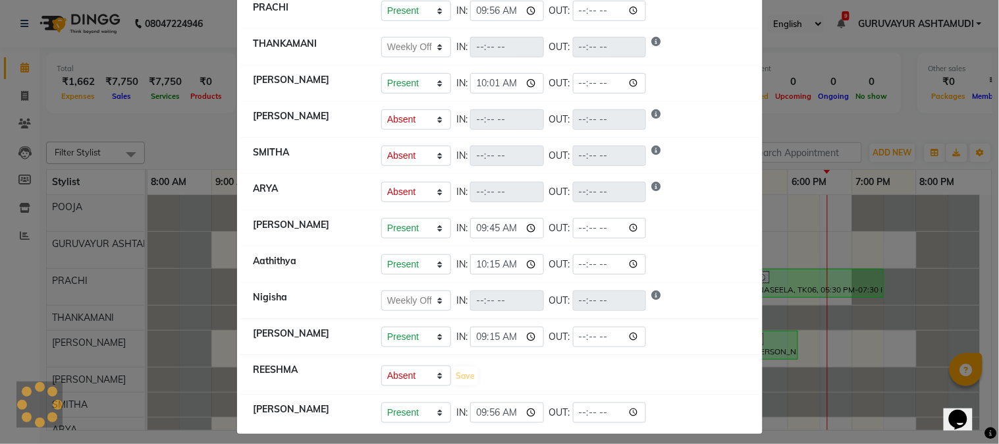
select select "A"
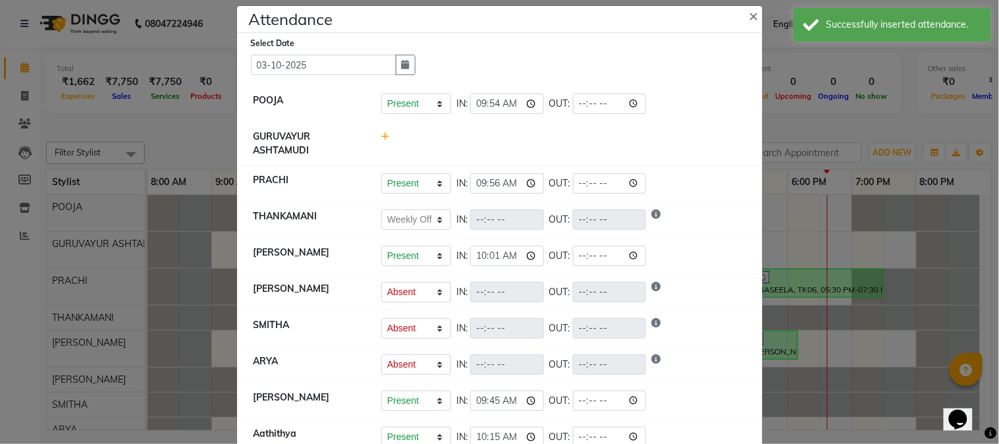
scroll to position [0, 0]
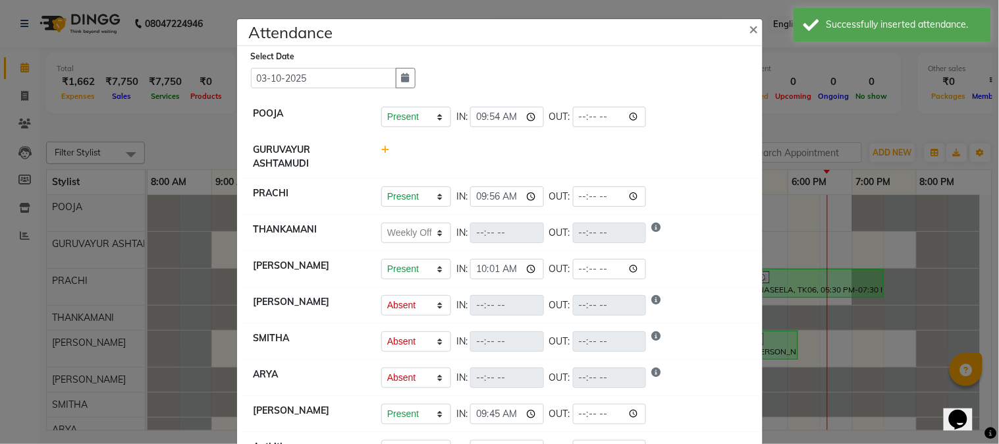
click at [381, 148] on icon at bounding box center [385, 149] width 9 height 9
click at [426, 156] on select "Present Absent Late Half Day Weekly Off" at bounding box center [416, 156] width 70 height 20
click at [510, 159] on input "18:37" at bounding box center [488, 156] width 74 height 20
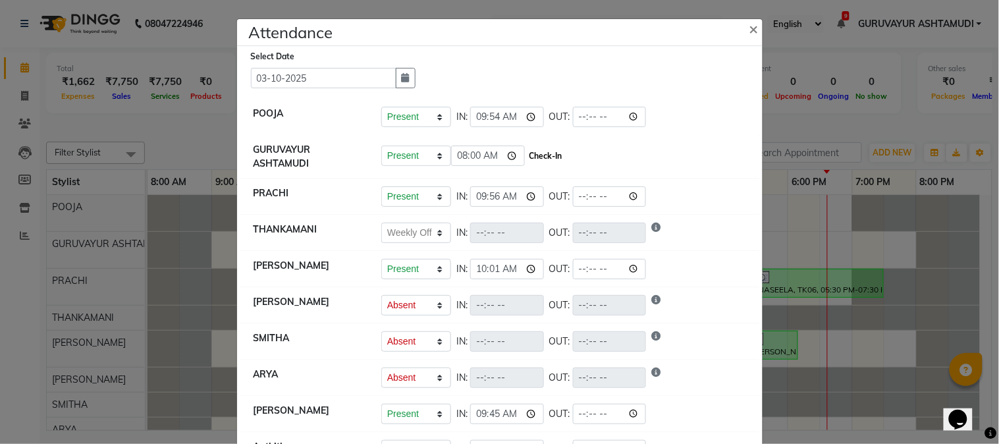
type input "08:00"
click at [554, 159] on button "Check-In" at bounding box center [546, 156] width 40 height 18
select select "W"
select select "A"
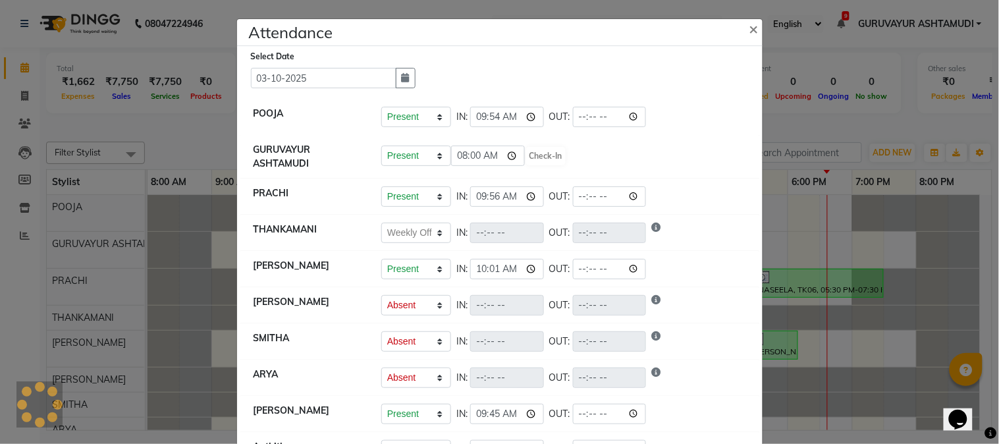
select select "A"
select select "W"
select select "A"
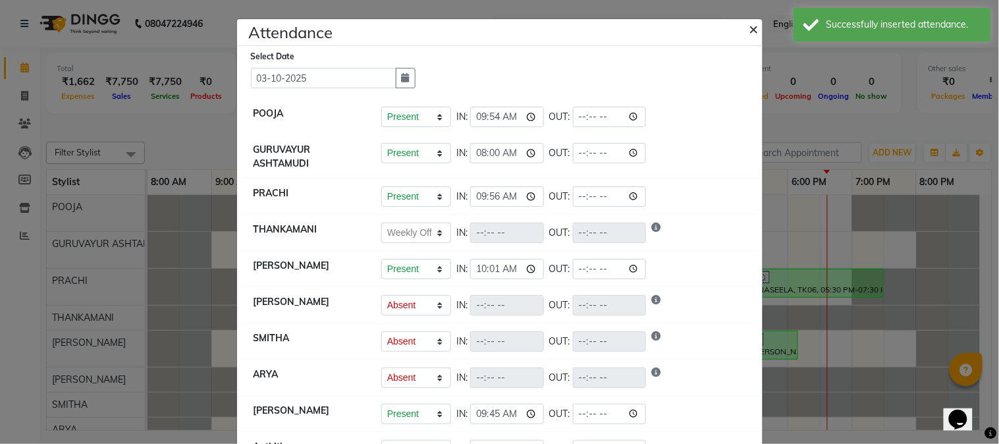
click at [749, 28] on span "×" at bounding box center [753, 28] width 9 height 20
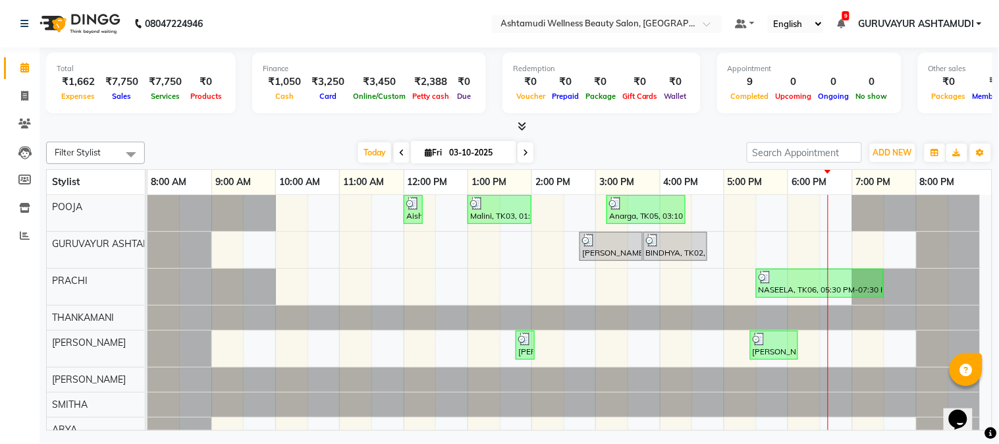
click at [520, 127] on icon at bounding box center [522, 126] width 9 height 10
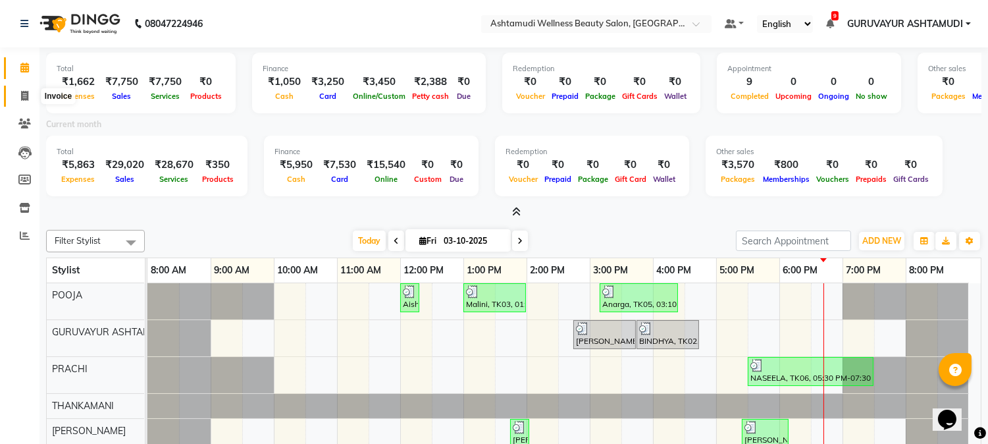
click at [21, 95] on icon at bounding box center [24, 96] width 7 height 10
select select "service"
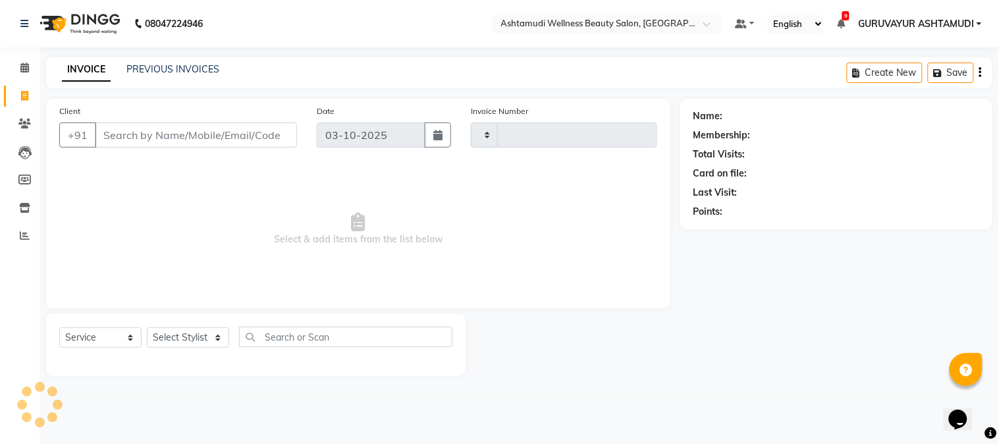
type input "2471"
select select "4660"
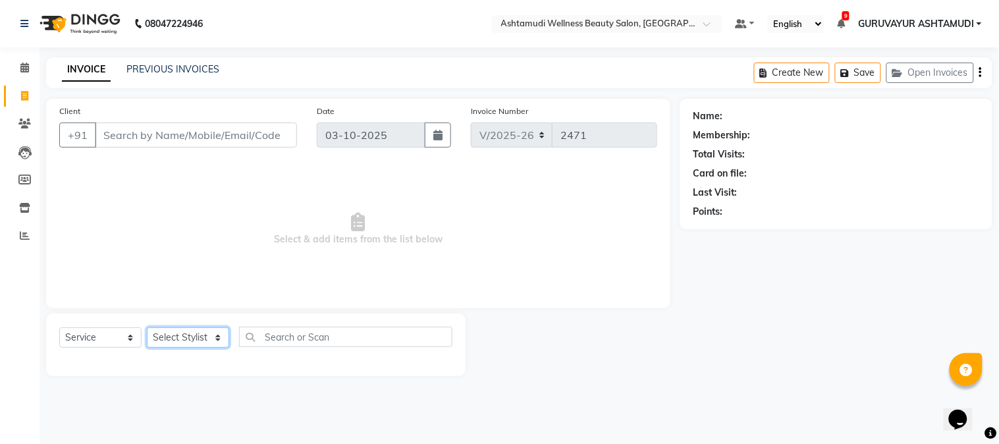
click at [203, 345] on select "Select Stylist" at bounding box center [188, 337] width 82 height 20
select select "67519"
click at [147, 328] on select "Select Stylist Aathithya [PERSON_NAME] [PERSON_NAME] ARYA GURUVAYUR ASHTAMUDI […" at bounding box center [188, 337] width 82 height 20
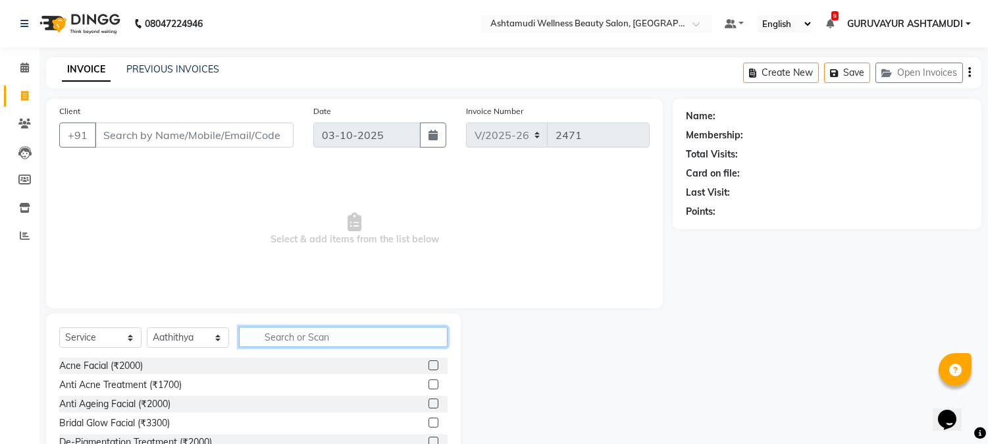
click at [294, 340] on input "text" at bounding box center [343, 337] width 209 height 20
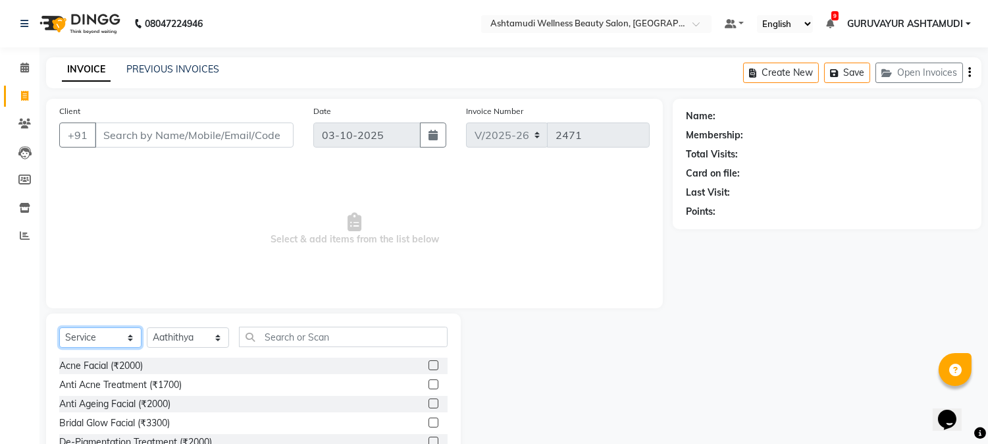
click at [86, 333] on select "Select Service Product Membership Package Voucher Prepaid Gift Card" at bounding box center [100, 337] width 82 height 20
select select "package"
click at [59, 328] on select "Select Service Product Membership Package Voucher Prepaid Gift Card" at bounding box center [100, 337] width 82 height 20
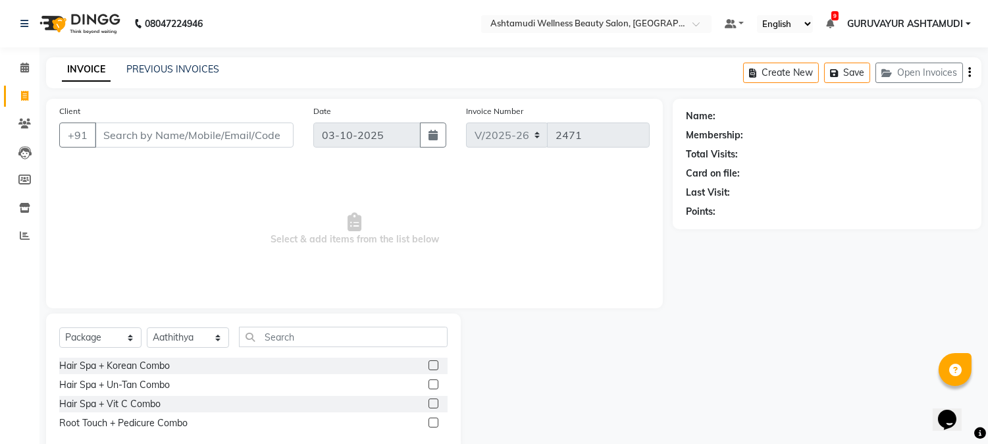
click at [429, 385] on label at bounding box center [434, 384] width 10 height 10
click at [429, 385] on input "checkbox" at bounding box center [433, 385] width 9 height 9
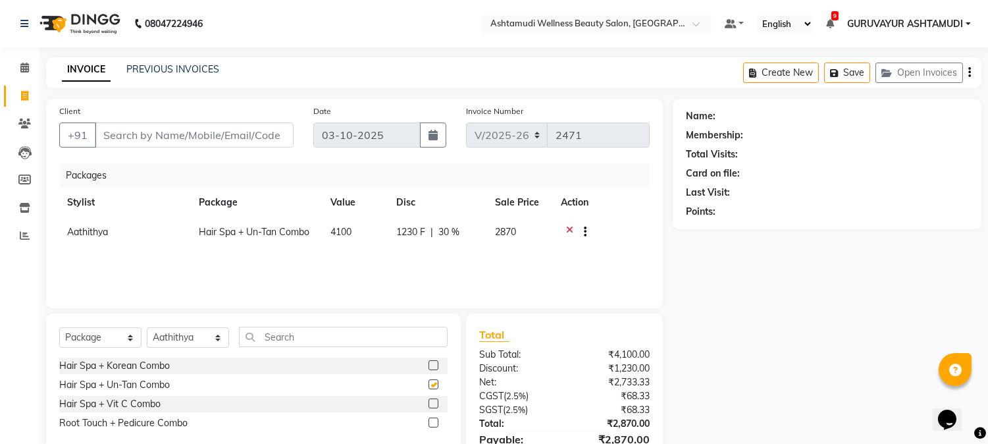
checkbox input "false"
click at [279, 336] on input "text" at bounding box center [343, 337] width 209 height 20
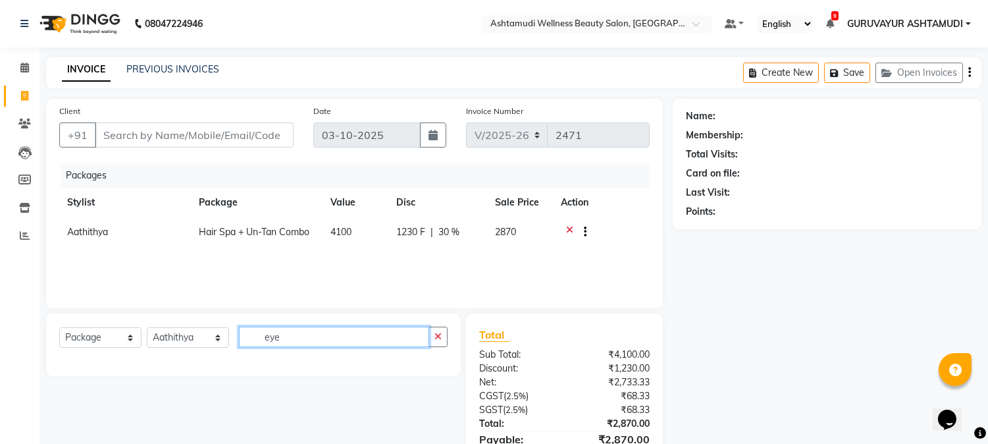
type input "eye"
drag, startPoint x: 83, startPoint y: 343, endPoint x: 83, endPoint y: 332, distance: 11.2
click at [83, 343] on select "Select Service Product Membership Package Voucher Prepaid Gift Card" at bounding box center [100, 337] width 82 height 20
select select "service"
click at [59, 328] on select "Select Service Product Membership Package Voucher Prepaid Gift Card" at bounding box center [100, 337] width 82 height 20
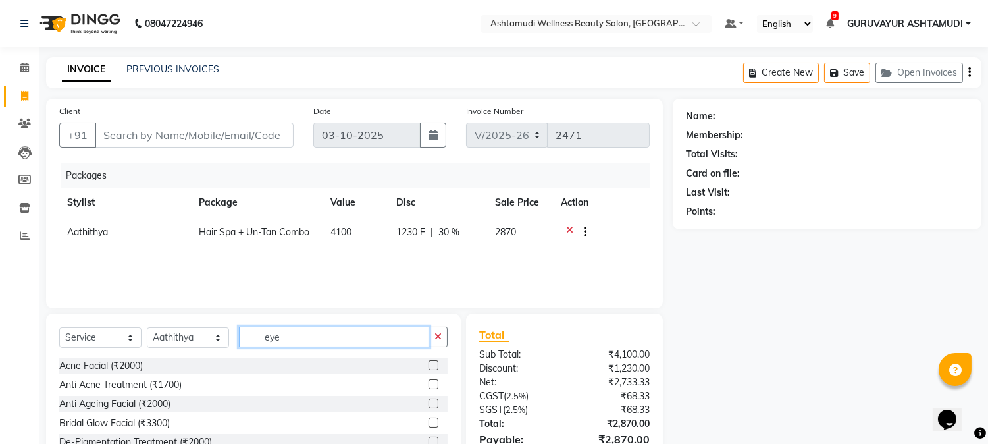
click at [339, 341] on input "eye" at bounding box center [334, 337] width 190 height 20
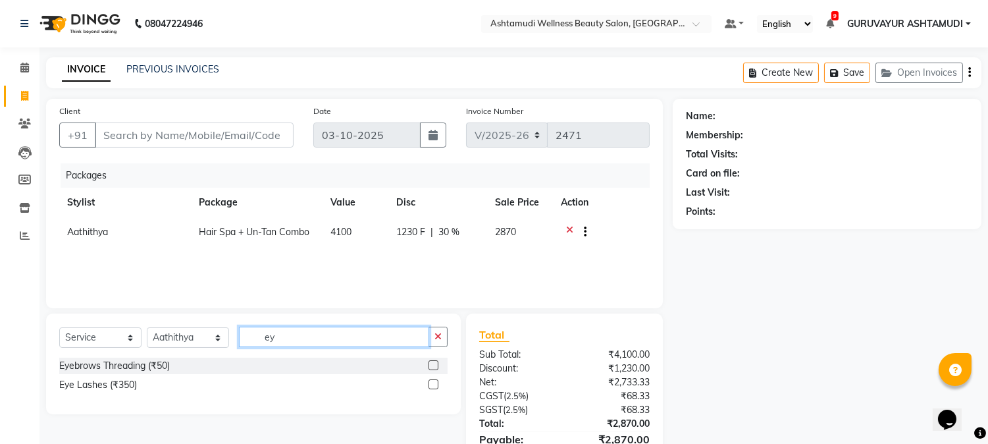
type input "eye"
click at [435, 363] on label at bounding box center [434, 365] width 10 height 10
click at [435, 363] on input "checkbox" at bounding box center [433, 365] width 9 height 9
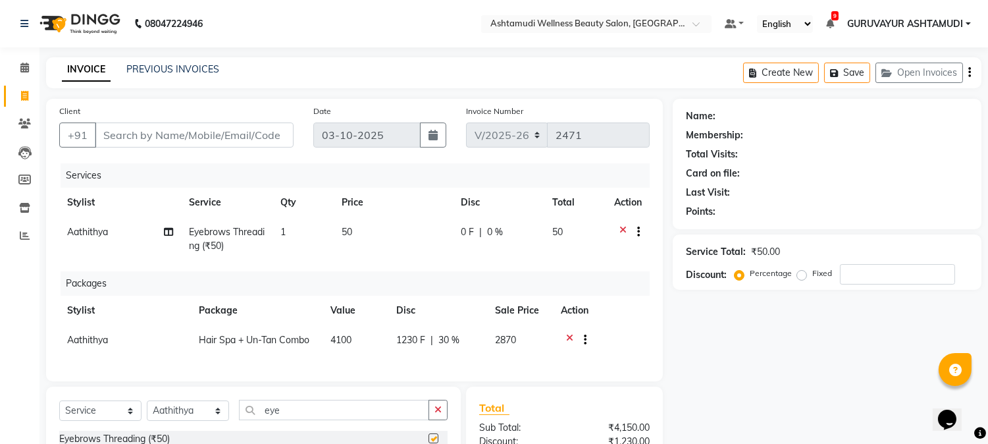
checkbox input "false"
drag, startPoint x: 282, startPoint y: 421, endPoint x: 188, endPoint y: 426, distance: 94.3
click at [188, 426] on div "Select Service Product Membership Package Voucher Prepaid Gift Card Select Styl…" at bounding box center [253, 415] width 388 height 31
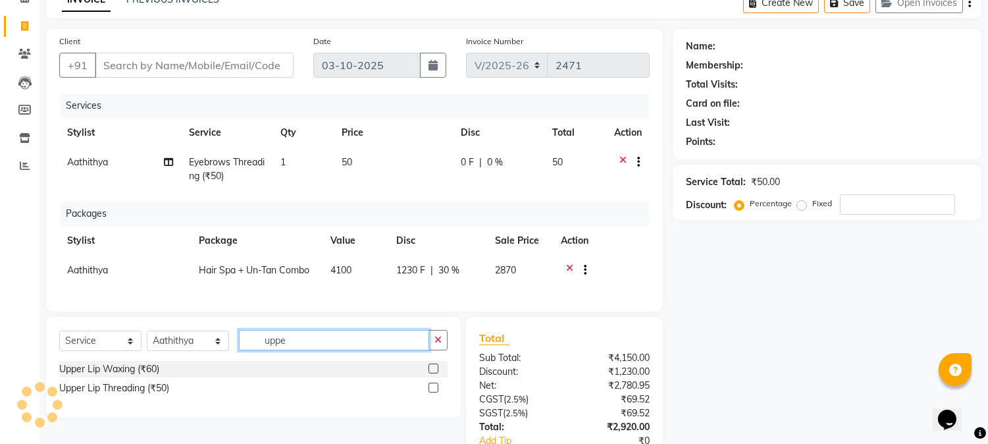
scroll to position [146, 0]
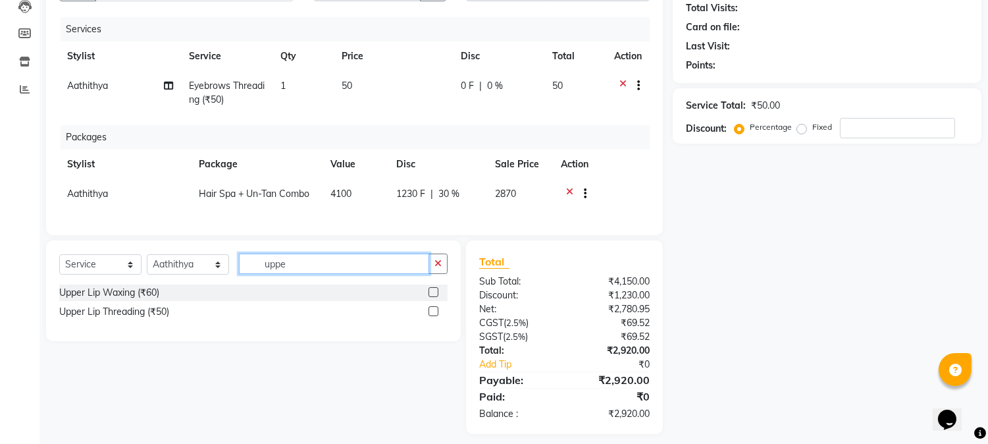
type input "uppe"
click at [432, 316] on label at bounding box center [434, 311] width 10 height 10
click at [432, 316] on input "checkbox" at bounding box center [433, 311] width 9 height 9
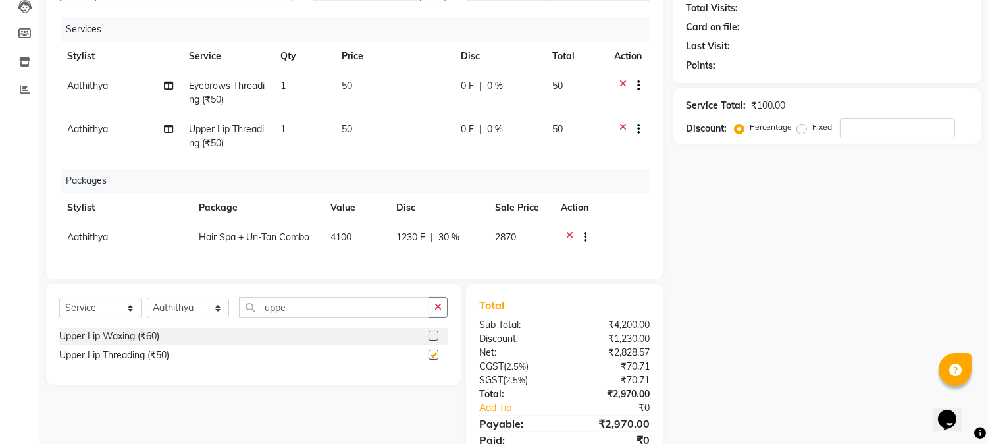
checkbox input "false"
drag, startPoint x: 294, startPoint y: 321, endPoint x: 209, endPoint y: 319, distance: 85.6
click at [209, 319] on div "Select Service Product Membership Package Voucher Prepaid Gift Card Select Styl…" at bounding box center [253, 312] width 388 height 31
type input "for"
click at [435, 340] on label at bounding box center [434, 336] width 10 height 10
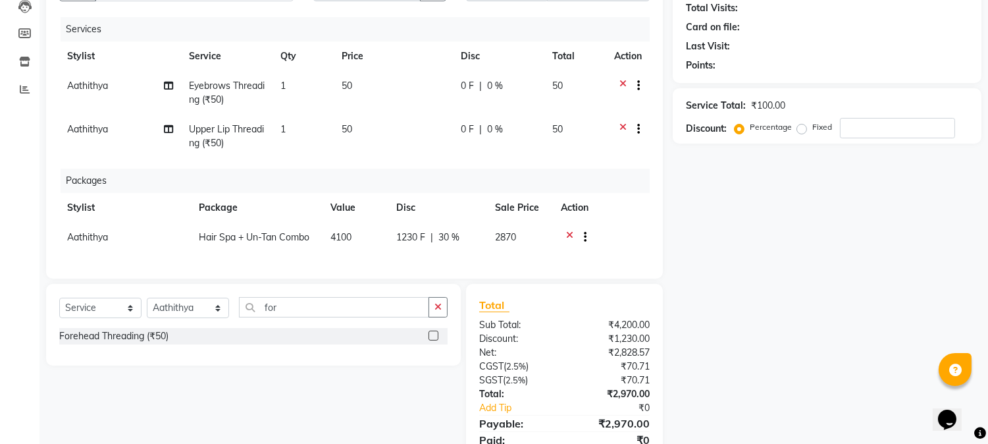
click at [435, 340] on input "checkbox" at bounding box center [433, 336] width 9 height 9
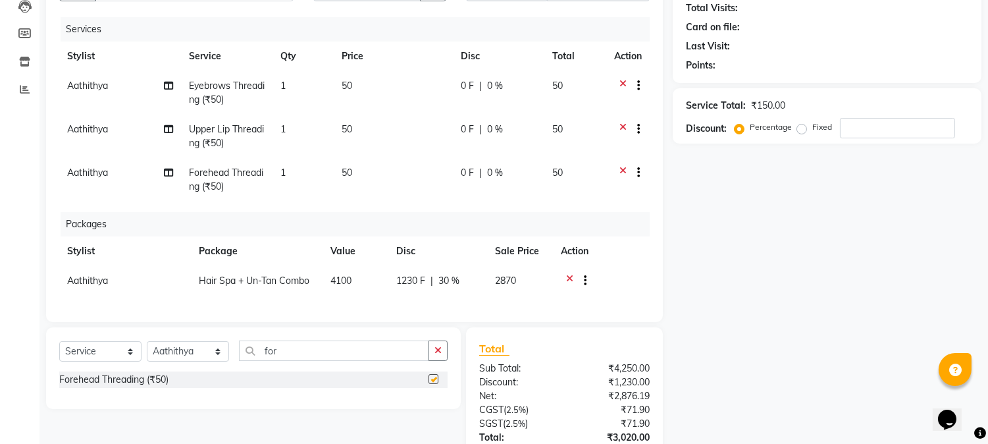
checkbox input "false"
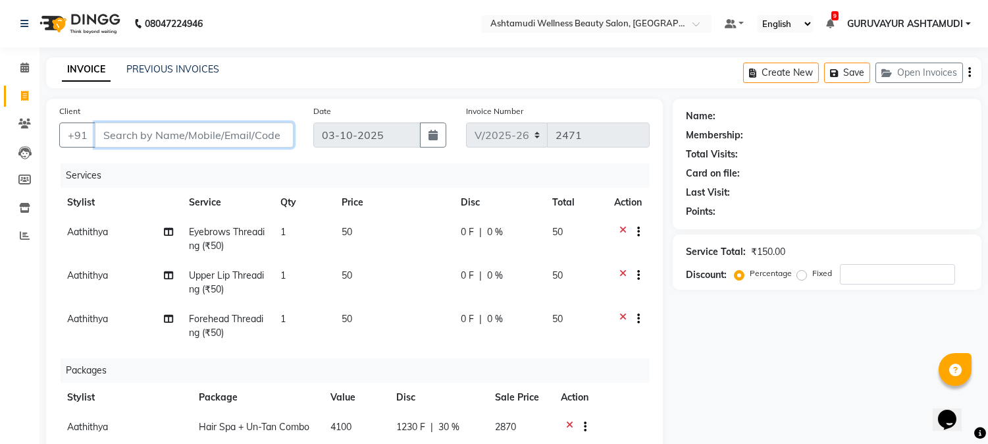
click at [156, 133] on input "Client" at bounding box center [194, 134] width 199 height 25
type input "6"
type input "0"
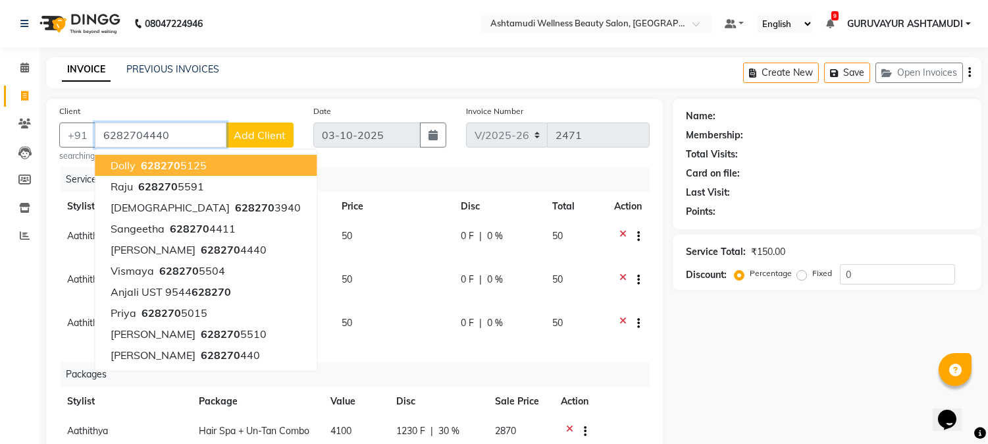
type input "6282704440"
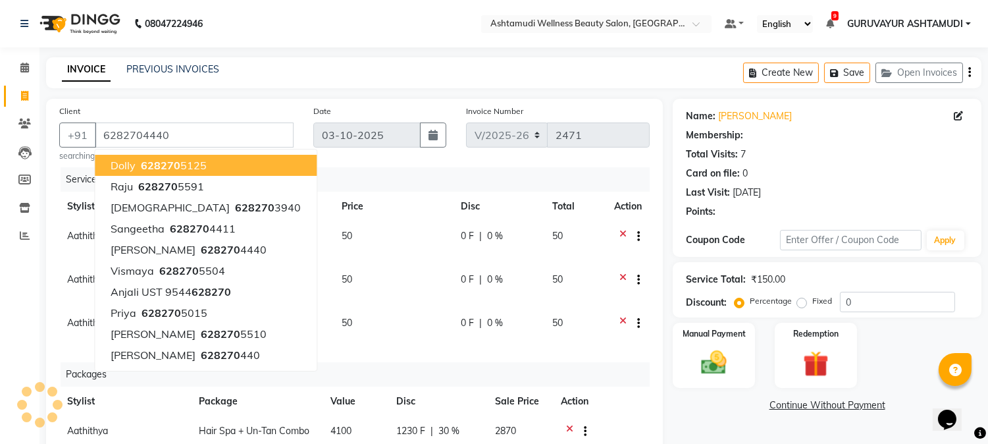
select select "2: Object"
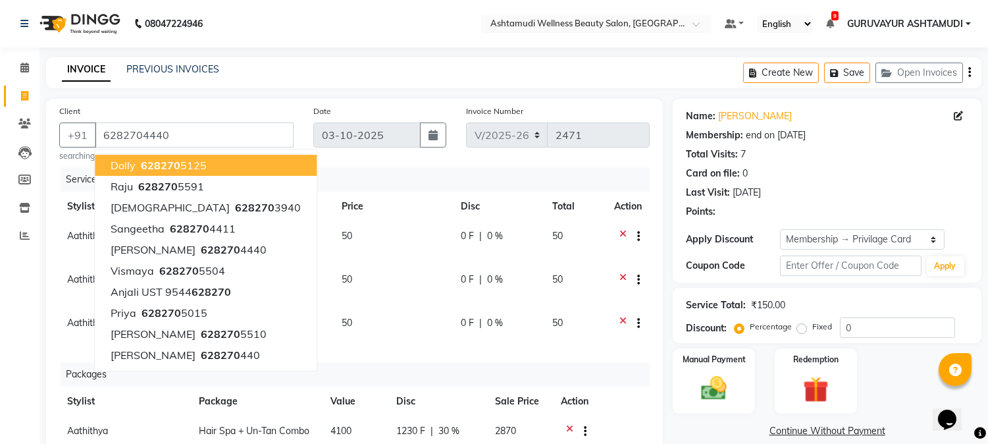
type input "15"
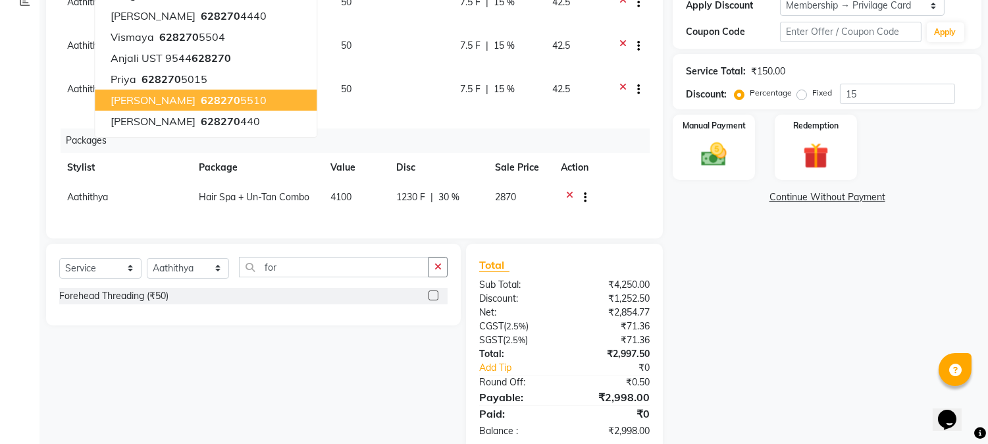
scroll to position [272, 0]
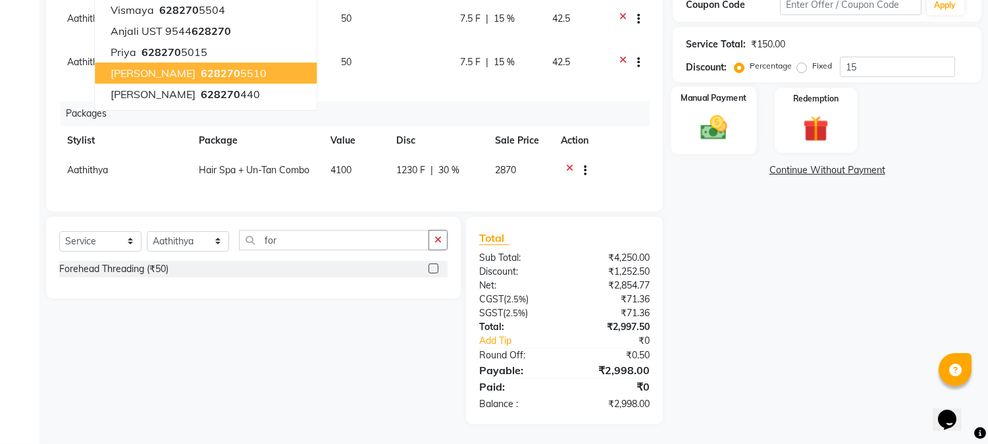
click at [733, 113] on img at bounding box center [714, 128] width 43 height 31
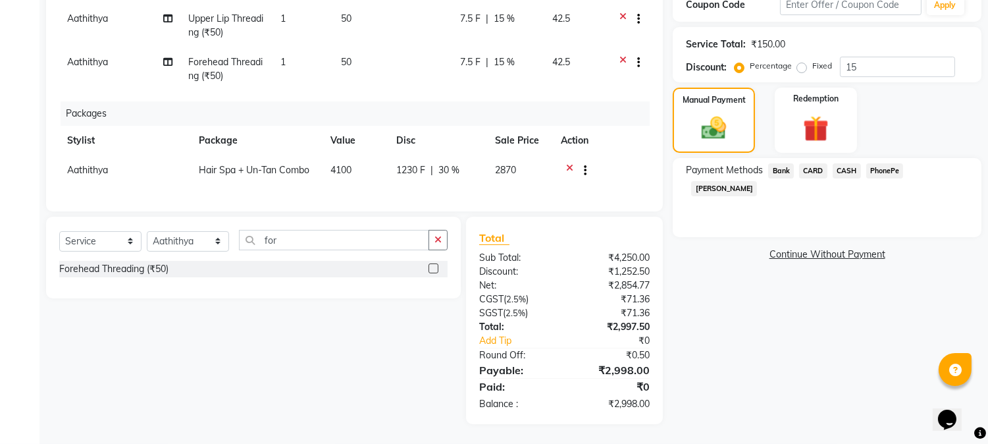
click at [892, 163] on span "PhonePe" at bounding box center [886, 170] width 38 height 15
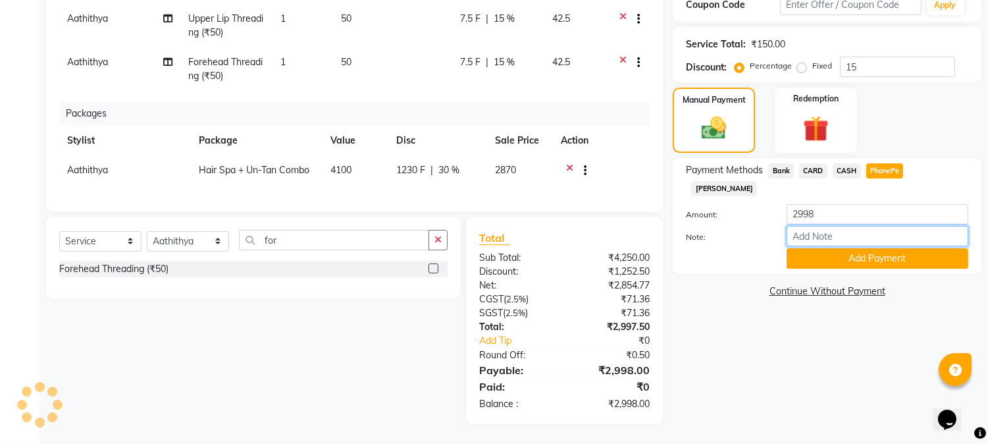
click at [832, 226] on input "Note:" at bounding box center [878, 236] width 182 height 20
type input "[PERSON_NAME]"
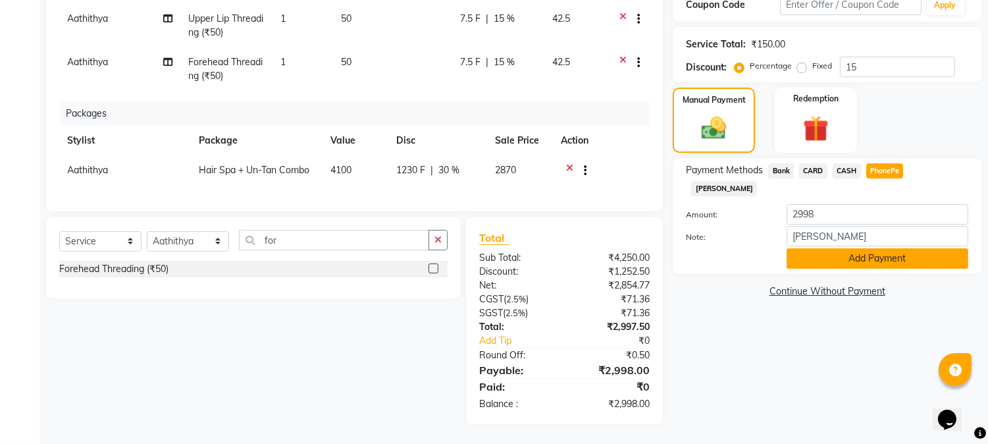
click at [876, 248] on button "Add Payment" at bounding box center [878, 258] width 182 height 20
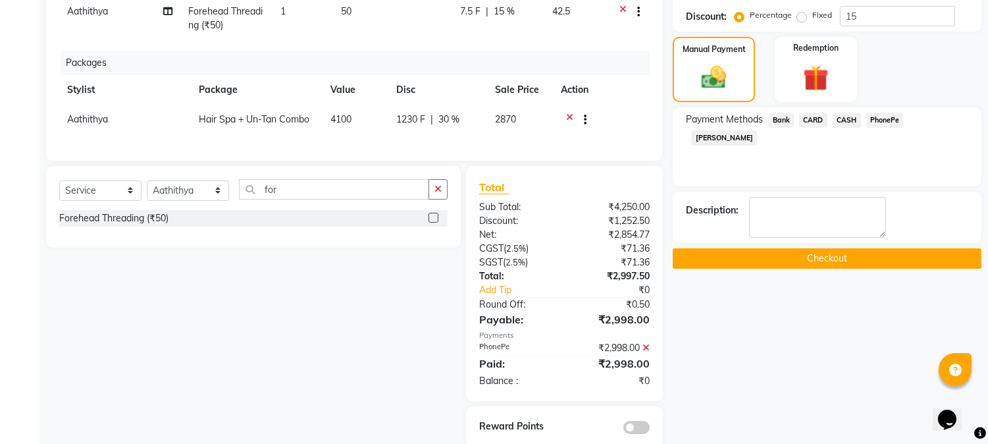
scroll to position [345, 0]
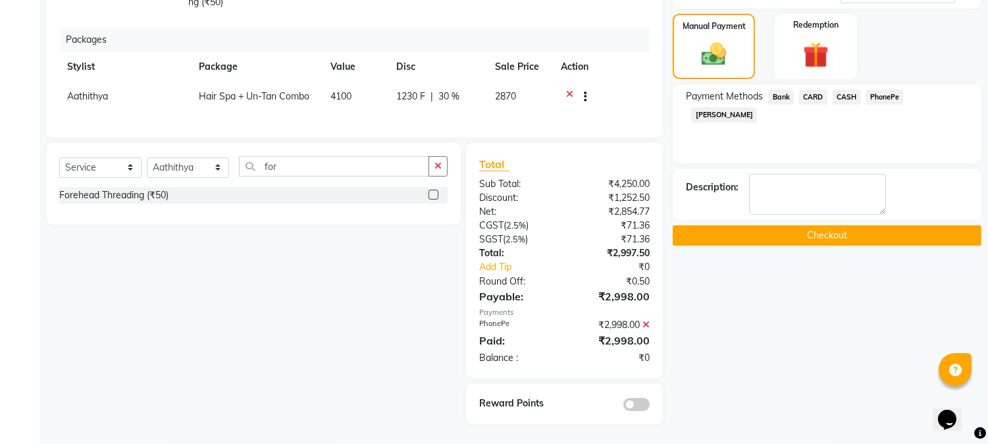
click at [845, 228] on button "Checkout" at bounding box center [827, 235] width 309 height 20
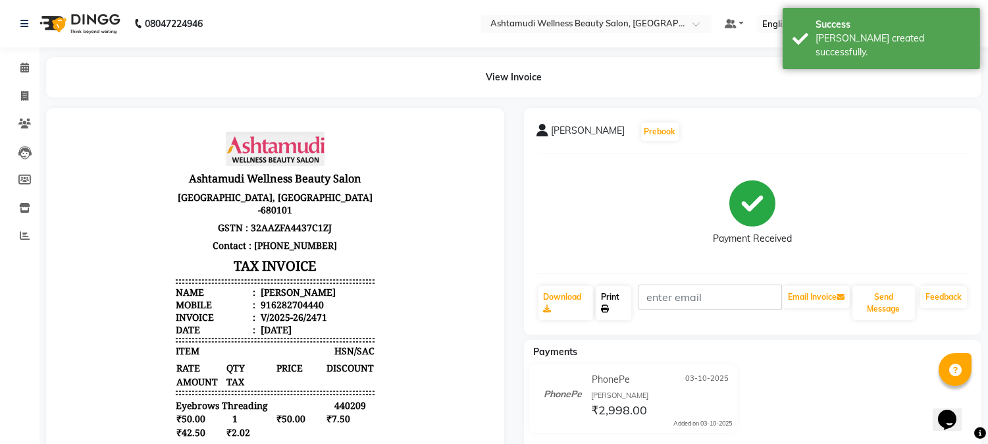
click at [608, 300] on link "Print" at bounding box center [614, 303] width 36 height 34
click at [27, 70] on icon at bounding box center [24, 68] width 9 height 10
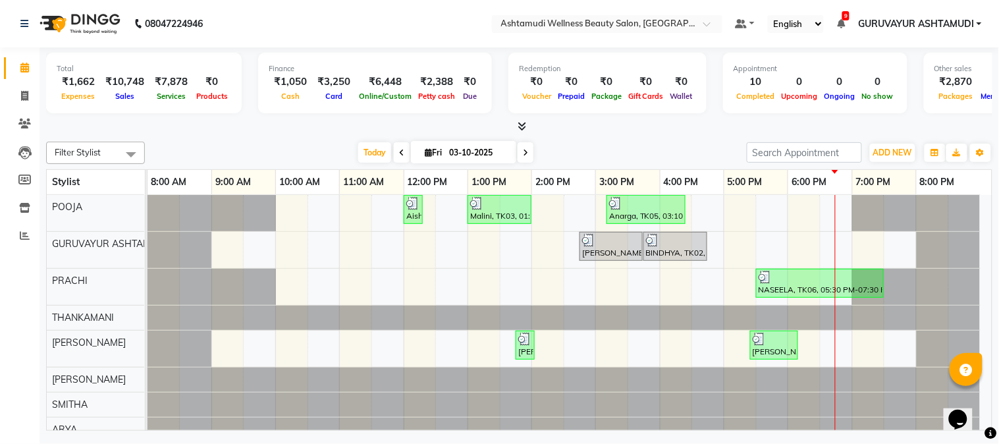
click at [520, 127] on icon at bounding box center [522, 126] width 9 height 10
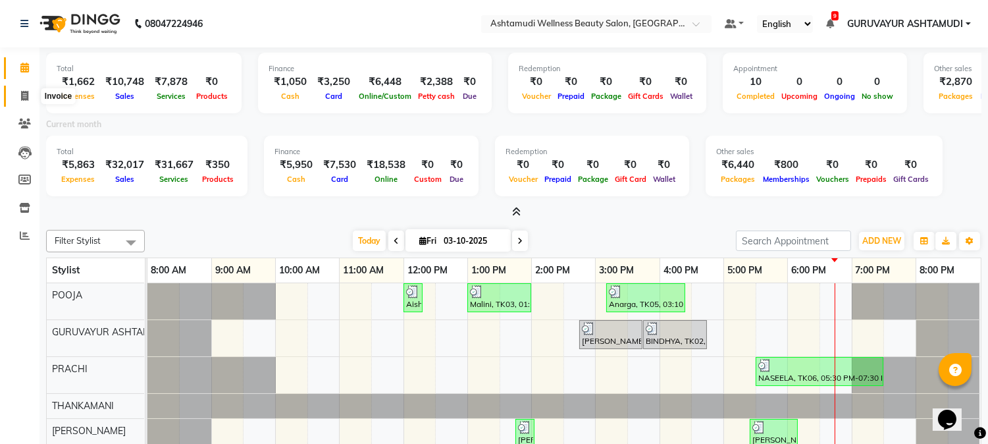
click at [28, 97] on icon at bounding box center [24, 96] width 7 height 10
select select "service"
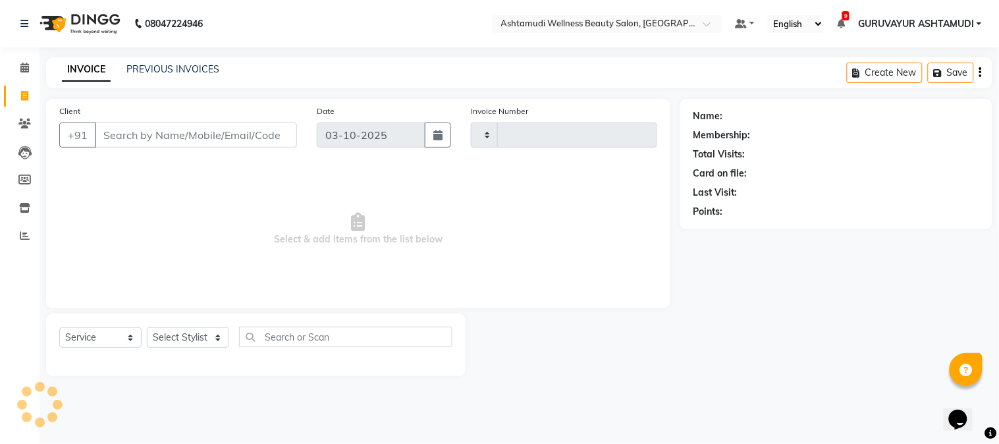
type input "2472"
select select "4660"
click at [24, 65] on icon at bounding box center [24, 68] width 9 height 10
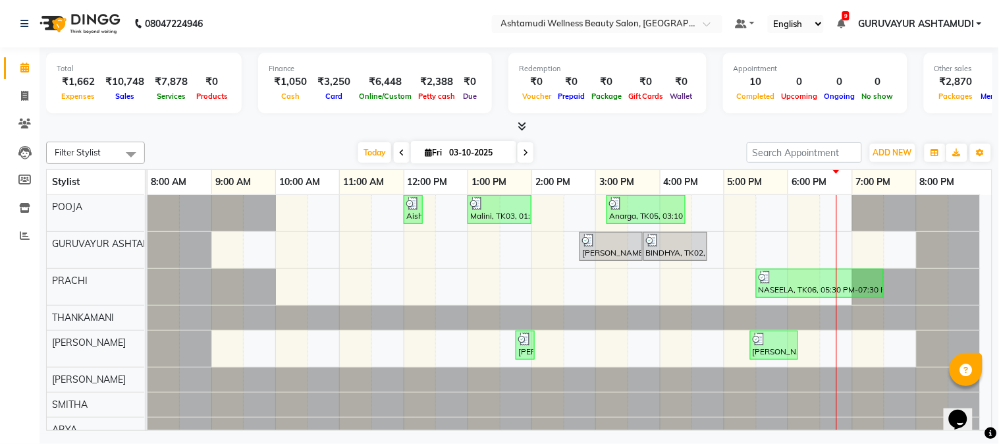
click at [520, 130] on icon at bounding box center [522, 126] width 9 height 10
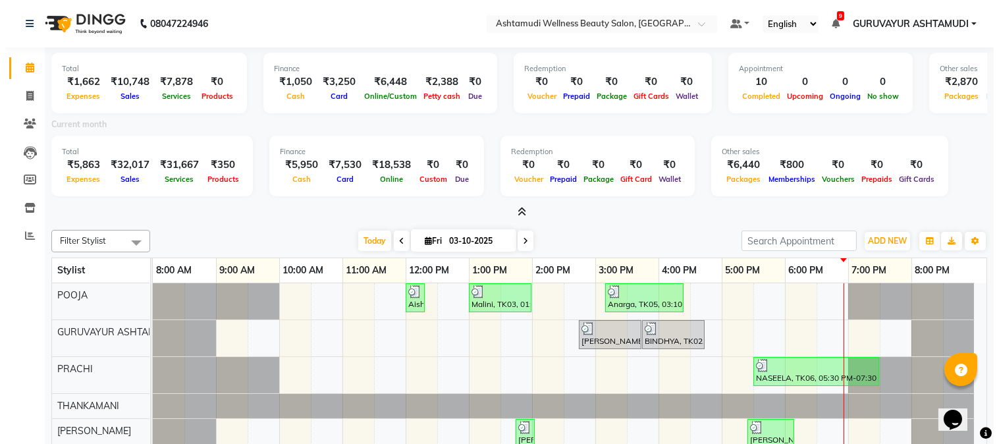
scroll to position [77, 0]
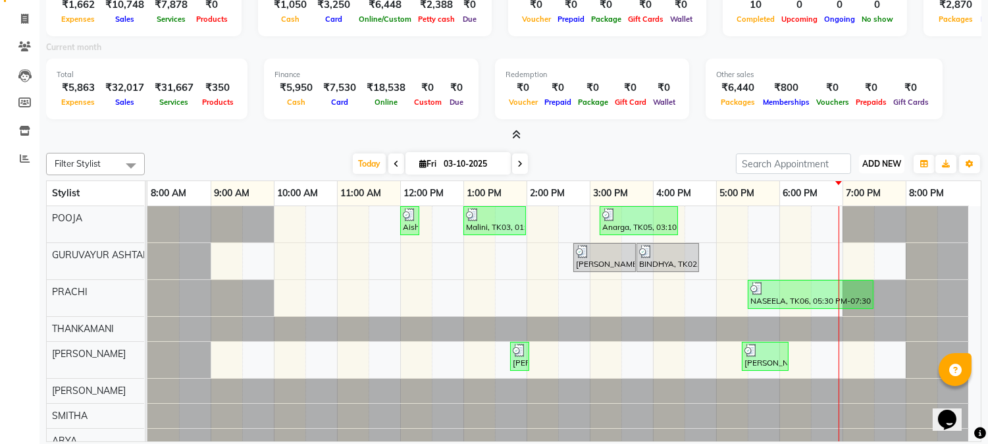
click at [873, 159] on span "ADD NEW" at bounding box center [882, 164] width 39 height 10
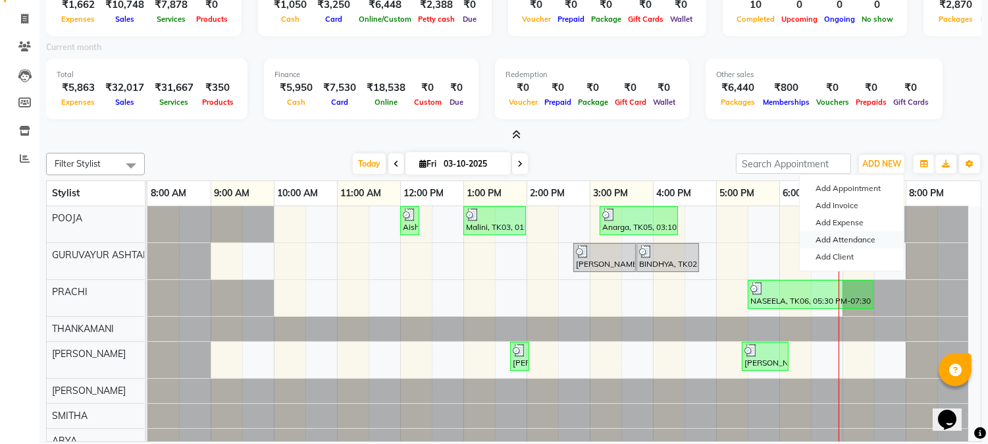
click at [839, 237] on link "Add Attendance" at bounding box center [852, 239] width 104 height 17
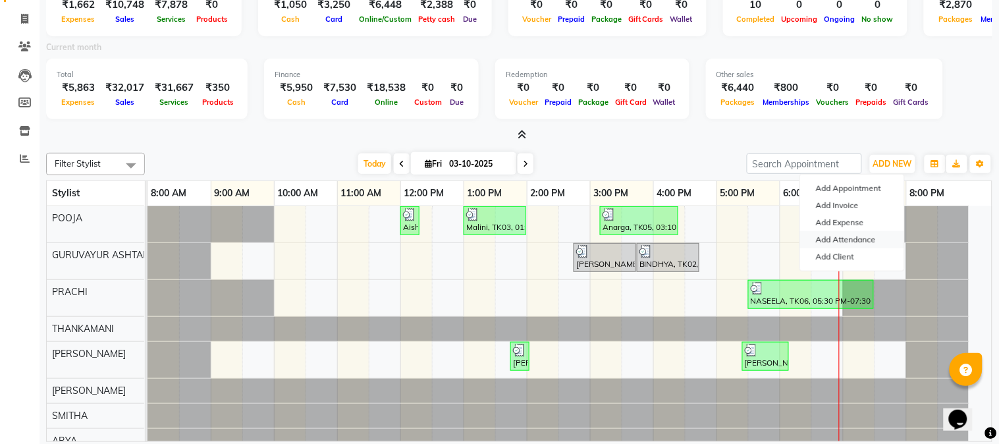
select select "W"
select select "A"
select select "W"
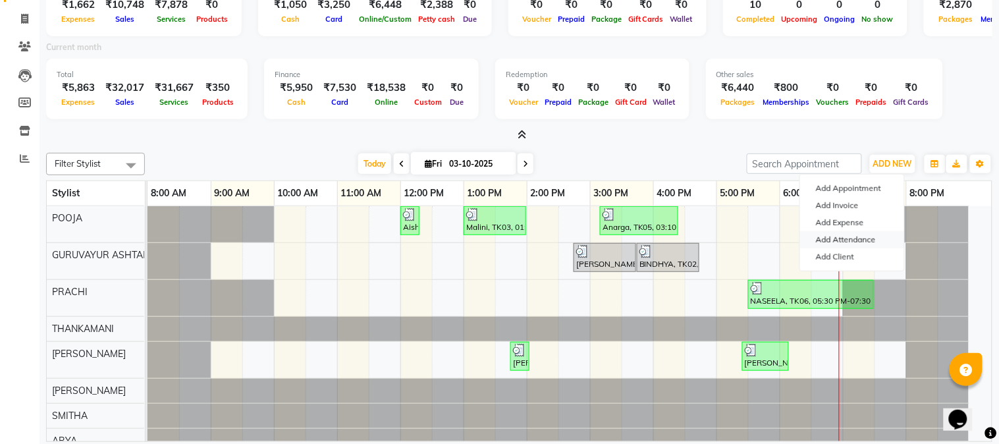
select select "A"
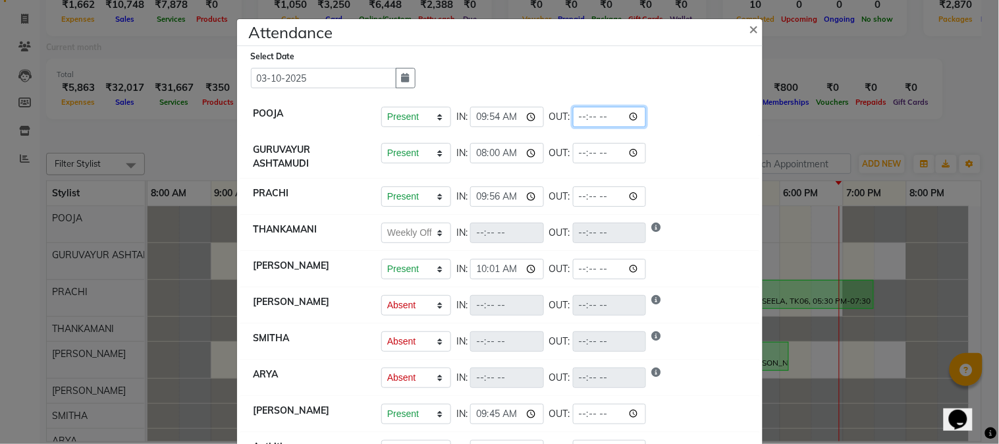
click at [635, 116] on input "time" at bounding box center [610, 117] width 74 height 20
type input "19:00"
click at [734, 134] on li "POOJA Present Absent Late Half Day Weekly Off IN: 09:54 OUT: 19:00" at bounding box center [499, 117] width 519 height 37
select select "W"
select select "A"
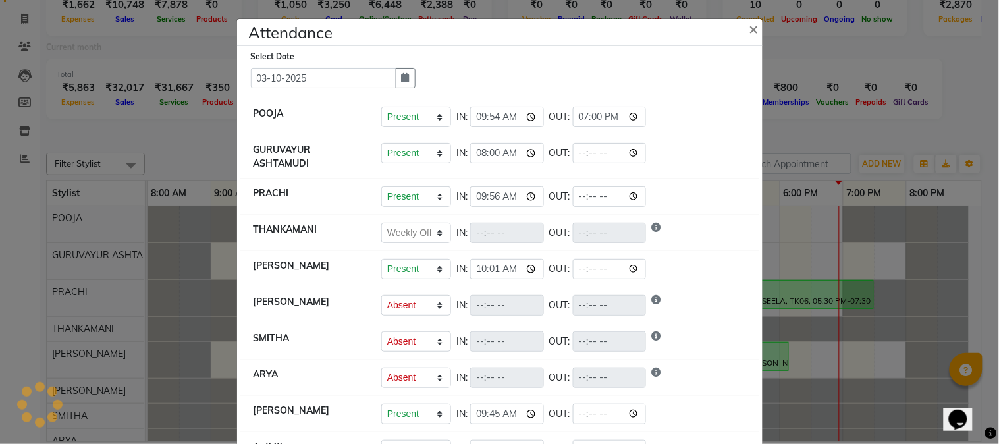
select select "A"
select select "W"
select select "A"
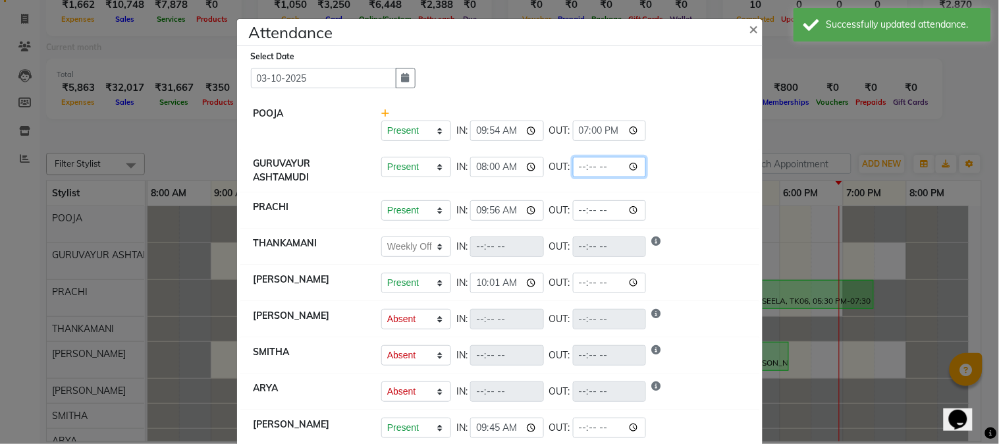
click at [633, 162] on input "time" at bounding box center [610, 167] width 74 height 20
type input "19:00"
click at [730, 176] on div "Present Absent Late Half Day Weekly Off IN: 08:00 OUT: 19:00" at bounding box center [563, 167] width 365 height 20
select select "W"
select select "A"
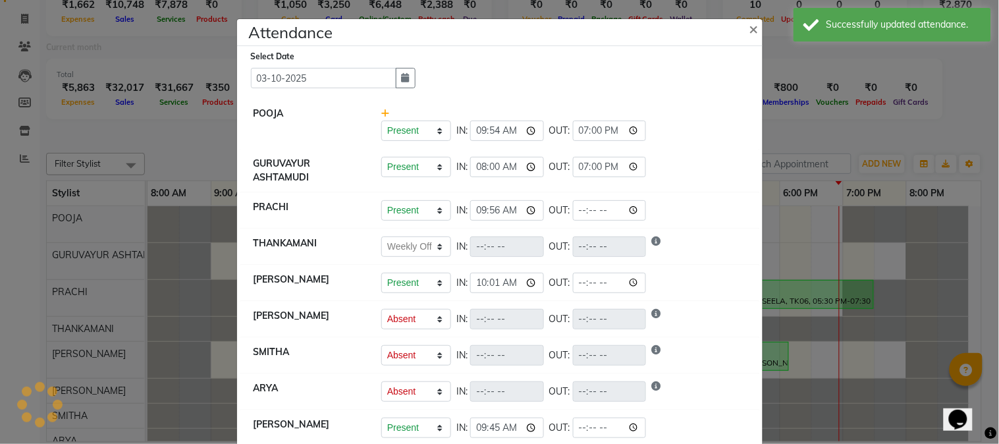
select select "A"
select select "W"
select select "A"
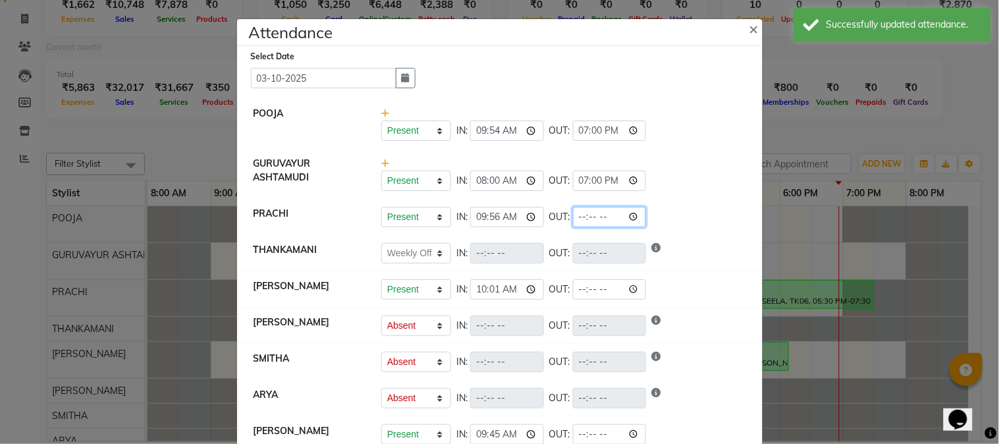
click at [635, 221] on input "time" at bounding box center [610, 217] width 74 height 20
type input "19:00"
click at [718, 234] on li "[PERSON_NAME] Present Absent Late Half Day Weekly Off IN: 09:56 OUT: 19:00" at bounding box center [499, 217] width 519 height 37
select select "W"
select select "A"
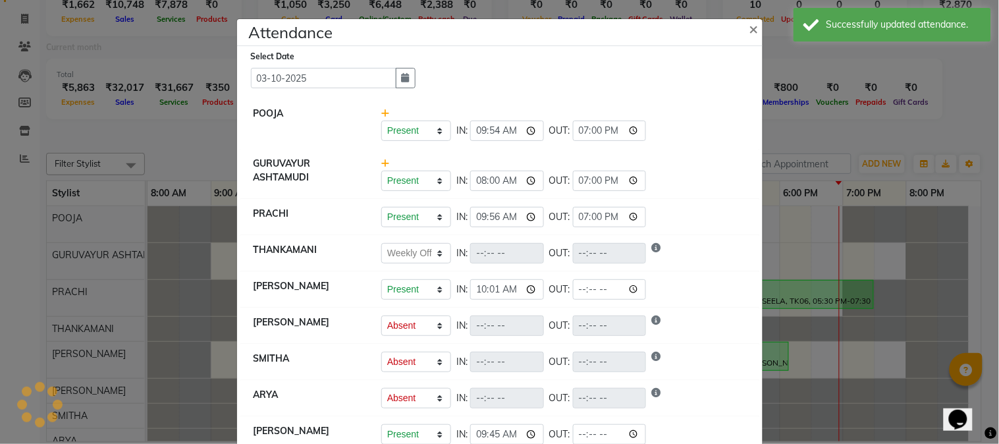
select select "A"
select select "W"
select select "A"
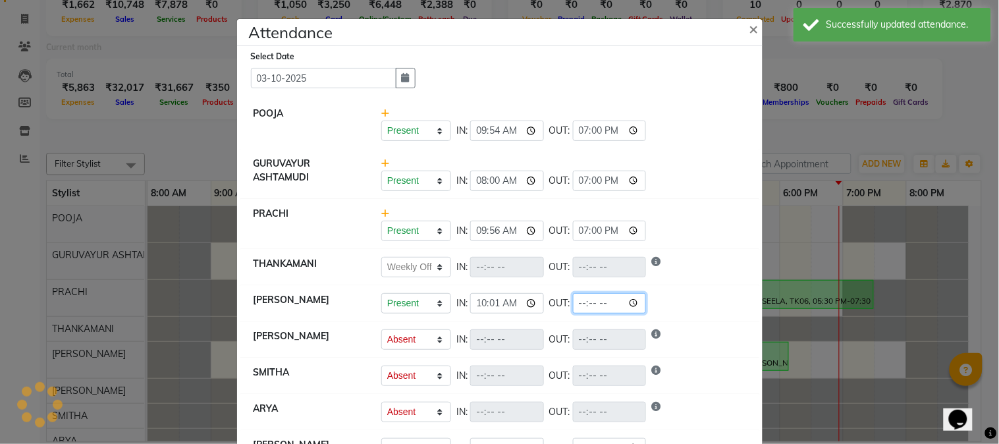
click at [635, 300] on input "time" at bounding box center [610, 303] width 74 height 20
type input "19:00"
drag, startPoint x: 726, startPoint y: 151, endPoint x: 726, endPoint y: 159, distance: 7.3
click at [726, 151] on li "GURUVAYUR ASHTAMUDI Present Absent Late Half Day Weekly Off IN: 08:00 OUT: 19:00" at bounding box center [499, 174] width 519 height 51
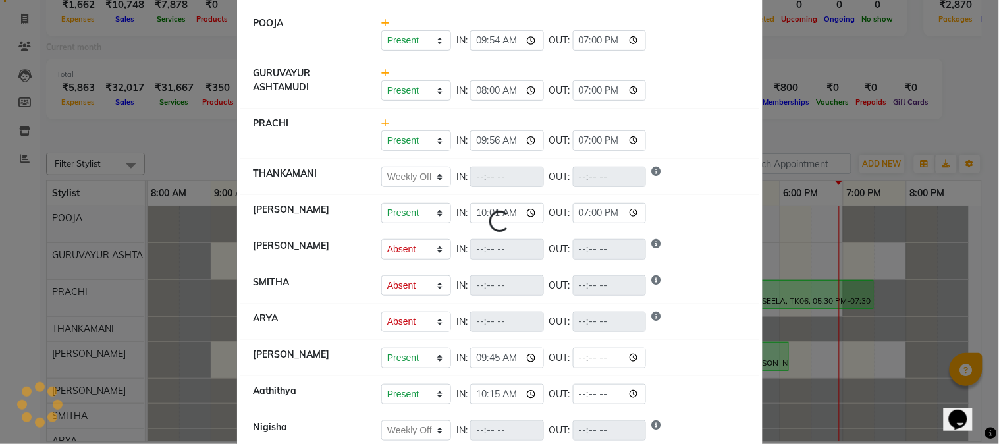
scroll to position [219, 0]
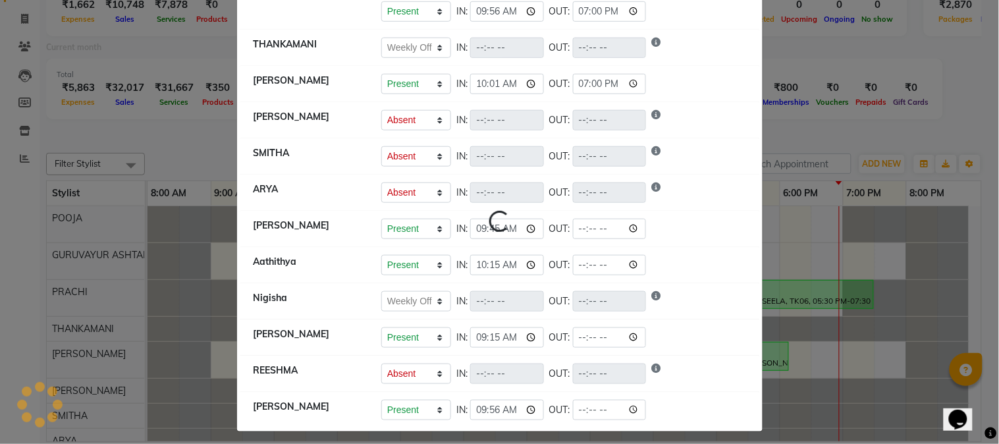
select select "W"
select select "A"
select select "W"
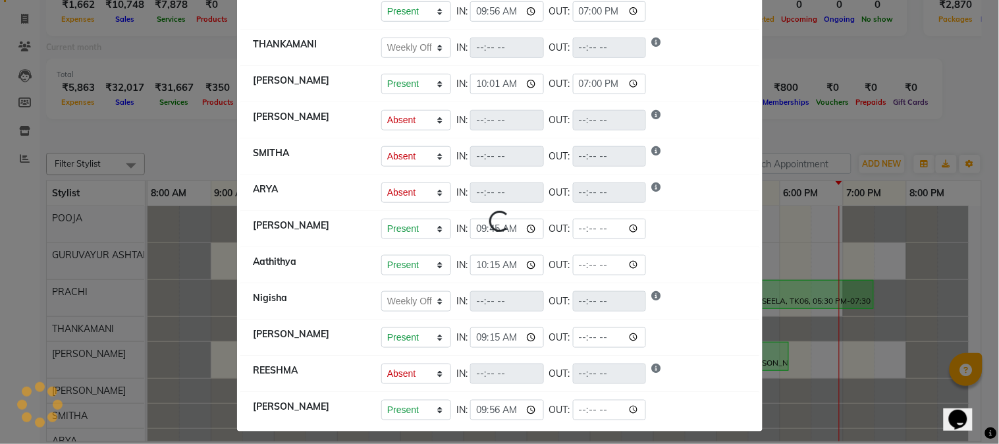
select select "A"
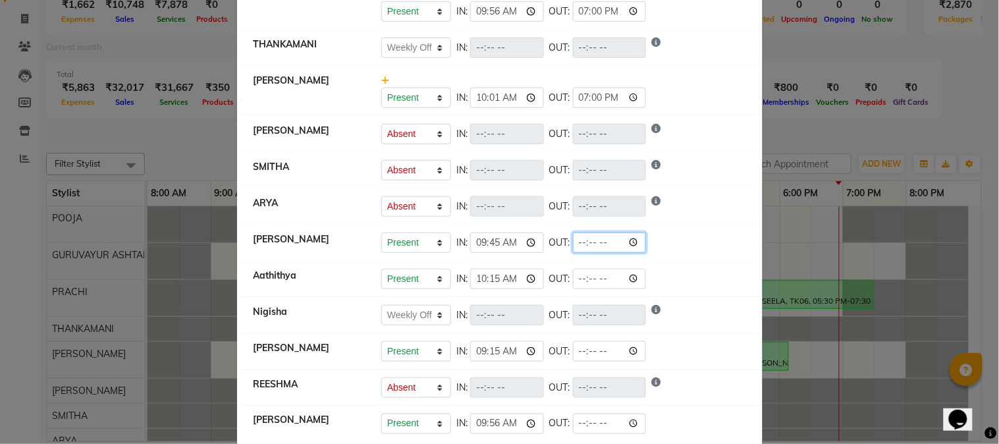
click at [632, 245] on input "time" at bounding box center [610, 242] width 74 height 20
type input "19:00"
click at [732, 249] on div "Present Absent Late Half Day Weekly Off IN: 09:45 OUT: 19:00" at bounding box center [563, 242] width 365 height 20
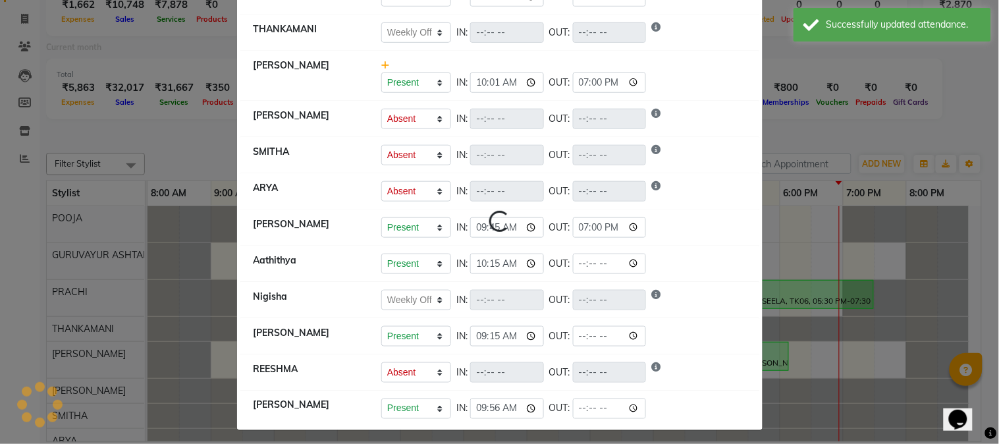
scroll to position [240, 0]
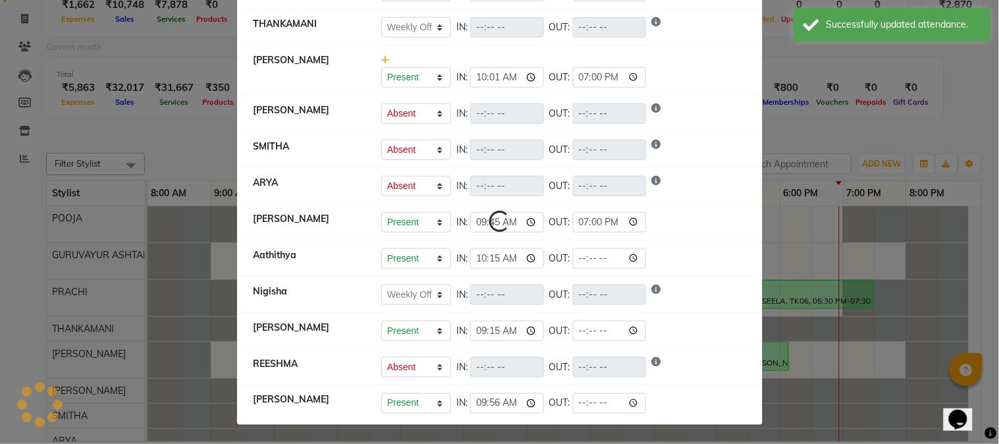
select select "W"
select select "A"
select select "W"
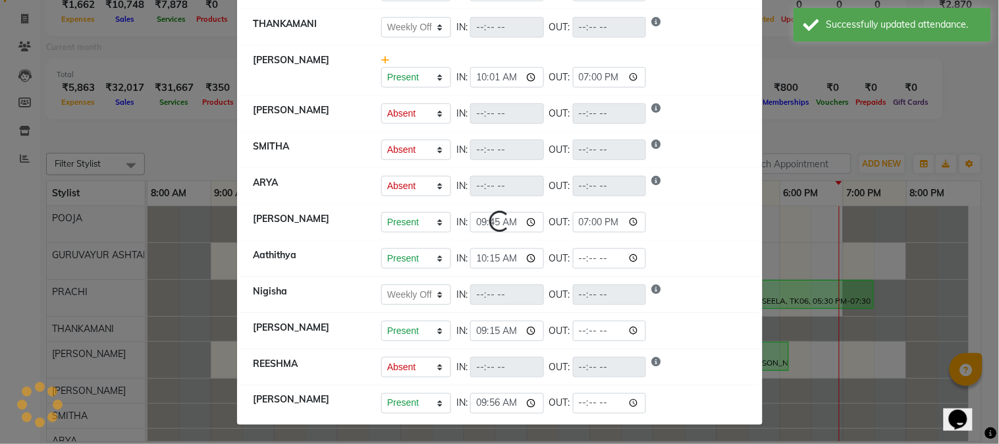
select select "A"
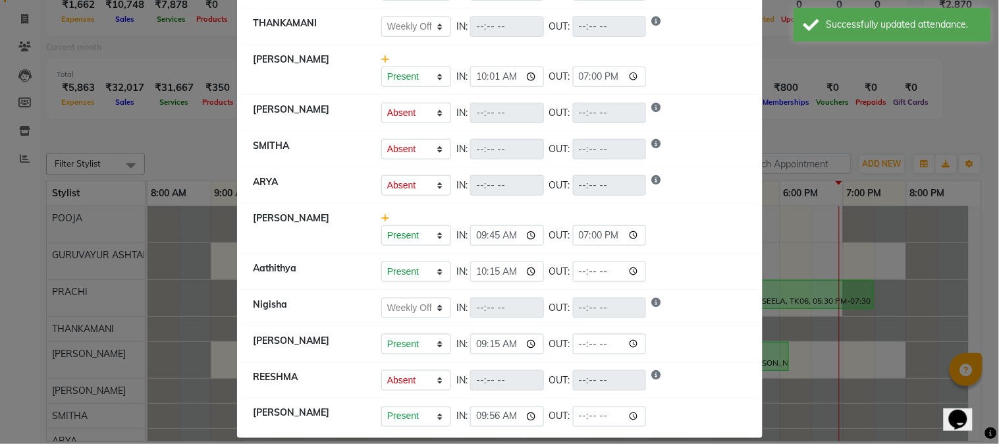
click at [633, 257] on li "[PERSON_NAME] Present Absent Late Half Day Weekly Off IN: 10:15 OUT:" at bounding box center [499, 272] width 519 height 37
click at [637, 272] on input "time" at bounding box center [610, 271] width 74 height 20
type input "19:00"
click at [707, 139] on div "Present Absent Late Half Day Weekly Off IN: OUT:" at bounding box center [563, 149] width 365 height 20
select select "W"
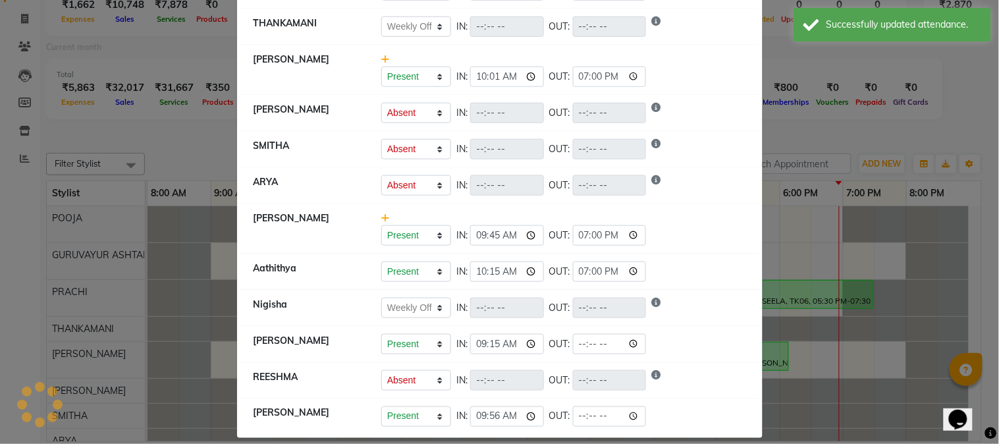
select select "A"
select select "W"
select select "A"
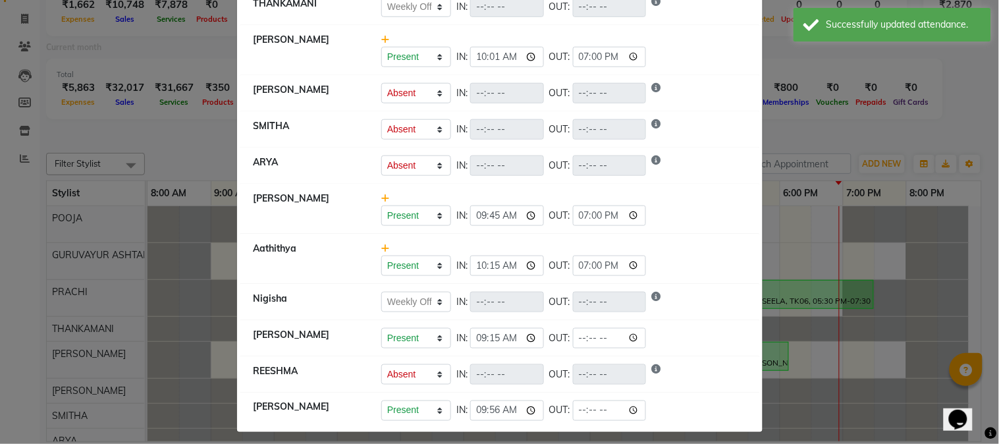
scroll to position [268, 0]
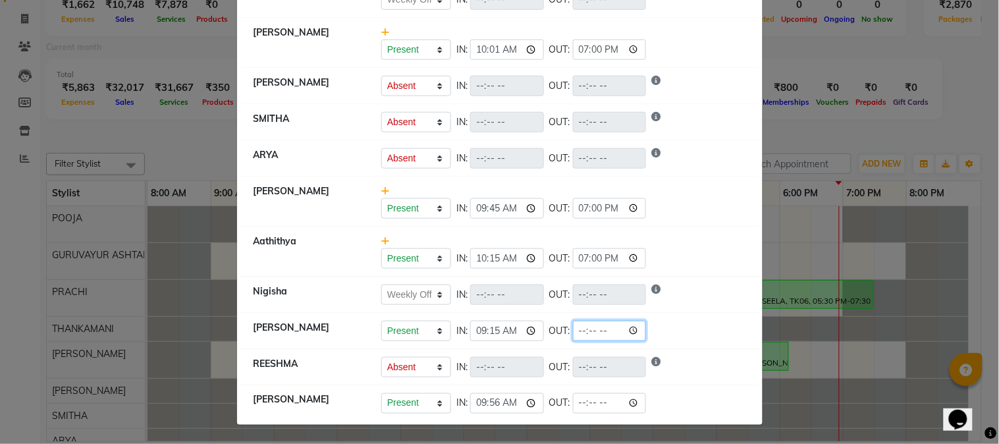
click at [633, 329] on input "time" at bounding box center [610, 331] width 74 height 20
type input "19:00"
click at [712, 154] on div "Present Absent Late Half Day Weekly Off IN: OUT:" at bounding box center [563, 158] width 365 height 20
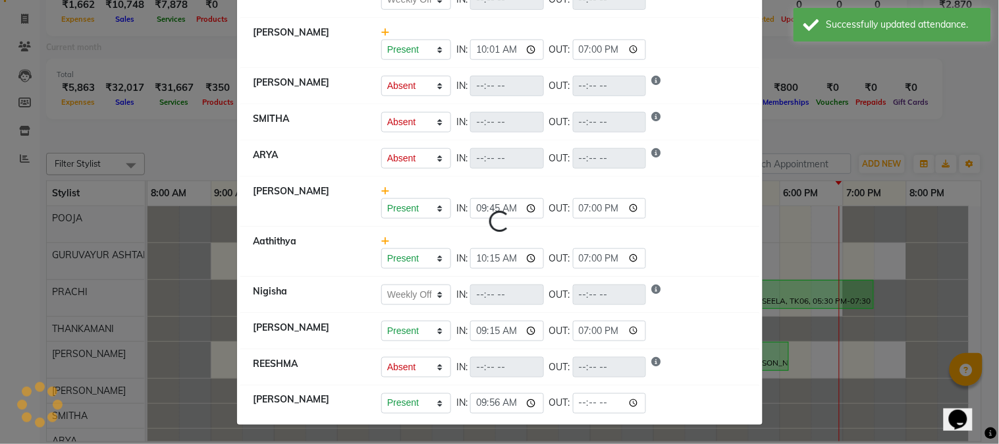
select select "W"
select select "A"
select select "W"
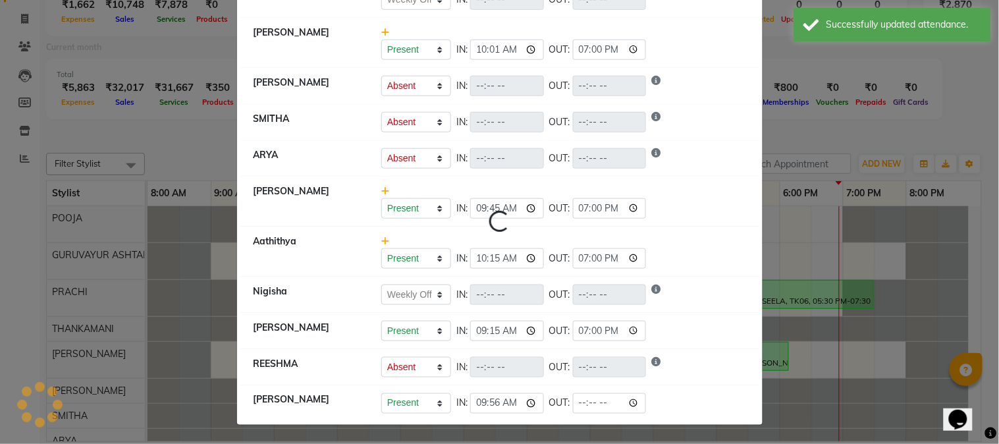
select select "A"
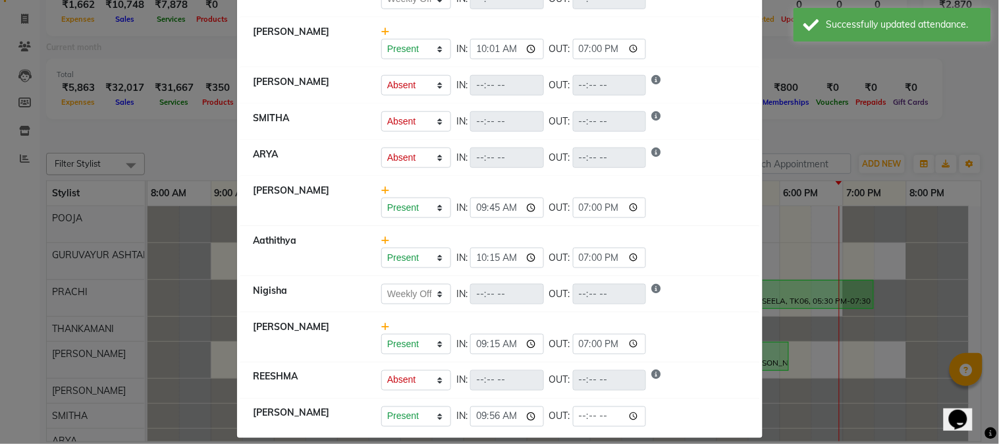
scroll to position [282, 0]
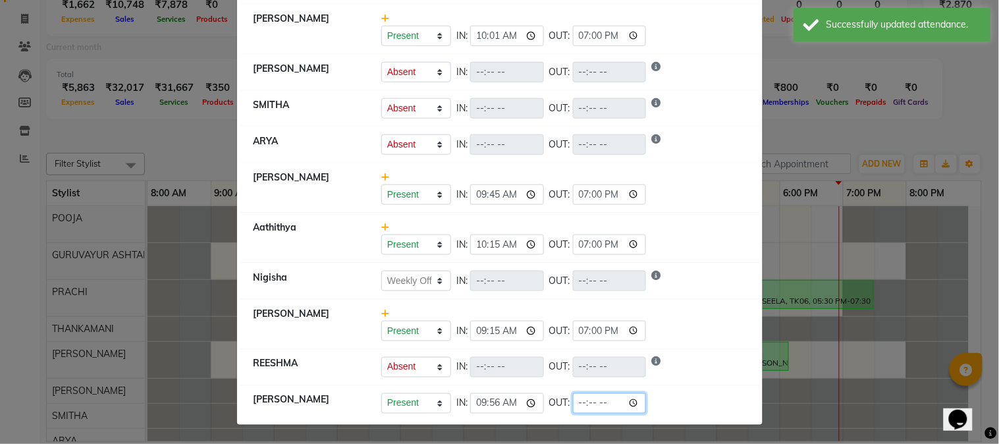
click at [635, 407] on input "time" at bounding box center [610, 403] width 74 height 20
type input "19:00"
click at [731, 268] on li "[PERSON_NAME] Present Absent Late Half Day Weekly Off IN: OUT:" at bounding box center [499, 281] width 519 height 37
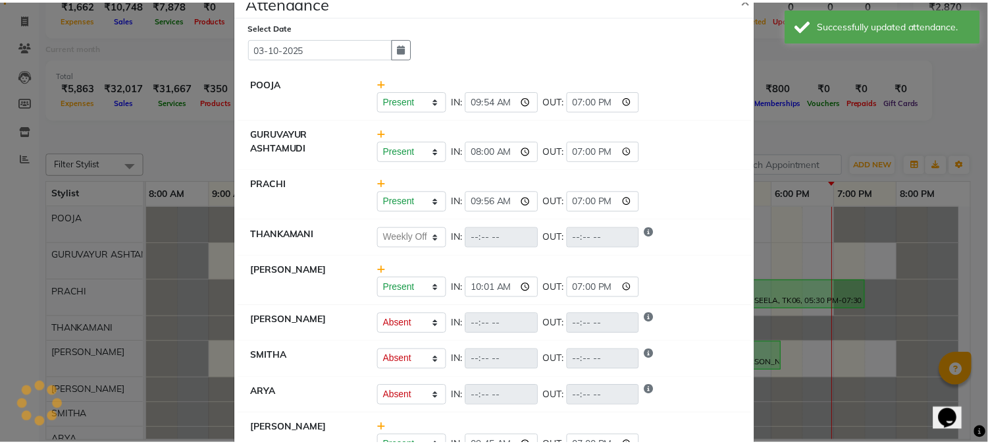
scroll to position [0, 0]
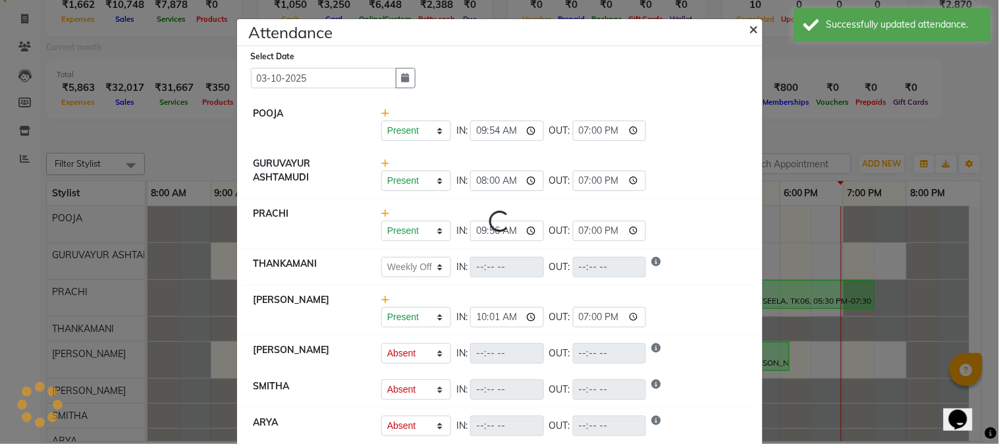
select select "W"
select select "A"
select select "W"
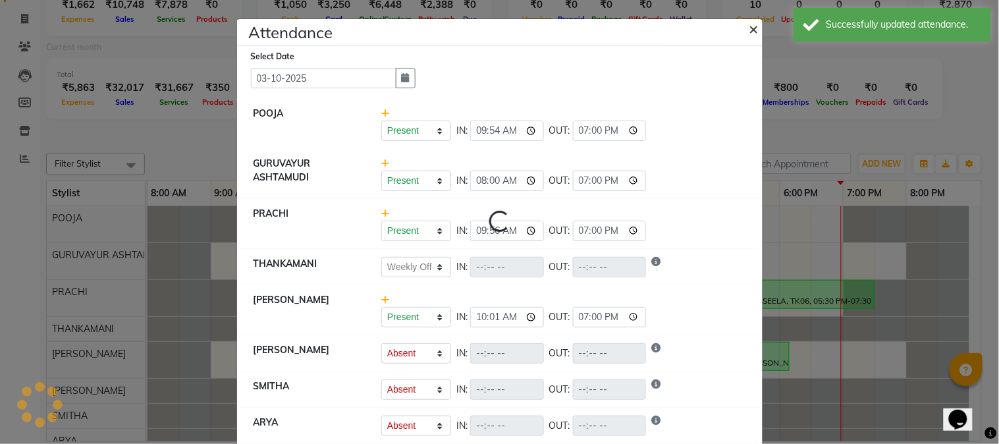
select select "A"
click at [749, 29] on span "×" at bounding box center [753, 28] width 9 height 20
